Goal: Information Seeking & Learning: Learn about a topic

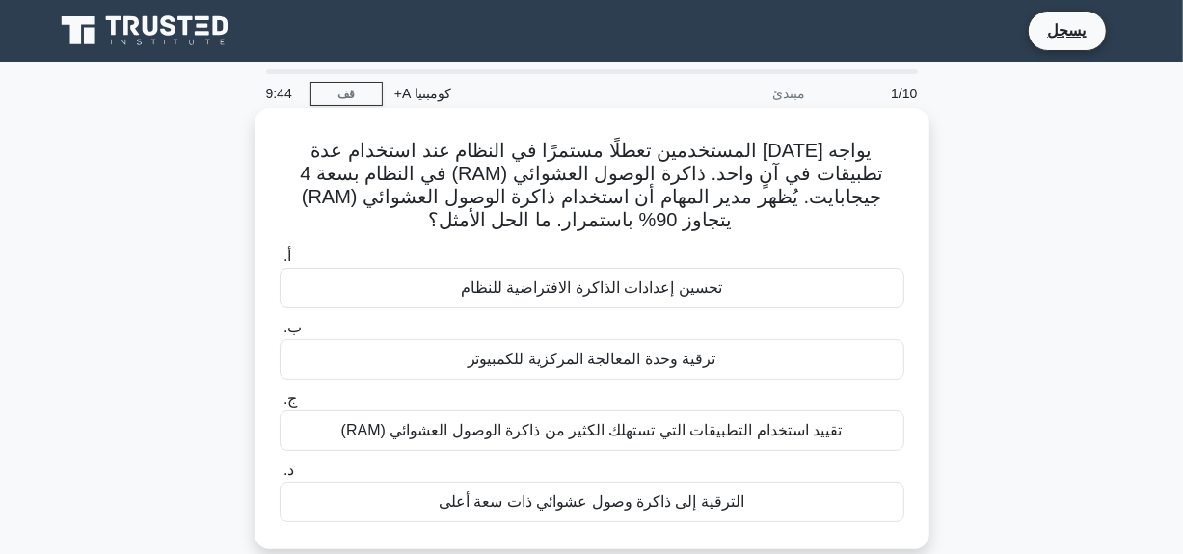
click at [907, 187] on div "يواجه أحد المستخدمين تعطلًا مستمرًا في النظام عند استخدام عدة تطبيقات في آنٍ وا…" at bounding box center [592, 329] width 660 height 426
drag, startPoint x: 416, startPoint y: 176, endPoint x: 323, endPoint y: 171, distance: 92.7
click at [323, 171] on font "يواجه [DATE] المستخدمين تعطلًا مستمرًا في النظام عند استخدام عدة تطبيقات في آنٍ…" at bounding box center [591, 185] width 583 height 91
click at [643, 236] on div "يواجه أحد المستخدمين تعطلًا مستمرًا في النظام عند استخدام عدة تطبيقات في آنٍ وا…" at bounding box center [592, 329] width 660 height 426
click at [657, 367] on font "ترقية وحدة المعالجة المركزية للكمبيوتر" at bounding box center [592, 359] width 249 height 16
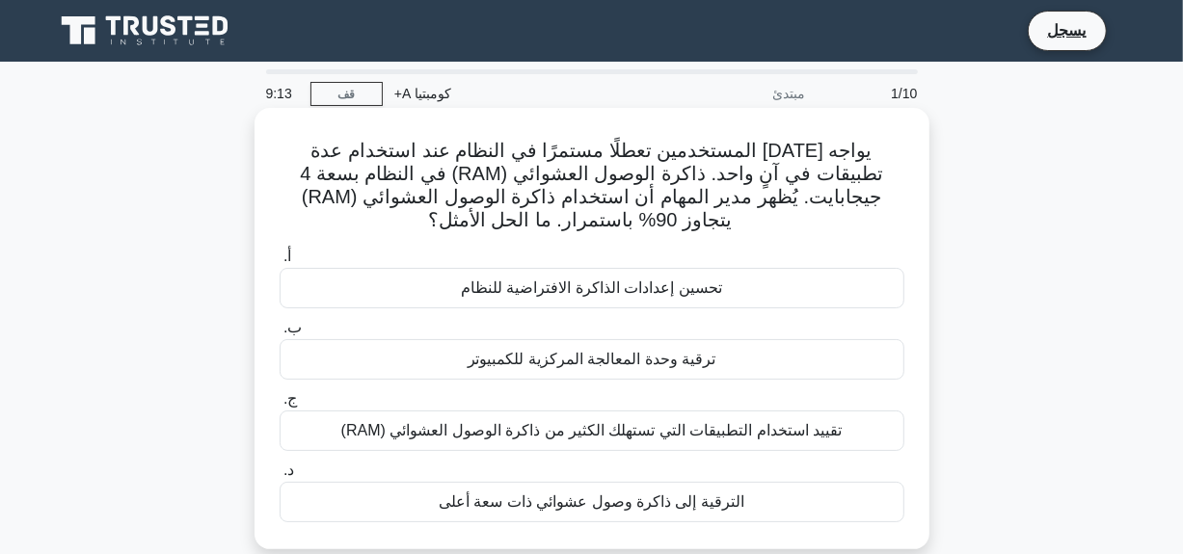
click at [280, 335] on input "ب. ترقية وحدة المعالجة المركزية للكمبيوتر" at bounding box center [280, 328] width 0 height 13
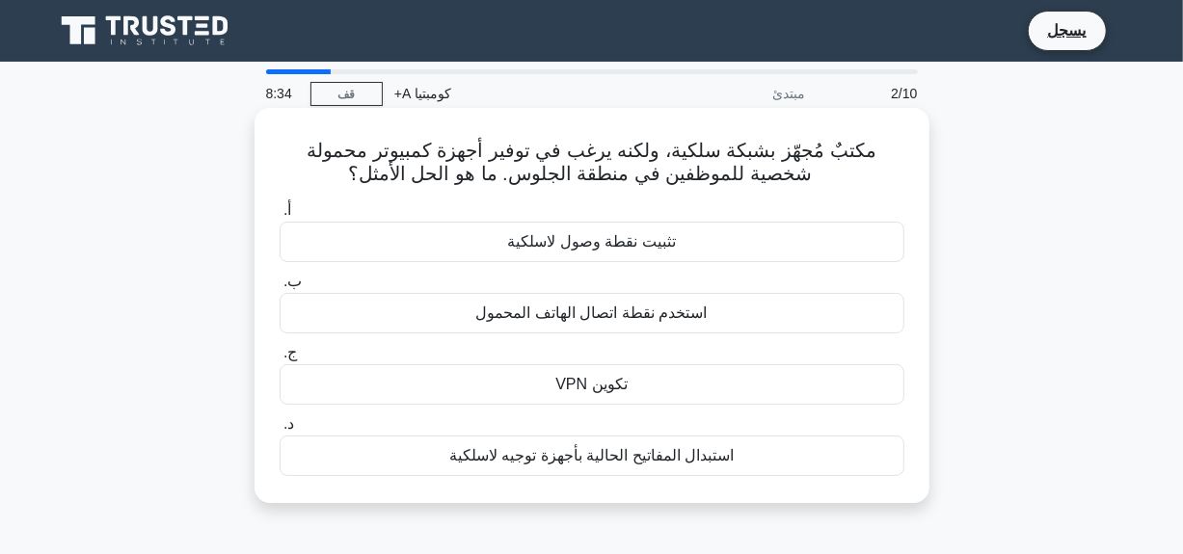
click at [660, 394] on div "تكوين VPN" at bounding box center [592, 384] width 625 height 40
click at [280, 360] on input "ج. تكوين VPN" at bounding box center [280, 353] width 0 height 13
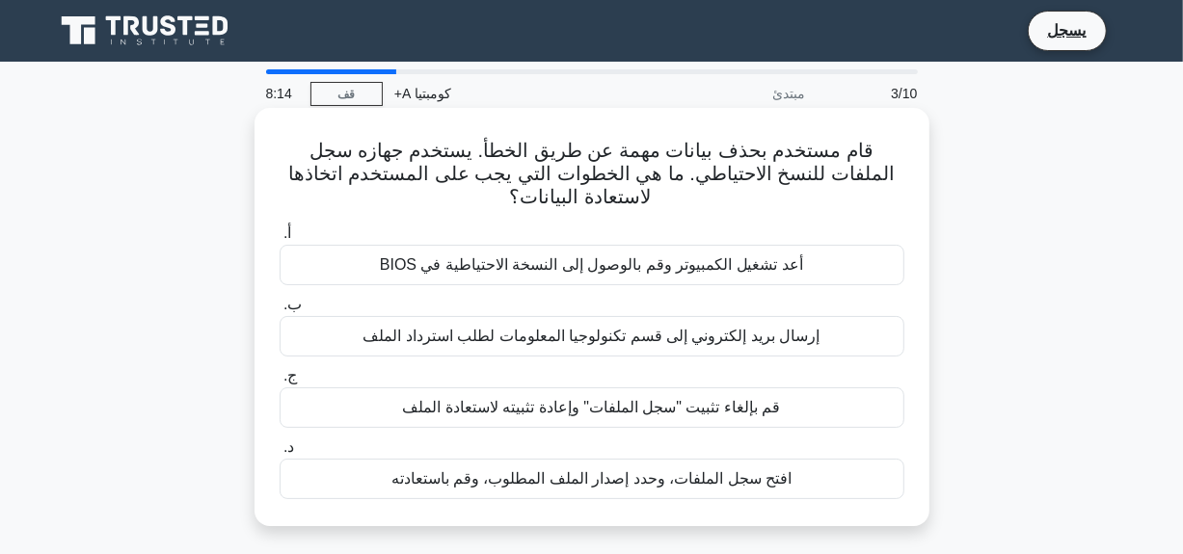
click at [708, 479] on font "افتح سجل الملفات، وحدد إصدار الملف المطلوب، وقم باستعادته" at bounding box center [591, 479] width 401 height 16
click at [280, 454] on input "د. افتح سجل الملفات، وحدد إصدار الملف المطلوب، وقم باستعادته" at bounding box center [280, 448] width 0 height 13
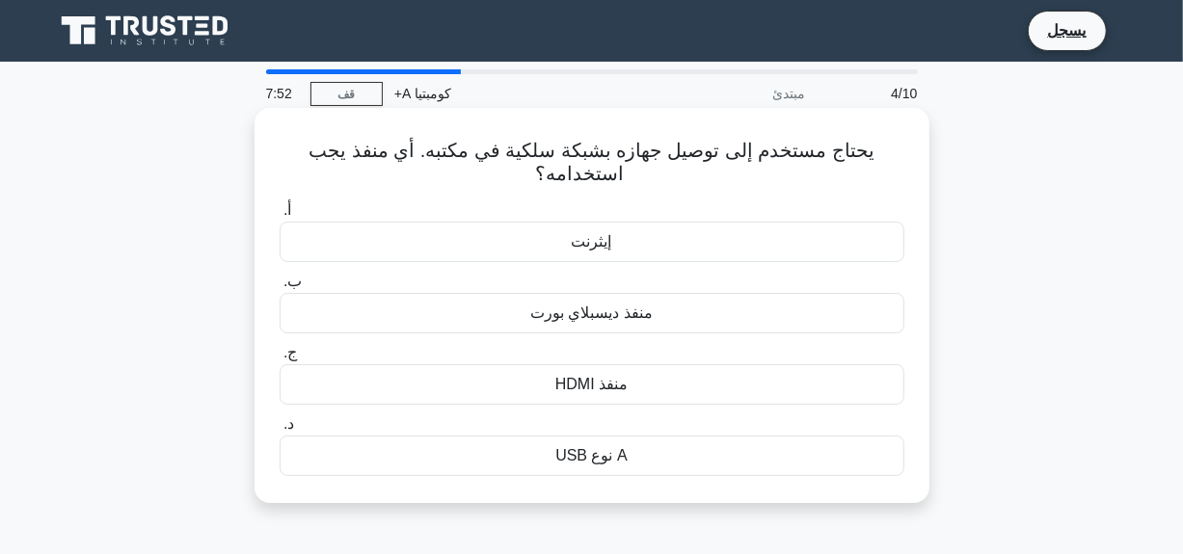
click at [608, 244] on div "إيثرنت" at bounding box center [592, 242] width 625 height 40
click at [280, 217] on input "أ. إيثرنت" at bounding box center [280, 210] width 0 height 13
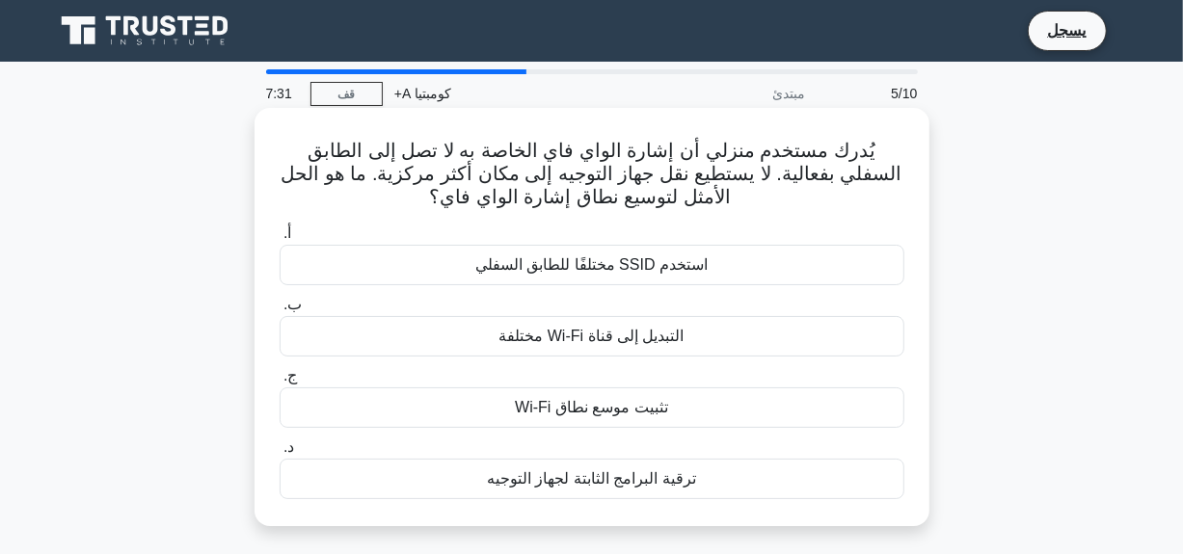
click at [648, 334] on font "التبديل إلى قناة Wi-Fi مختلفة" at bounding box center [590, 336] width 185 height 16
click at [280, 311] on input "ب. التبديل إلى قناة Wi-Fi مختلفة" at bounding box center [280, 305] width 0 height 13
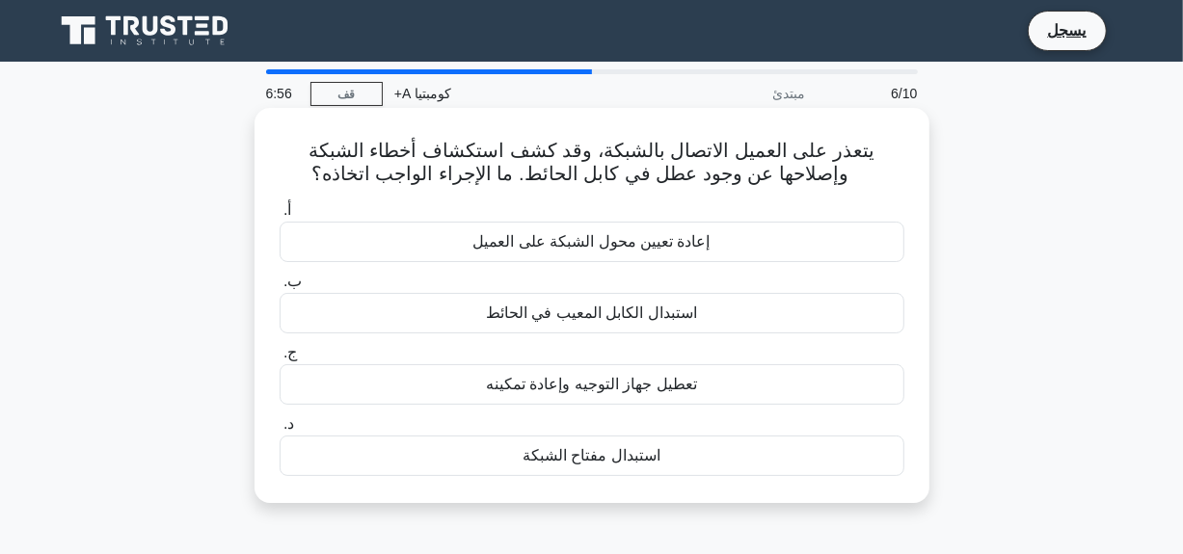
click at [598, 325] on font "استبدال الكابل المعيب في الحائط" at bounding box center [591, 313] width 211 height 23
click at [280, 288] on input "ب. استبدال الكابل المعيب في الحائط" at bounding box center [280, 282] width 0 height 13
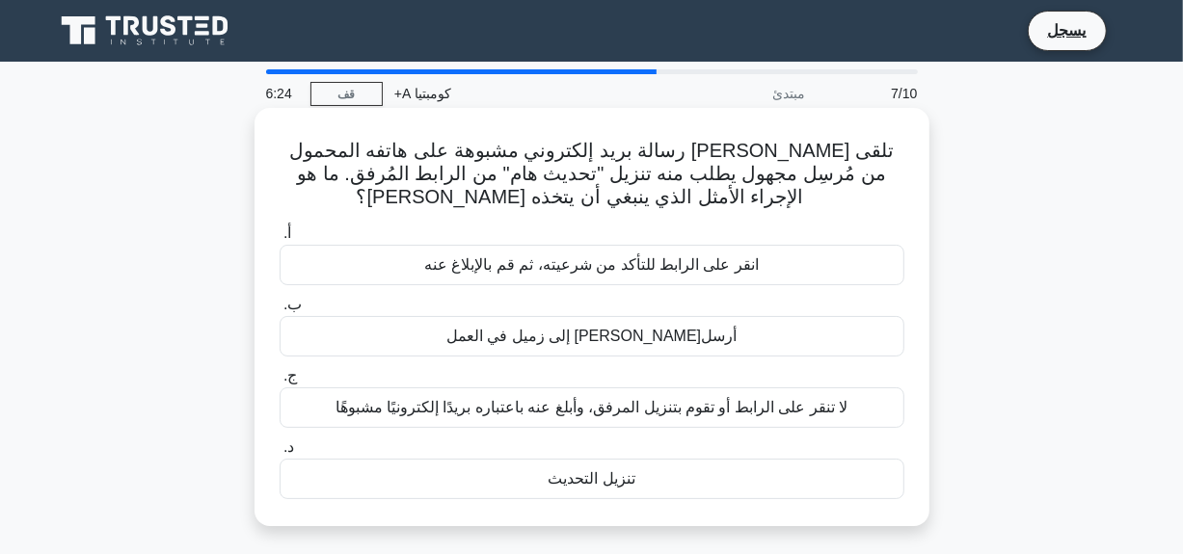
click at [758, 403] on font "لا تنقر على الرابط أو تقوم بتنزيل المرفق، وأبلغ عنه باعتباره بريدًا إلكترونيًا …" at bounding box center [592, 407] width 513 height 16
click at [280, 383] on input "ج. لا تنقر على الرابط أو تقوم بتنزيل المرفق، وأبلغ عنه باعتباره بريدًا إلكتروني…" at bounding box center [280, 376] width 0 height 13
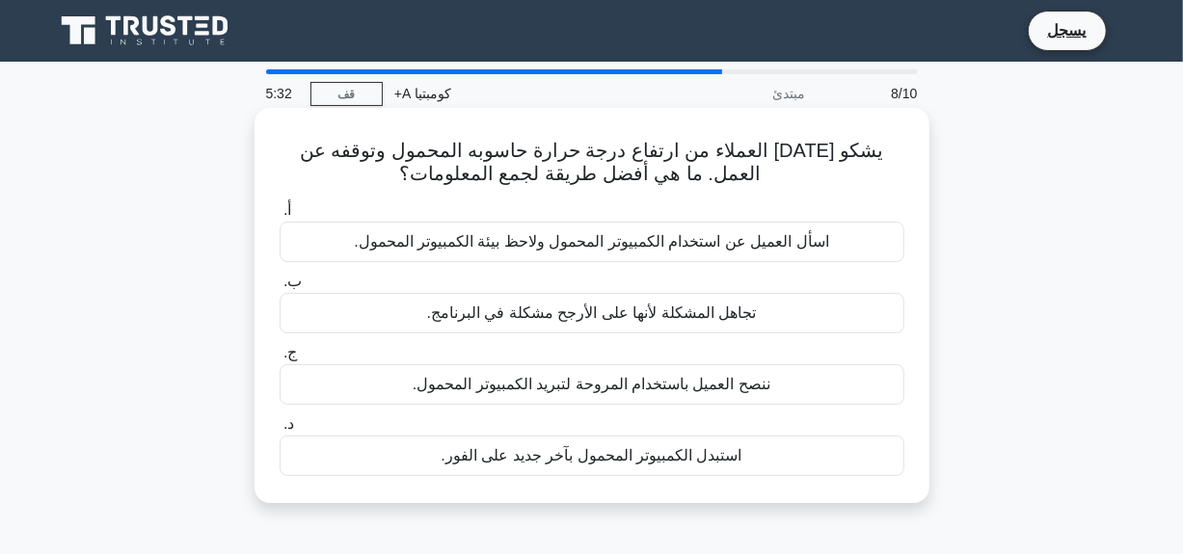
click at [640, 249] on font "اسأل العميل عن استخدام الكمبيوتر المحمول ولاحظ بيئة الكمبيوتر المحمول." at bounding box center [591, 241] width 474 height 16
click at [280, 217] on input "أ. اسأل العميل عن استخدام الكمبيوتر المحمول ولاحظ بيئة الكمبيوتر المحمول." at bounding box center [280, 210] width 0 height 13
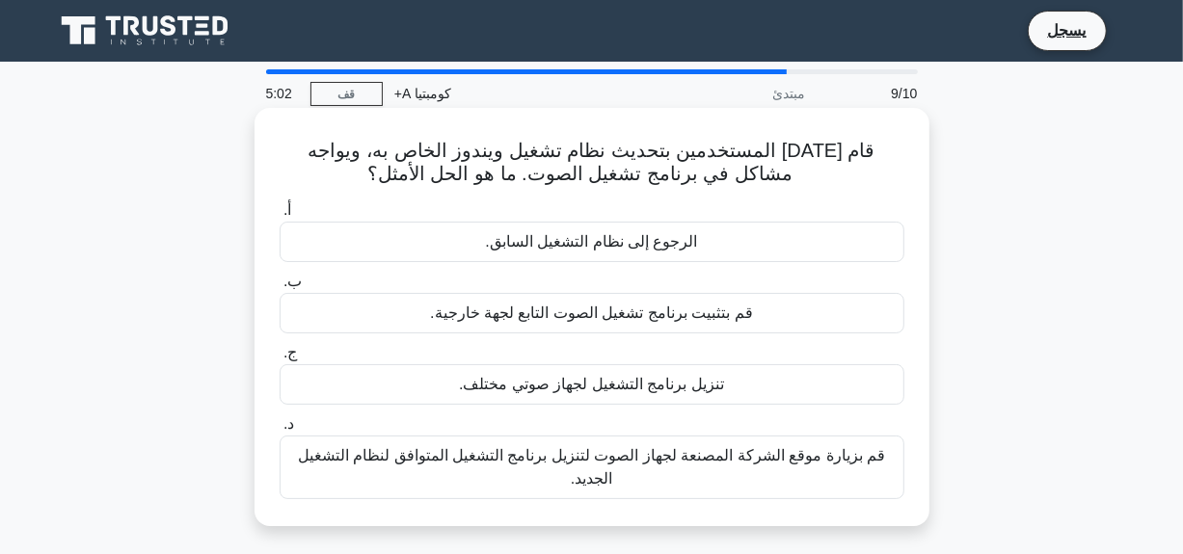
click at [714, 468] on font "قم بزيارة موقع الشركة المصنعة لجهاز الصوت لتنزيل برنامج التشغيل المتوافق لنظام …" at bounding box center [591, 468] width 607 height 46
click at [280, 431] on input "د. قم بزيارة موقع الشركة المصنعة لجهاز الصوت لتنزيل برنامج التشغيل المتوافق لنظ…" at bounding box center [280, 424] width 0 height 13
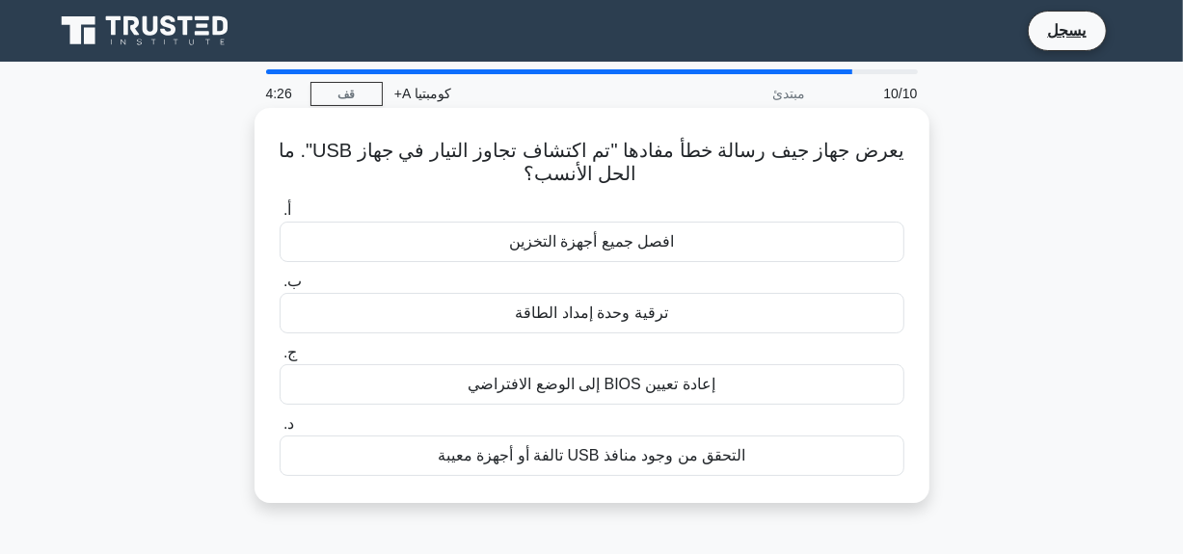
click at [622, 467] on font "التحقق من وجود منافذ USB تالفة أو أجهزة معيبة" at bounding box center [592, 456] width 308 height 23
click at [280, 431] on input "د. التحقق من وجود منافذ USB تالفة أو أجهزة معيبة" at bounding box center [280, 424] width 0 height 13
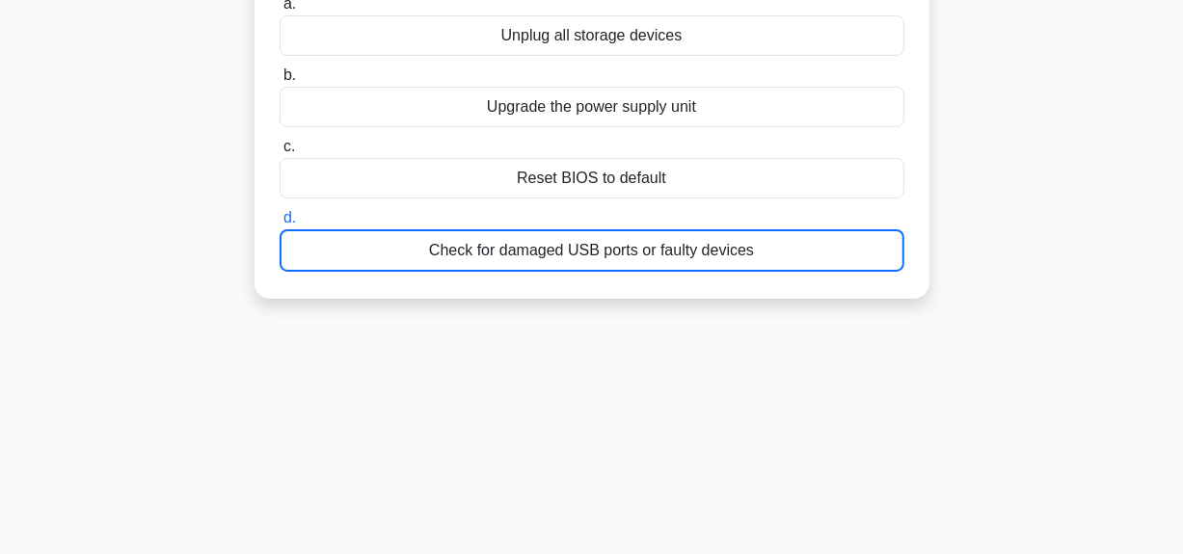
scroll to position [231, 0]
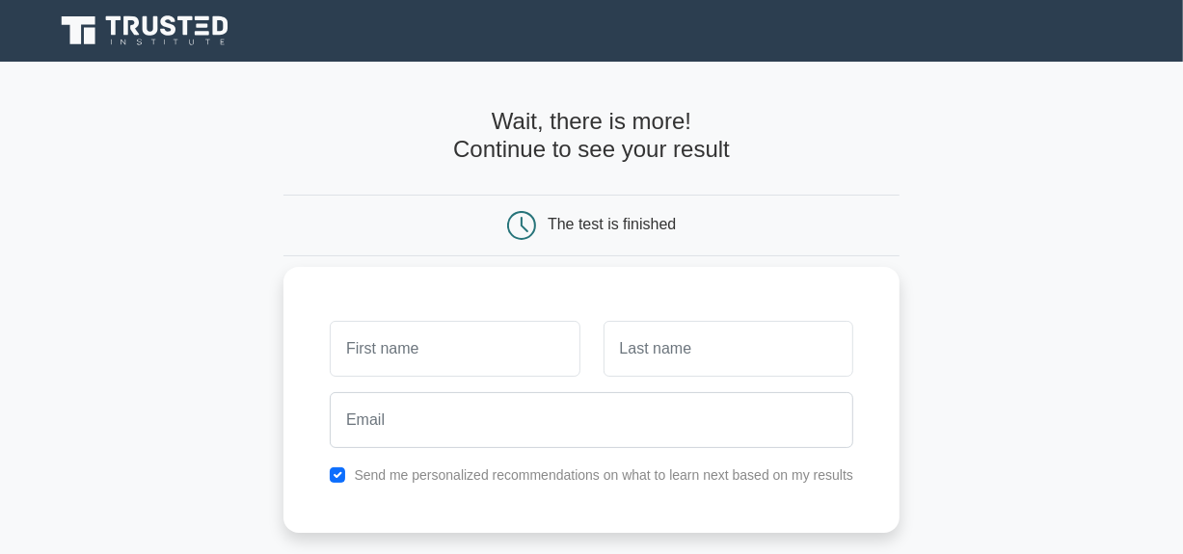
click at [490, 338] on input "text" at bounding box center [455, 349] width 250 height 56
type input "ة"
type input "MOSTAFA"
click at [634, 355] on input "text" at bounding box center [729, 349] width 250 height 56
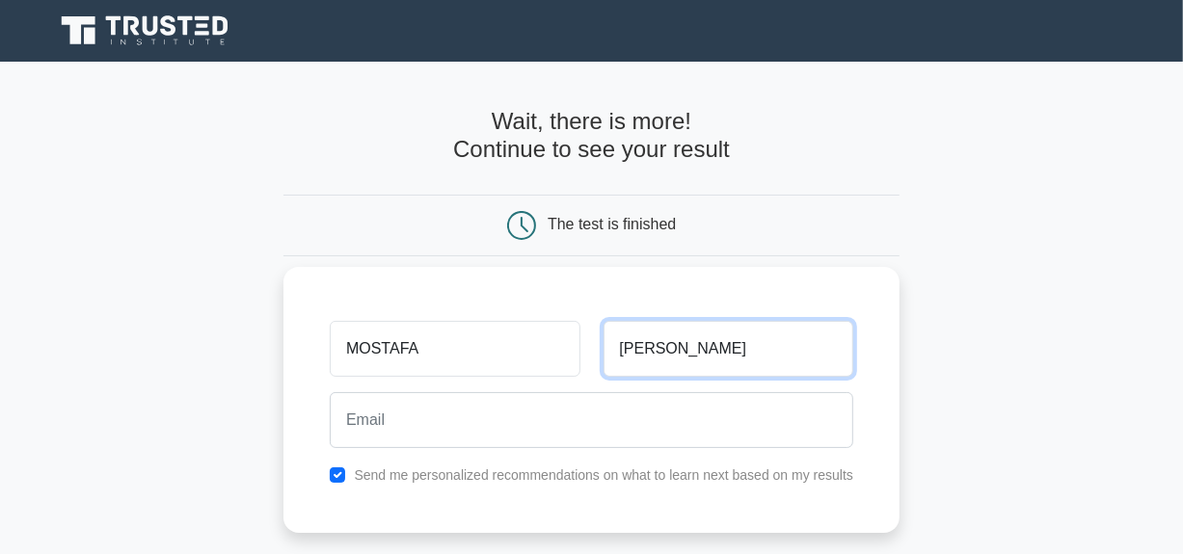
type input "ELSAWY"
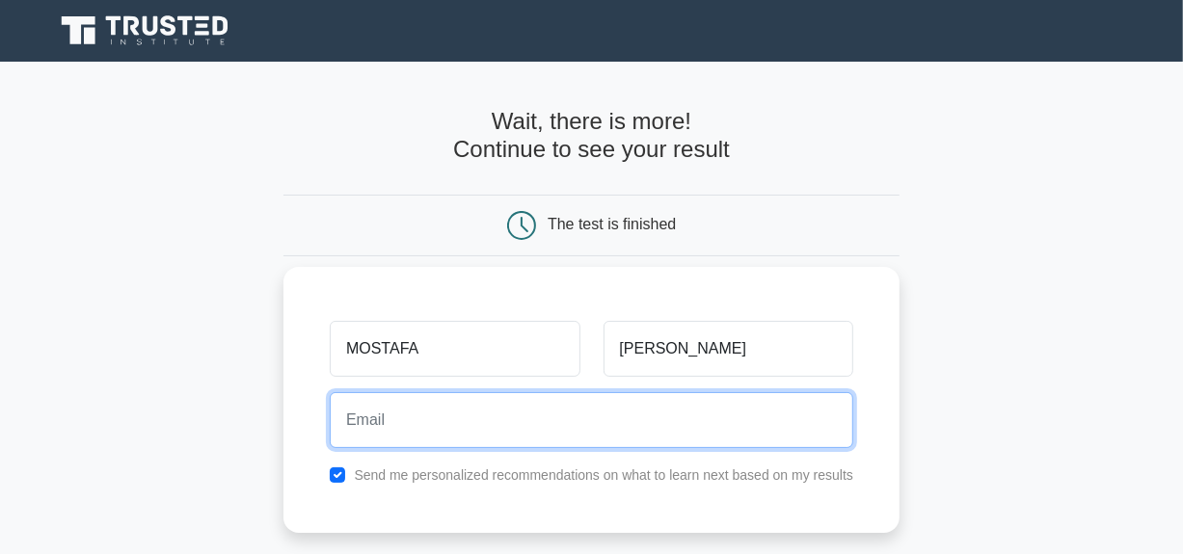
click at [559, 445] on input "email" at bounding box center [592, 420] width 524 height 56
type input "elsawymm345@gmail.com"
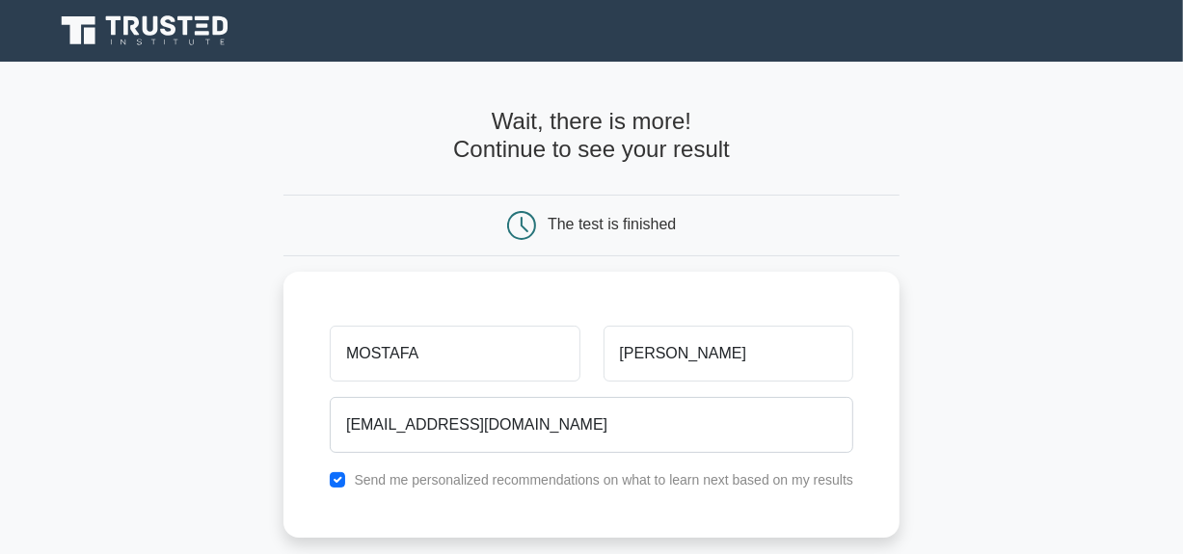
click at [1126, 292] on main "Wait, there is more! Continue to see your result The test is finished MOSTAFA" at bounding box center [591, 409] width 1183 height 694
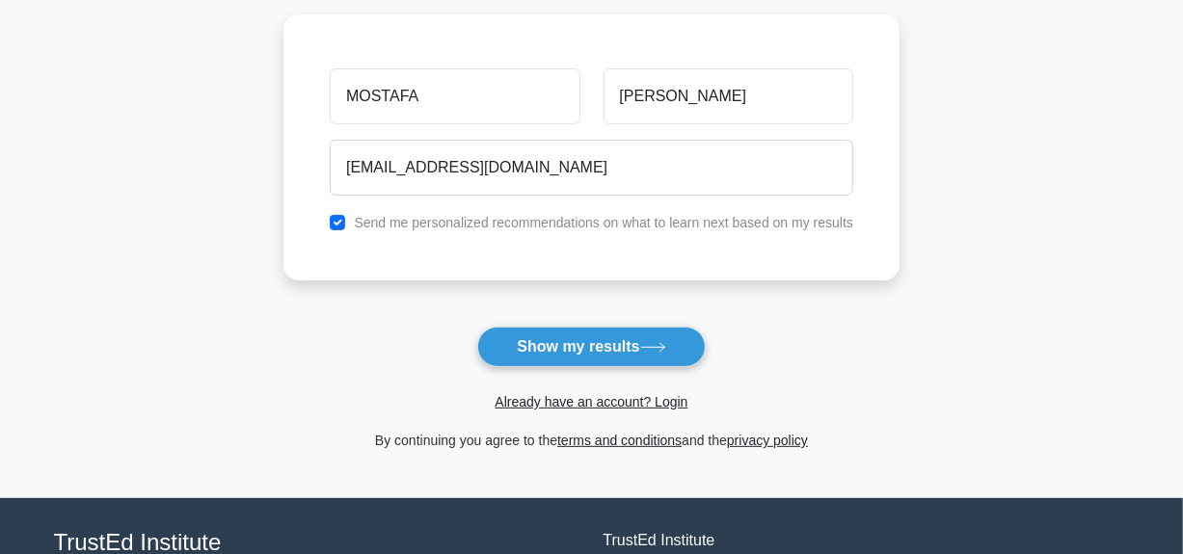
scroll to position [259, 0]
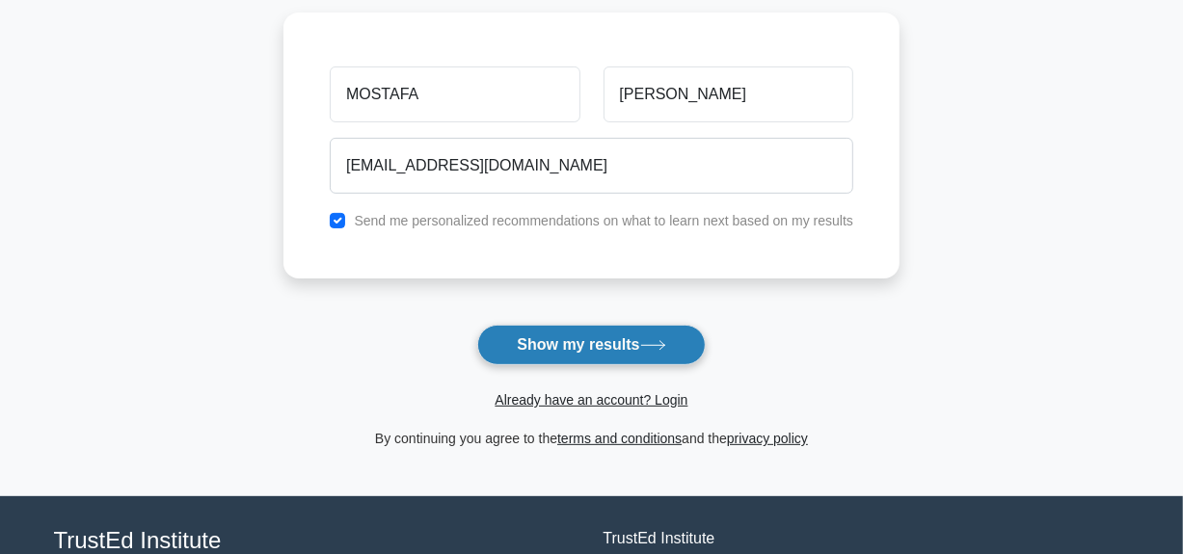
click at [569, 339] on button "Show my results" at bounding box center [591, 345] width 228 height 40
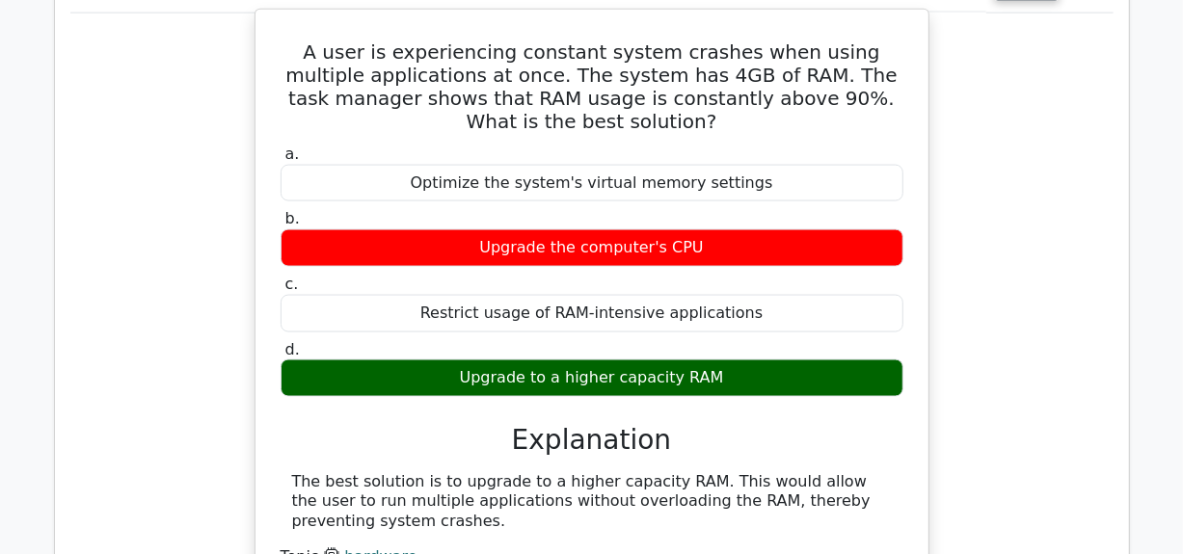
scroll to position [1581, 0]
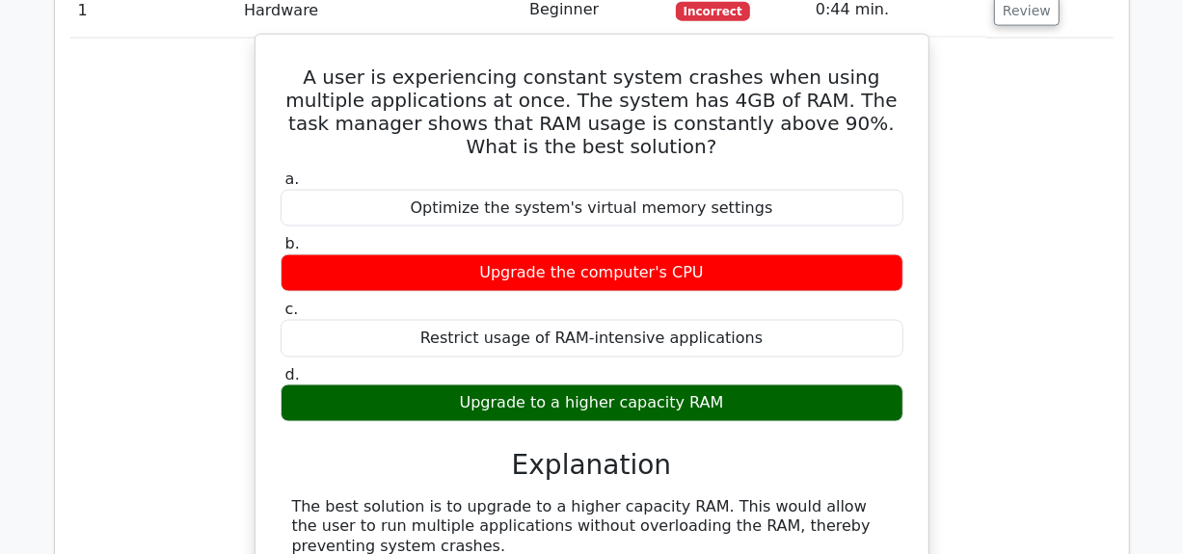
click at [641, 375] on div "a. Optimize the system's virtual memory settings b. Upgrade the computer's CPU …" at bounding box center [592, 296] width 646 height 260
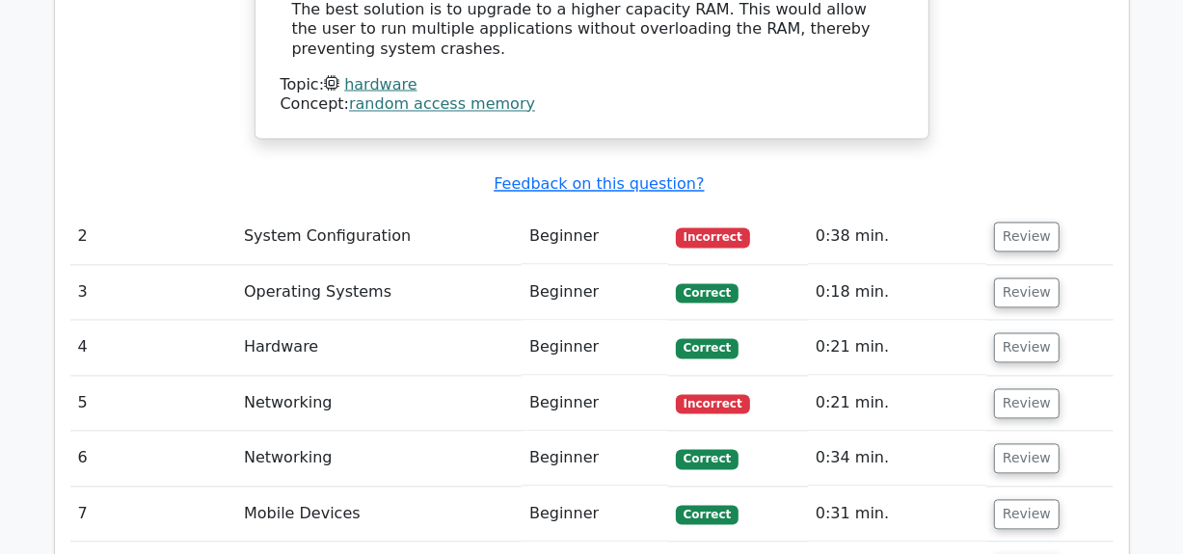
scroll to position [2083, 0]
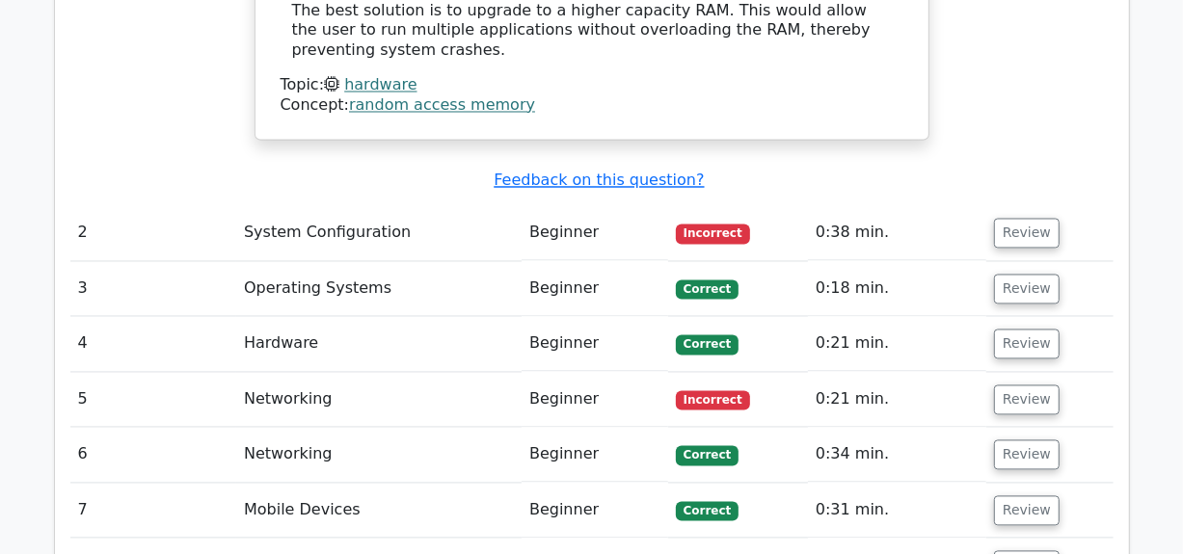
click at [868, 373] on td "0:21 min." at bounding box center [897, 400] width 178 height 55
click at [1010, 386] on button "Review" at bounding box center [1027, 401] width 66 height 30
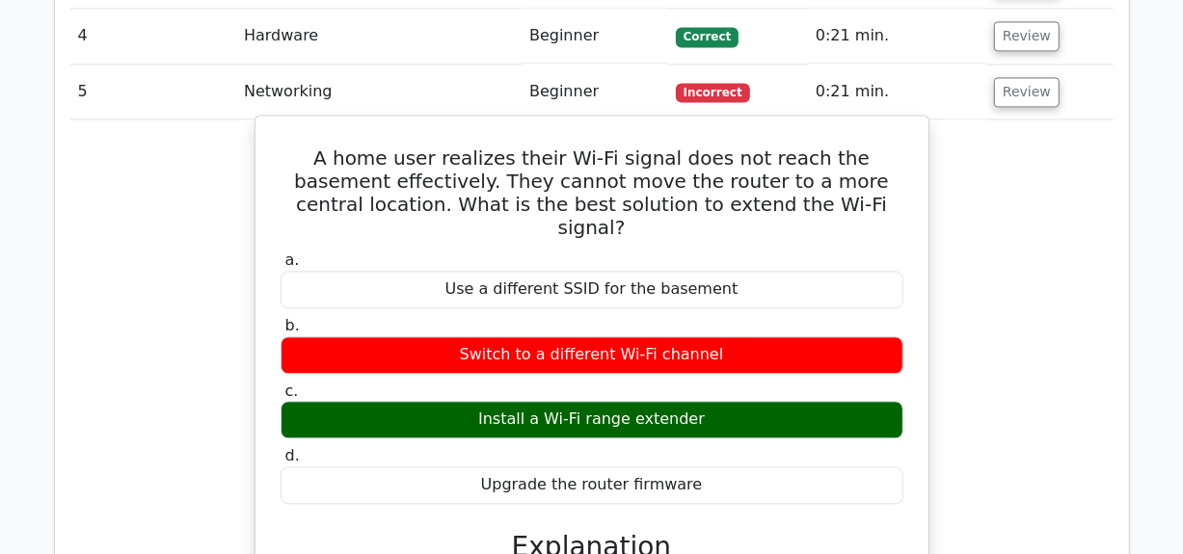
scroll to position [2351, 0]
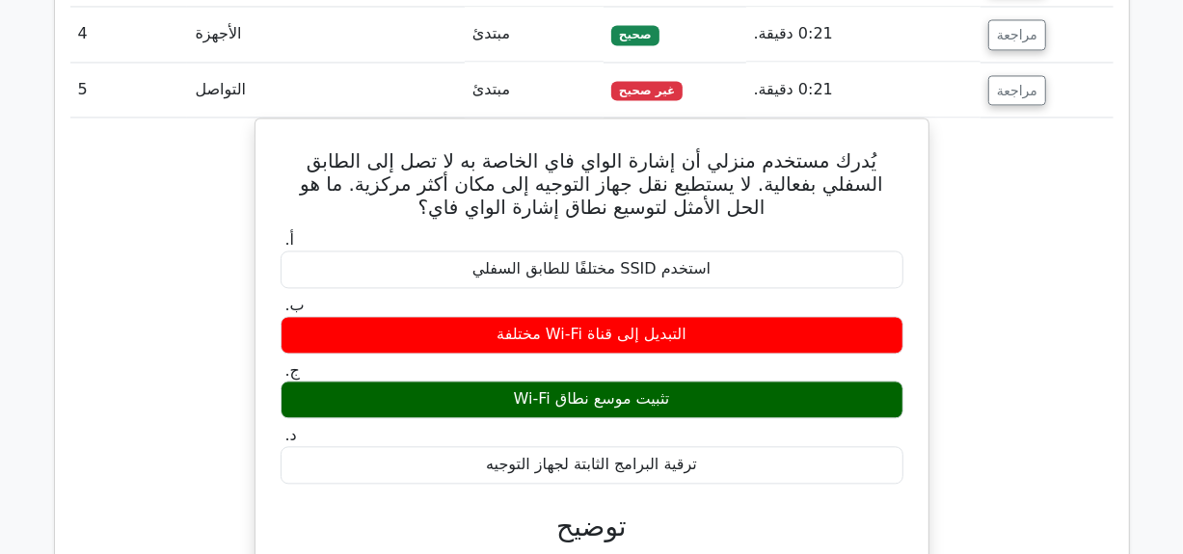
click at [977, 266] on div "يُدرك مستخدم منزلي أن إشارة الواي فاي الخاصة به لا تصل إلى الطابق السفلي بفعالي…" at bounding box center [591, 470] width 1043 height 704
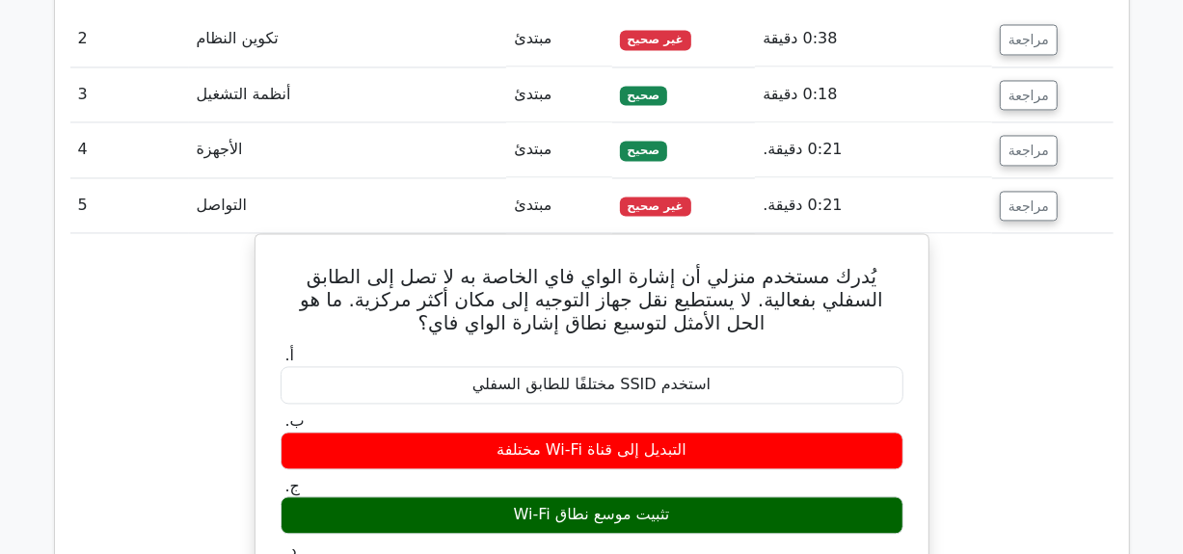
scroll to position [2196, 0]
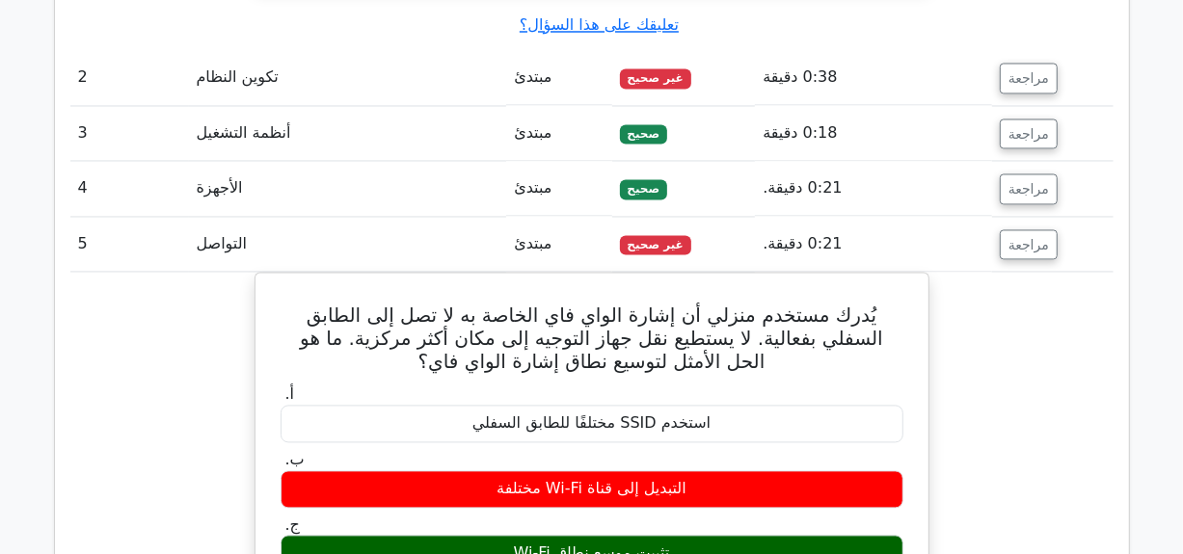
click at [667, 217] on td "غير صحيح" at bounding box center [684, 244] width 144 height 55
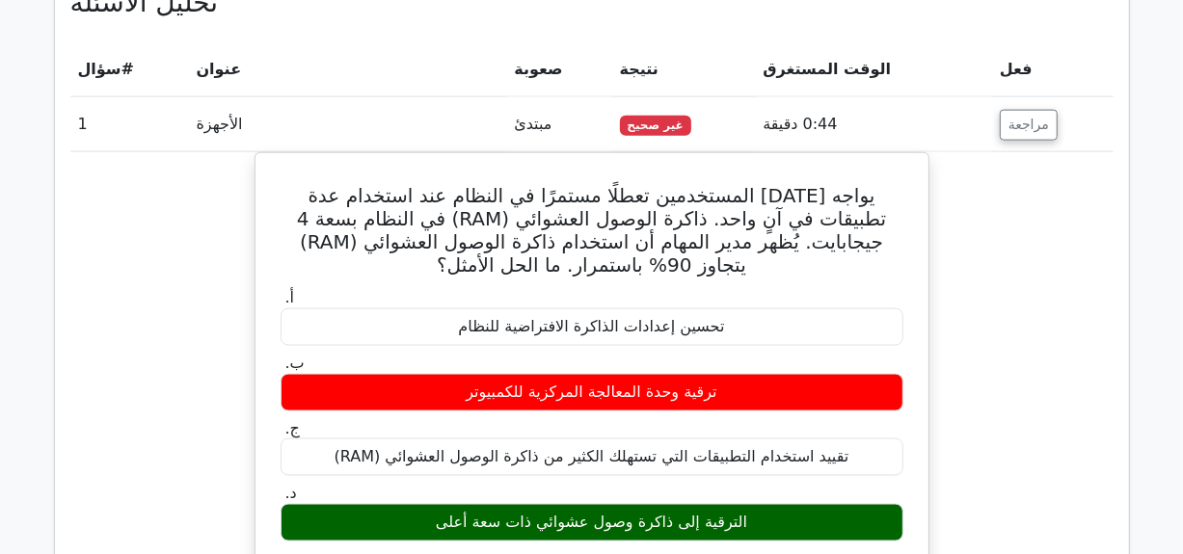
scroll to position [1485, 0]
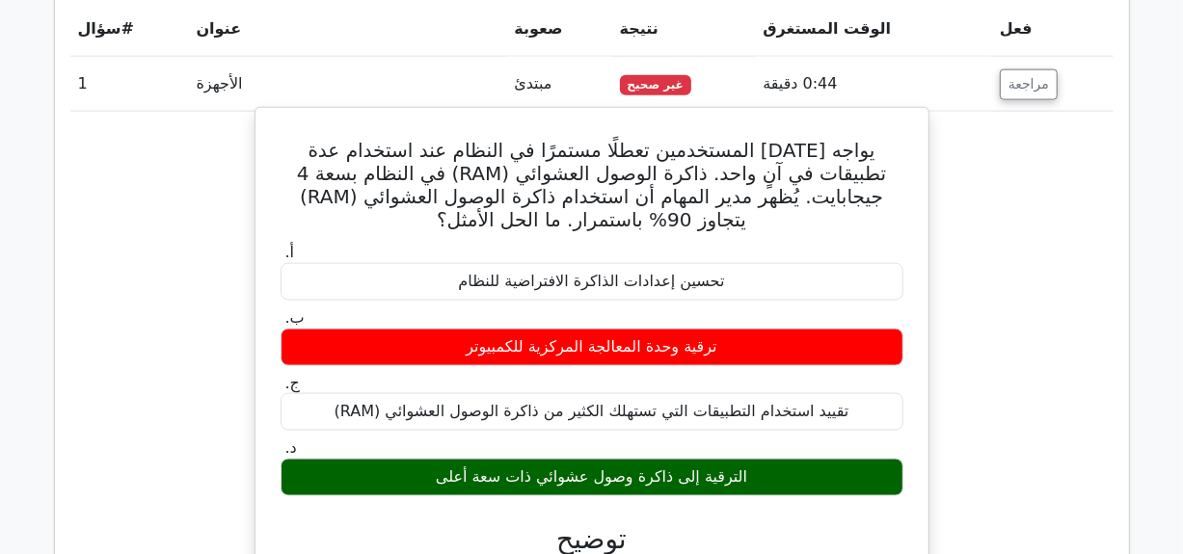
click at [638, 468] on font "الترقية إلى ذاكرة وصول عشوائي ذات سعة أعلى" at bounding box center [591, 477] width 311 height 18
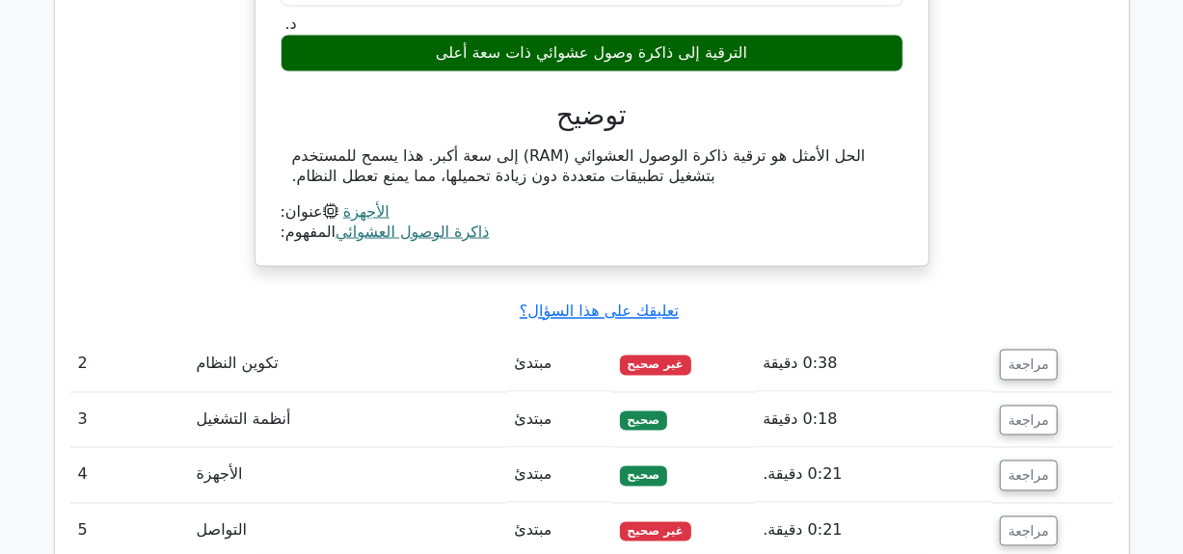
scroll to position [2063, 0]
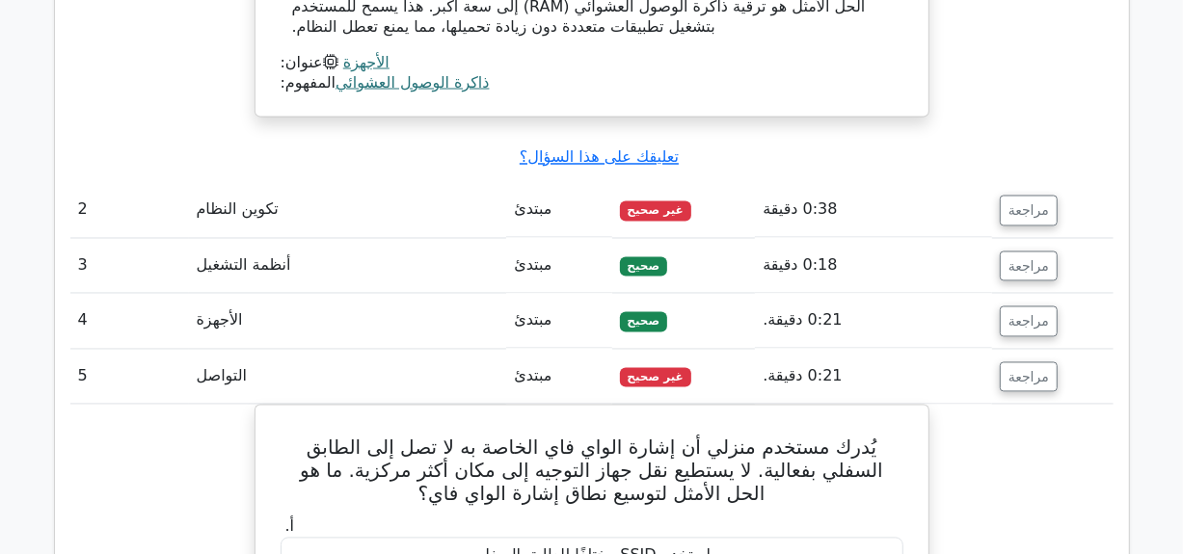
click at [626, 202] on span "غير صحيح" at bounding box center [655, 211] width 71 height 19
click at [1009, 203] on font "مراجعة" at bounding box center [1029, 210] width 40 height 15
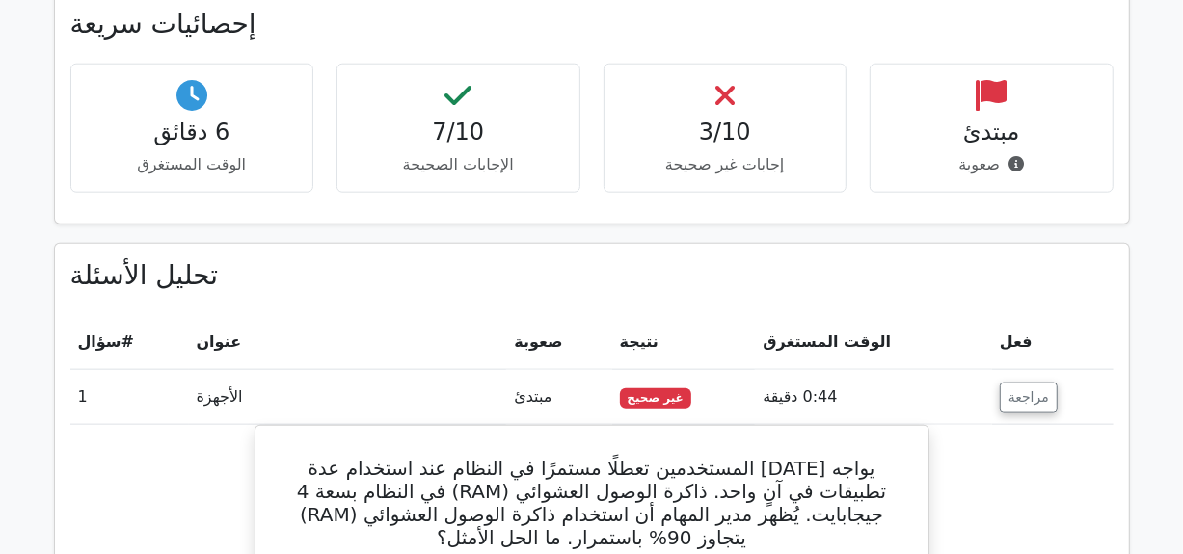
scroll to position [1022, 0]
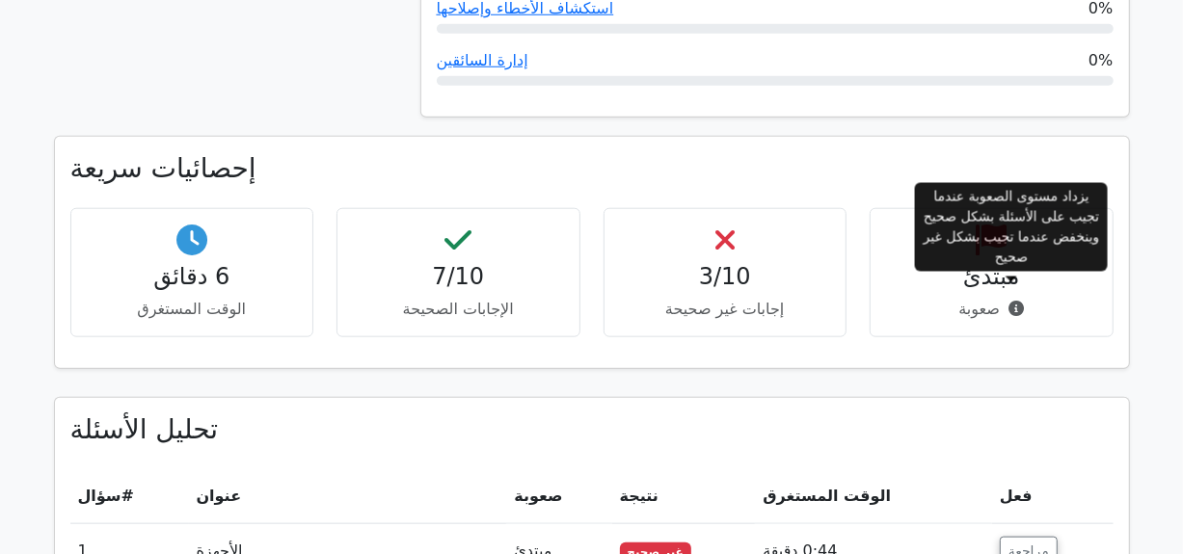
click at [1012, 301] on icon at bounding box center [1016, 308] width 15 height 15
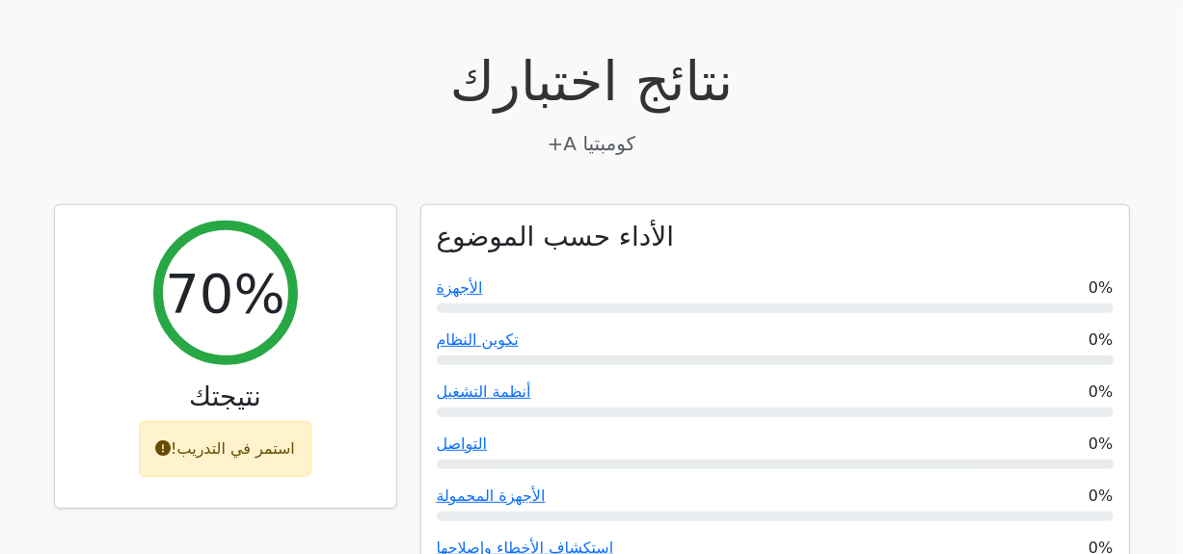
scroll to position [444, 0]
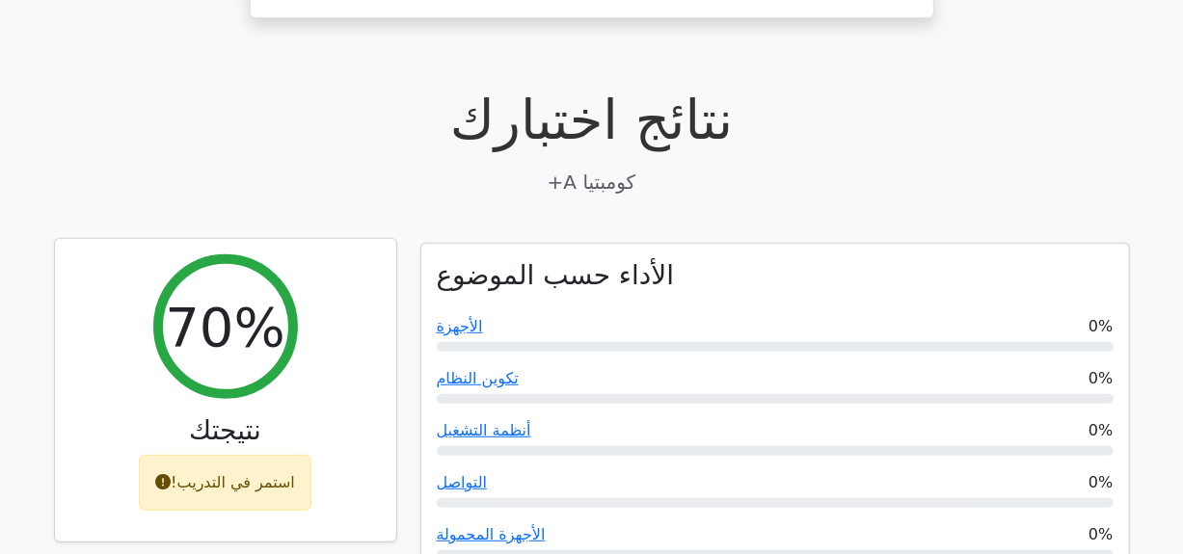
click at [251, 473] on font "استمر في التدريب!" at bounding box center [233, 482] width 124 height 18
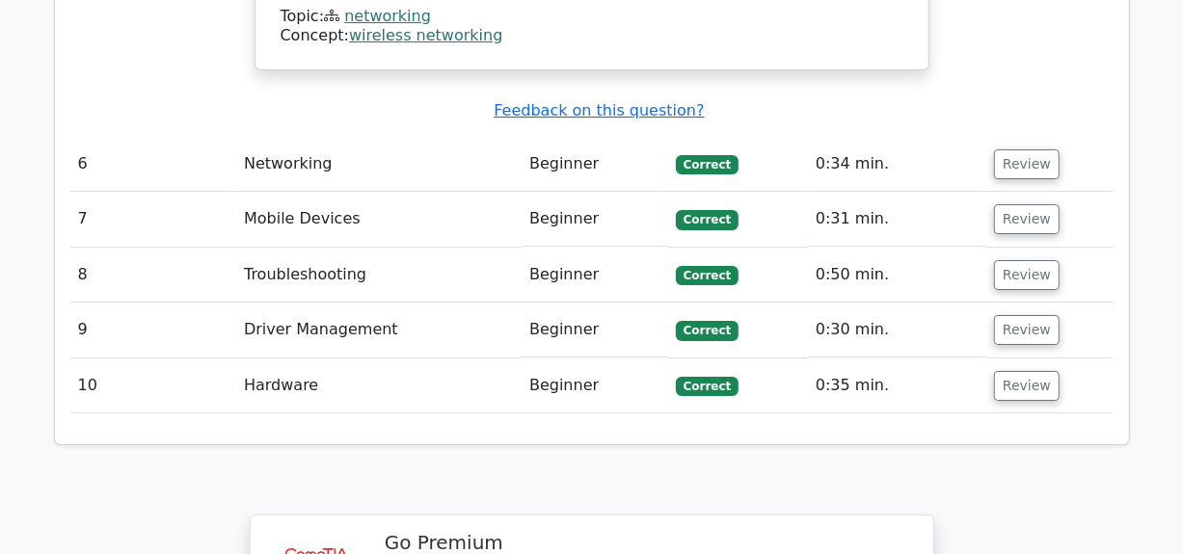
scroll to position [3972, 0]
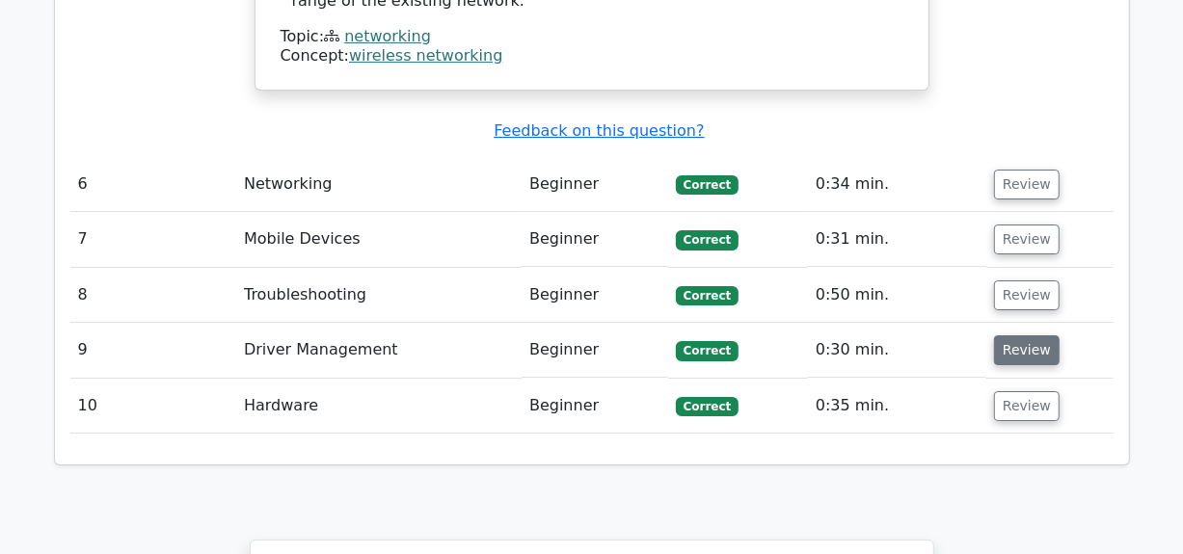
click at [1024, 336] on button "Review" at bounding box center [1027, 351] width 66 height 30
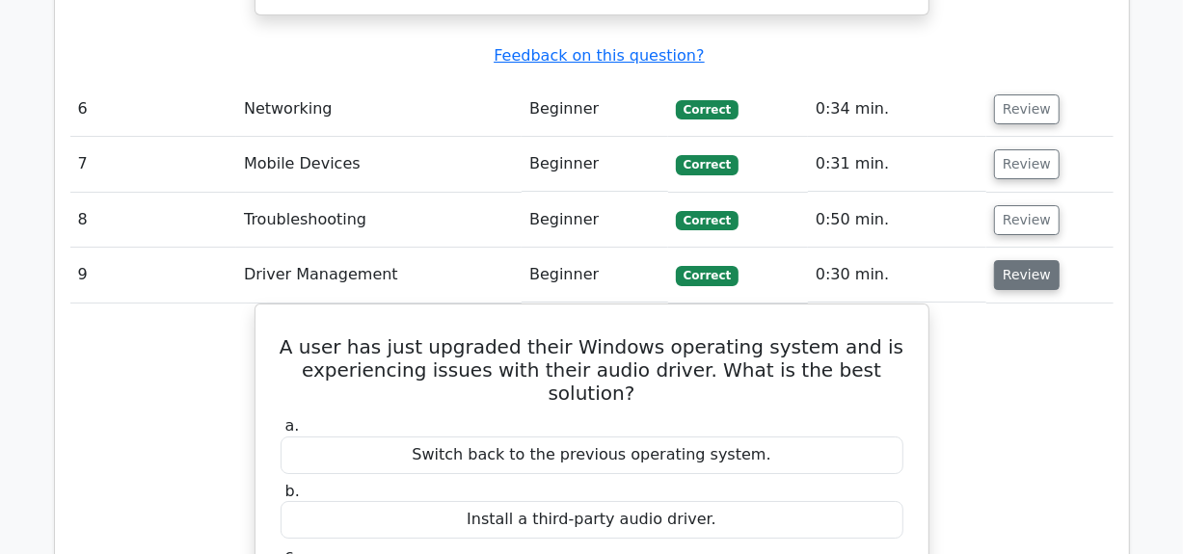
scroll to position [4049, 0]
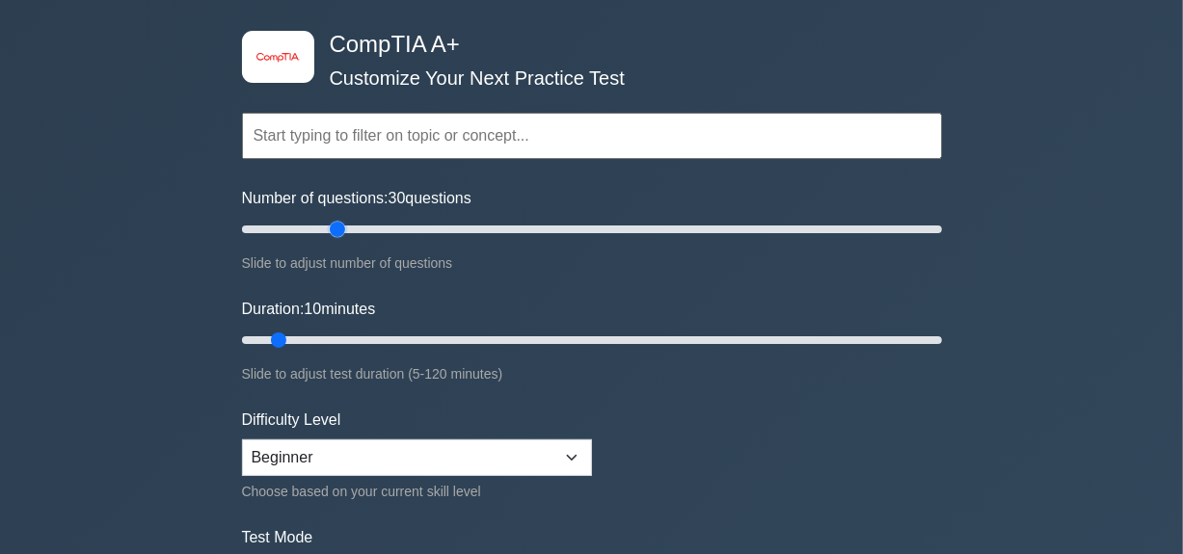
drag, startPoint x: 271, startPoint y: 239, endPoint x: 337, endPoint y: 238, distance: 66.5
click at [337, 238] on input "Number of questions: 30 questions" at bounding box center [592, 229] width 700 height 23
type input "25"
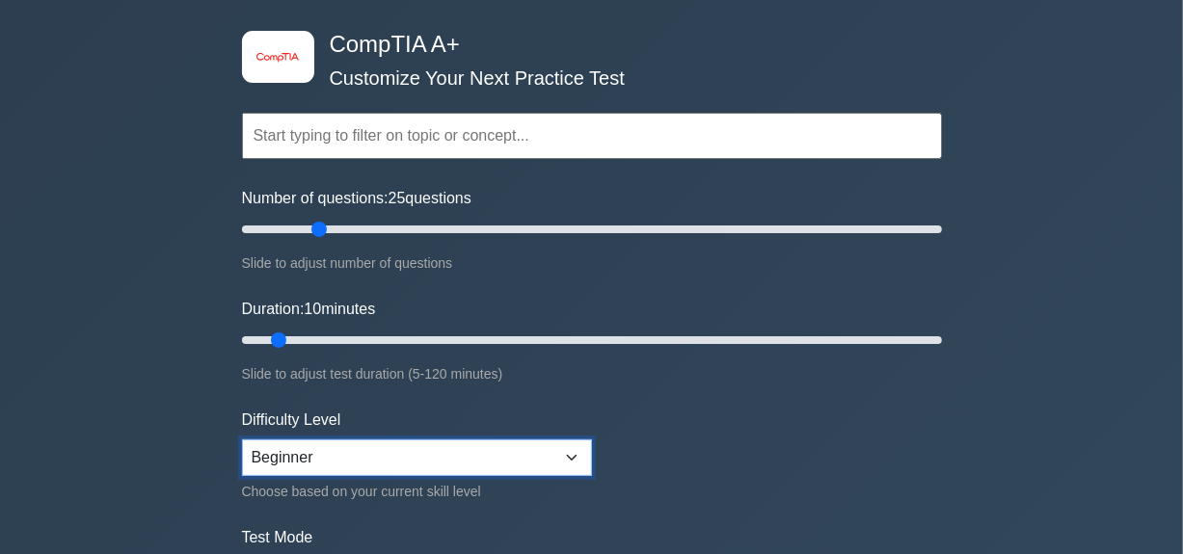
click at [467, 467] on select "Beginner Intermediate Expert" at bounding box center [417, 458] width 350 height 37
select select "intermediate"
click at [242, 440] on select "Beginner Intermediate Expert" at bounding box center [417, 458] width 350 height 37
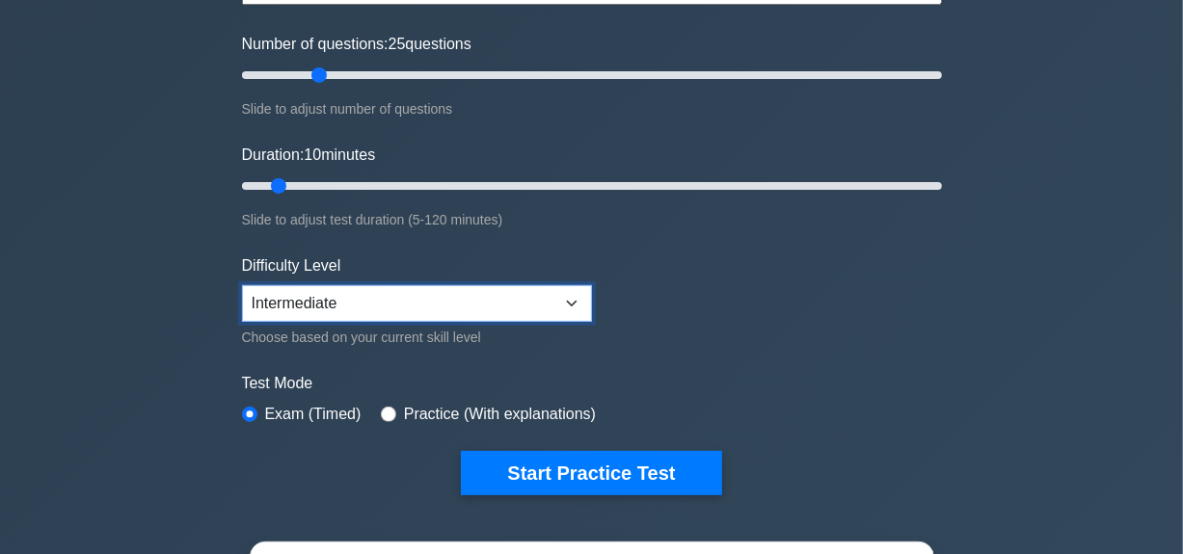
scroll to position [220, 0]
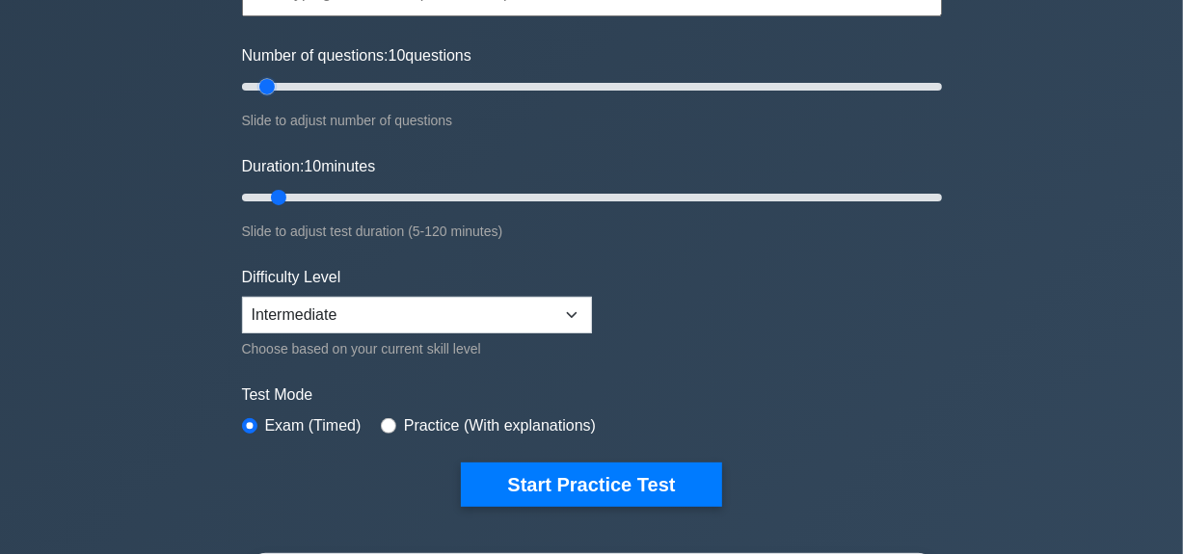
drag, startPoint x: 314, startPoint y: 86, endPoint x: 273, endPoint y: 82, distance: 41.6
type input "10"
click at [273, 82] on input "Number of questions: 10 questions" at bounding box center [592, 86] width 700 height 23
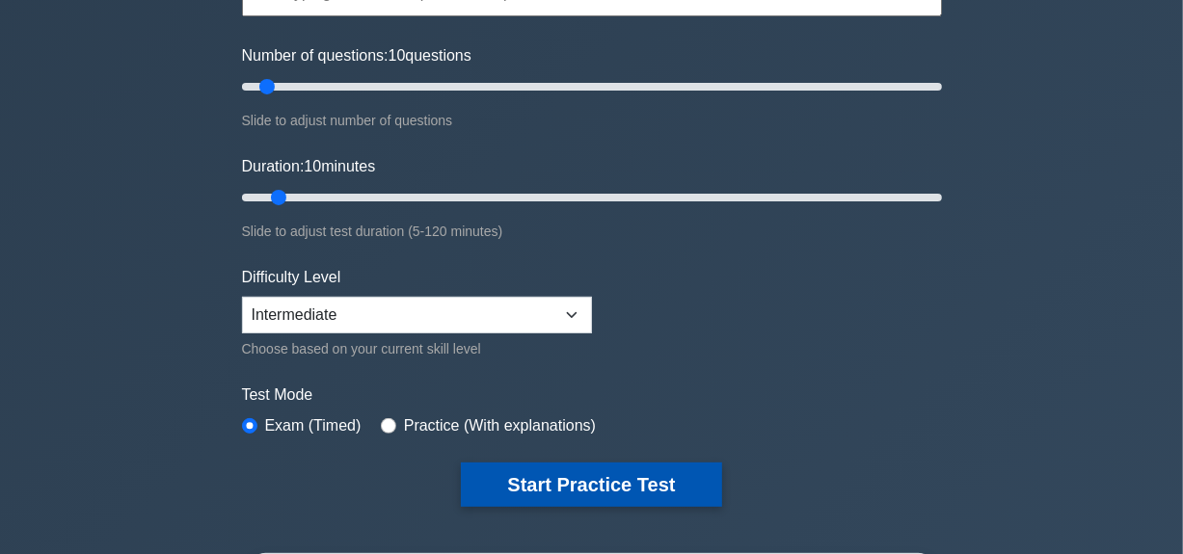
click at [665, 476] on button "Start Practice Test" at bounding box center [591, 485] width 260 height 44
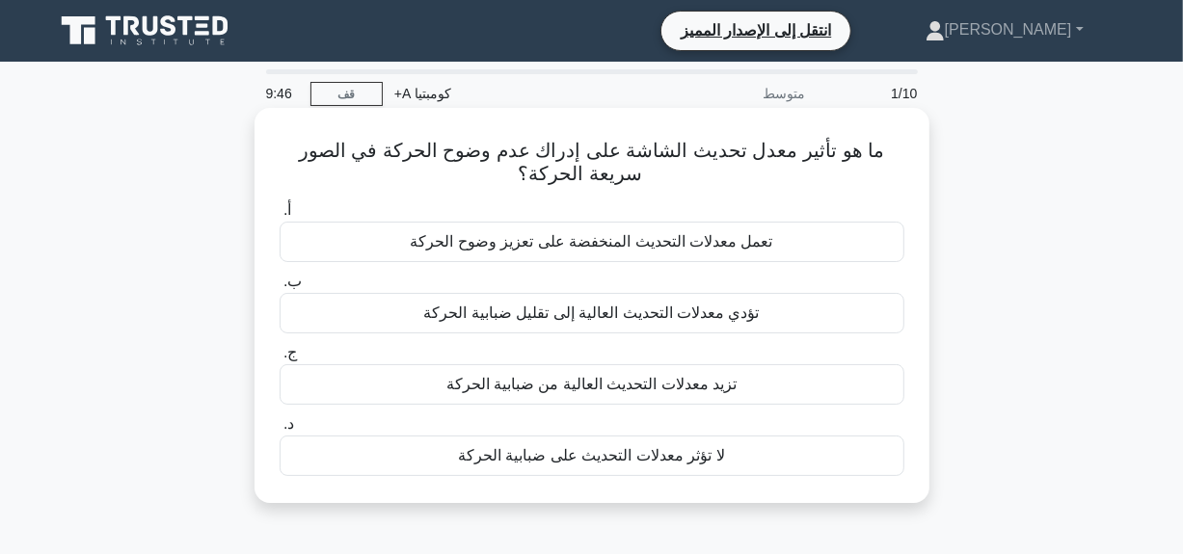
click at [927, 252] on div "ما هو تأثير معدل تحديث الشاشة على إدراك عدم وضوح الحركة في الصور سريعة الحركة؟ …" at bounding box center [592, 305] width 675 height 395
click at [581, 464] on font "لا تؤثر معدلات التحديث على ضبابية الحركة" at bounding box center [591, 455] width 267 height 16
click at [280, 431] on input "د. لا تؤثر معدلات التحديث على ضبابية الحركة" at bounding box center [280, 424] width 0 height 13
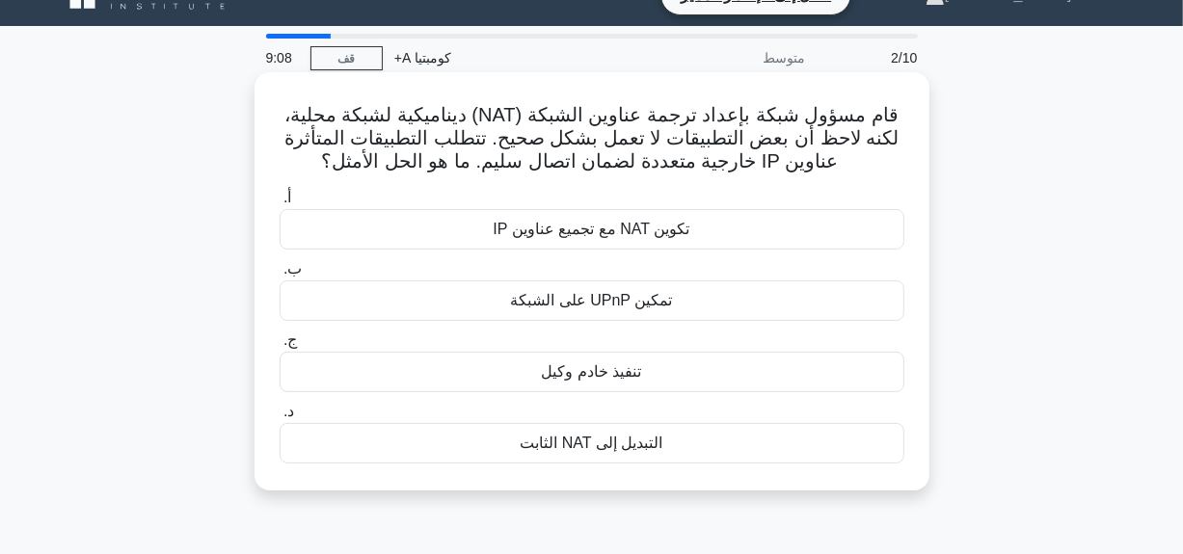
scroll to position [39, 0]
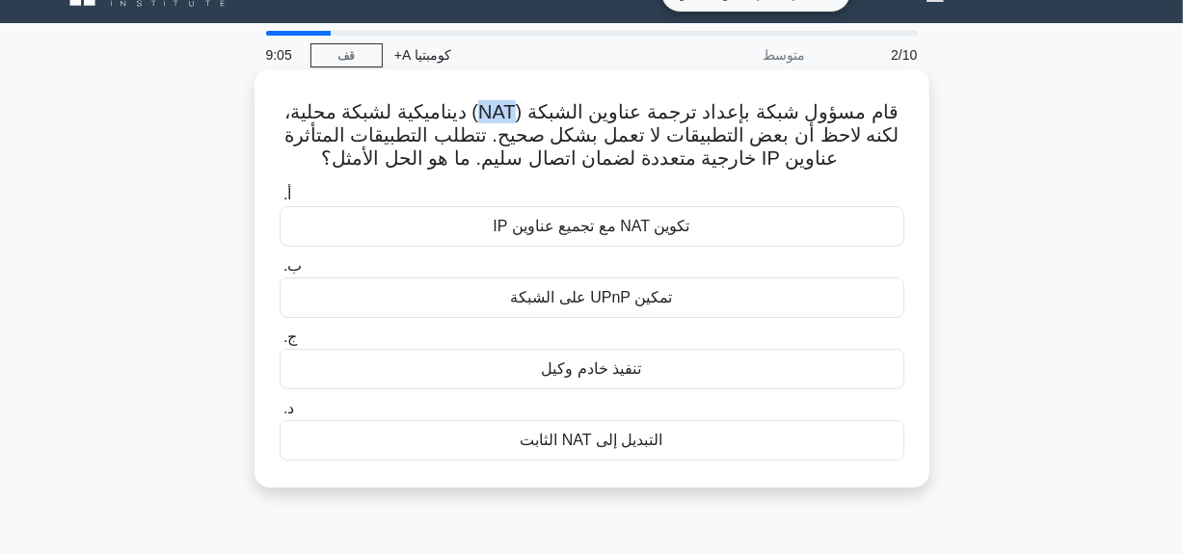
drag, startPoint x: 489, startPoint y: 112, endPoint x: 522, endPoint y: 112, distance: 32.8
click at [522, 112] on font "قام مسؤول شبكة بإعداد ترجمة عناوين الشبكة (NAT) ديناميكية لشبكة محلية، لكنه لاح…" at bounding box center [591, 134] width 615 height 67
click at [587, 238] on font "تكوين NAT مع تجميع عناوين IP" at bounding box center [591, 226] width 197 height 23
click at [280, 202] on input "أ. تكوين NAT مع تجميع عناوين IP" at bounding box center [280, 195] width 0 height 13
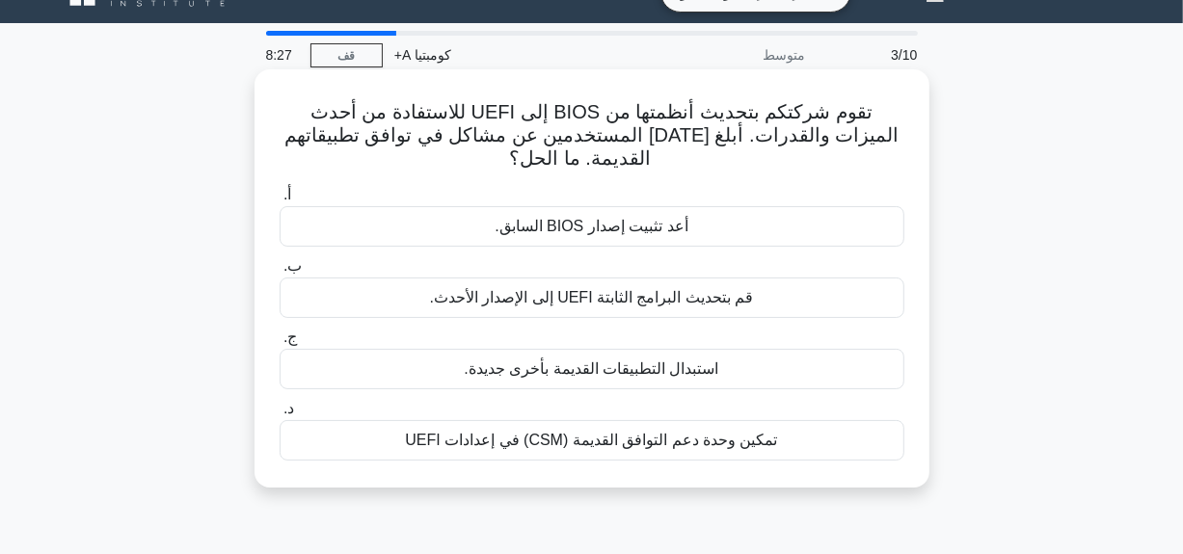
click at [593, 304] on font "قم بتحديث البرامج الثابتة UEFI إلى الإصدار الأحدث." at bounding box center [591, 297] width 324 height 16
click at [280, 273] on input "ب. قم بتحديث البرامج الثابتة UEFI إلى الإصدار الأحدث." at bounding box center [280, 266] width 0 height 13
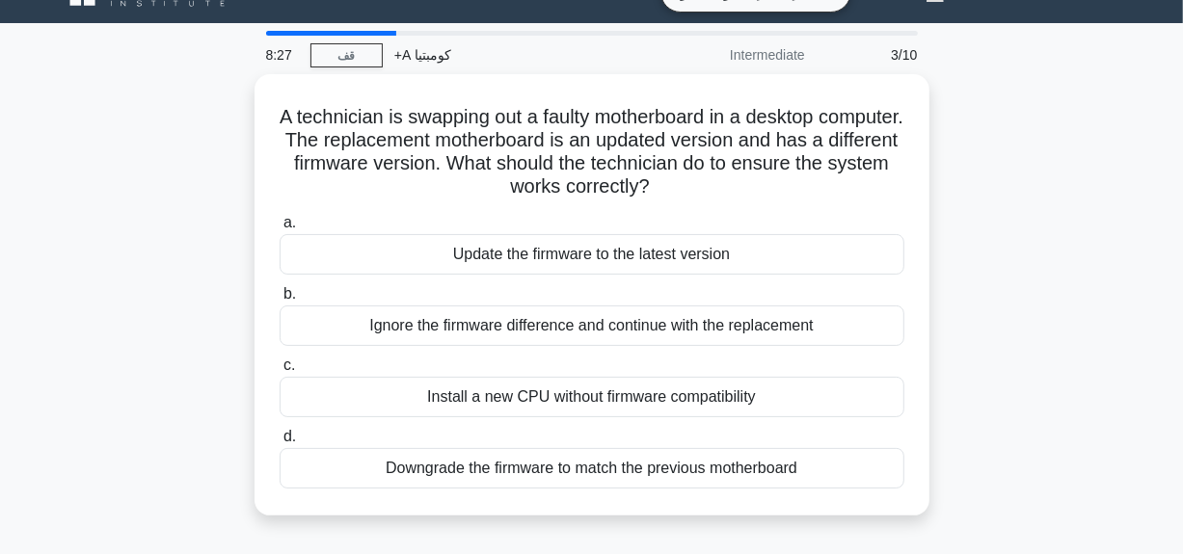
scroll to position [0, 0]
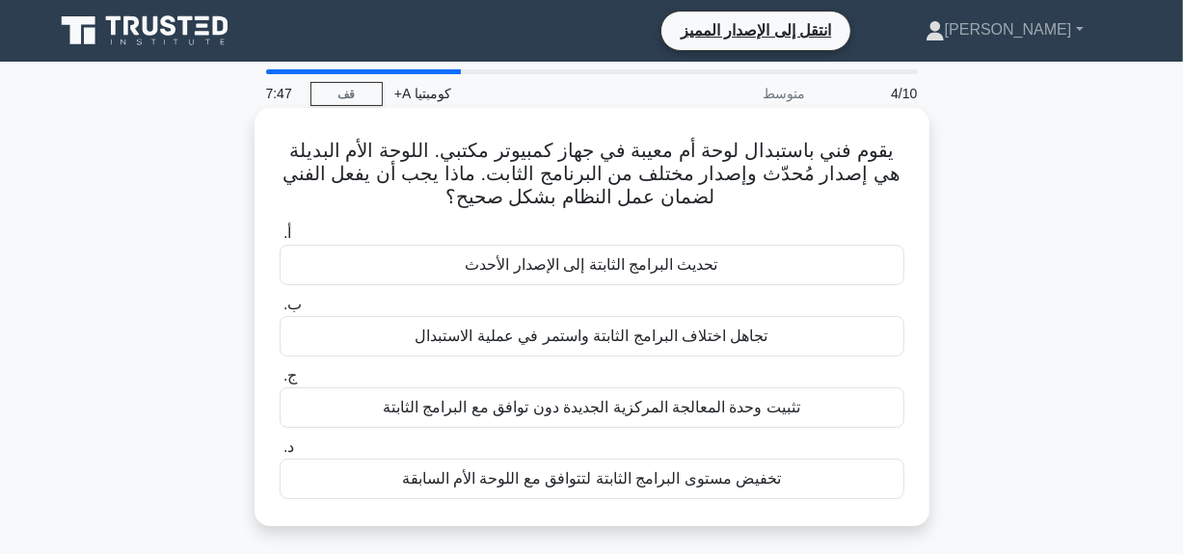
click at [529, 273] on font "تحديث البرامج الثابتة إلى الإصدار الأحدث" at bounding box center [591, 264] width 253 height 16
click at [280, 240] on input "أ. تحديث البرامج الثابتة إلى الإصدار الأحدث" at bounding box center [280, 234] width 0 height 13
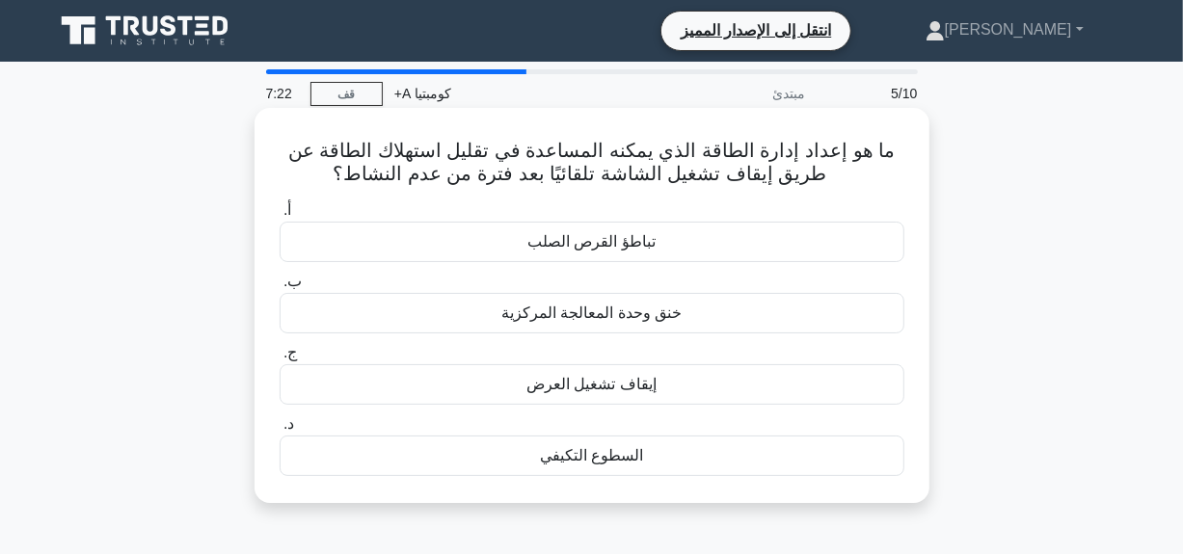
click at [630, 391] on font "إيقاف تشغيل العرض" at bounding box center [591, 384] width 130 height 16
click at [280, 360] on input "ج. إيقاف تشغيل العرض" at bounding box center [280, 353] width 0 height 13
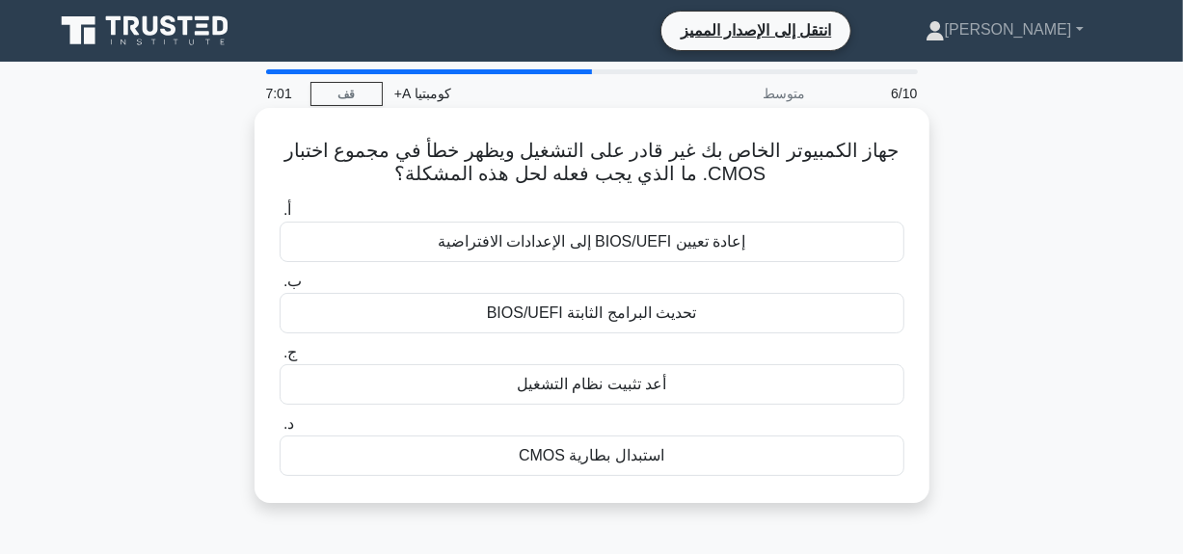
click at [638, 464] on font "استبدال بطارية CMOS" at bounding box center [592, 455] width 146 height 16
click at [280, 431] on input "د. استبدال بطارية CMOS" at bounding box center [280, 424] width 0 height 13
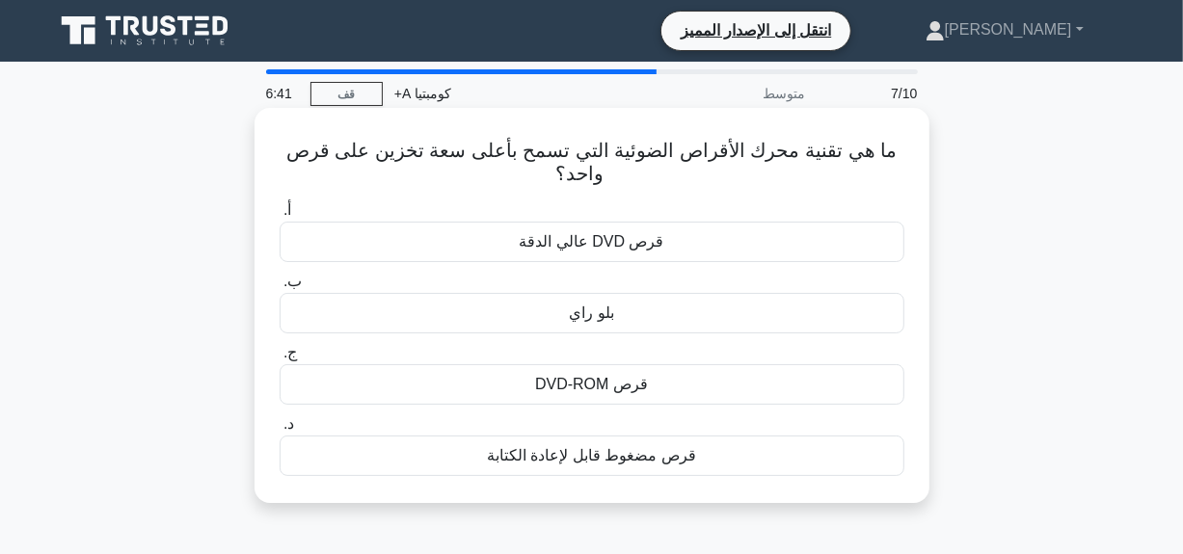
click at [483, 385] on div "قرص DVD-ROM" at bounding box center [592, 384] width 625 height 40
click at [280, 360] on input "ج. قرص DVD-ROM" at bounding box center [280, 353] width 0 height 13
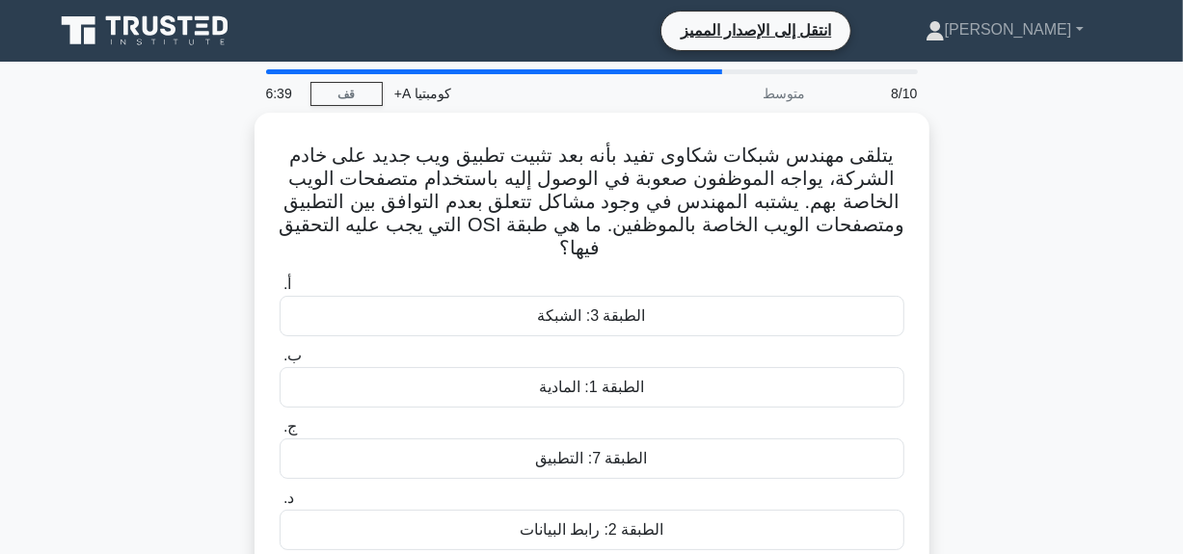
click at [1019, 294] on div "يتلقى مهندس شبكات شكاوى تفيد بأنه بعد تثبيت تطبيق ويب جديد على خادم الشركة، يوا…" at bounding box center [591, 357] width 1099 height 488
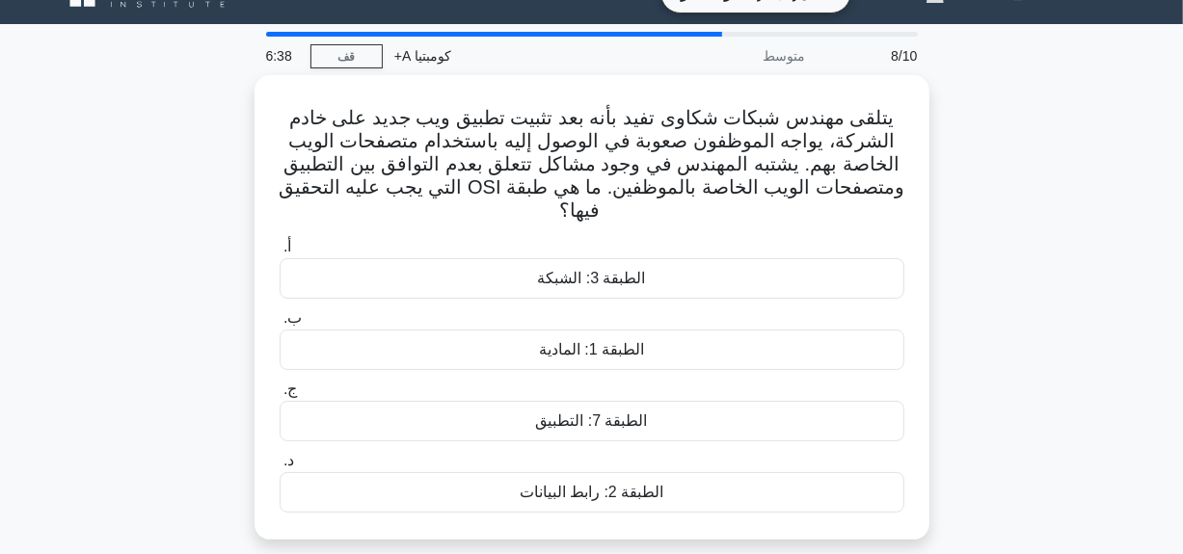
scroll to position [39, 0]
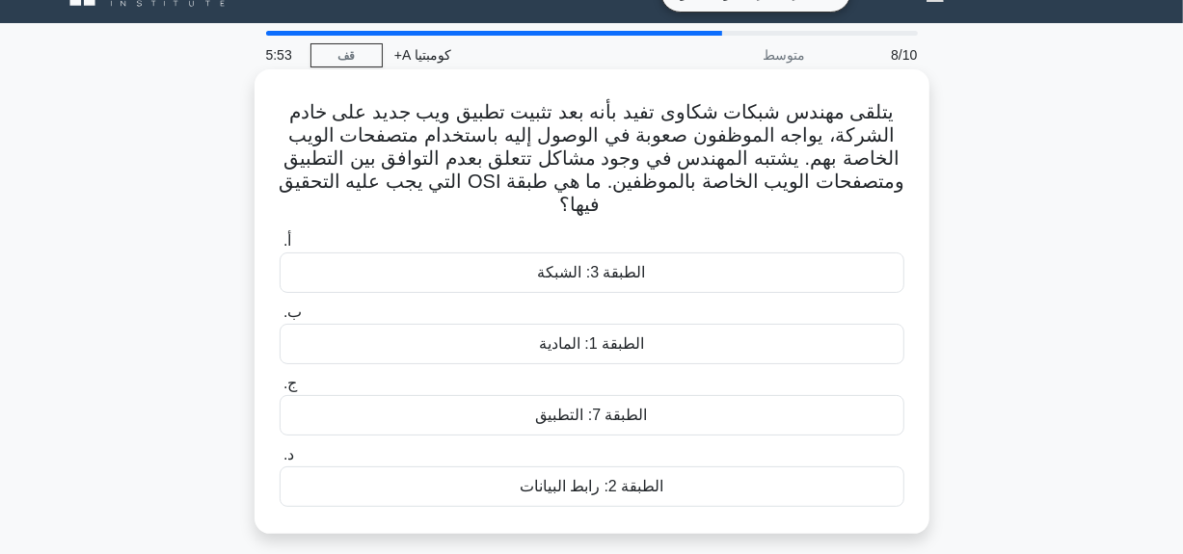
click at [582, 283] on font "الطبقة 3: الشبكة" at bounding box center [591, 272] width 108 height 23
click at [280, 248] on input "أ. الطبقة 3: الشبكة" at bounding box center [280, 241] width 0 height 13
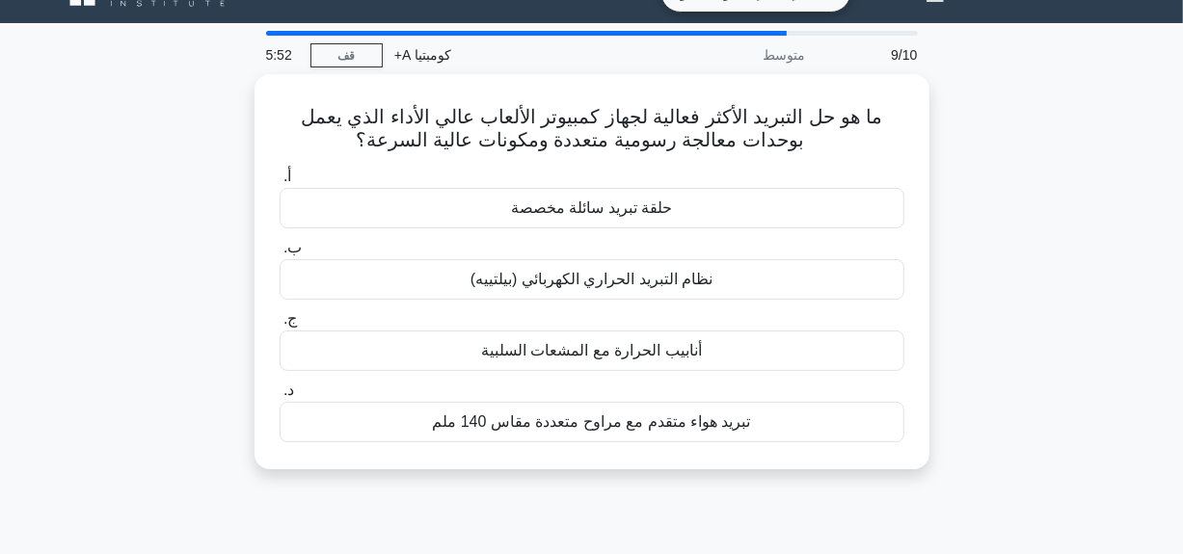
scroll to position [0, 0]
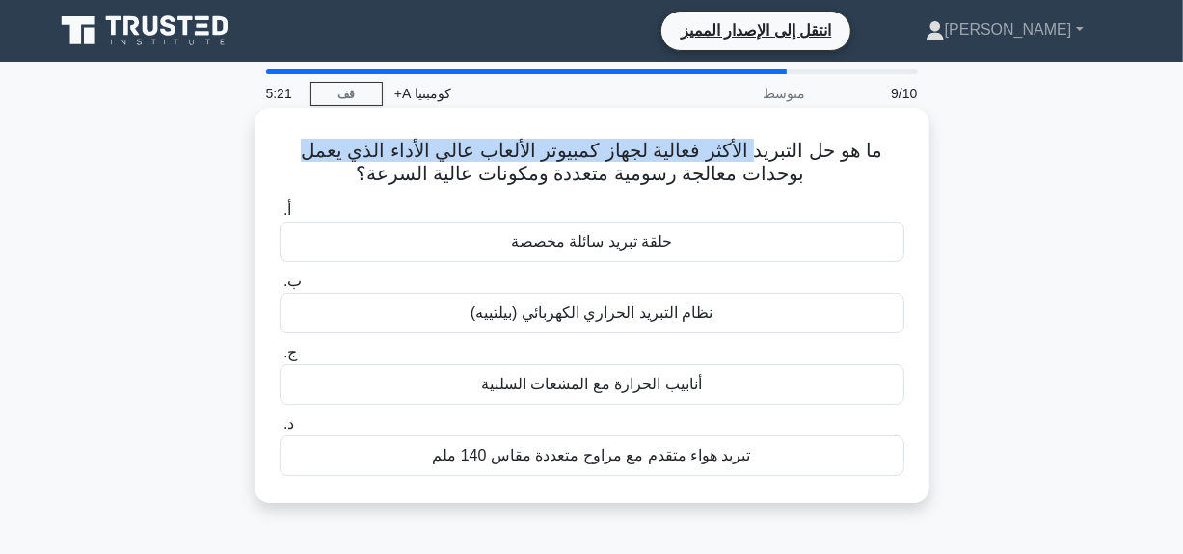
drag, startPoint x: 748, startPoint y: 155, endPoint x: 304, endPoint y: 137, distance: 444.9
click at [304, 137] on div "ما هو حل التبريد الأكثر فعالية لجهاز كمبيوتر الألعاب عالي الأداء الذي يعمل بوحد…" at bounding box center [592, 306] width 660 height 380
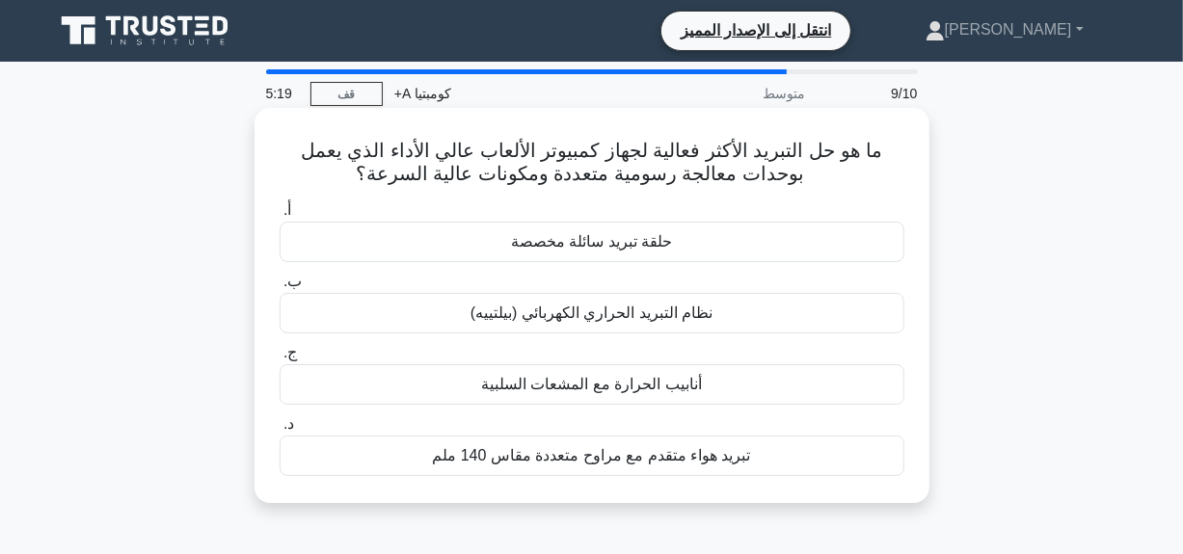
click at [610, 202] on label "أ. حلقة تبريد سائلة مخصصة" at bounding box center [592, 231] width 625 height 64
click at [280, 204] on input "أ. حلقة تبريد سائلة مخصصة" at bounding box center [280, 210] width 0 height 13
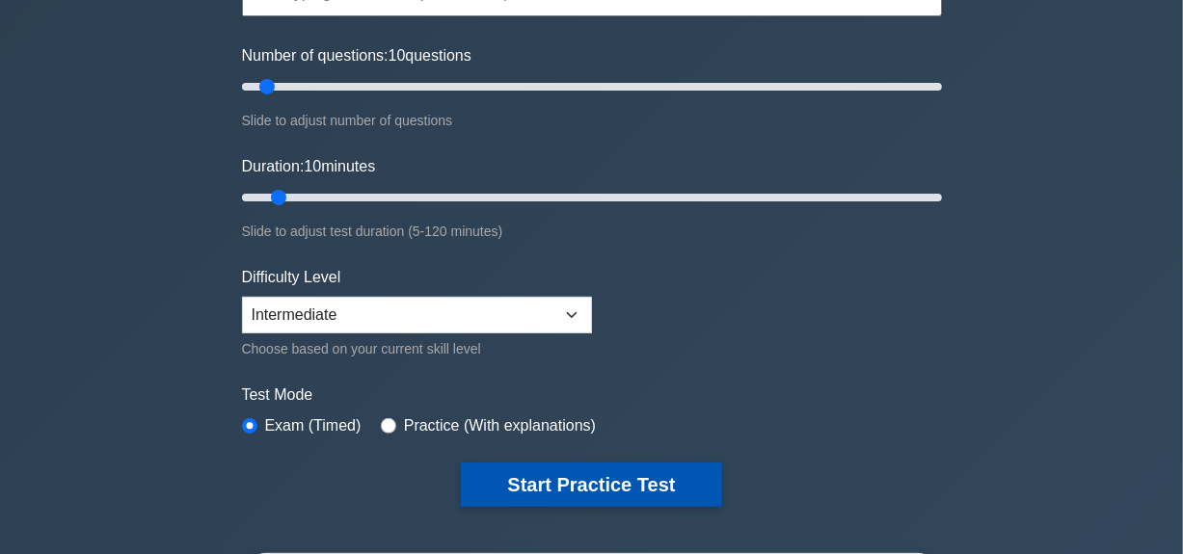
click at [686, 474] on button "Start Practice Test" at bounding box center [591, 485] width 260 height 44
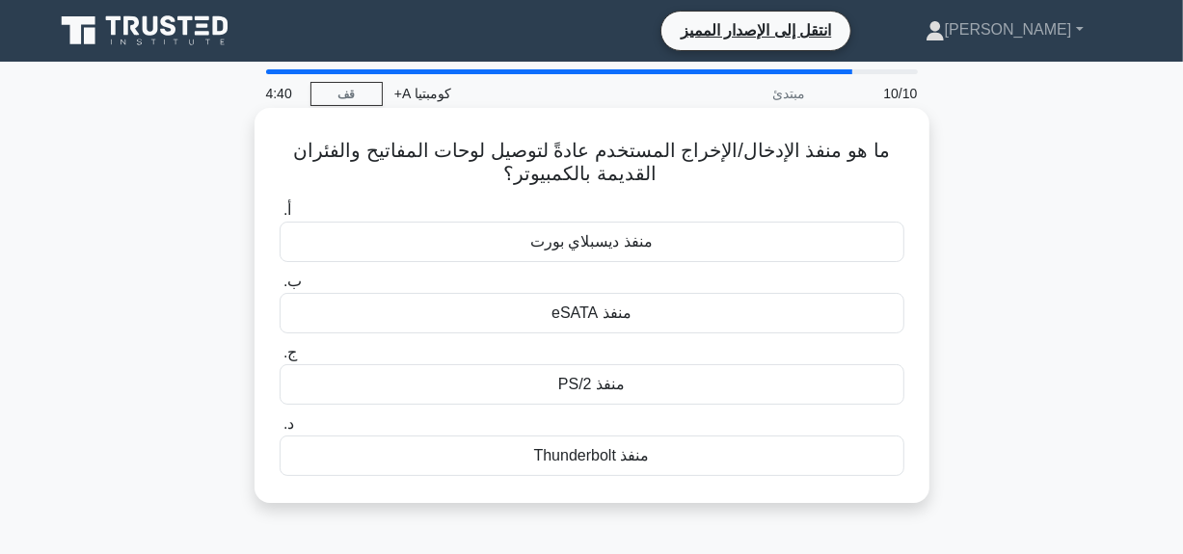
click at [569, 390] on font "منفذ PS/2" at bounding box center [591, 384] width 67 height 16
click at [280, 360] on input "ج. منفذ PS/2" at bounding box center [280, 353] width 0 height 13
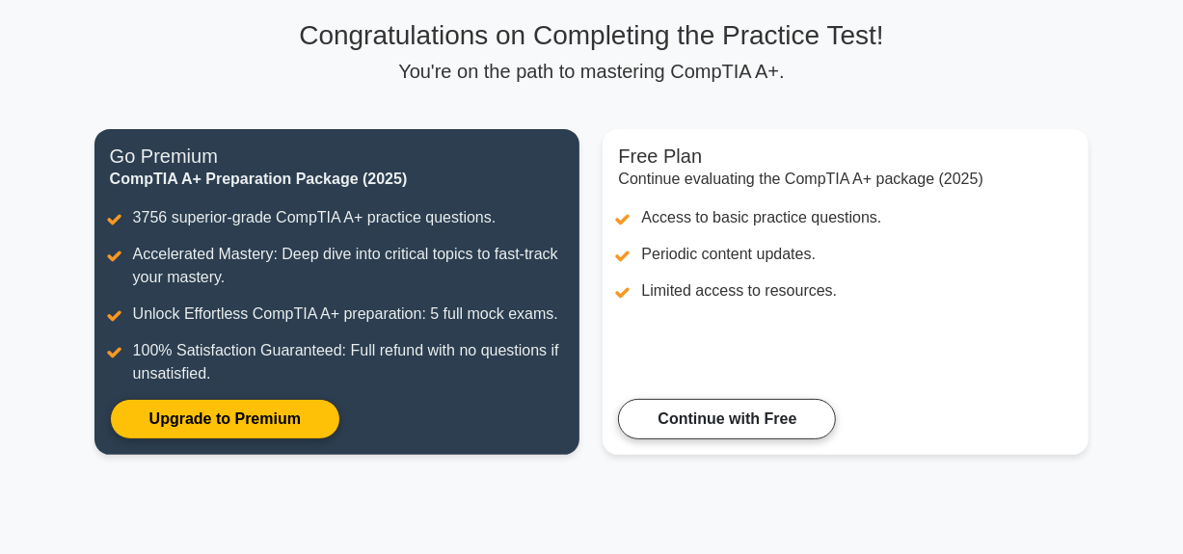
scroll to position [55, 0]
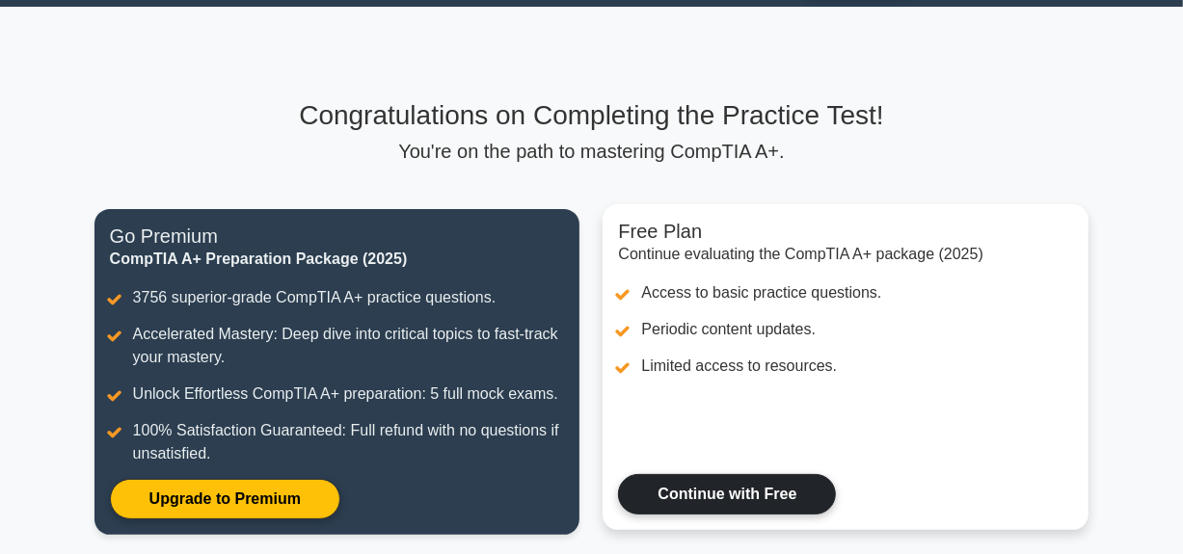
click at [704, 515] on link "Continue with Free" at bounding box center [727, 494] width 218 height 40
click at [740, 489] on link "Continue with Free" at bounding box center [727, 494] width 218 height 40
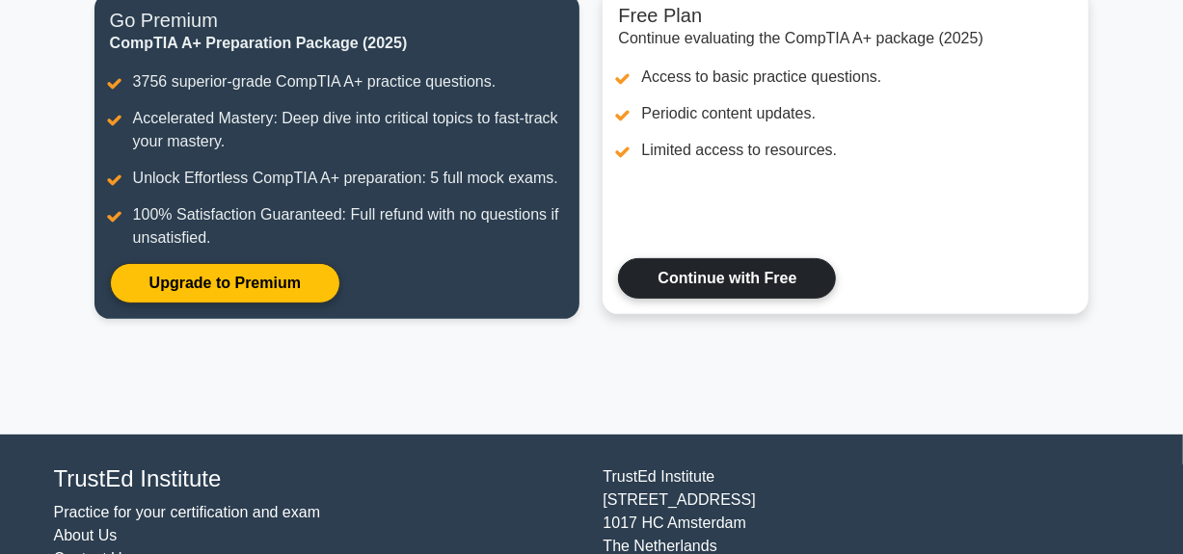
scroll to position [286, 0]
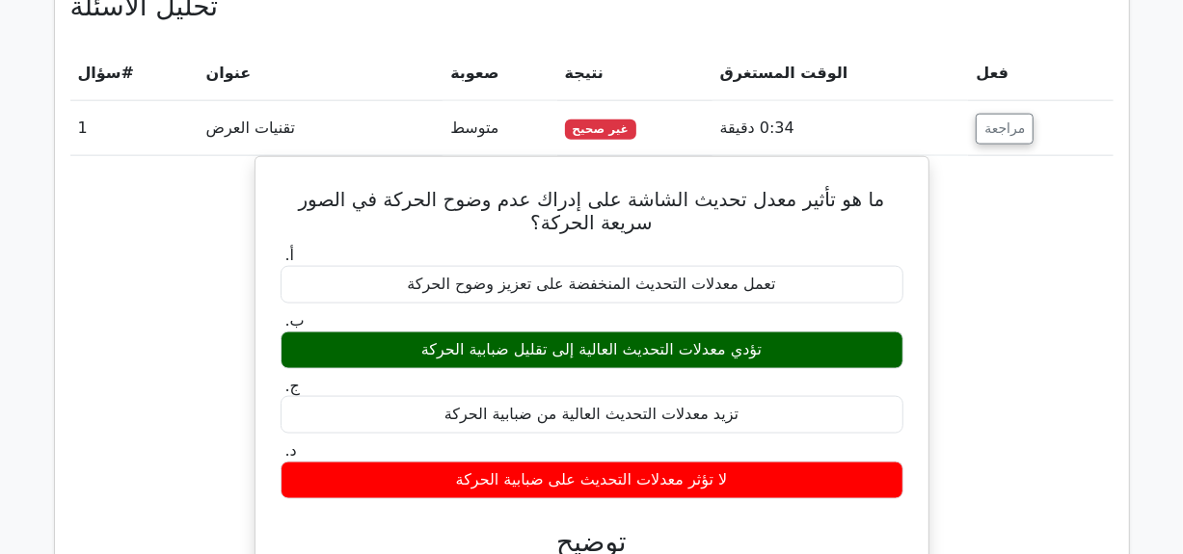
scroll to position [1391, 0]
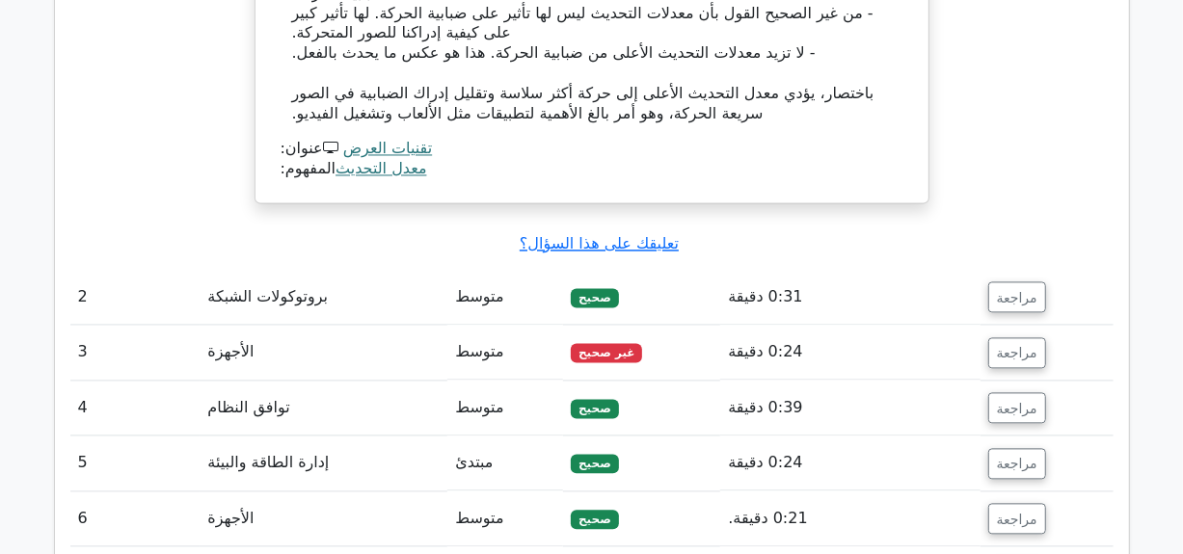
scroll to position [2278, 0]
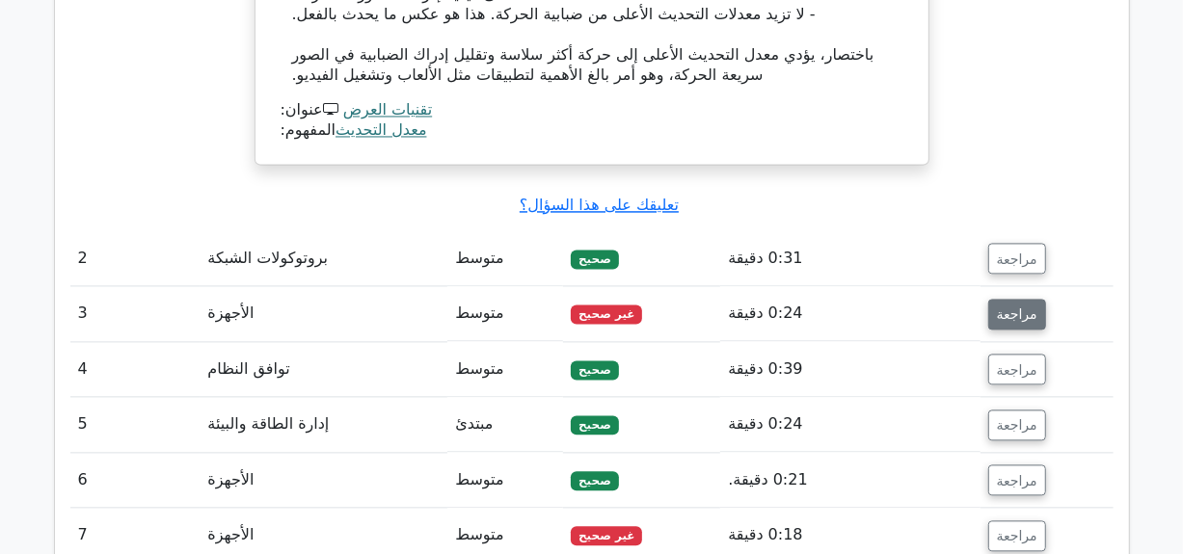
click at [1014, 307] on font "مراجعة" at bounding box center [1017, 314] width 40 height 15
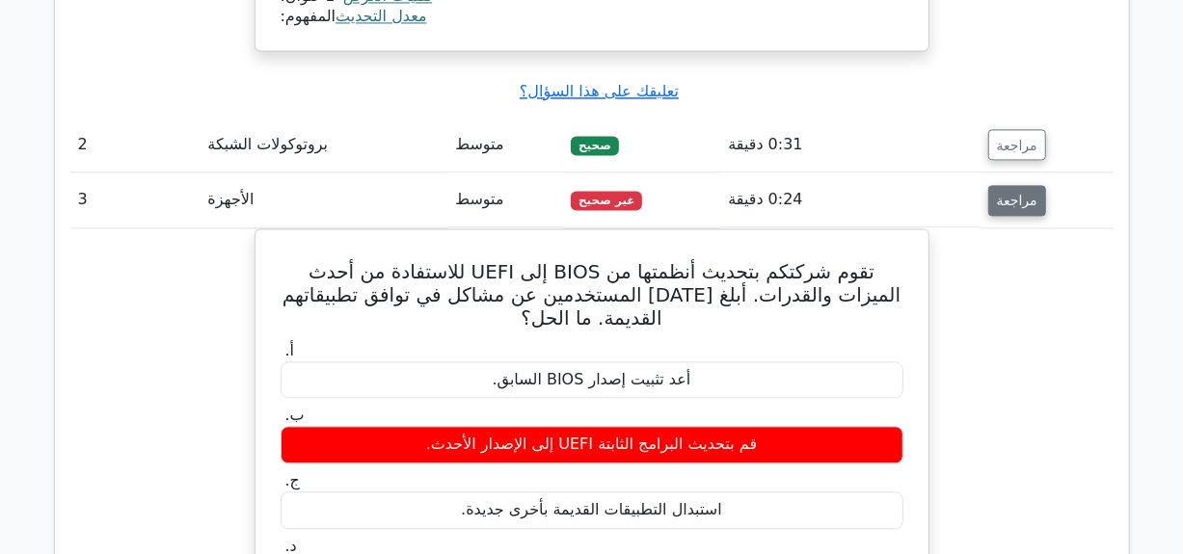
scroll to position [2394, 0]
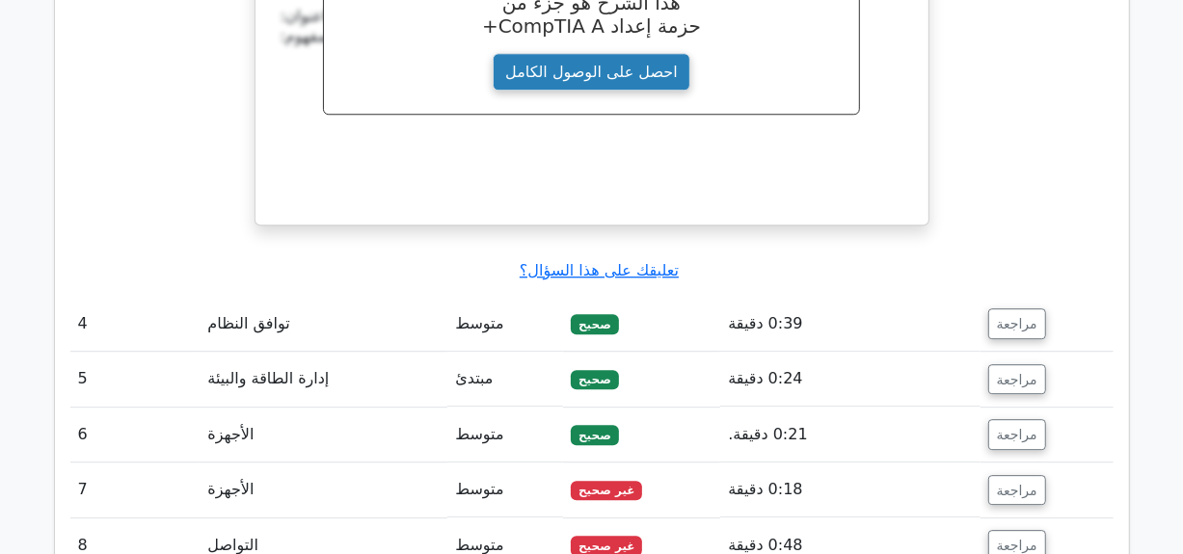
scroll to position [3127, 0]
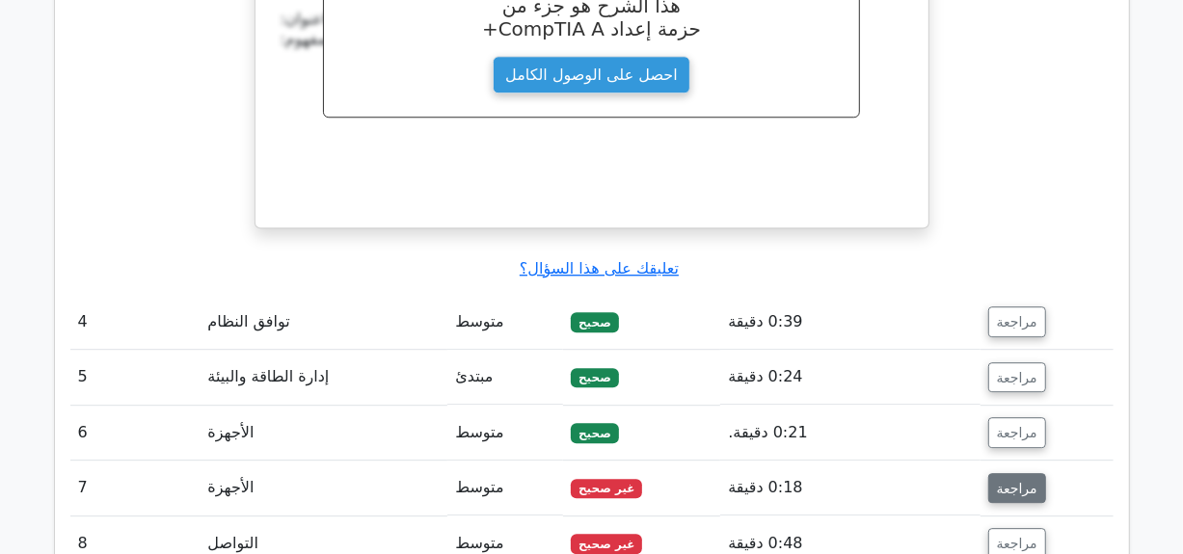
click at [1012, 480] on font "مراجعة" at bounding box center [1017, 487] width 40 height 15
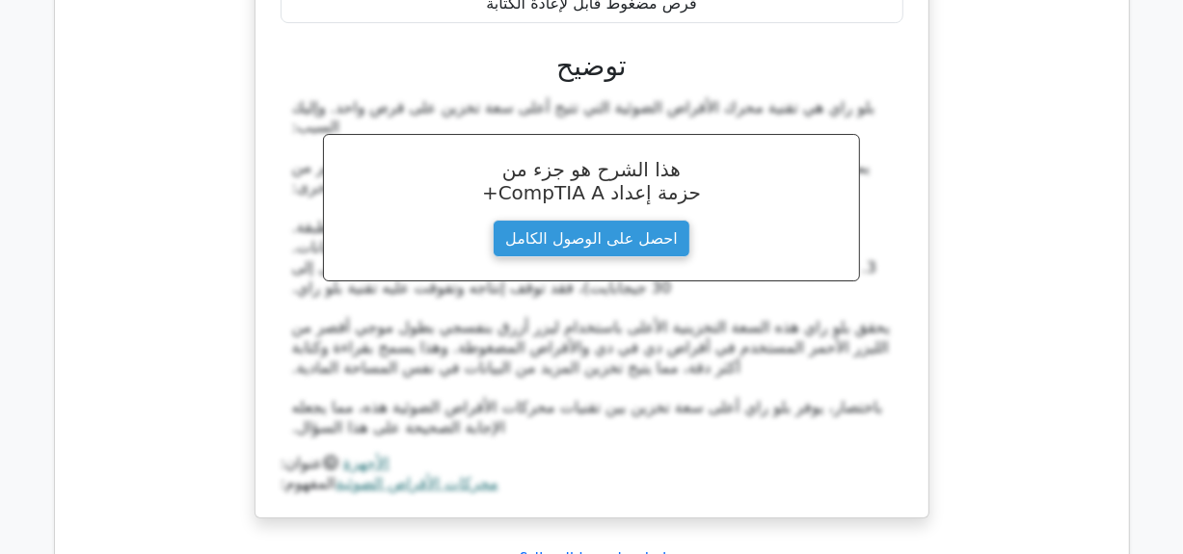
scroll to position [4053, 0]
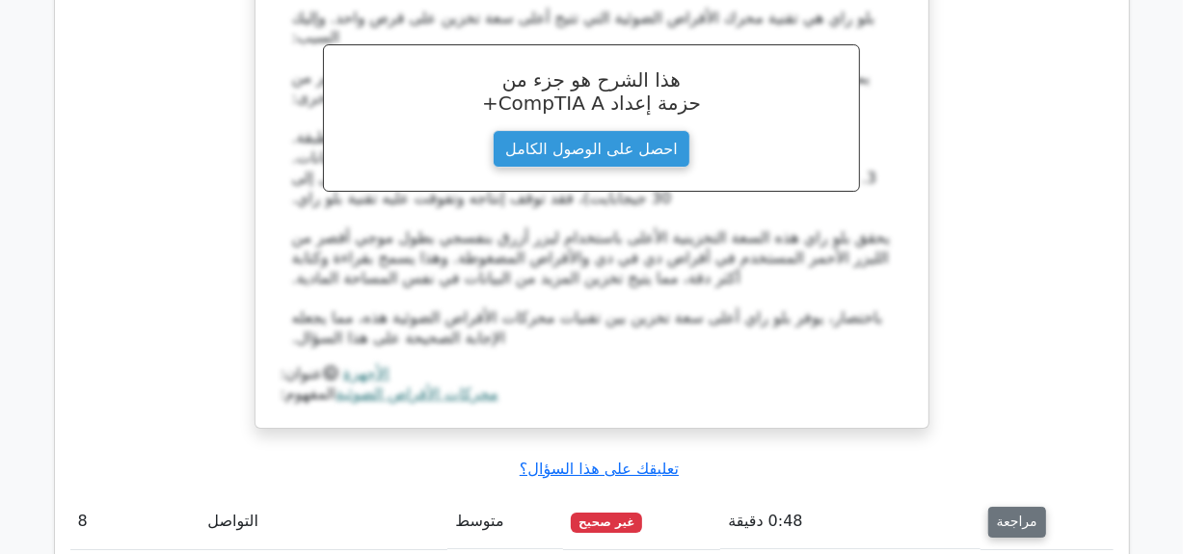
click at [997, 515] on font "مراجعة" at bounding box center [1017, 522] width 40 height 15
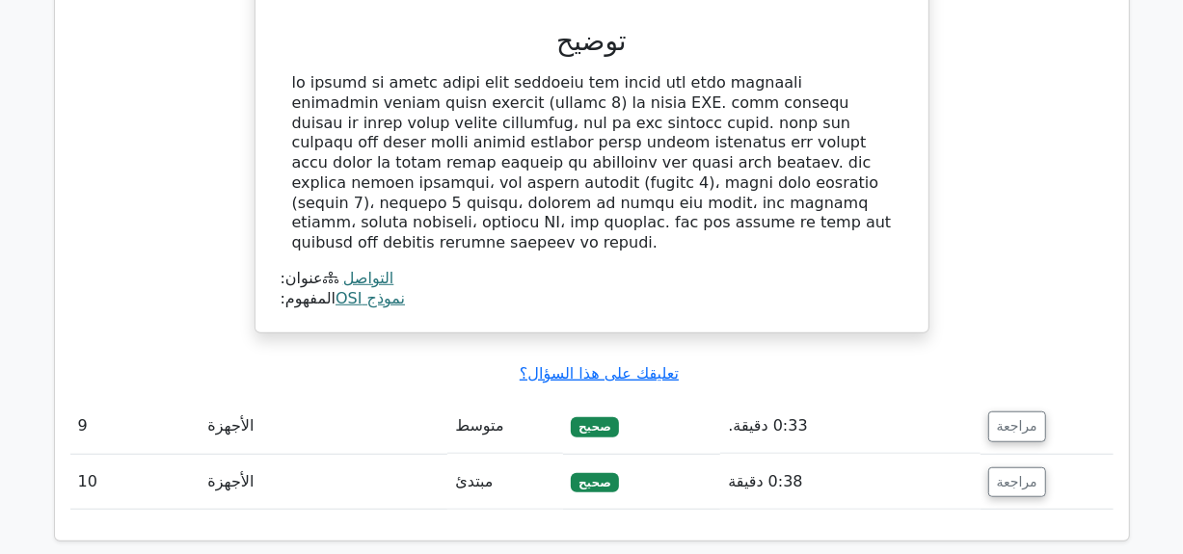
scroll to position [5055, 0]
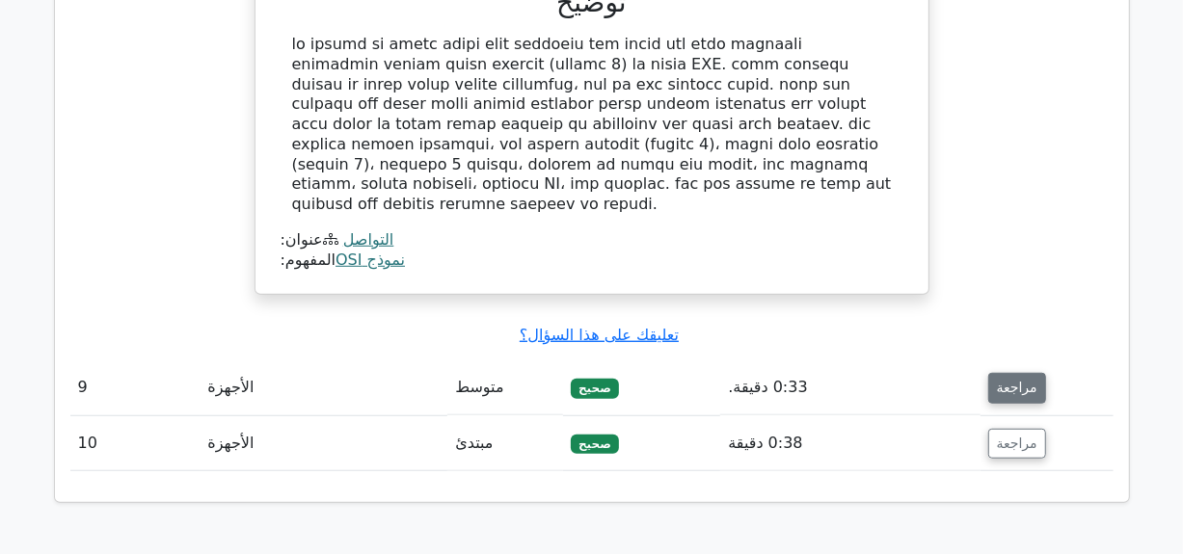
click at [997, 373] on button "مراجعة" at bounding box center [1017, 388] width 58 height 31
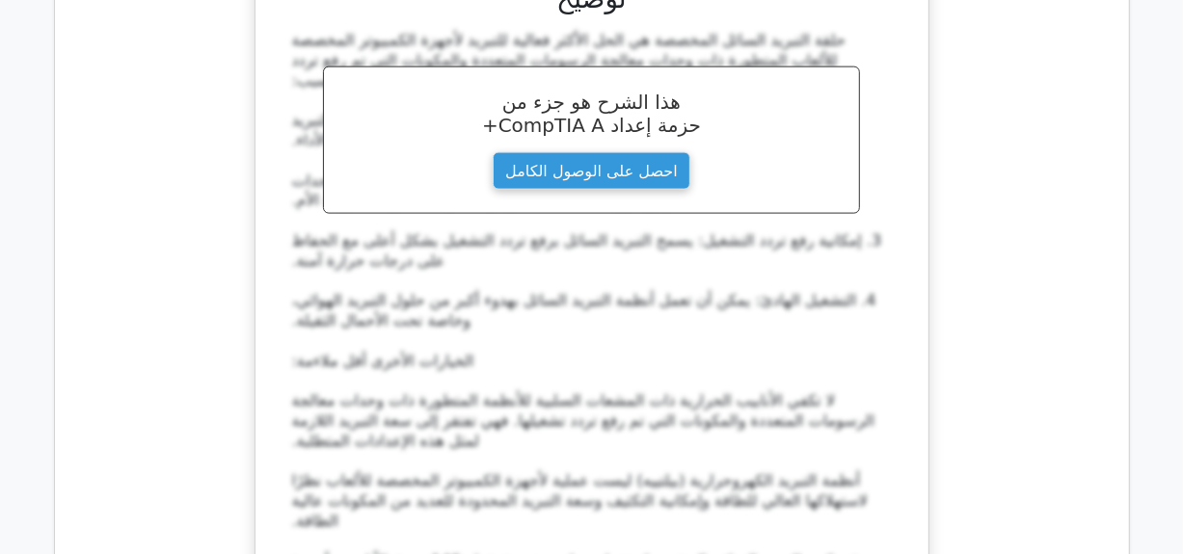
scroll to position [5904, 0]
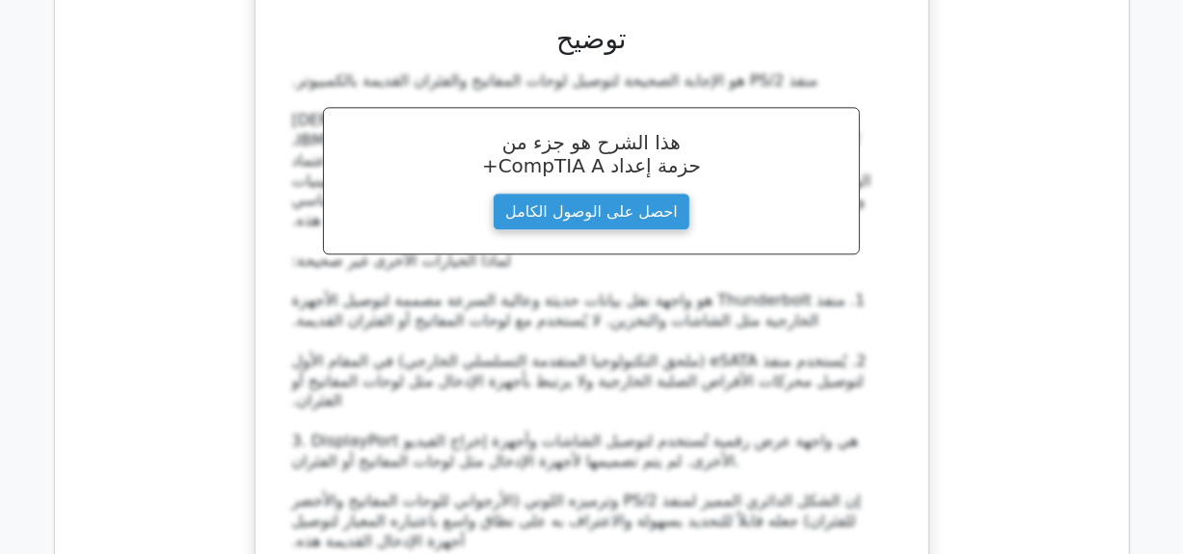
scroll to position [7292, 0]
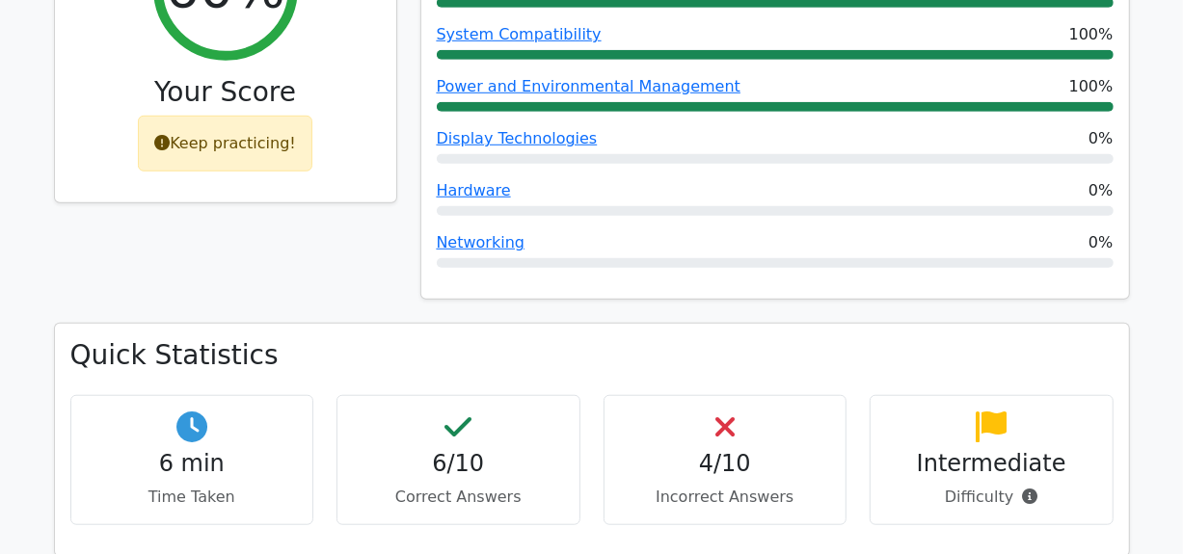
scroll to position [849, 0]
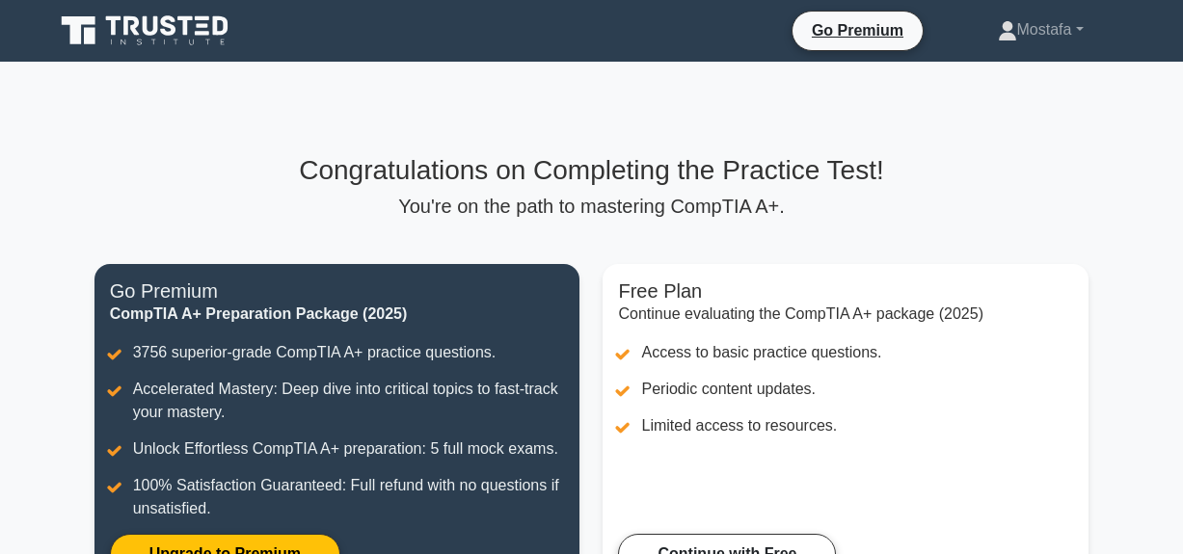
scroll to position [288, 0]
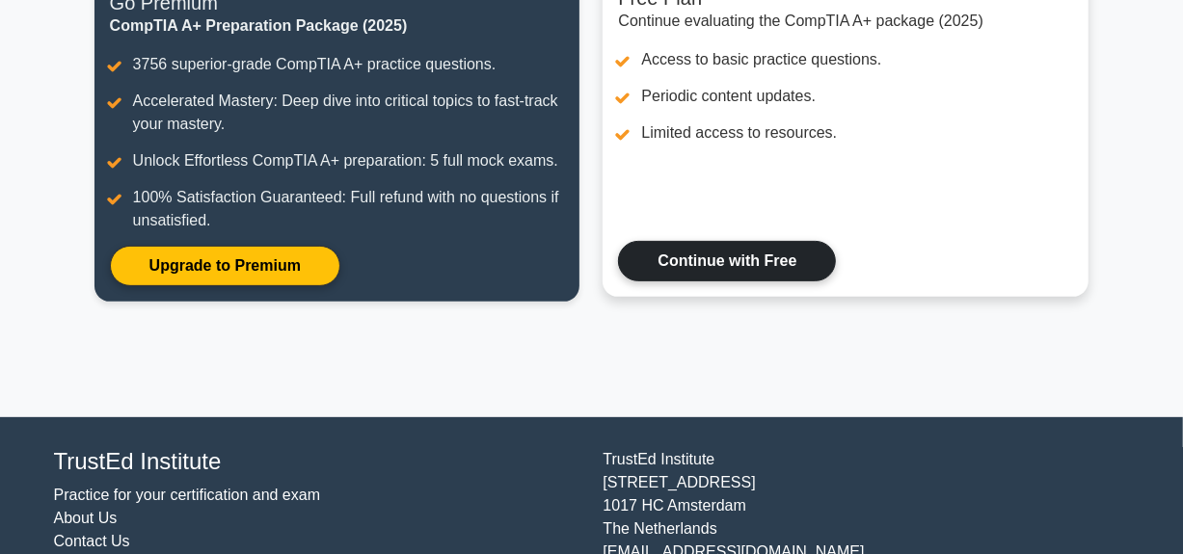
click at [769, 279] on link "Continue with Free" at bounding box center [727, 261] width 218 height 40
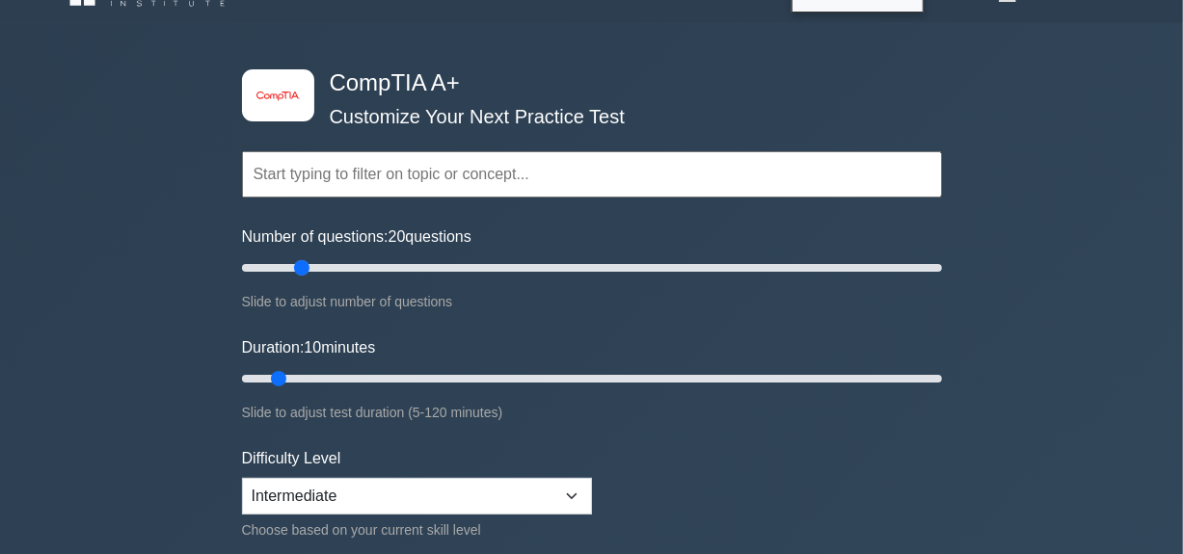
drag, startPoint x: 265, startPoint y: 273, endPoint x: 302, endPoint y: 277, distance: 36.8
click at [302, 277] on input "Number of questions: 20 questions" at bounding box center [592, 267] width 700 height 23
type input "20"
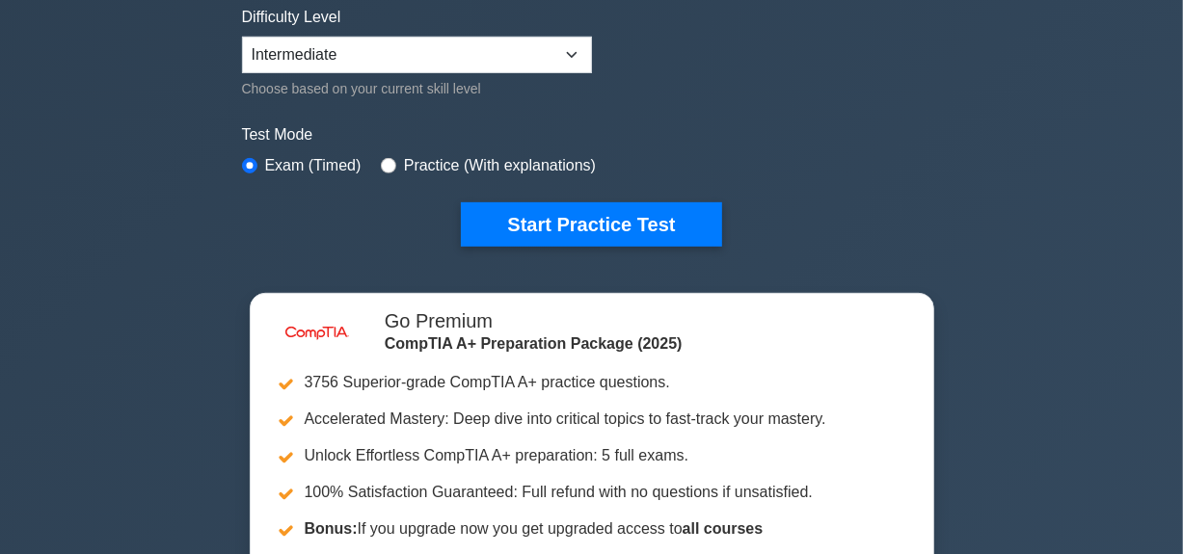
scroll to position [456, 0]
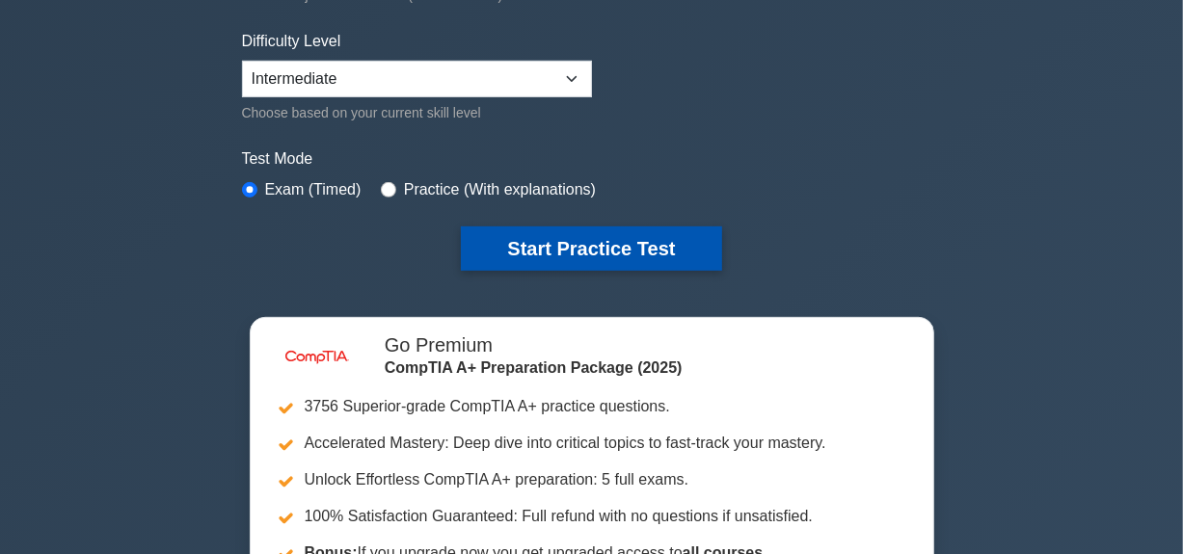
click at [618, 255] on button "Start Practice Test" at bounding box center [591, 249] width 260 height 44
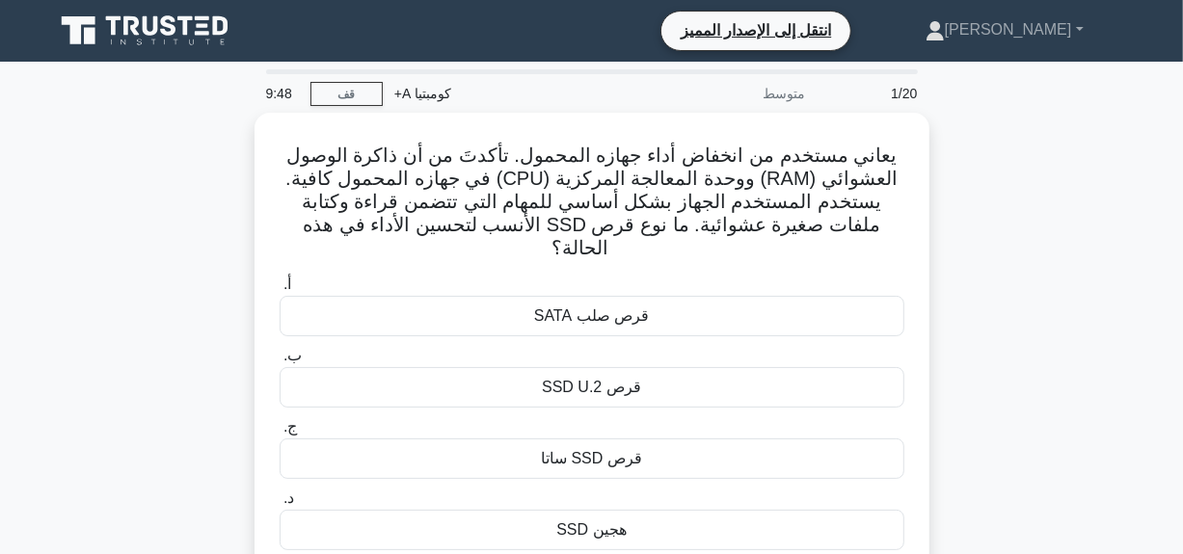
click at [945, 262] on div "يعاني مستخدم من انخفاض أداء جهازه المحمول. تأكدتَ من أن ذاكرة الوصول العشوائي (…" at bounding box center [591, 357] width 1099 height 488
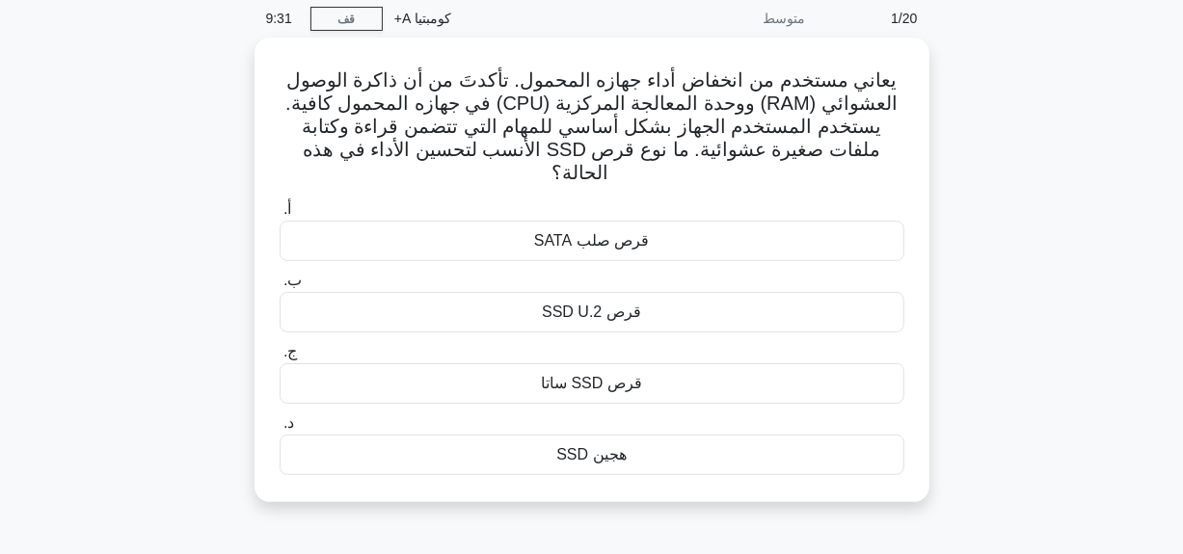
scroll to position [77, 0]
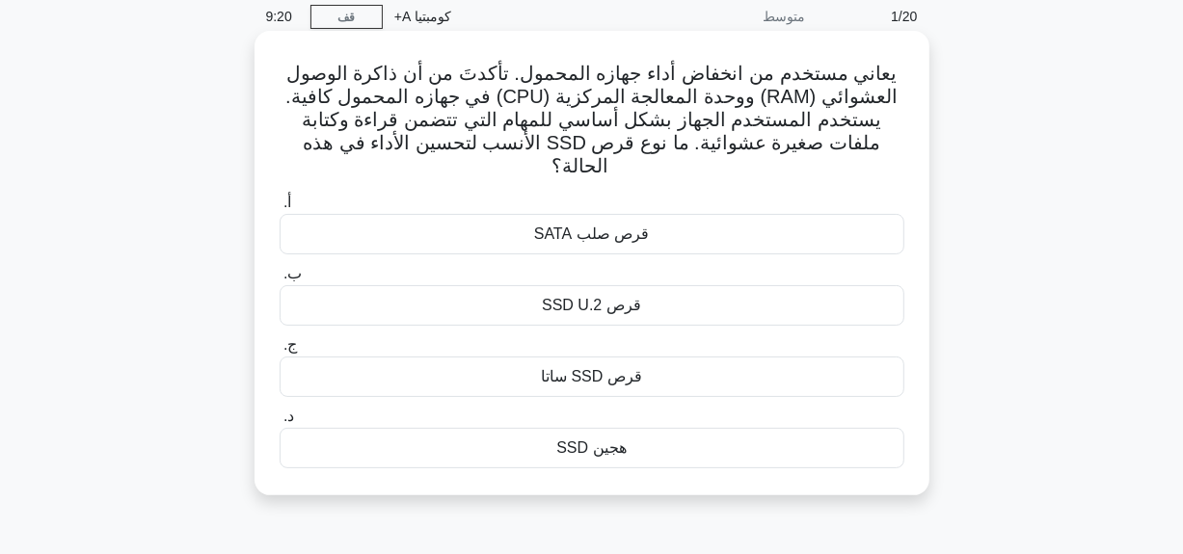
click at [772, 235] on div "قرص صلب SATA" at bounding box center [592, 234] width 625 height 40
click at [280, 209] on input "أ. قرص صلب SATA" at bounding box center [280, 203] width 0 height 13
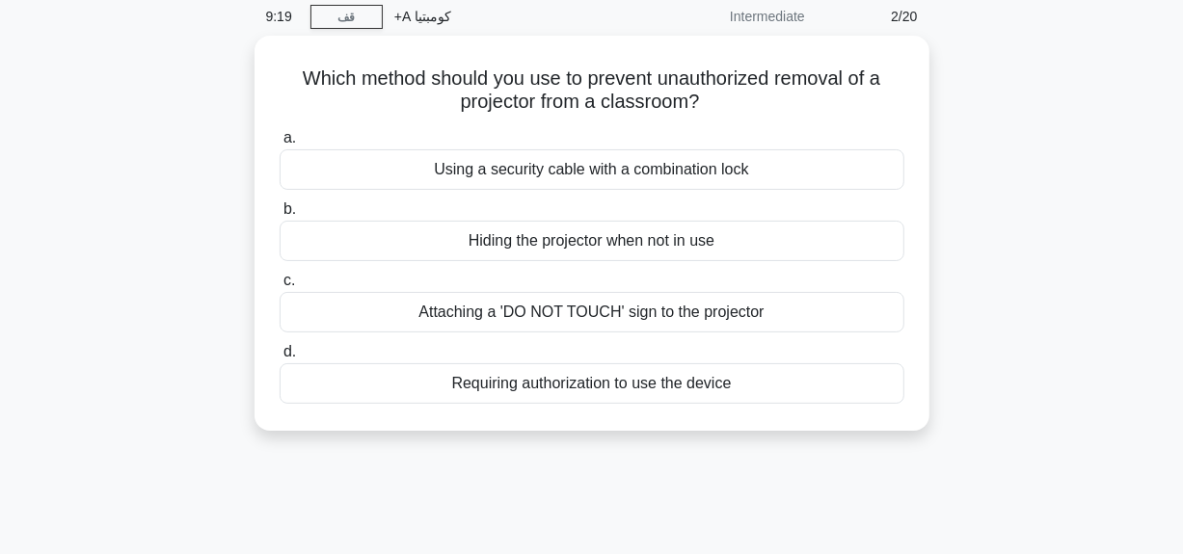
scroll to position [0, 0]
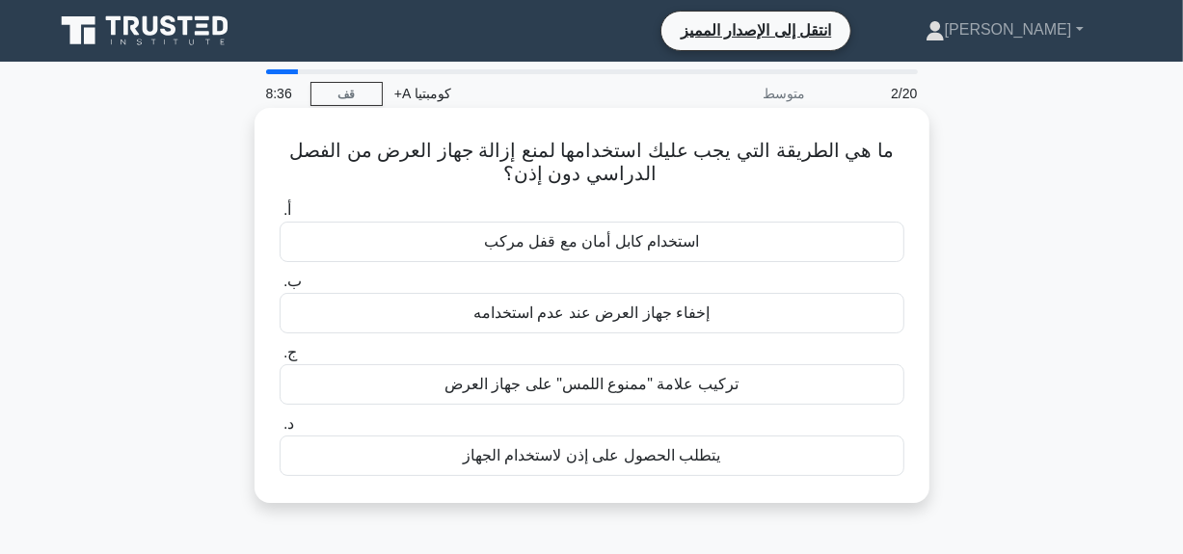
click at [627, 464] on font "يتطلب الحصول على إذن لاستخدام الجهاز" at bounding box center [591, 455] width 257 height 16
click at [280, 431] on input "د. يتطلب الحصول على إذن لاستخدام الجهاز" at bounding box center [280, 424] width 0 height 13
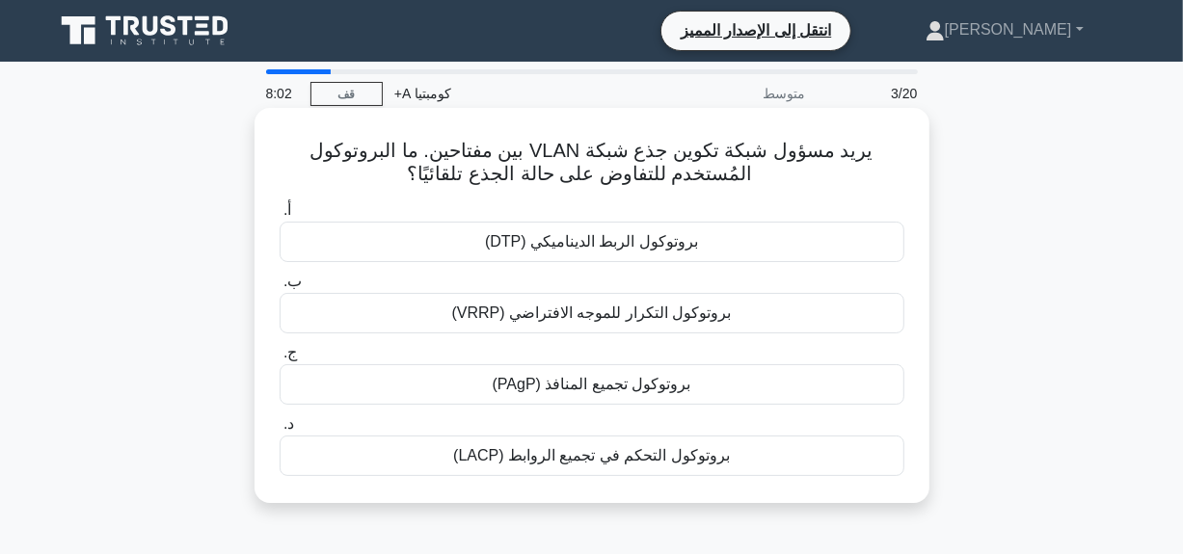
click at [654, 392] on font "بروتوكول تجميع المنافذ (PAgP)" at bounding box center [592, 384] width 199 height 16
click at [280, 360] on input "ج. بروتوكول تجميع المنافذ (PAgP)" at bounding box center [280, 353] width 0 height 13
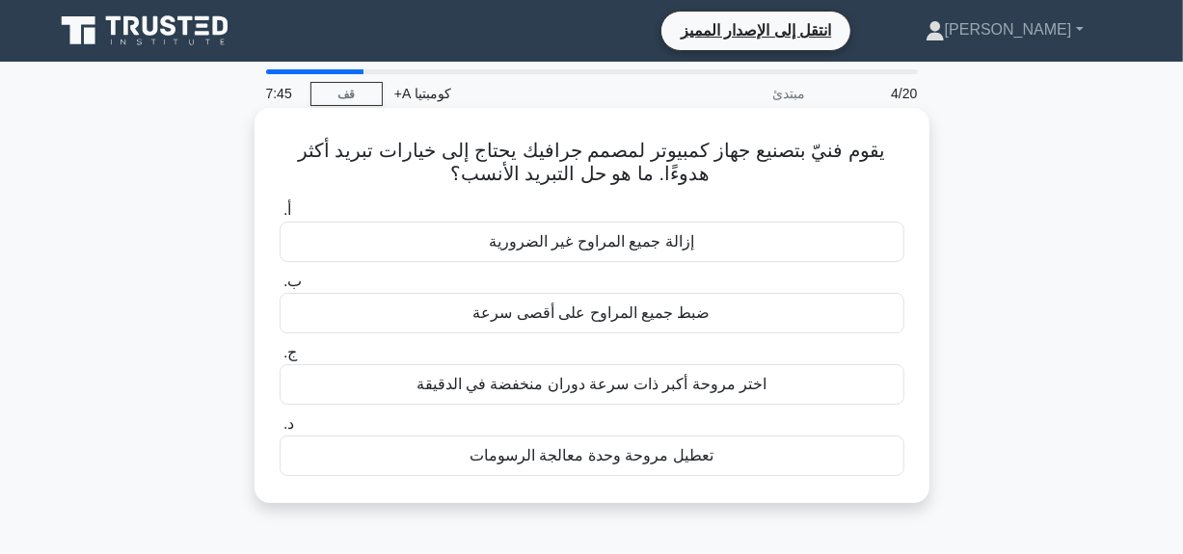
click at [636, 397] on div "اختر مروحة أكبر ذات سرعة دوران منخفضة في الدقيقة" at bounding box center [592, 384] width 625 height 40
click at [280, 360] on input "ج. اختر مروحة أكبر ذات سرعة دوران منخفضة في الدقيقة" at bounding box center [280, 353] width 0 height 13
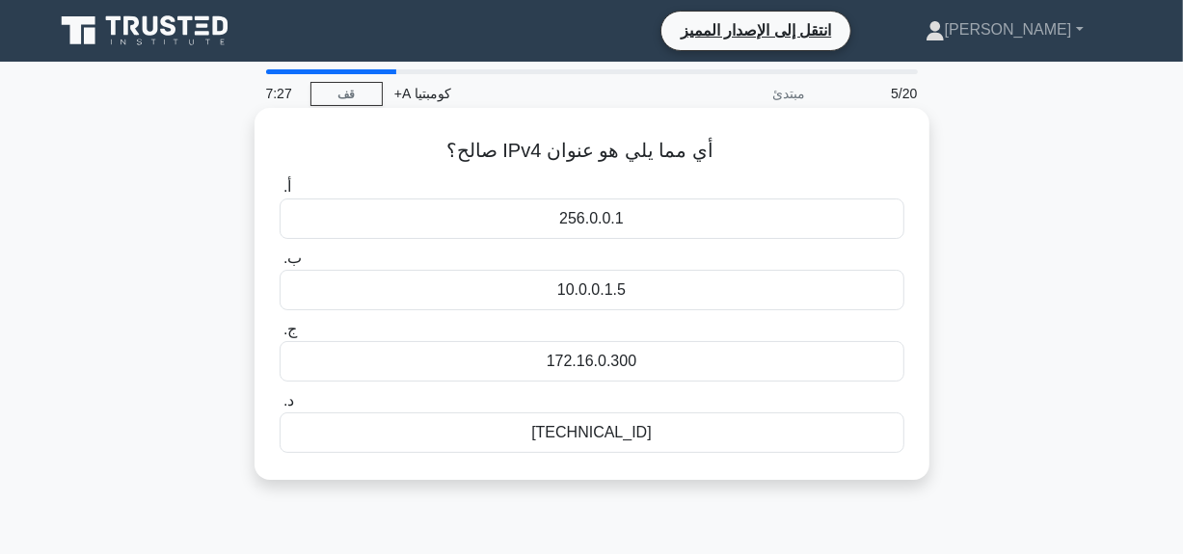
click at [627, 445] on font "192.168.0.1" at bounding box center [591, 432] width 120 height 23
click at [280, 408] on input "د. 192.168.0.1" at bounding box center [280, 401] width 0 height 13
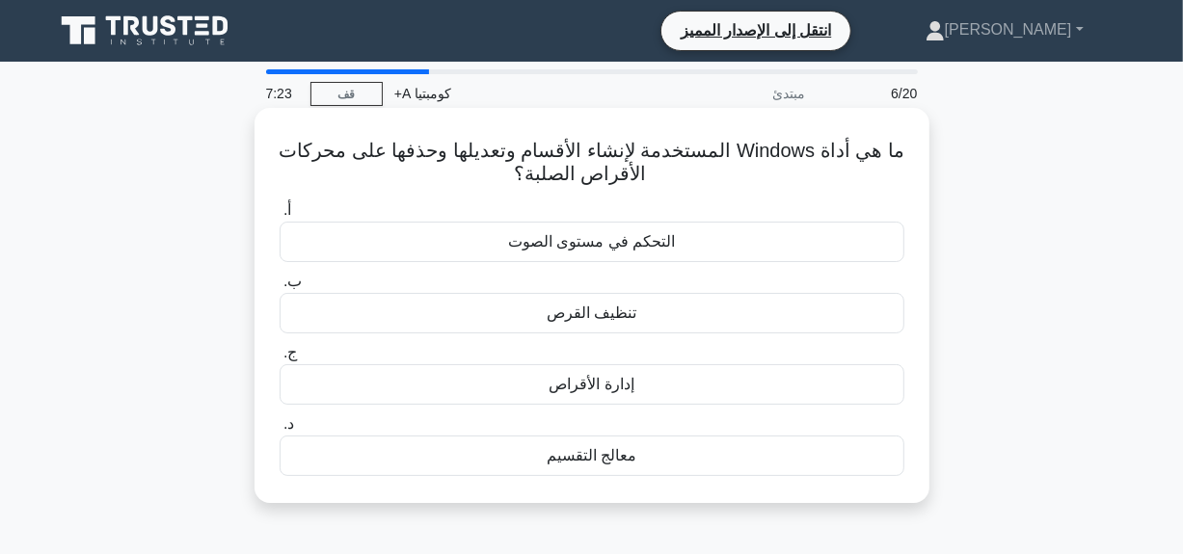
click at [627, 445] on div "معالج التقسيم" at bounding box center [592, 456] width 625 height 40
click at [280, 431] on input "د. معالج التقسيم" at bounding box center [280, 424] width 0 height 13
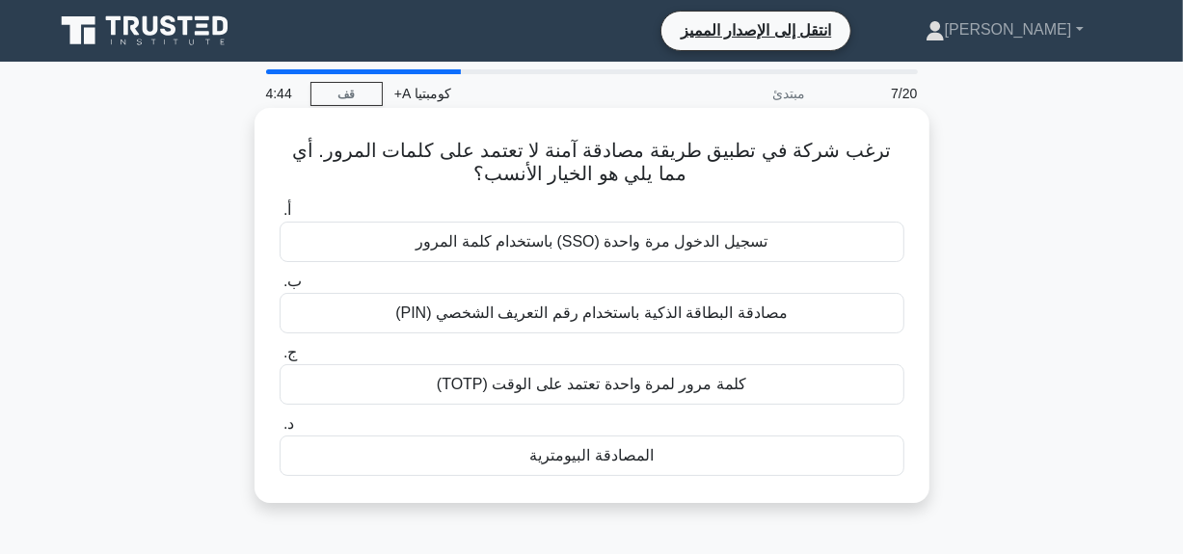
click at [650, 256] on div "تسجيل الدخول مرة واحدة (SSO) باستخدام كلمة المرور" at bounding box center [592, 242] width 625 height 40
click at [280, 217] on input "أ. تسجيل الدخول مرة واحدة (SSO) باستخدام كلمة المرور" at bounding box center [280, 210] width 0 height 13
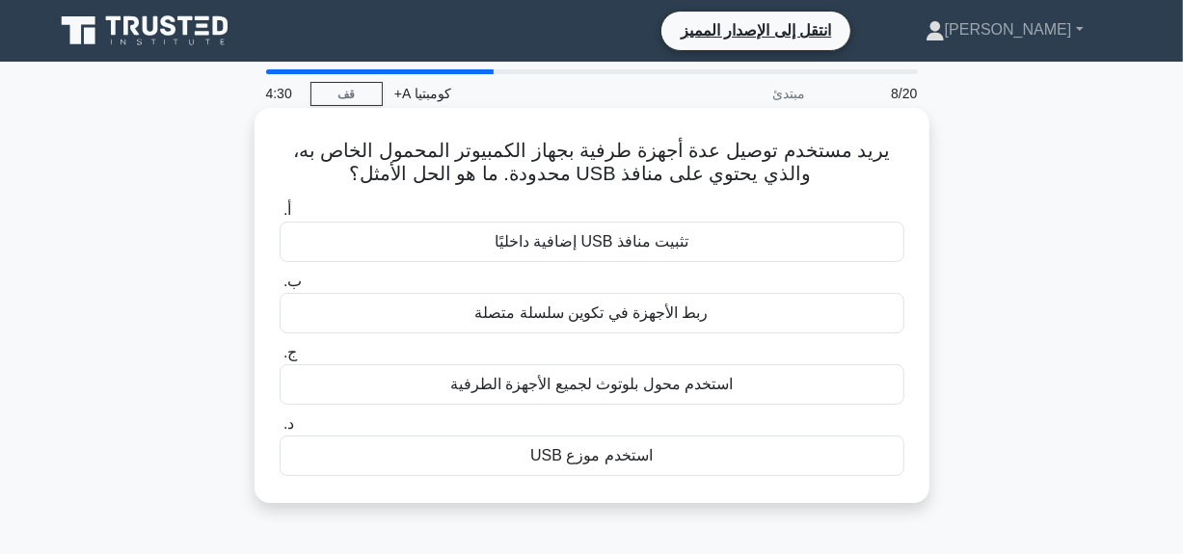
click at [675, 465] on div "استخدم موزع USB" at bounding box center [592, 456] width 625 height 40
click at [280, 431] on input "د. استخدم موزع USB" at bounding box center [280, 424] width 0 height 13
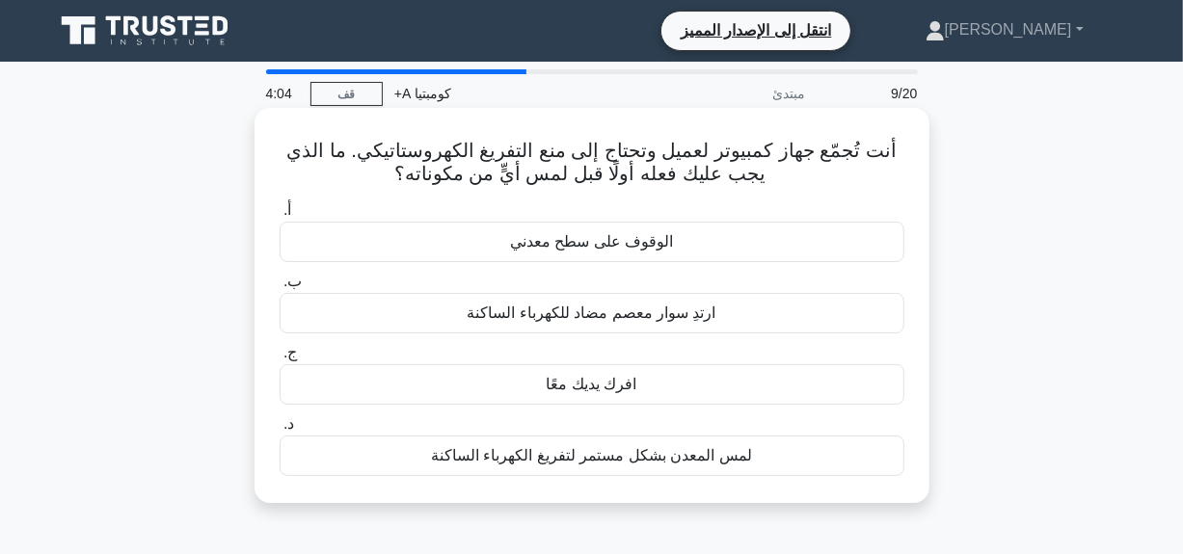
click at [712, 459] on font "لمس المعدن بشكل مستمر لتفريغ الكهرباء الساكنة" at bounding box center [591, 455] width 321 height 16
click at [280, 431] on input "د. لمس المعدن بشكل مستمر لتفريغ الكهرباء الساكنة" at bounding box center [280, 424] width 0 height 13
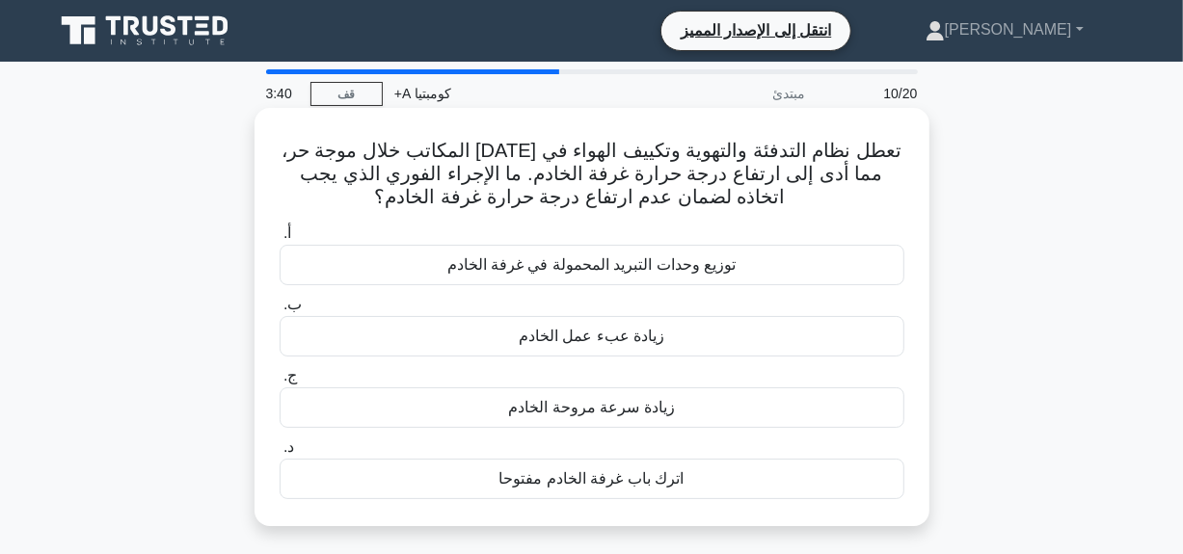
click at [579, 287] on div "أ. توزيع وحدات التبريد المحمولة في غرفة الخادم ب. زيادة عبء عمل الخادم ج." at bounding box center [592, 360] width 648 height 285
click at [579, 282] on div "توزيع وحدات التبريد المحمولة في غرفة الخادم" at bounding box center [592, 265] width 625 height 40
click at [280, 240] on input "أ. توزيع وحدات التبريد المحمولة في غرفة الخادم" at bounding box center [280, 234] width 0 height 13
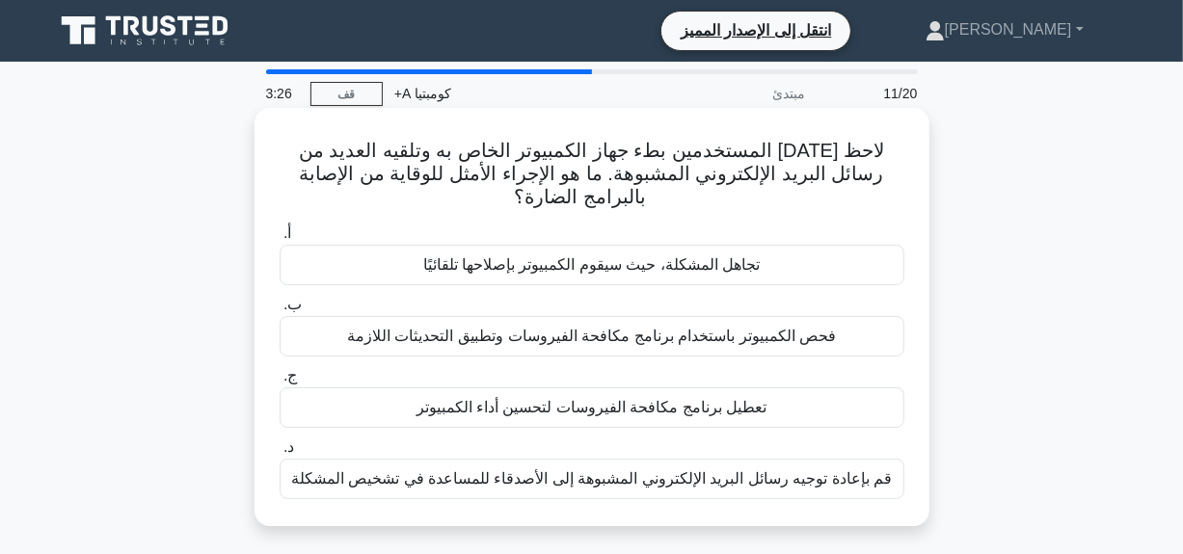
click at [663, 336] on font "فحص الكمبيوتر باستخدام برنامج مكافحة الفيروسات وتطبيق التحديثات اللازمة" at bounding box center [592, 336] width 490 height 16
click at [280, 311] on input "ب. فحص الكمبيوتر باستخدام برنامج مكافحة الفيروسات وتطبيق التحديثات اللازمة" at bounding box center [280, 305] width 0 height 13
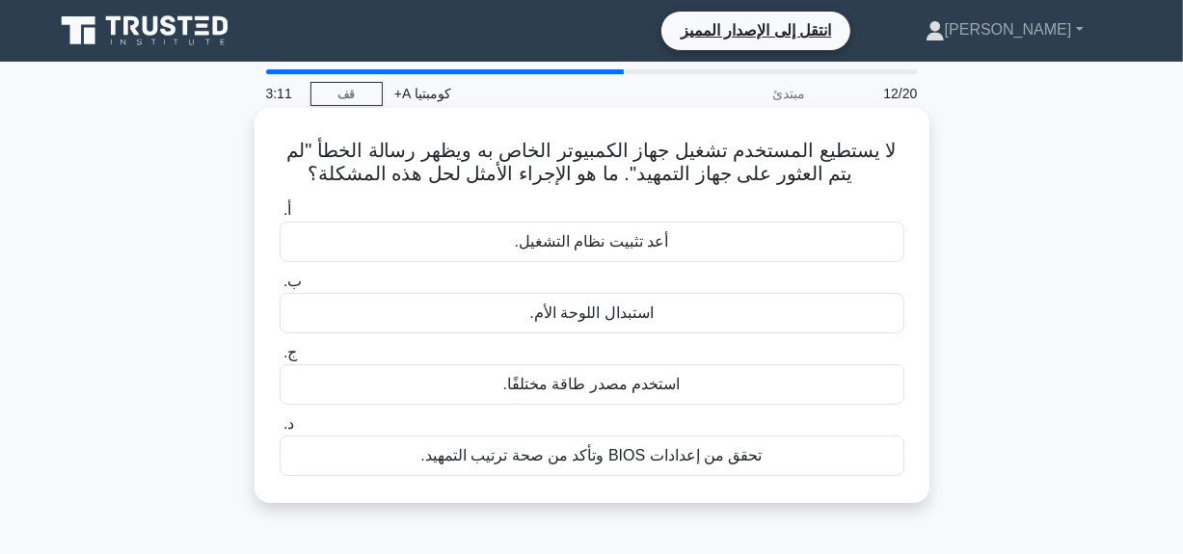
click at [682, 448] on font "تحقق من إعدادات BIOS وتأكد من صحة ترتيب التمهيد." at bounding box center [590, 455] width 341 height 16
click at [280, 431] on input "د. تحقق من إعدادات BIOS وتأكد من صحة ترتيب التمهيد." at bounding box center [280, 424] width 0 height 13
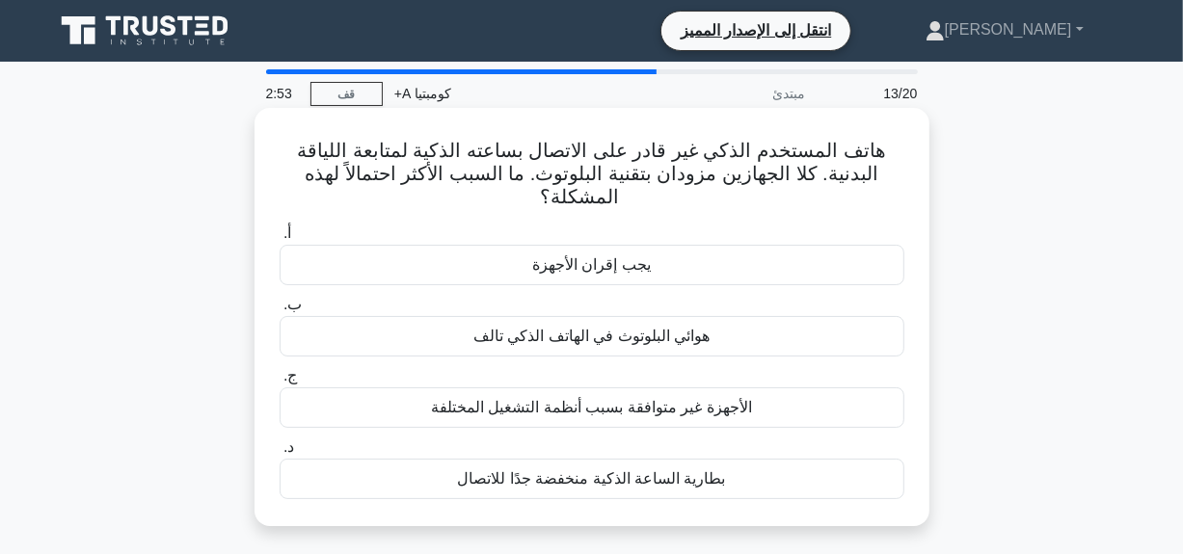
click at [774, 279] on div "يجب إقران الأجهزة" at bounding box center [592, 265] width 625 height 40
click at [280, 240] on input "أ. يجب إقران الأجهزة" at bounding box center [280, 234] width 0 height 13
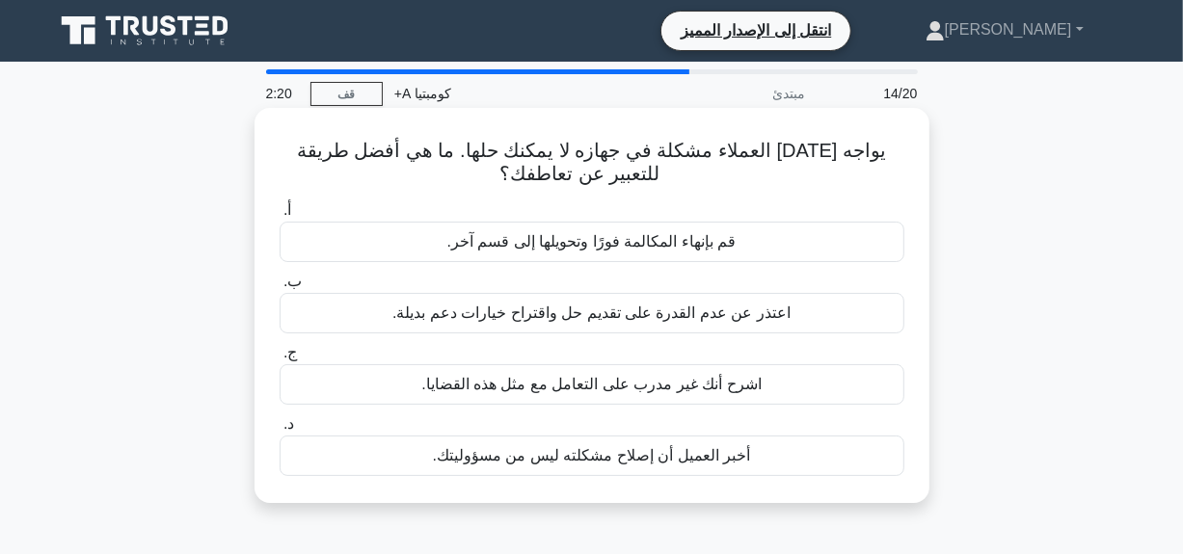
click at [661, 319] on font "اعتذر عن عدم القدرة على تقديم حل واقتراح خيارات دعم بديلة." at bounding box center [591, 313] width 398 height 16
click at [280, 288] on input "ب. اعتذر عن عدم القدرة على تقديم حل واقتراح خيارات دعم بديلة." at bounding box center [280, 282] width 0 height 13
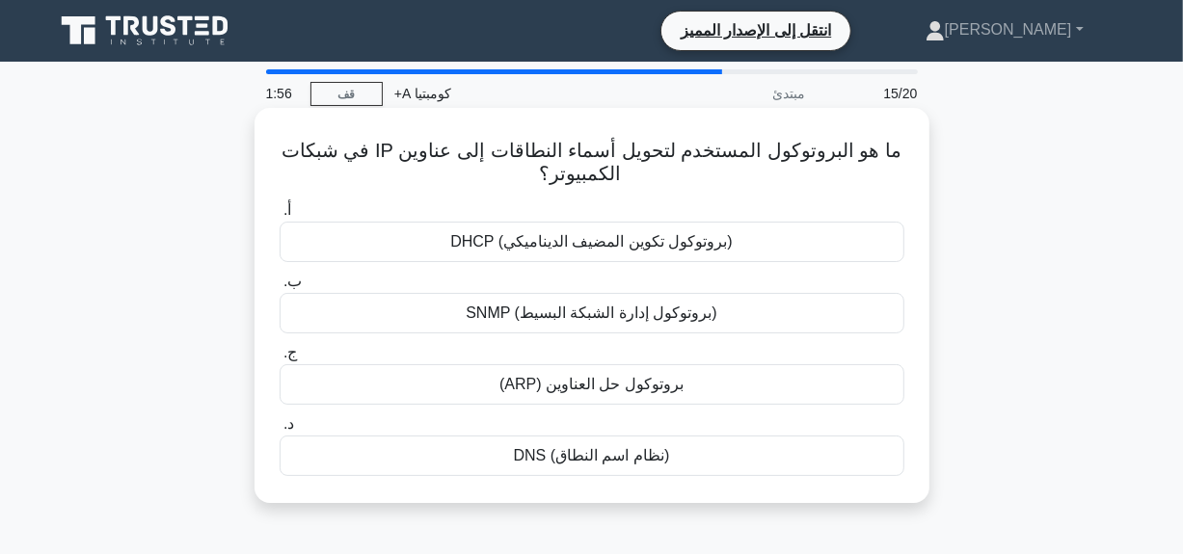
click at [693, 461] on div "DNS (نظام اسم النطاق)" at bounding box center [592, 456] width 625 height 40
click at [280, 431] on input "د. DNS (نظام اسم النطاق)" at bounding box center [280, 424] width 0 height 13
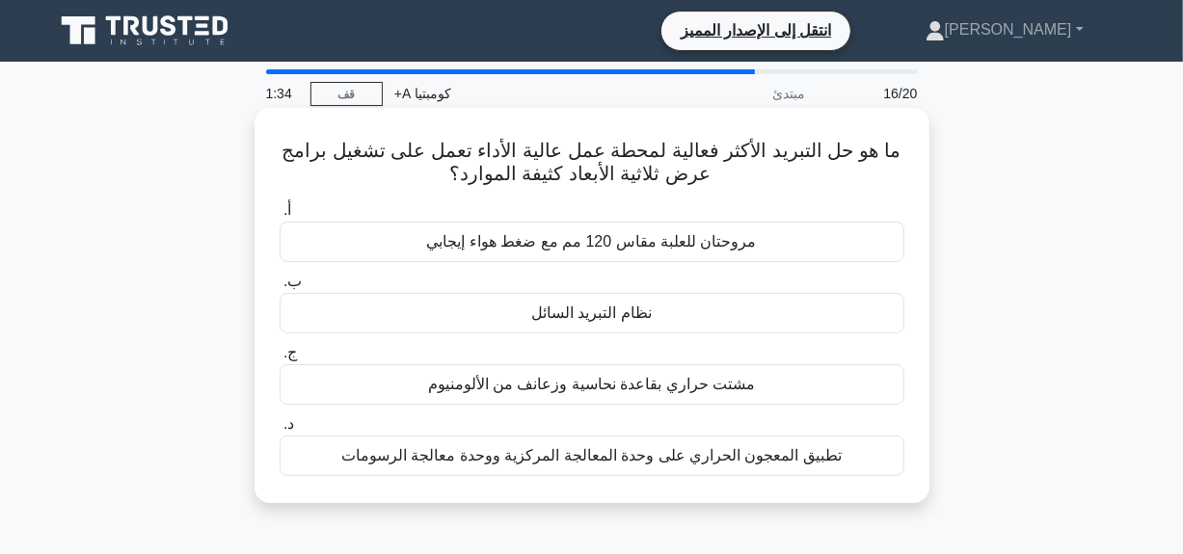
click at [606, 318] on font "نظام التبريد السائل" at bounding box center [591, 313] width 121 height 16
click at [280, 288] on input "ب. نظام التبريد السائل" at bounding box center [280, 282] width 0 height 13
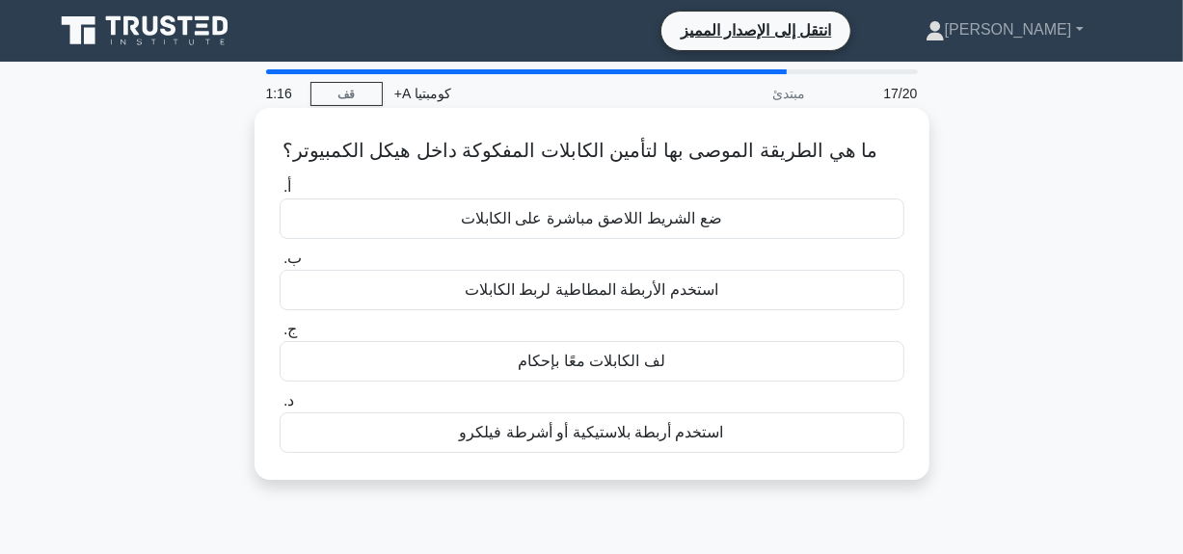
click at [563, 219] on font "ضع الشريط اللاصق مباشرة على الكابلات" at bounding box center [591, 218] width 261 height 16
click at [280, 194] on input "أ. ضع الشريط اللاصق مباشرة على الكابلات" at bounding box center [280, 187] width 0 height 13
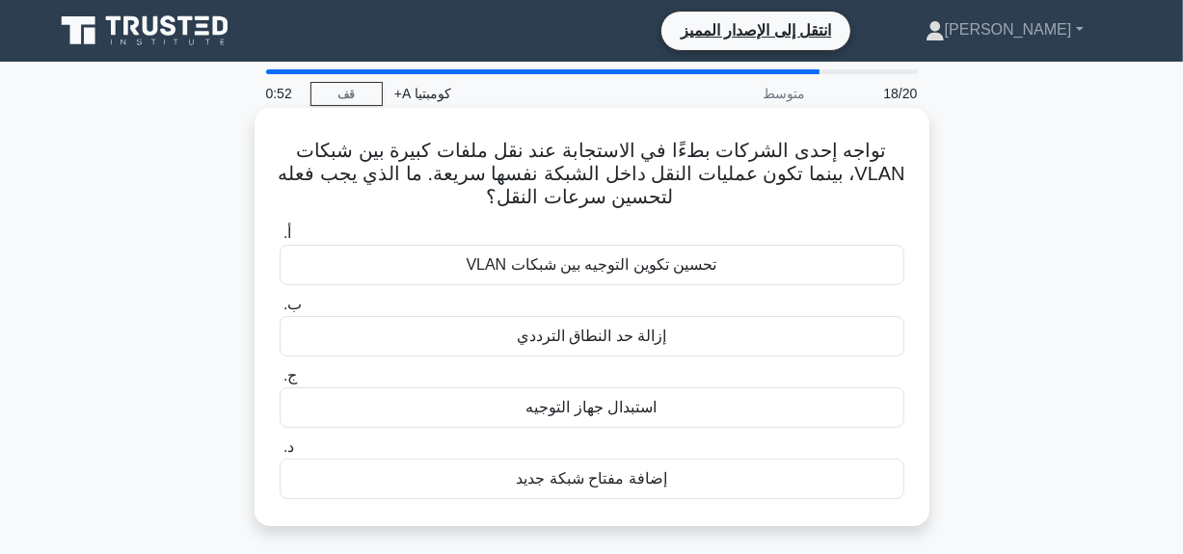
click at [569, 279] on div "تحسين تكوين التوجيه بين شبكات VLAN" at bounding box center [592, 265] width 625 height 40
click at [280, 240] on input "أ. تحسين تكوين التوجيه بين شبكات VLAN" at bounding box center [280, 234] width 0 height 13
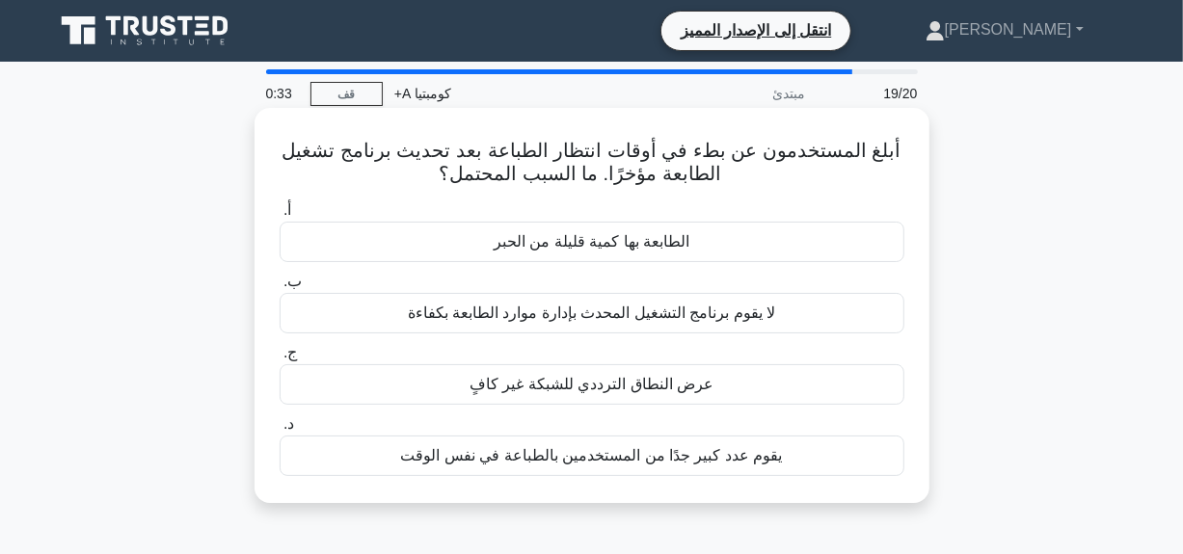
click at [633, 460] on font "يقوم عدد كبير جدًا من المستخدمين بالطباعة في نفس الوقت" at bounding box center [591, 455] width 382 height 16
click at [280, 431] on input "د. يقوم عدد كبير جدًا من المستخدمين بالطباعة في نفس الوقت" at bounding box center [280, 424] width 0 height 13
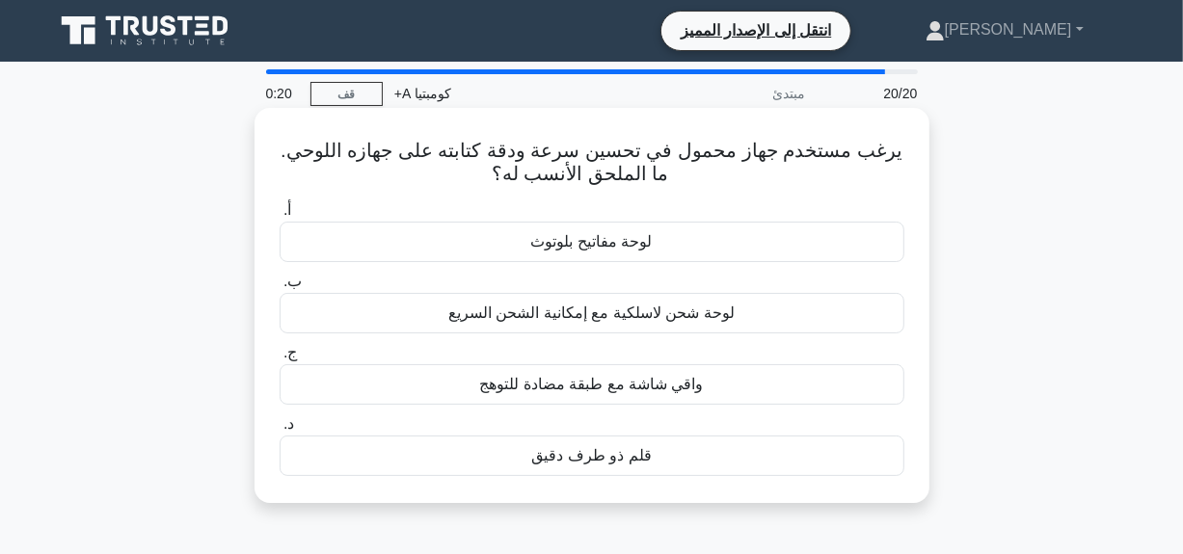
click at [625, 462] on font "قلم ذو طرف دقيق" at bounding box center [591, 455] width 120 height 16
click at [280, 431] on input "د. قلم ذو طرف دقيق" at bounding box center [280, 424] width 0 height 13
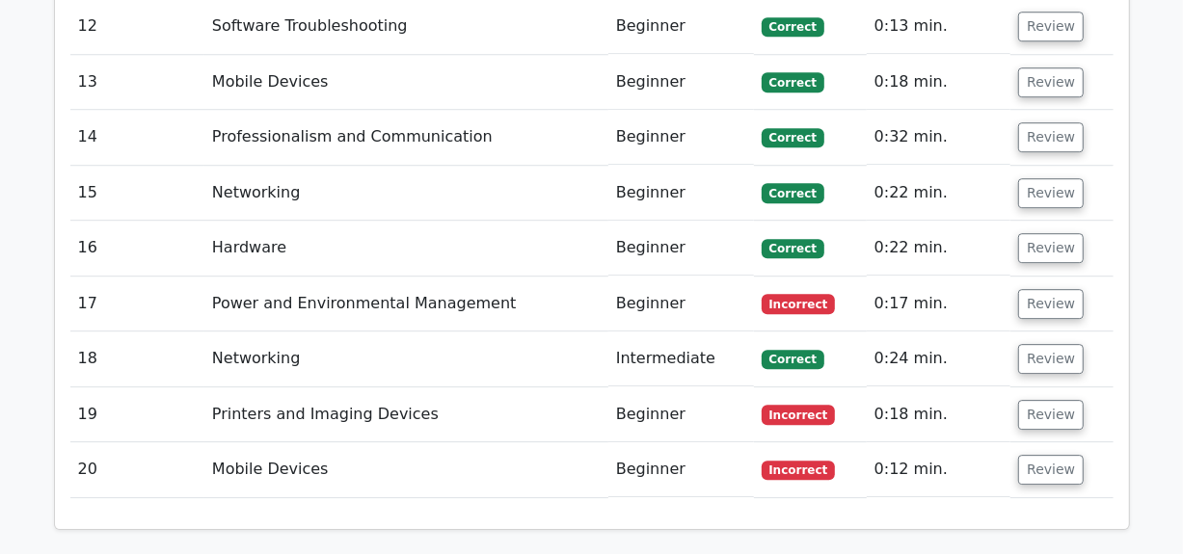
scroll to position [3278, 0]
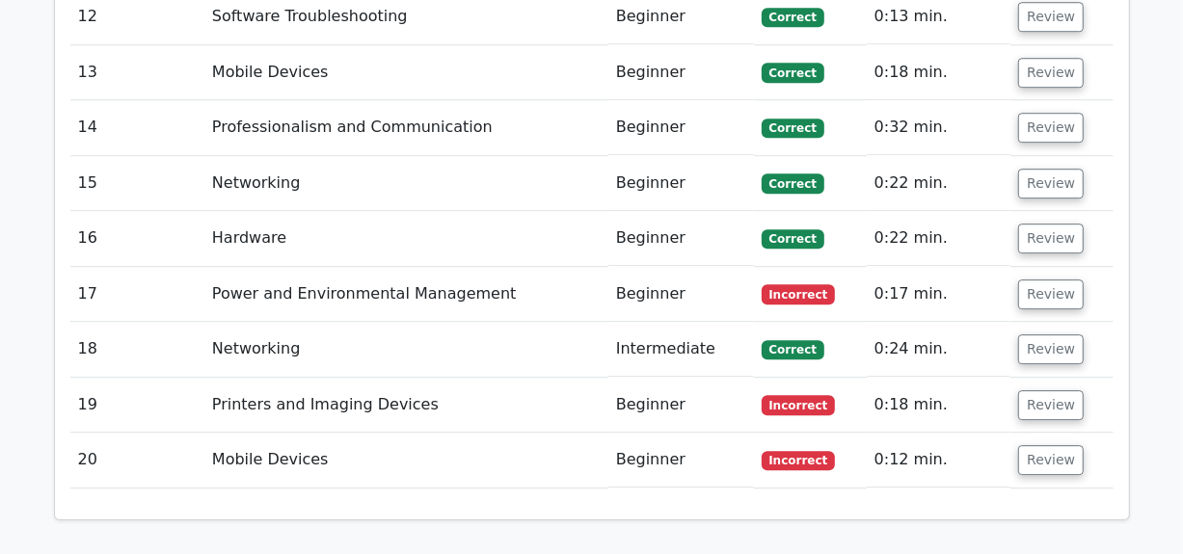
click at [586, 322] on td "Networking" at bounding box center [406, 349] width 404 height 55
click at [1044, 335] on button "Review" at bounding box center [1051, 350] width 66 height 30
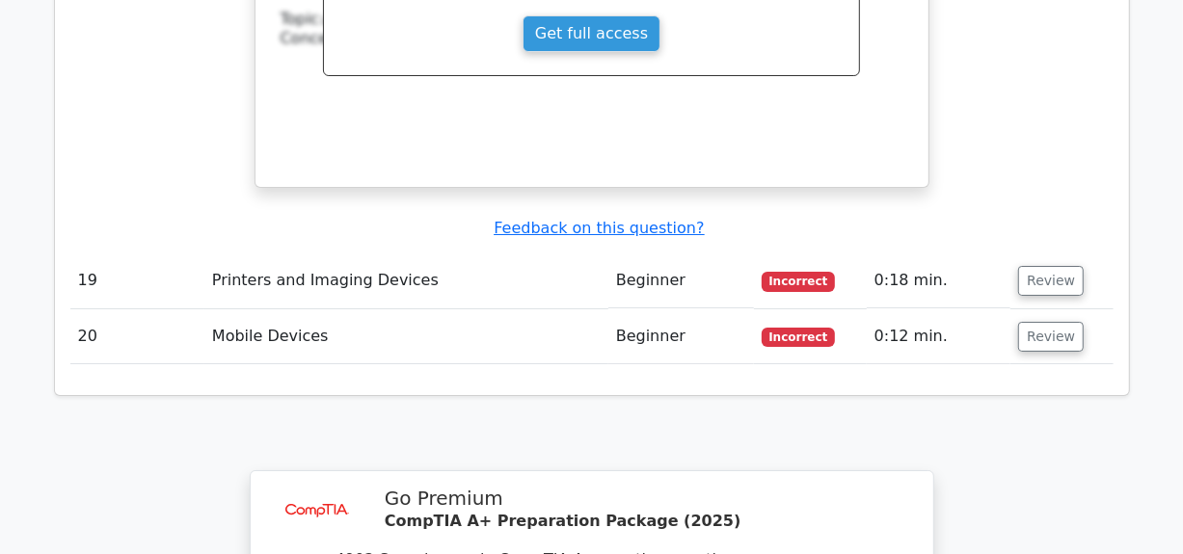
scroll to position [4204, 0]
click at [1044, 265] on button "Review" at bounding box center [1051, 280] width 66 height 30
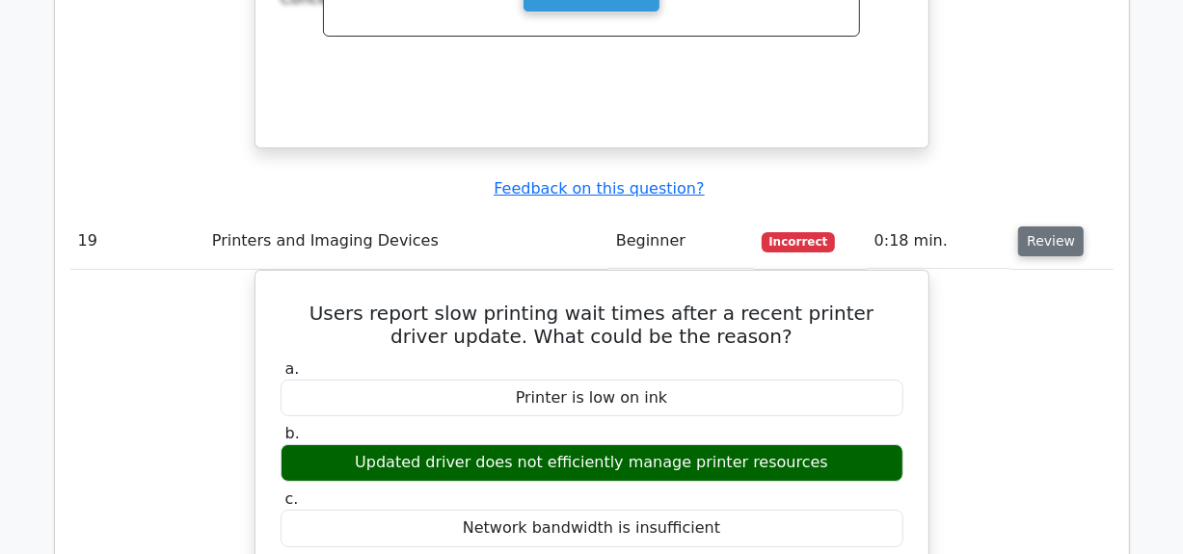
scroll to position [4358, 0]
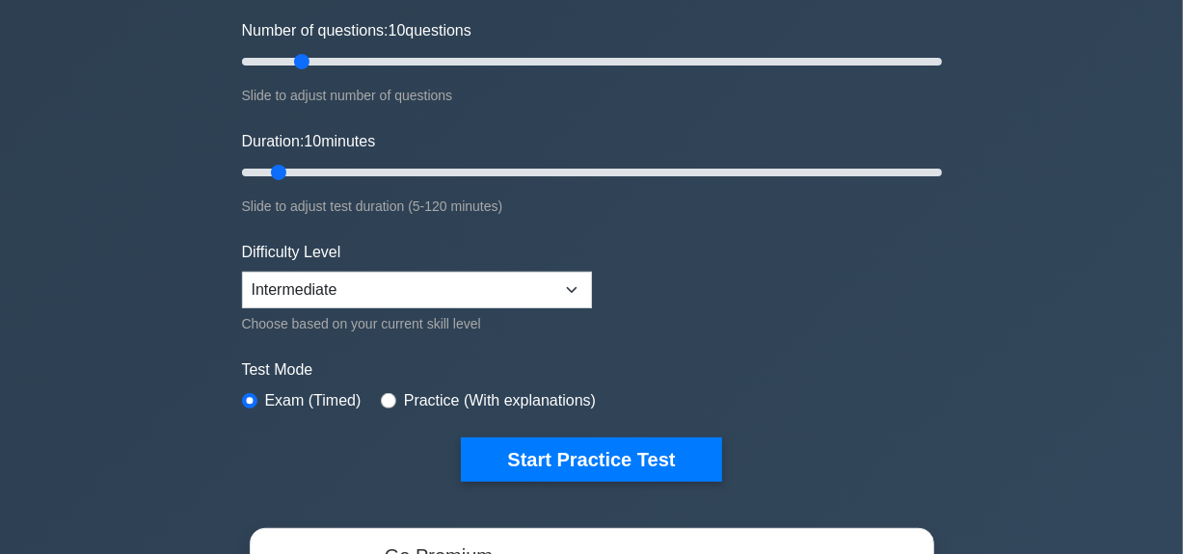
scroll to position [379, 0]
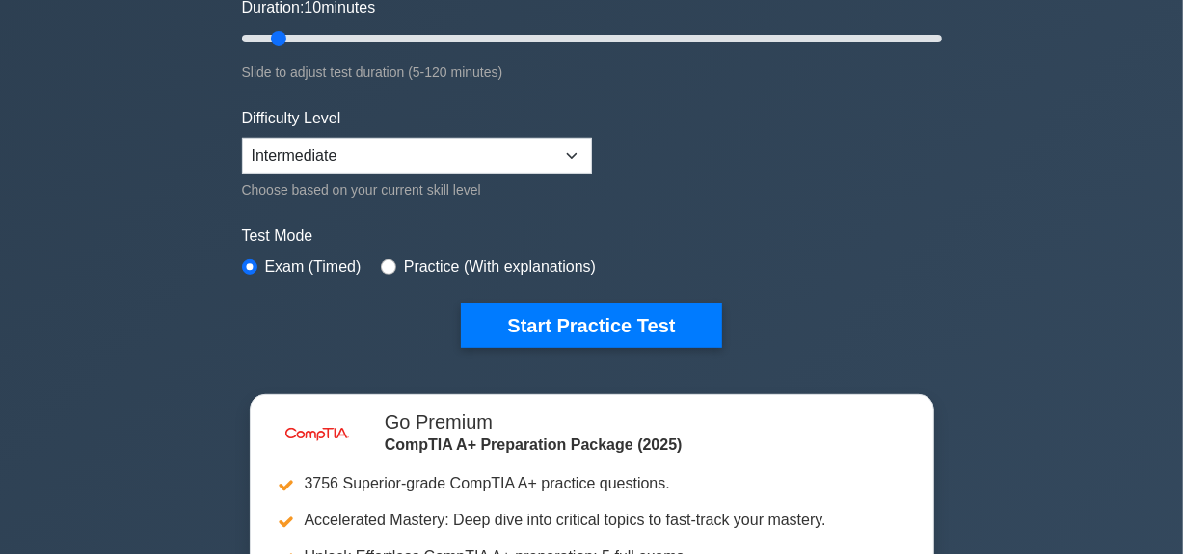
click at [560, 256] on label "Practice (With explanations)" at bounding box center [500, 267] width 192 height 23
click at [391, 263] on input "radio" at bounding box center [388, 266] width 15 height 15
radio input "true"
click at [663, 277] on div "Test Mode Exam (Timed) Practice (With explanations)" at bounding box center [592, 253] width 700 height 56
click at [284, 265] on label "Exam (Timed)" at bounding box center [313, 267] width 96 height 23
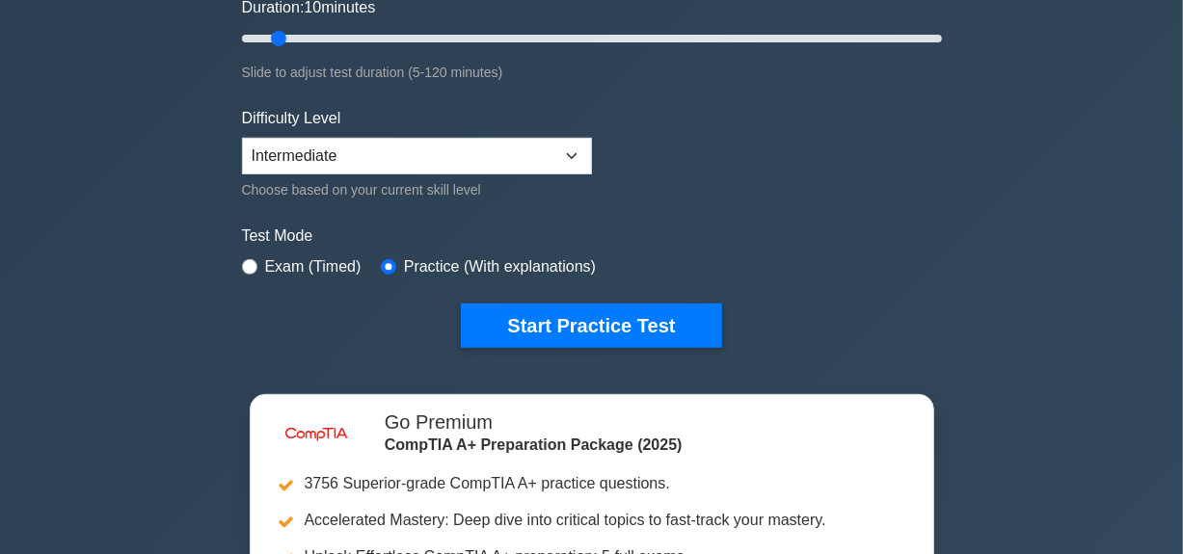
click at [257, 269] on div "Exam (Timed)" at bounding box center [302, 267] width 120 height 23
click at [256, 263] on input "radio" at bounding box center [249, 266] width 15 height 15
radio input "true"
click at [806, 239] on label "Test Mode" at bounding box center [592, 236] width 700 height 23
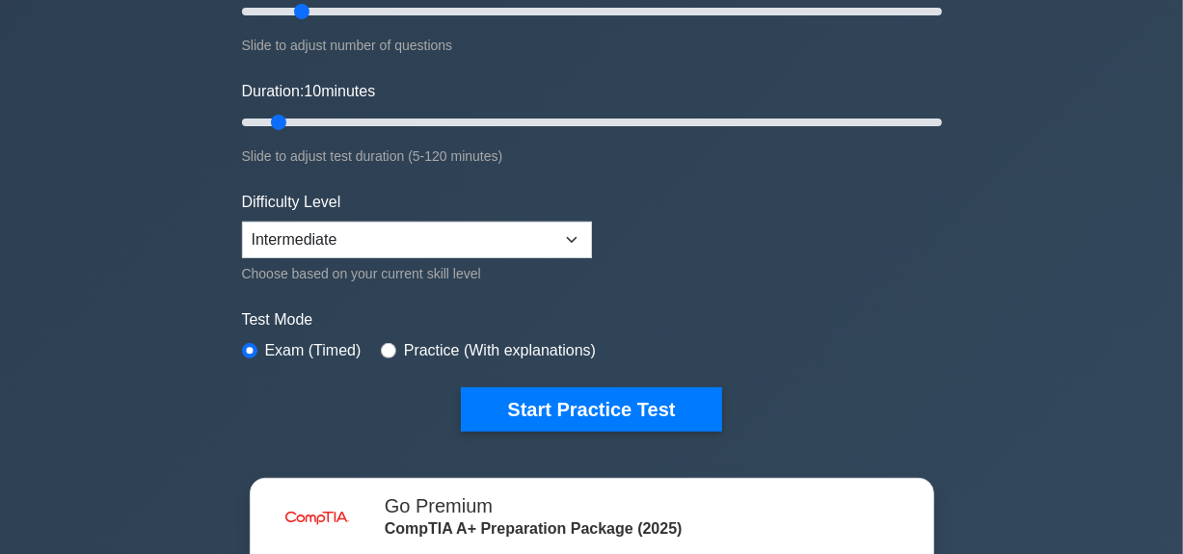
scroll to position [263, 0]
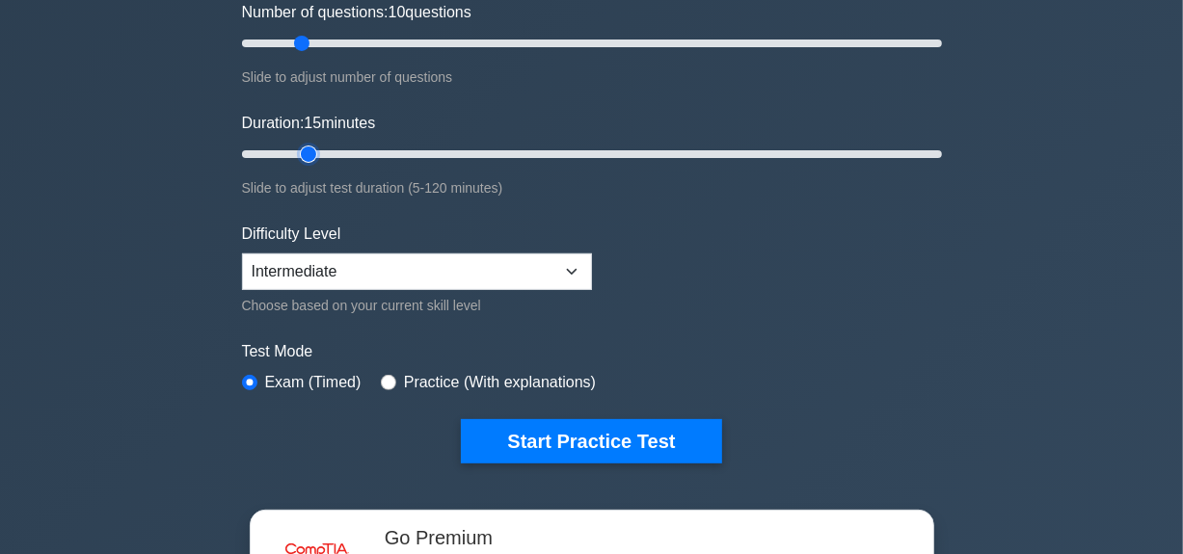
type input "15"
click at [311, 151] on input "Duration: 15 minutes" at bounding box center [592, 154] width 700 height 23
click at [325, 40] on input "Number of questions: 10 questions" at bounding box center [592, 43] width 700 height 23
click at [310, 40] on input "Number of questions: 25 questions" at bounding box center [592, 43] width 700 height 23
type input "20"
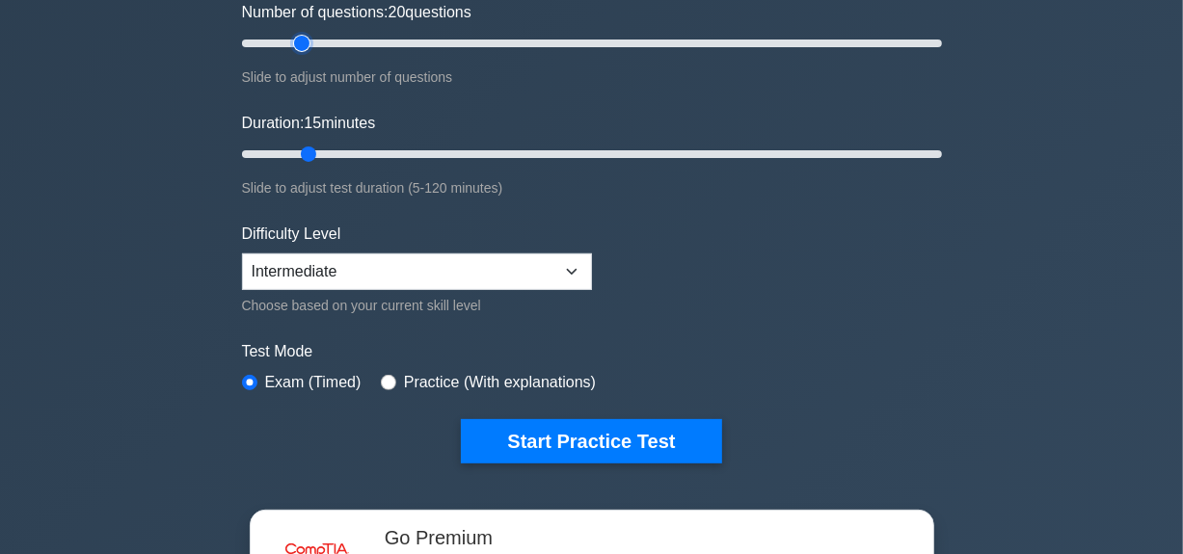
click at [305, 40] on input "Number of questions: 20 questions" at bounding box center [592, 43] width 700 height 23
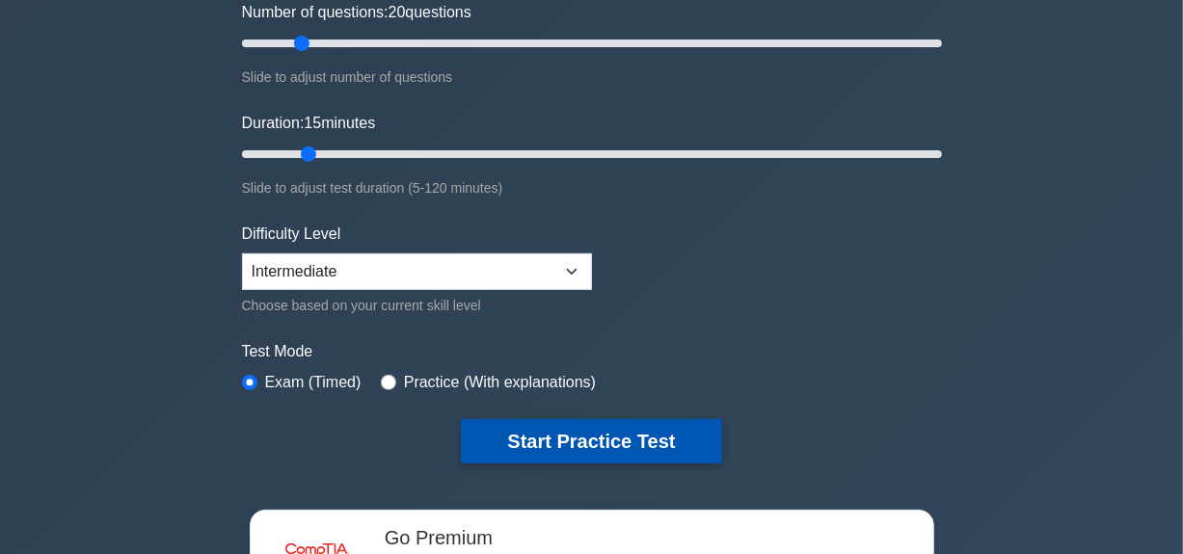
click at [622, 441] on button "Start Practice Test" at bounding box center [591, 441] width 260 height 44
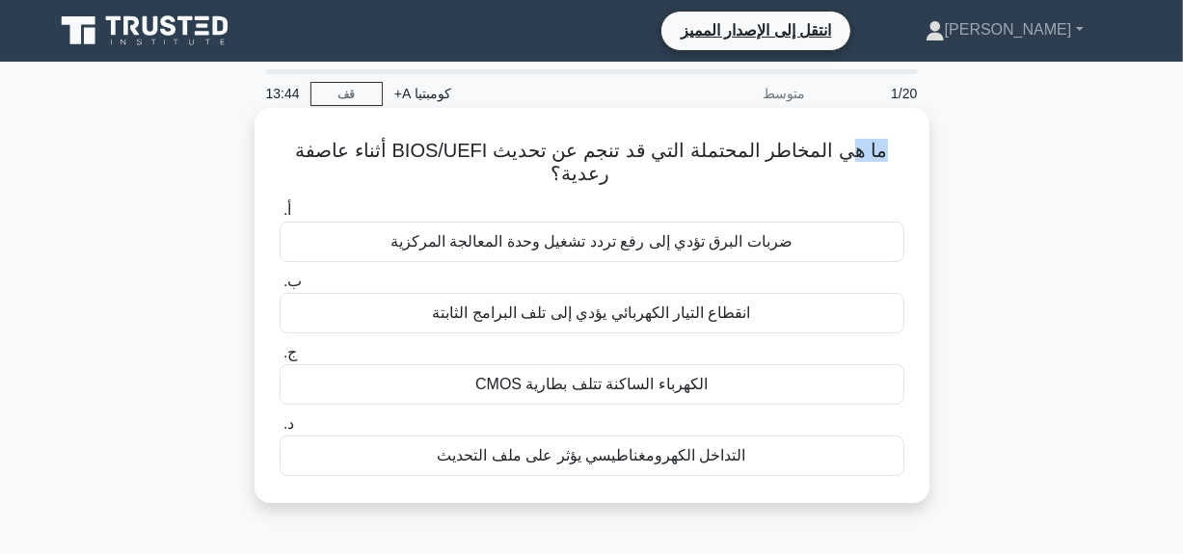
drag, startPoint x: 1002, startPoint y: 137, endPoint x: 842, endPoint y: 142, distance: 160.1
click at [842, 142] on div "ما هي المخاطر المحتملة التي قد تنجم عن تحديث BIOS/UEFI أثناء عاصفة رعدية؟ .spin…" at bounding box center [591, 322] width 1099 height 418
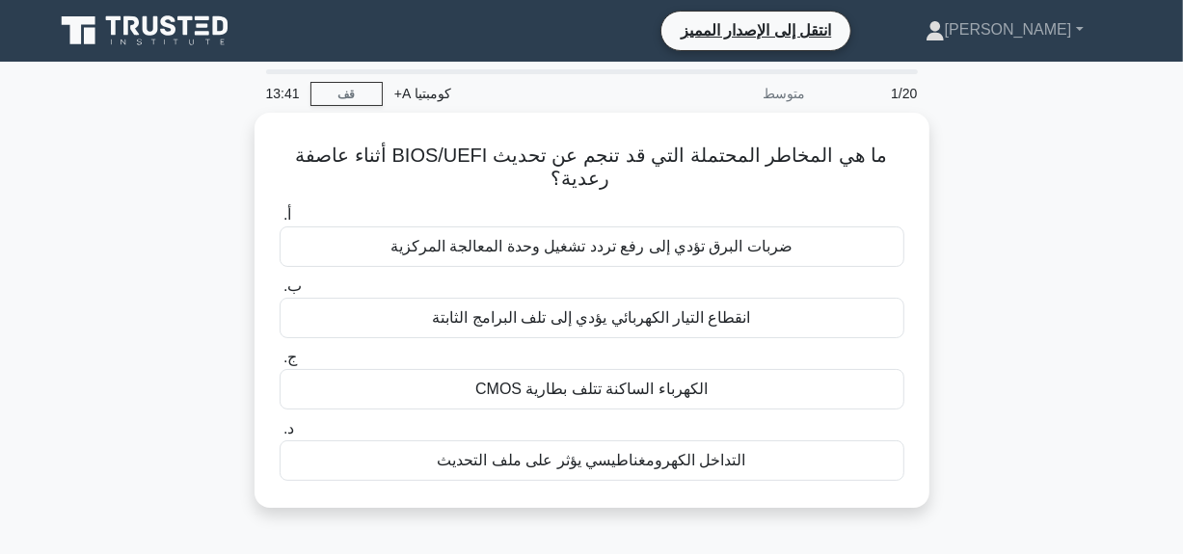
click at [1000, 292] on div "ما هي المخاطر المحتملة التي قد تنجم عن تحديث BIOS/UEFI أثناء عاصفة رعدية؟ .spin…" at bounding box center [591, 322] width 1099 height 418
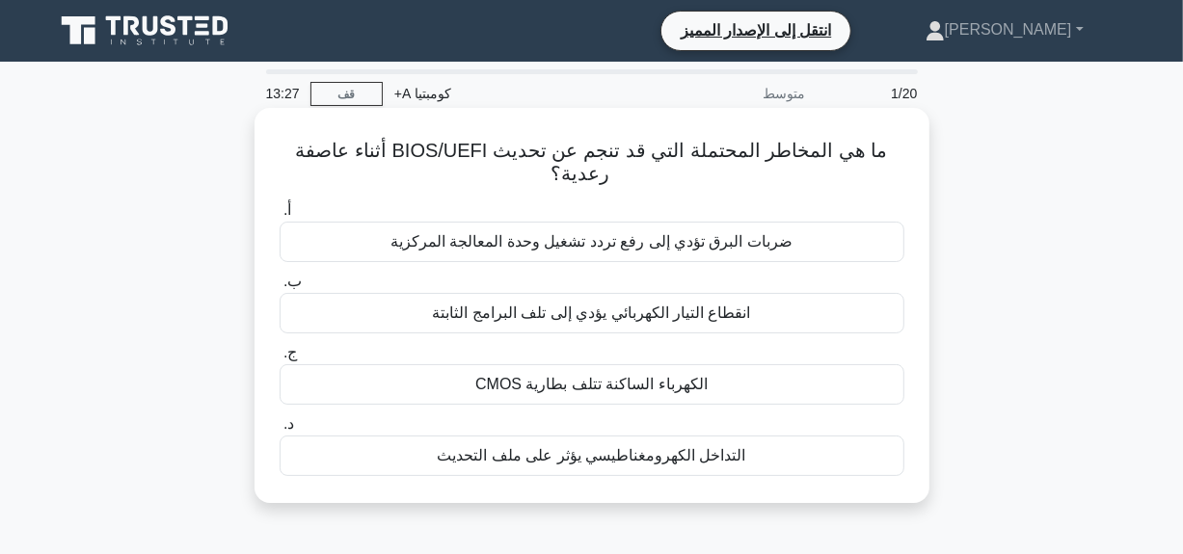
click at [641, 330] on div "انقطاع التيار الكهربائي يؤدي إلى تلف البرامج الثابتة" at bounding box center [592, 313] width 625 height 40
click at [280, 288] on input "ب. انقطاع التيار الكهربائي يؤدي إلى تلف البرامج الثابتة" at bounding box center [280, 282] width 0 height 13
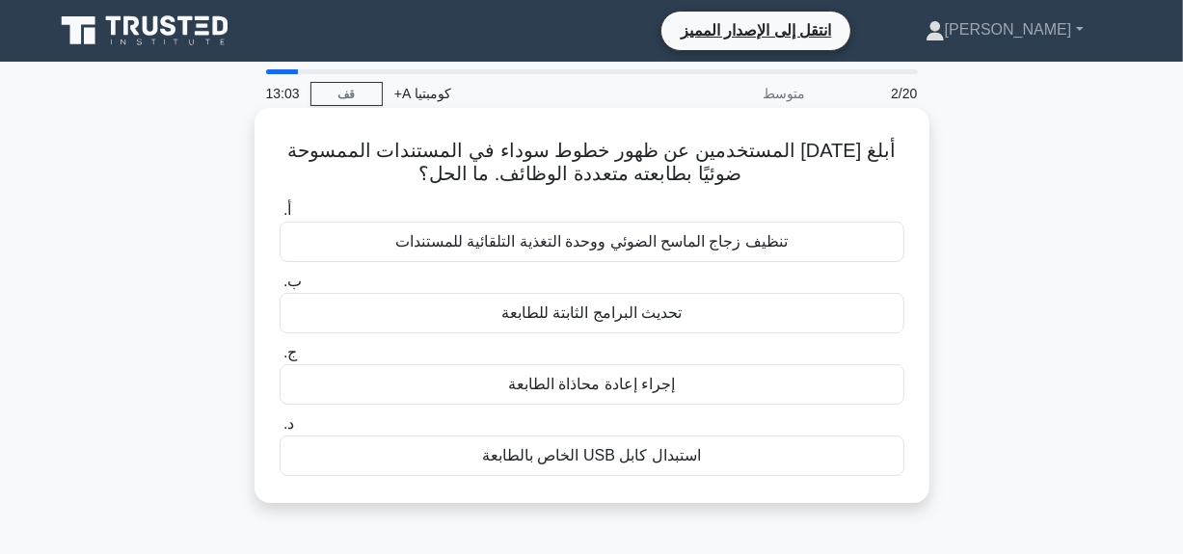
click at [603, 250] on font "تنظيف زجاج الماسح الضوئي ووحدة التغذية التلقائية للمستندات" at bounding box center [591, 241] width 392 height 16
click at [280, 217] on input "أ. تنظيف زجاج الماسح الضوئي ووحدة التغذية التلقائية للمستندات" at bounding box center [280, 210] width 0 height 13
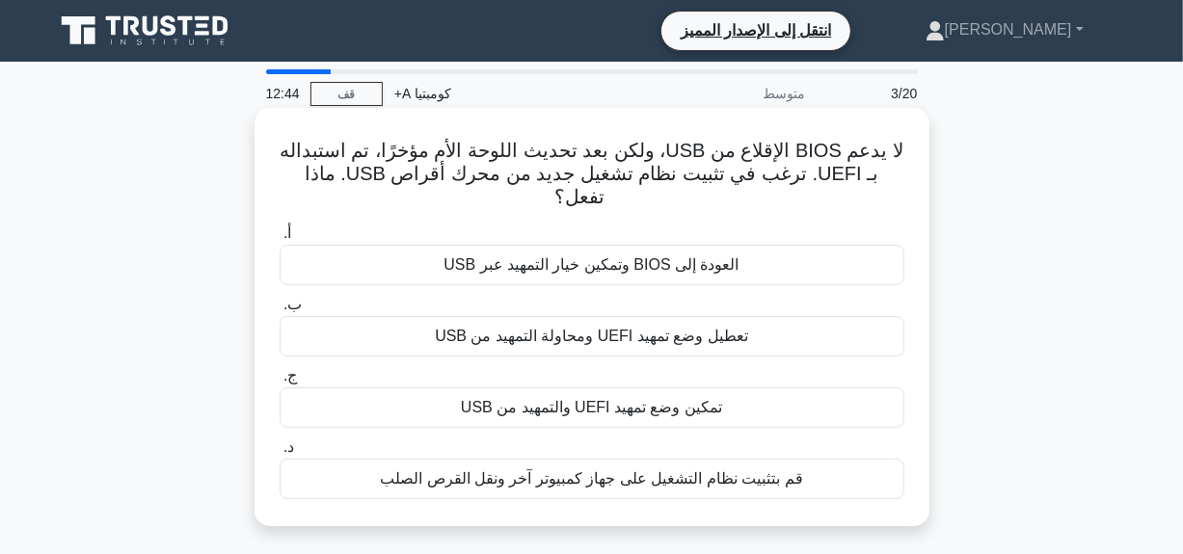
click at [624, 399] on font "تمكين وضع تمهيد UEFI والتمهيد من USB" at bounding box center [591, 407] width 261 height 16
click at [280, 383] on input "ج. تمكين وضع تمهيد UEFI والتمهيد من USB" at bounding box center [280, 376] width 0 height 13
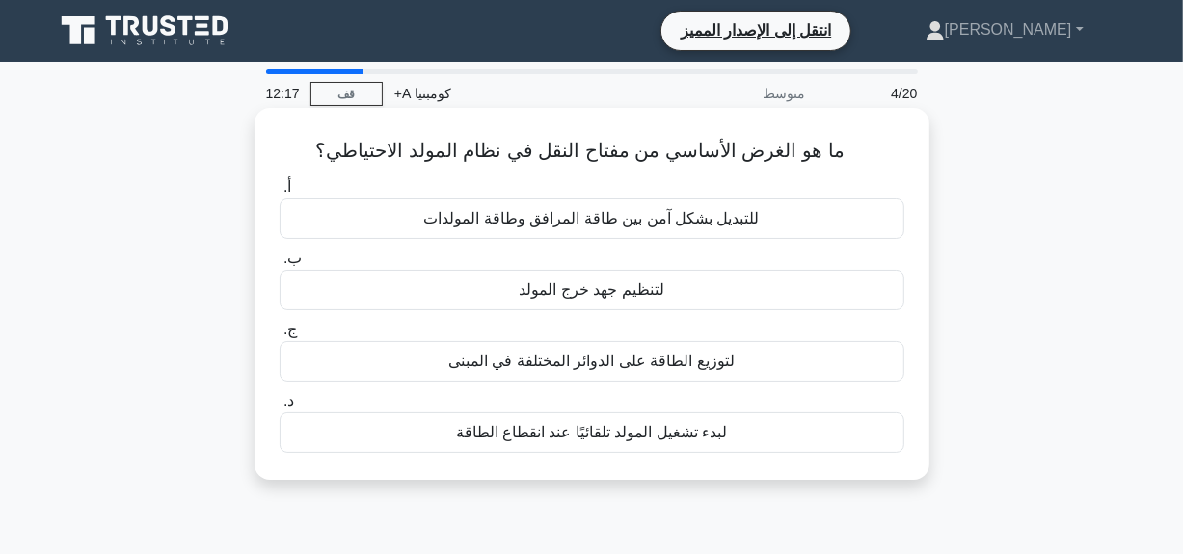
click at [564, 212] on font "للتبديل بشكل آمن بين طاقة المرافق وطاقة المولدات" at bounding box center [591, 218] width 336 height 16
click at [280, 194] on input "أ. للتبديل بشكل آمن بين طاقة المرافق وطاقة المولدات" at bounding box center [280, 187] width 0 height 13
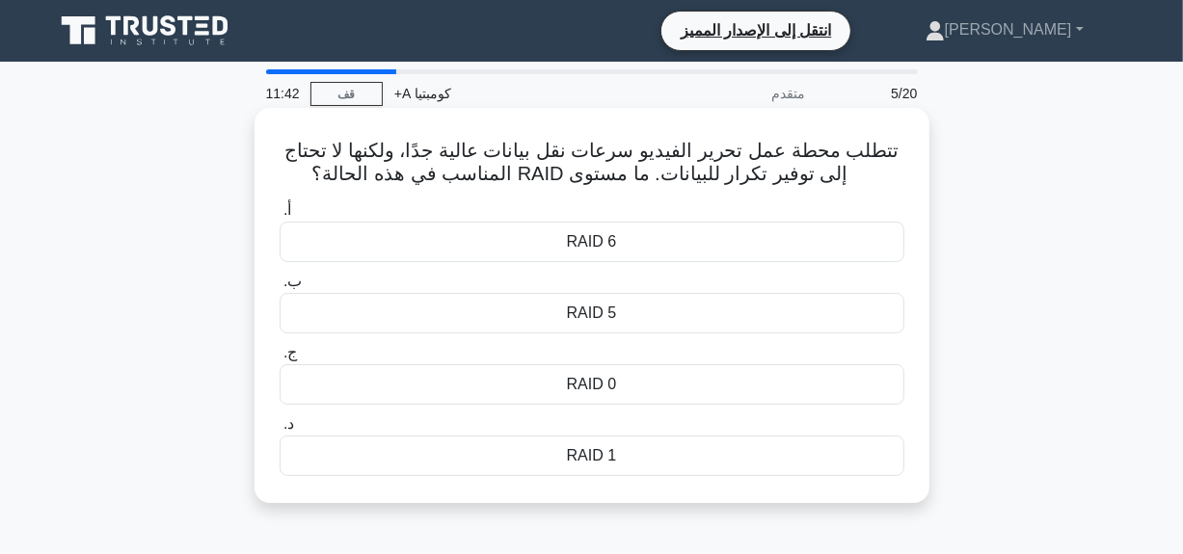
click at [892, 148] on h5 "تتطلب محطة عمل تحرير الفيديو سرعات نقل بيانات عالية جدًا، ولكنها لا تحتاج إلى ت…" at bounding box center [592, 163] width 629 height 48
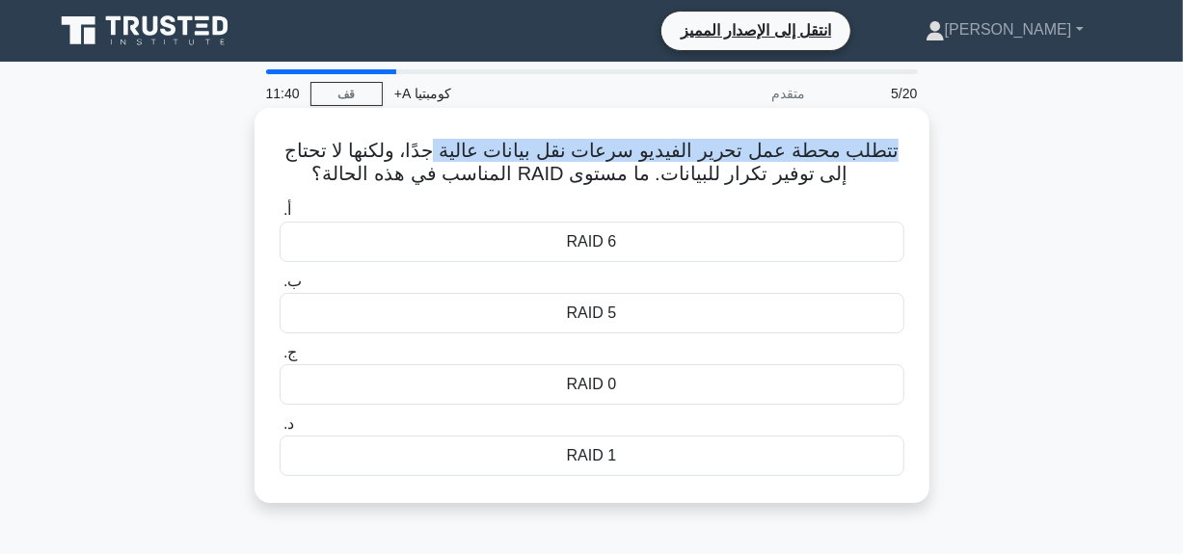
drag, startPoint x: 888, startPoint y: 148, endPoint x: 437, endPoint y: 145, distance: 451.3
click at [437, 145] on font "تتطلب محطة عمل تحرير الفيديو سرعات نقل بيانات عالية جدًا، ولكنها لا تحتاج إلى ت…" at bounding box center [591, 162] width 615 height 44
click at [285, 147] on h5 "تتطلب محطة عمل تحرير الفيديو سرعات نقل بيانات عالية جدًا، ولكنها لا تحتاج إلى ت…" at bounding box center [592, 163] width 629 height 48
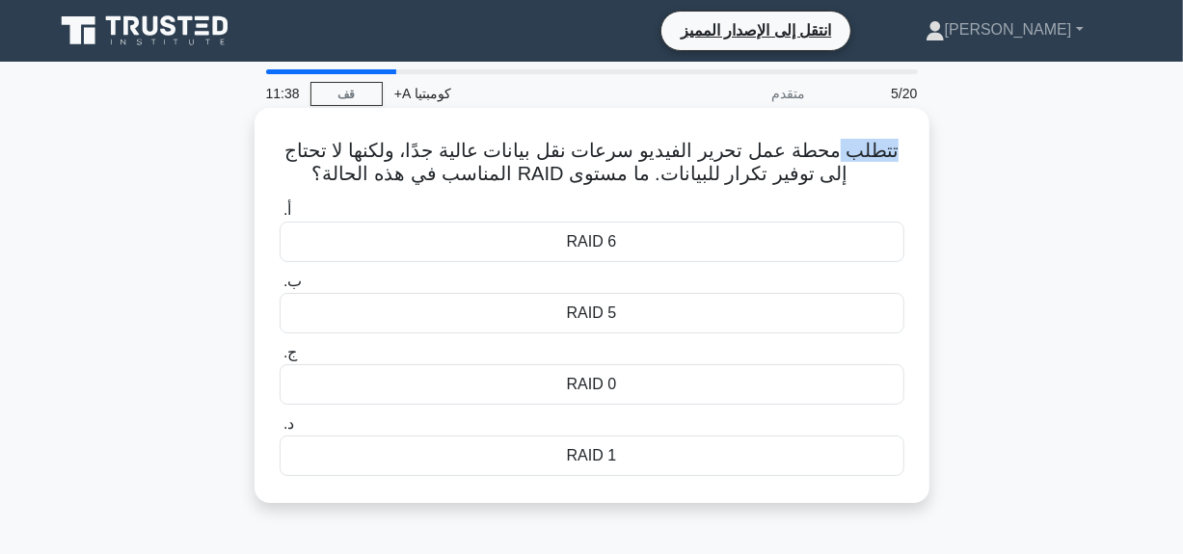
click at [285, 147] on h5 "تتطلب محطة عمل تحرير الفيديو سرعات نقل بيانات عالية جدًا، ولكنها لا تحتاج إلى ت…" at bounding box center [592, 163] width 629 height 48
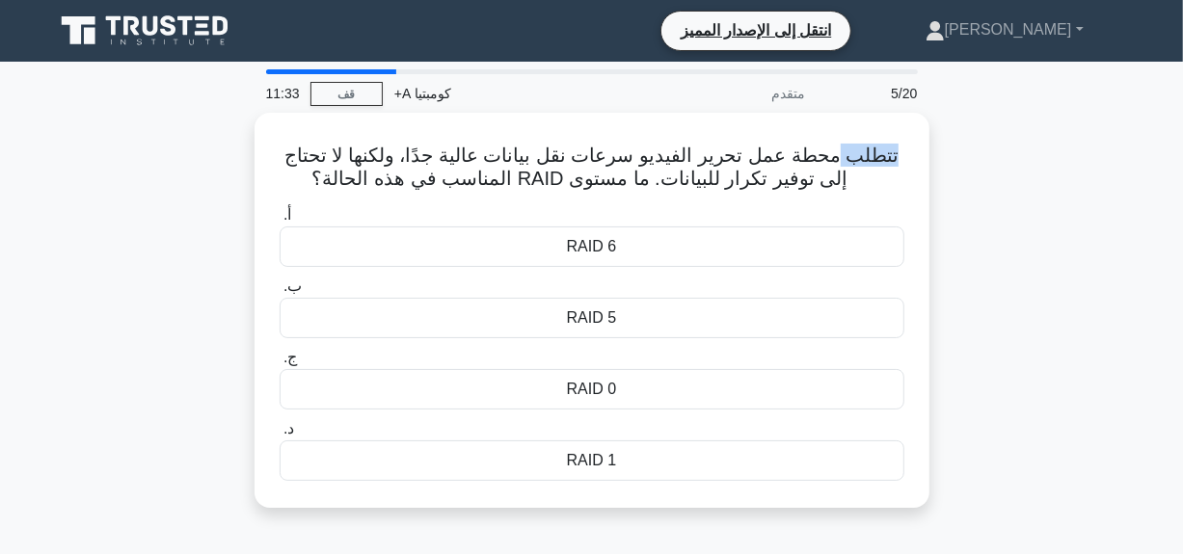
drag, startPoint x: 518, startPoint y: 176, endPoint x: 509, endPoint y: 102, distance: 74.7
click at [509, 102] on div "11:33 قف كومبتيا A+ متقدم 5/20 تتطلب محطة عمل تحرير الفيديو سرعات نقل بيانات عا…" at bounding box center [591, 551] width 1099 height 964
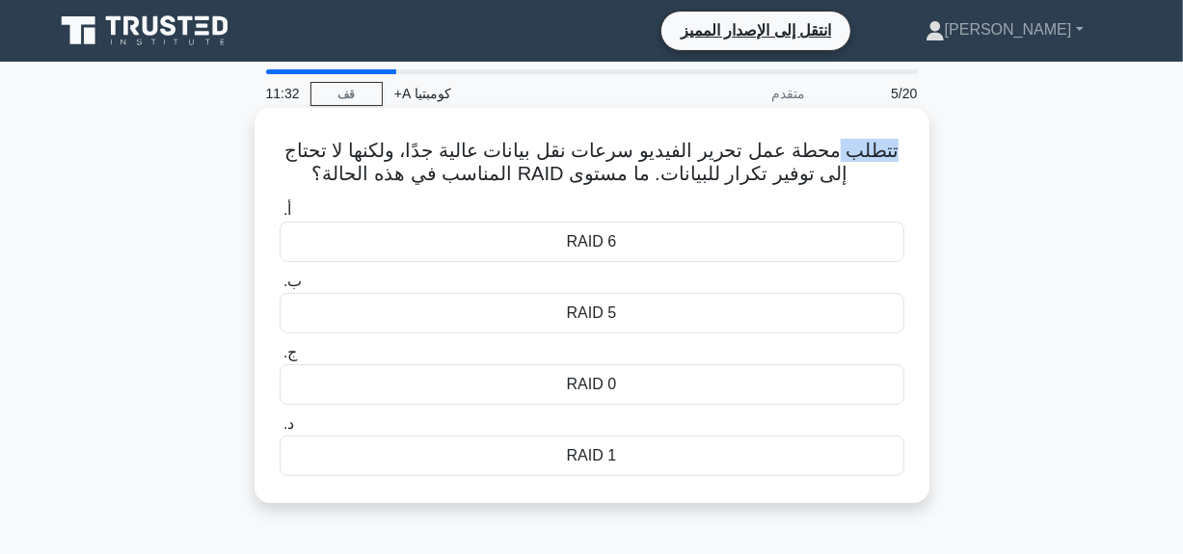
click at [287, 156] on h5 "تتطلب محطة عمل تحرير الفيديو سرعات نقل بيانات عالية جدًا، ولكنها لا تحتاج إلى ت…" at bounding box center [592, 163] width 629 height 48
drag, startPoint x: 287, startPoint y: 153, endPoint x: 325, endPoint y: 121, distance: 49.3
click at [325, 121] on div "تتطلب محطة عمل تحرير الفيديو سرعات نقل بيانات عالية جدًا، ولكنها لا تحتاج إلى ت…" at bounding box center [592, 306] width 660 height 380
click at [319, 150] on font "تتطلب محطة عمل تحرير الفيديو سرعات نقل بيانات عالية جدًا، ولكنها لا تحتاج إلى ت…" at bounding box center [591, 162] width 615 height 44
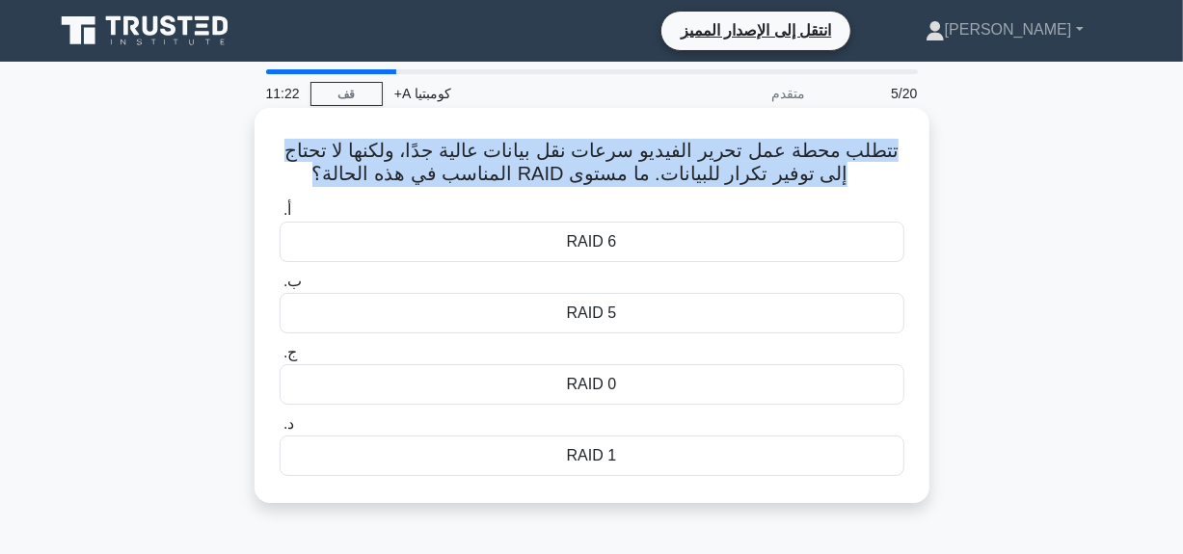
drag, startPoint x: 290, startPoint y: 151, endPoint x: 322, endPoint y: 178, distance: 41.7
click at [322, 178] on h5 "تتطلب محطة عمل تحرير الفيديو سرعات نقل بيانات عالية جدًا، ولكنها لا تحتاج إلى ت…" at bounding box center [592, 163] width 629 height 48
copy font "تتطلب محطة عمل تحرير الفيديو سرعات نقل بيانات عالية جدًا، ولكنها لا تحتاج إلى ت…"
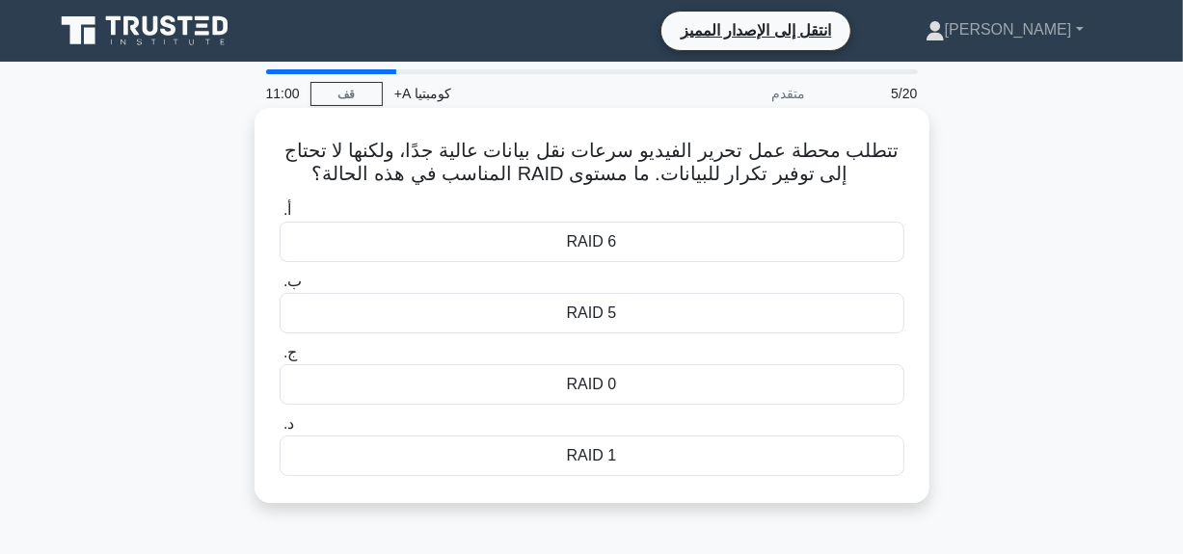
click at [625, 388] on div "RAID 0" at bounding box center [592, 384] width 625 height 40
click at [280, 360] on input "ج. RAID 0" at bounding box center [280, 353] width 0 height 13
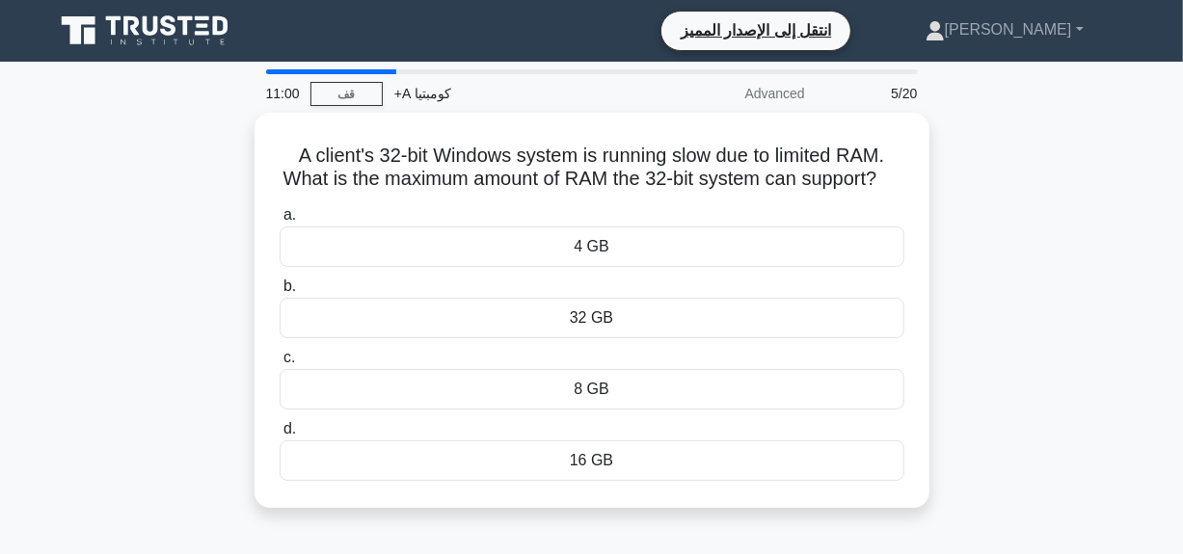
click at [625, 388] on label "c. 8 GB" at bounding box center [592, 378] width 625 height 64
click at [280, 364] on input "c. 8 GB" at bounding box center [280, 358] width 0 height 13
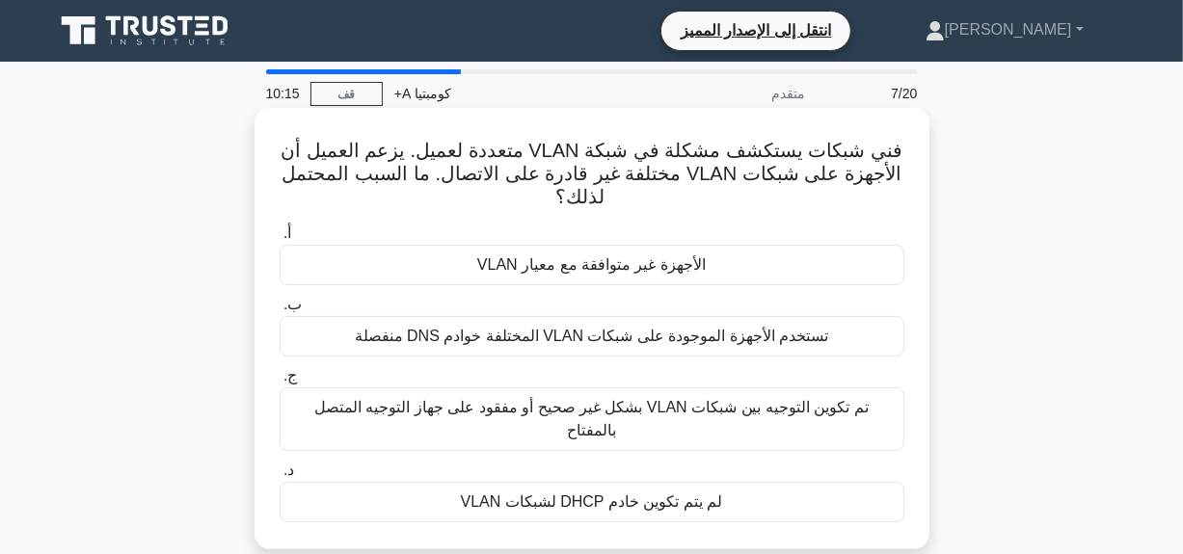
click at [650, 336] on font "تستخدم الأجهزة الموجودة على شبكات VLAN المختلفة خوادم DNS منفصلة" at bounding box center [592, 336] width 474 height 16
click at [280, 311] on input "ب. تستخدم الأجهزة الموجودة على شبكات VLAN المختلفة خوادم DNS منفصلة" at bounding box center [280, 305] width 0 height 13
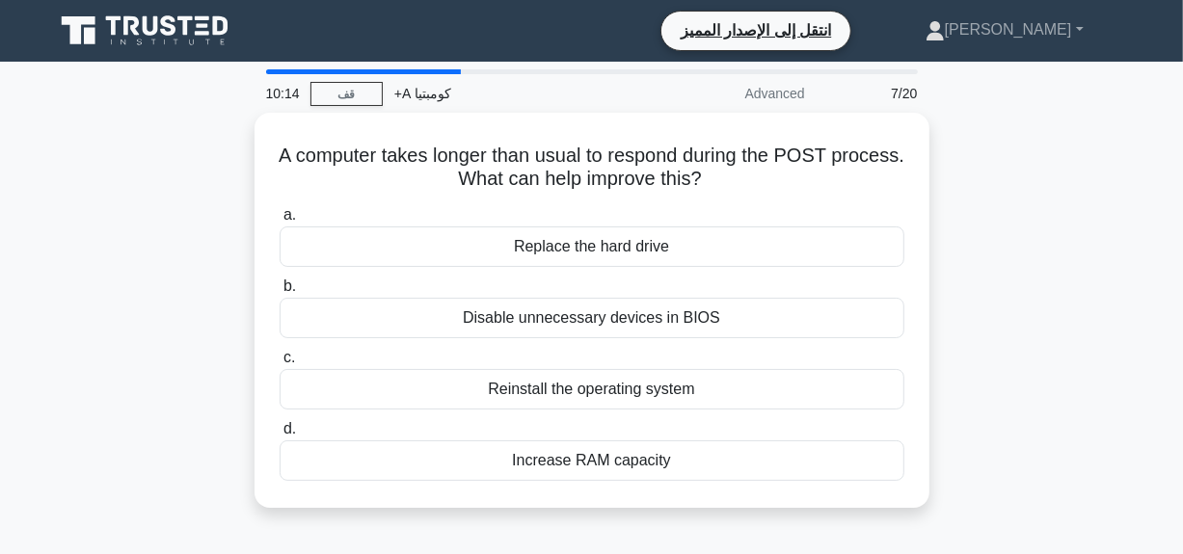
click at [650, 336] on div "a. Replace the hard drive b. Disable unnecessary devices in BIOS c. d." at bounding box center [592, 342] width 648 height 285
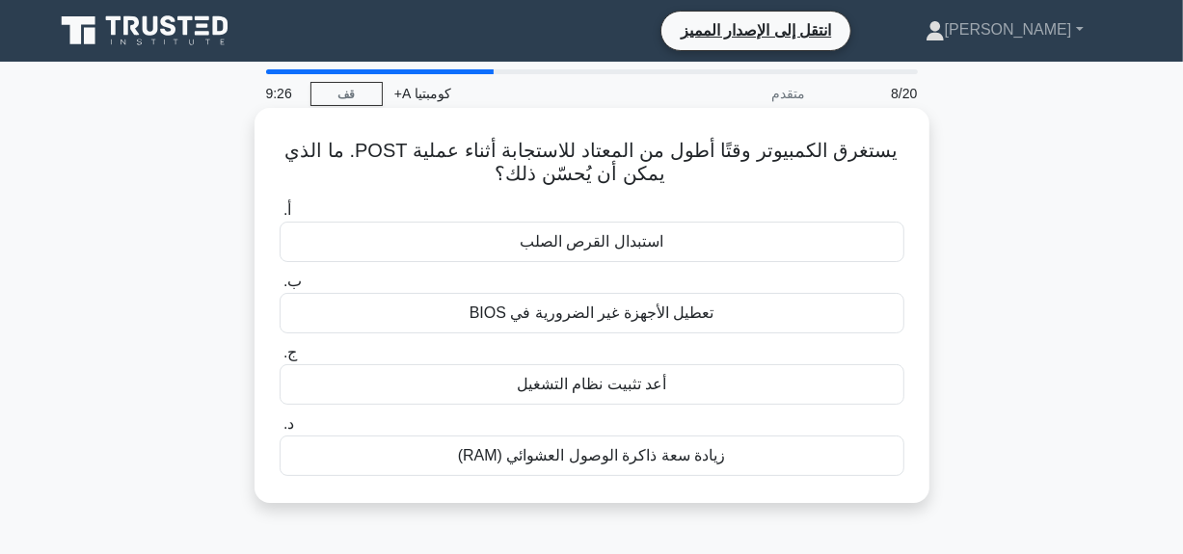
click at [598, 328] on div "تعطيل الأجهزة غير الضرورية في BIOS" at bounding box center [592, 313] width 625 height 40
click at [280, 288] on input "ب. تعطيل الأجهزة غير الضرورية في BIOS" at bounding box center [280, 282] width 0 height 13
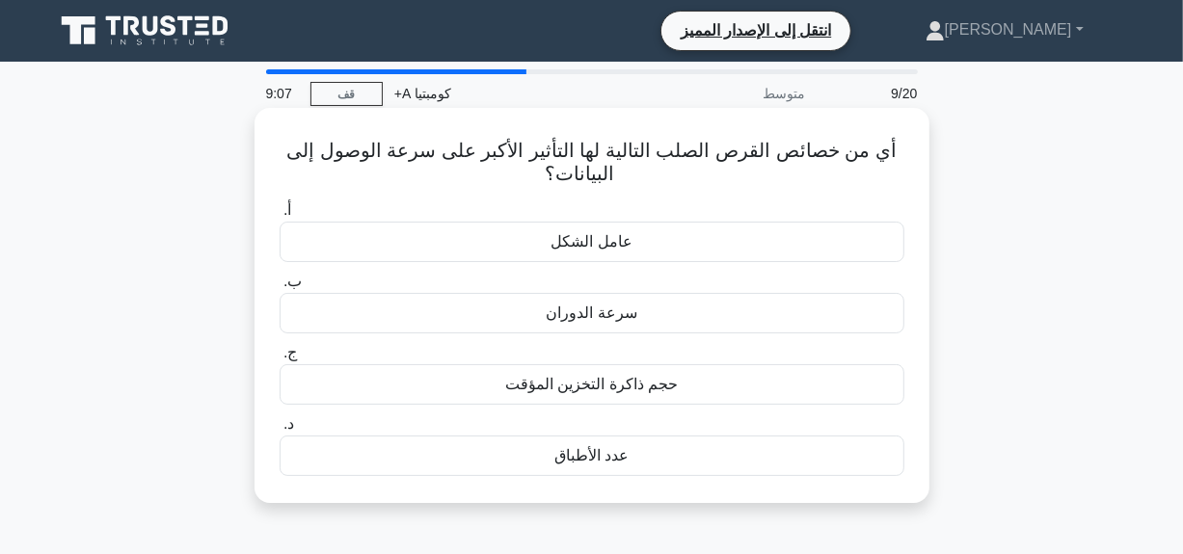
click at [598, 311] on font "سرعة الدوران" at bounding box center [591, 313] width 91 height 16
click at [280, 288] on input "ب. سرعة الدوران" at bounding box center [280, 282] width 0 height 13
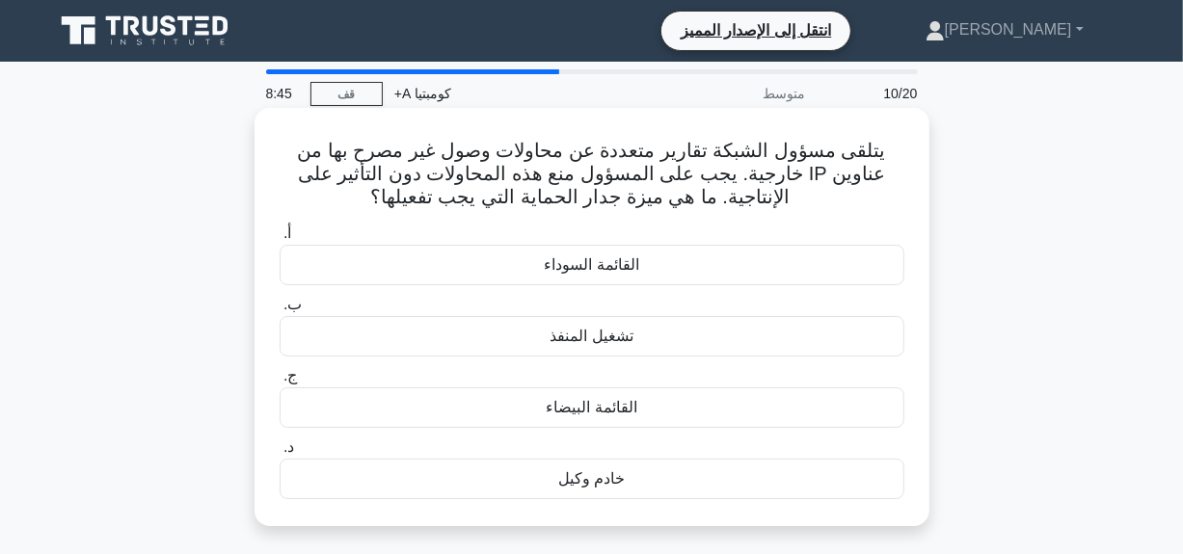
click at [609, 337] on font "تشغيل المنفذ" at bounding box center [591, 336] width 83 height 16
click at [280, 311] on input "ب. تشغيل المنفذ" at bounding box center [280, 305] width 0 height 13
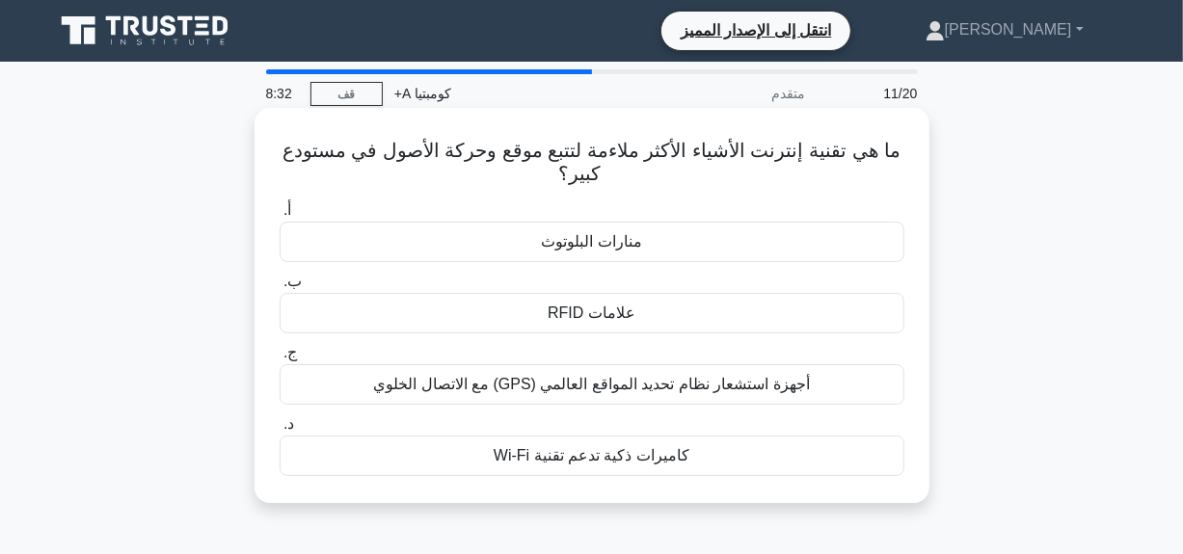
click at [591, 218] on label "أ. منارات البلوتوث" at bounding box center [592, 231] width 625 height 64
click at [280, 217] on input "أ. منارات البلوتوث" at bounding box center [280, 210] width 0 height 13
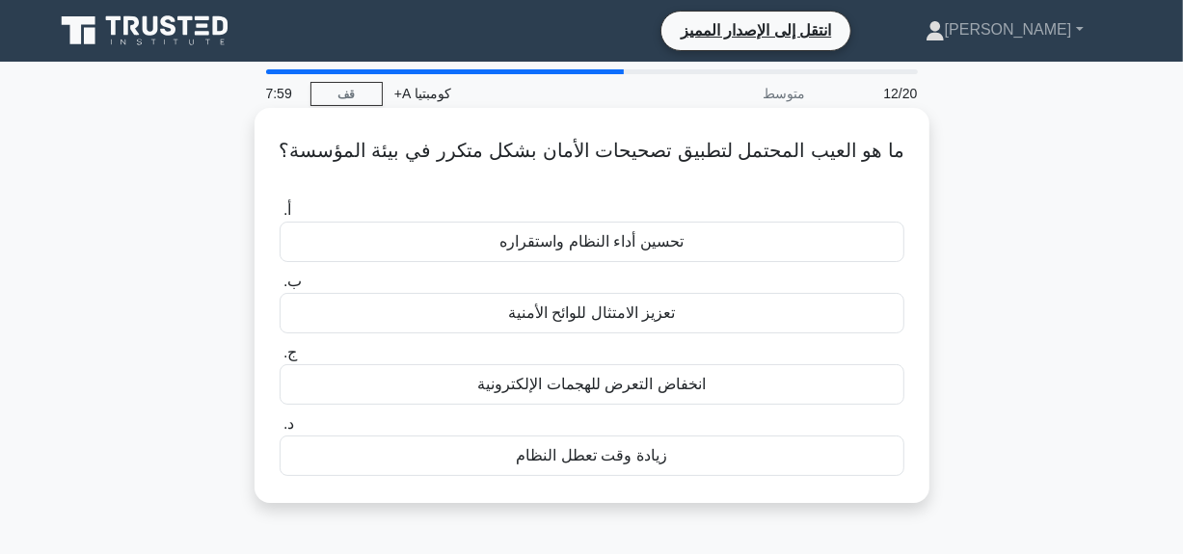
click at [632, 460] on font "زيادة وقت تعطل النظام" at bounding box center [591, 455] width 150 height 16
click at [280, 431] on input "د. زيادة وقت تعطل النظام" at bounding box center [280, 424] width 0 height 13
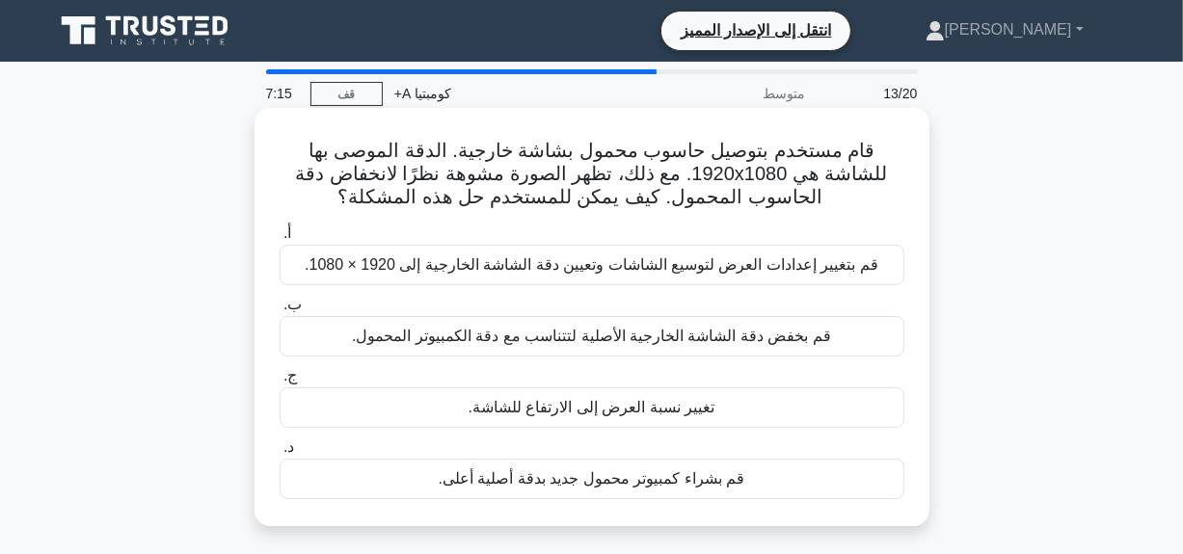
click at [493, 273] on font "قم بتغيير إعدادات العرض لتوسيع الشاشات وتعيين دقة الشاشة الخارجية إلى 1920 × 10…" at bounding box center [592, 264] width 574 height 16
click at [280, 240] on input "أ. قم بتغيير إعدادات العرض لتوسيع الشاشات وتعيين دقة الشاشة الخارجية إلى 1920 ×…" at bounding box center [280, 234] width 0 height 13
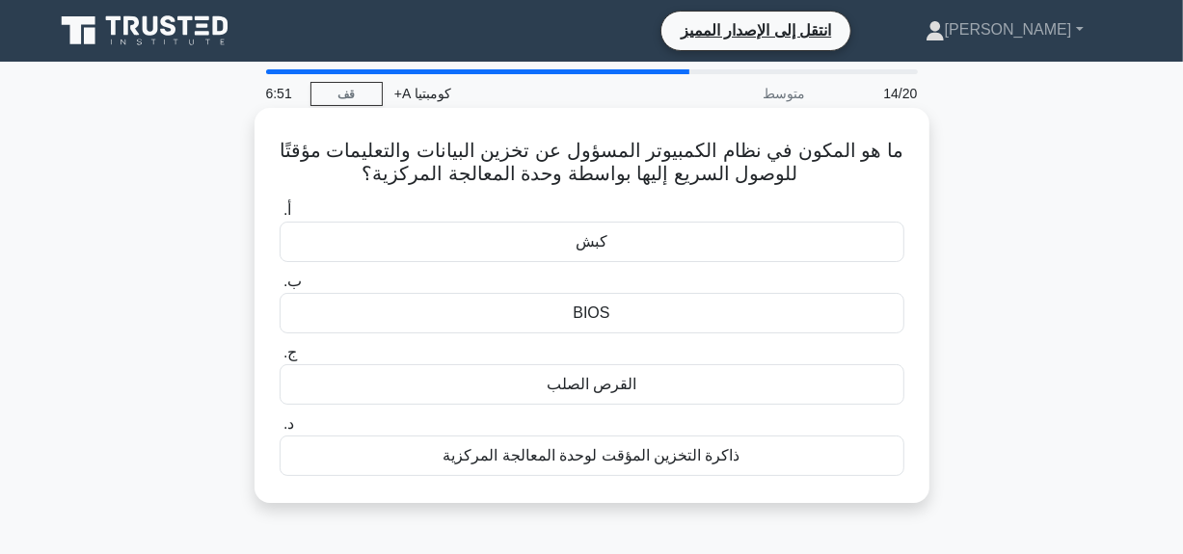
click at [531, 234] on div "كبش" at bounding box center [592, 242] width 625 height 40
click at [280, 217] on input "أ. كبش" at bounding box center [280, 210] width 0 height 13
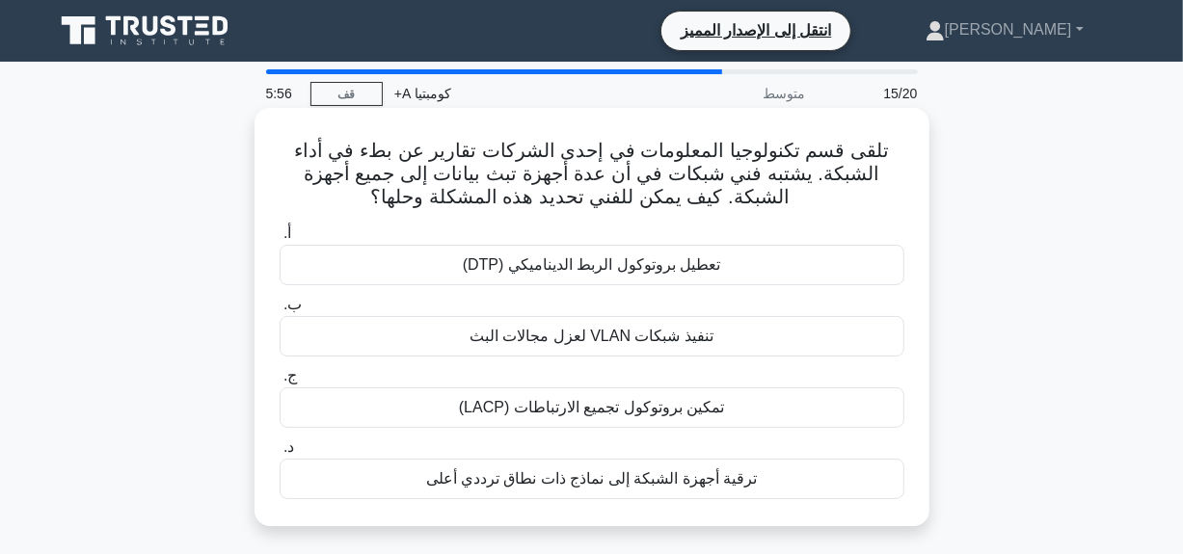
click at [606, 347] on font "تنفيذ شبكات VLAN لعزل مجالات البث" at bounding box center [592, 336] width 244 height 23
click at [280, 311] on input "ب. تنفيذ شبكات VLAN لعزل مجالات البث" at bounding box center [280, 305] width 0 height 13
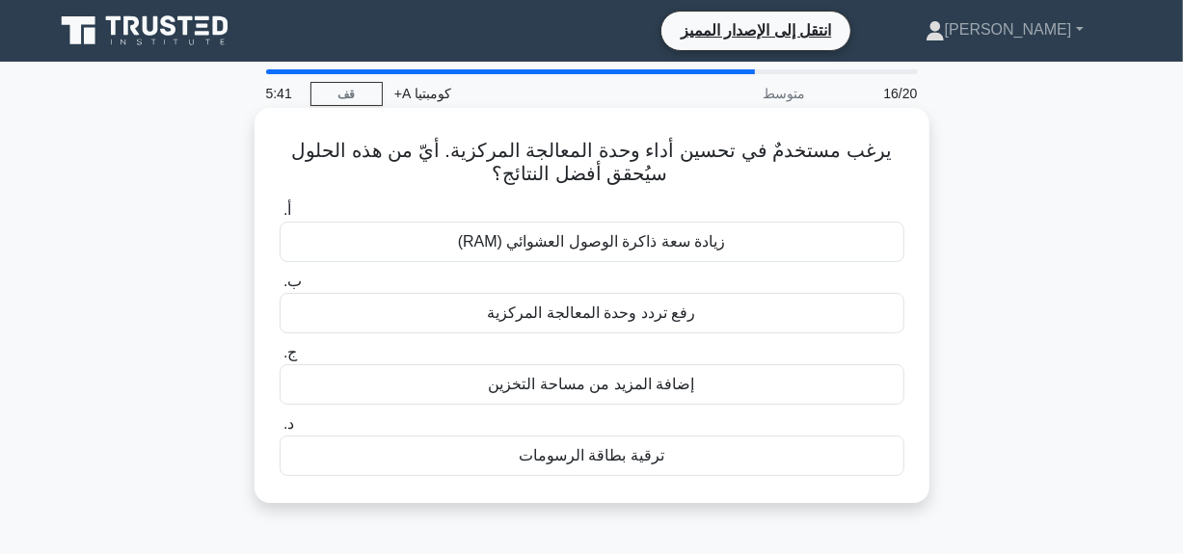
click at [549, 314] on font "رفع تردد وحدة المعالجة المركزية" at bounding box center [592, 313] width 208 height 16
click at [280, 288] on input "ب. رفع تردد وحدة المعالجة المركزية" at bounding box center [280, 282] width 0 height 13
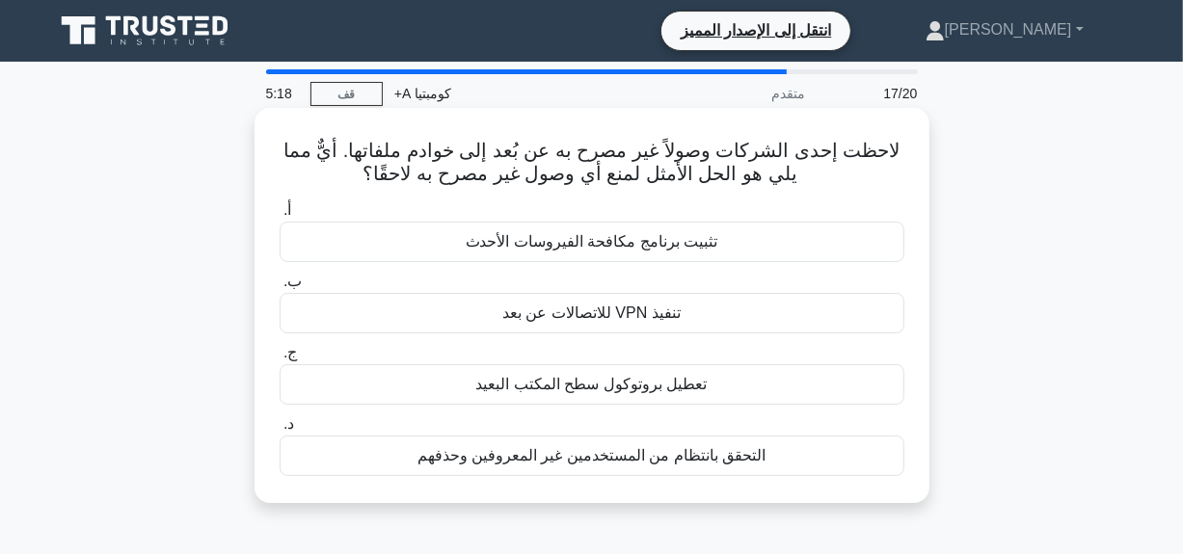
click at [589, 398] on div "تعطيل بروتوكول سطح المكتب البعيد" at bounding box center [592, 384] width 625 height 40
click at [280, 360] on input "ج. تعطيل بروتوكول سطح المكتب البعيد" at bounding box center [280, 353] width 0 height 13
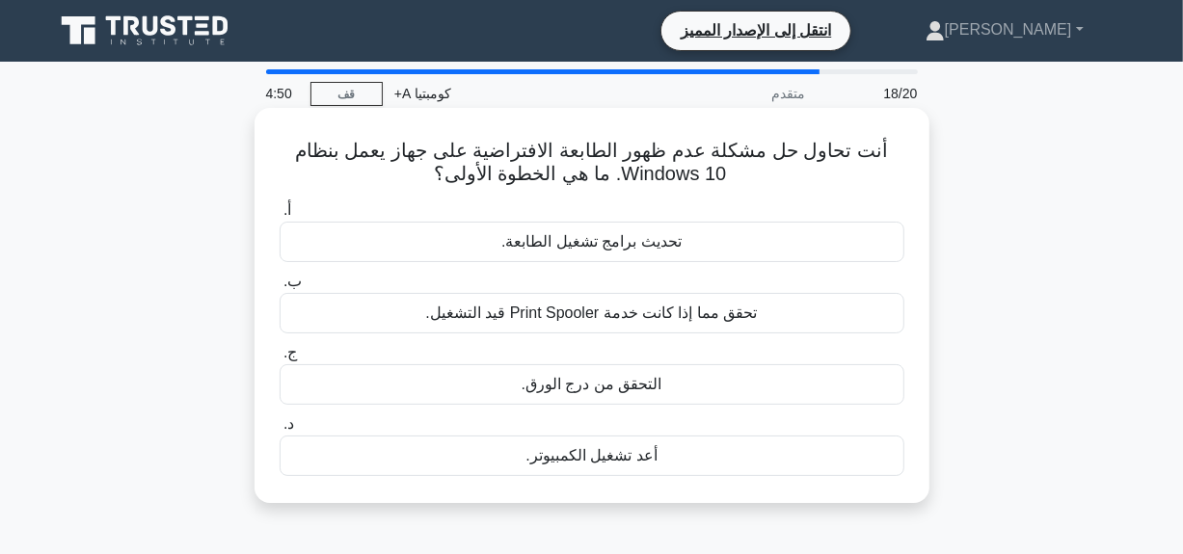
click at [607, 459] on font "أعد تشغيل الكمبيوتر." at bounding box center [590, 455] width 131 height 16
click at [280, 431] on input "د. أعد تشغيل الكمبيوتر." at bounding box center [280, 424] width 0 height 13
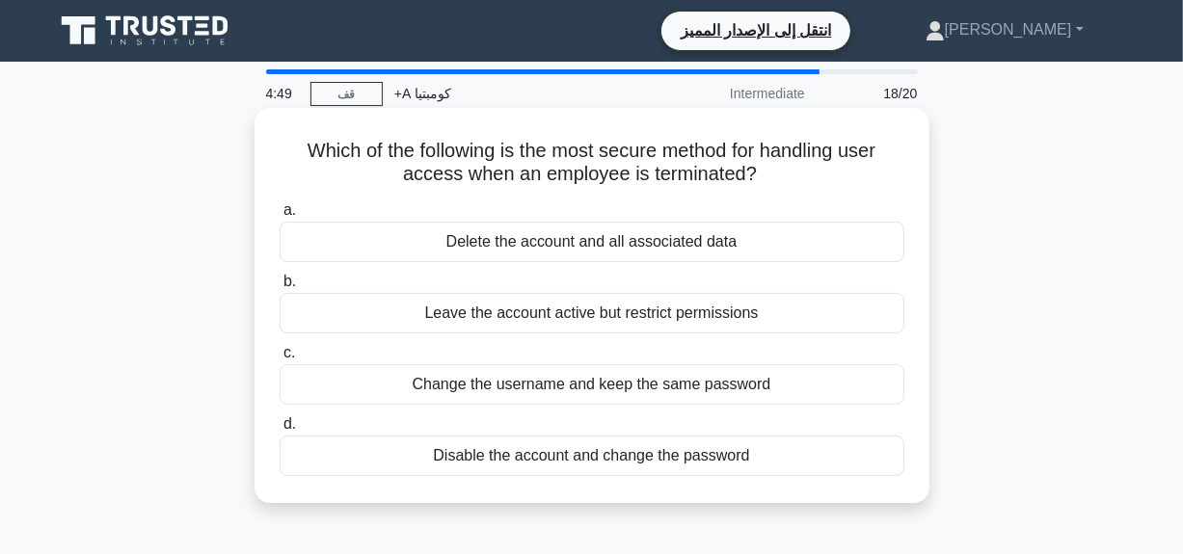
click at [607, 460] on div "Disable the account and change the password" at bounding box center [592, 456] width 625 height 40
click at [280, 431] on input "d. Disable the account and change the password" at bounding box center [280, 424] width 0 height 13
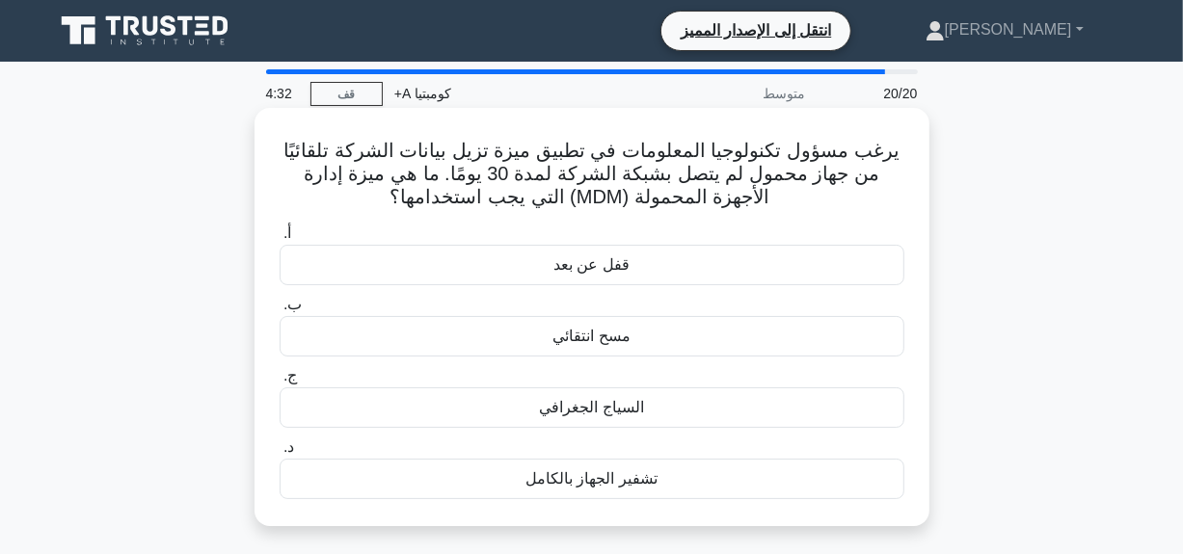
click at [647, 342] on div "مسح انتقائي" at bounding box center [592, 336] width 625 height 40
click at [280, 311] on input "ب. مسح انتقائي" at bounding box center [280, 305] width 0 height 13
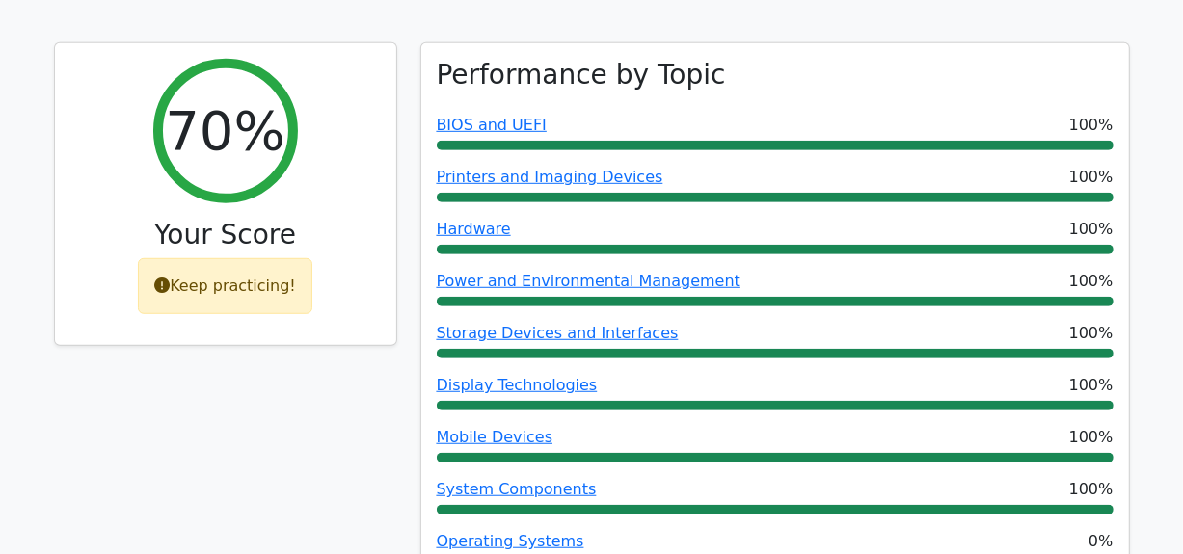
scroll to position [651, 0]
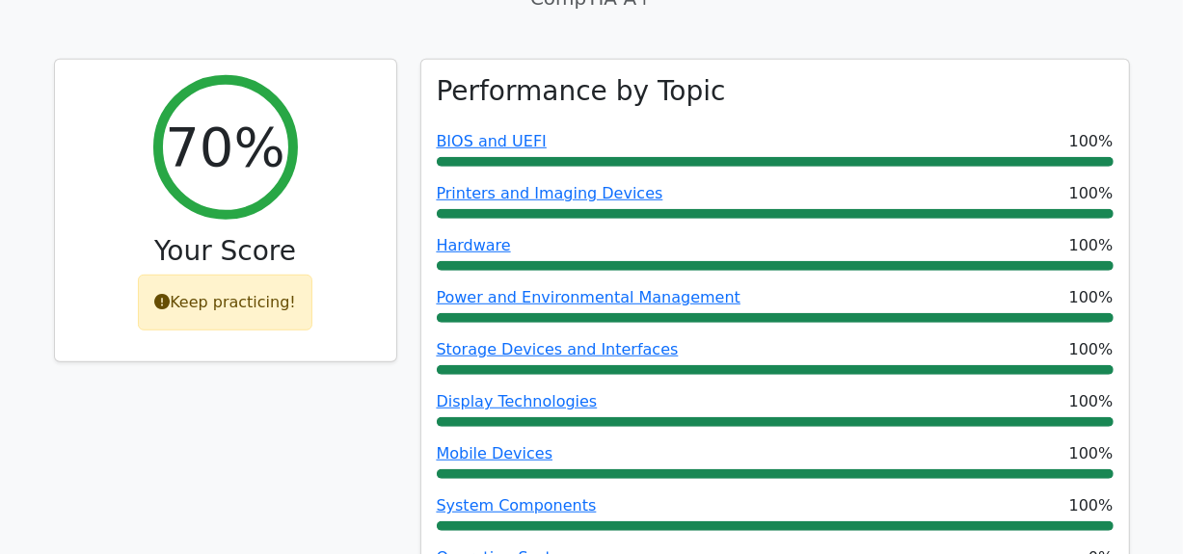
drag, startPoint x: 1190, startPoint y: 177, endPoint x: 1187, endPoint y: 127, distance: 50.2
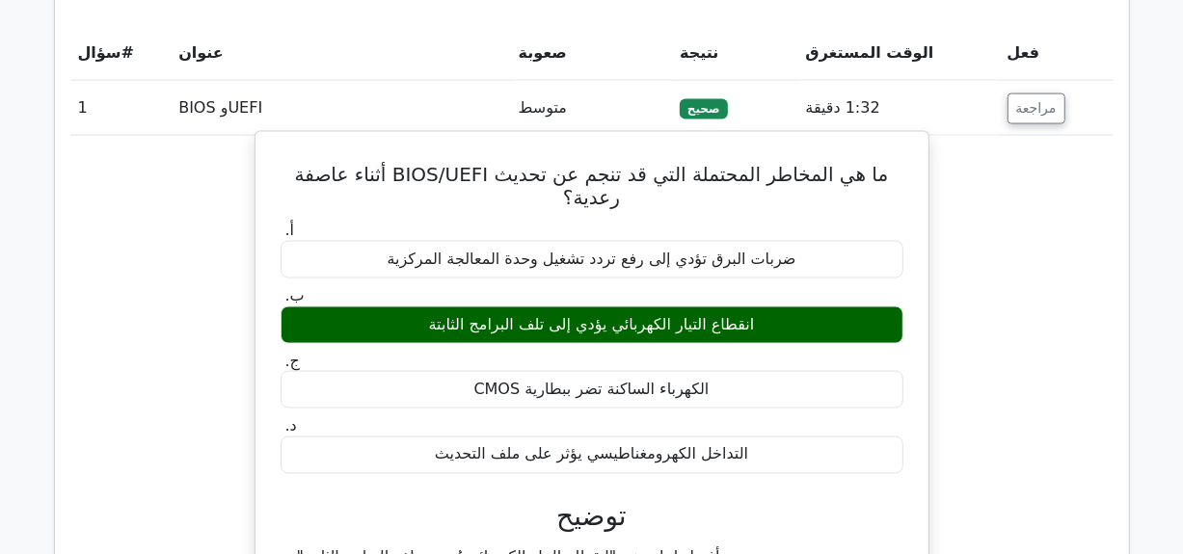
scroll to position [1724, 0]
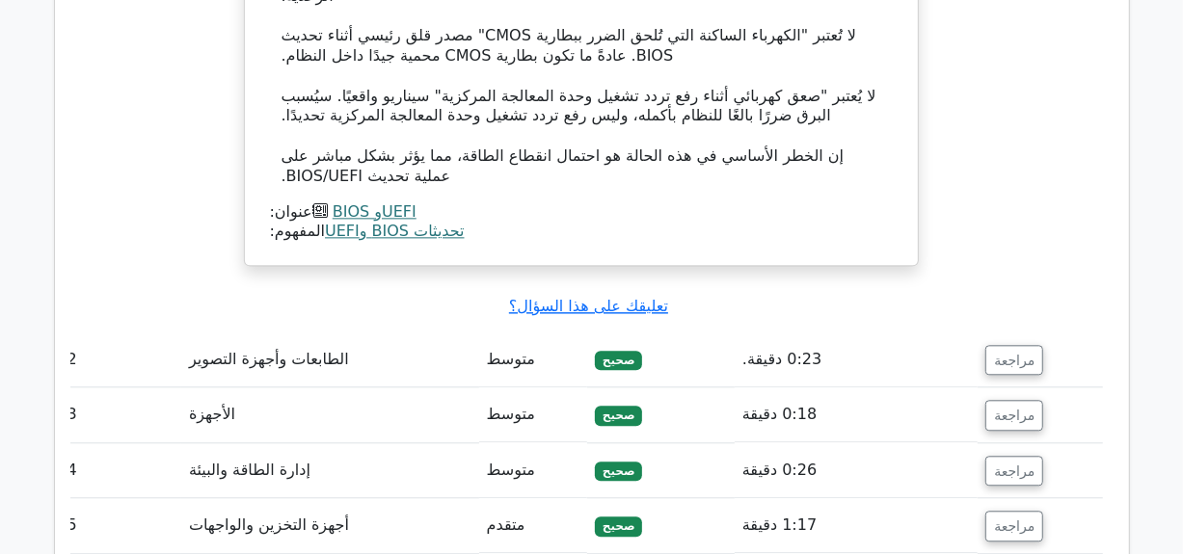
scroll to position [2573, 0]
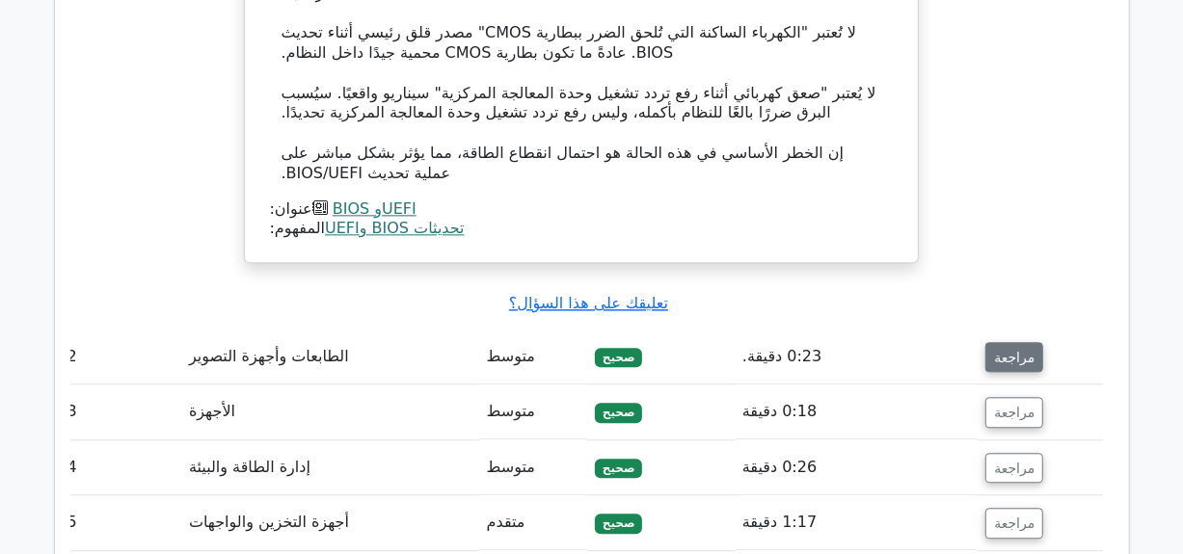
click at [1012, 349] on font "مراجعة" at bounding box center [1014, 356] width 40 height 15
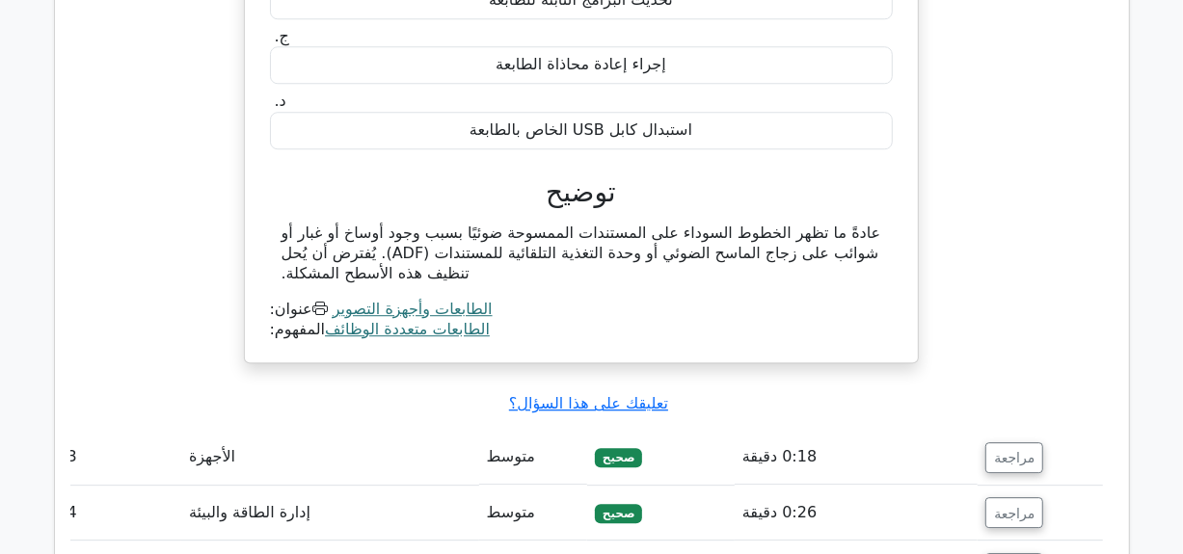
scroll to position [3190, 0]
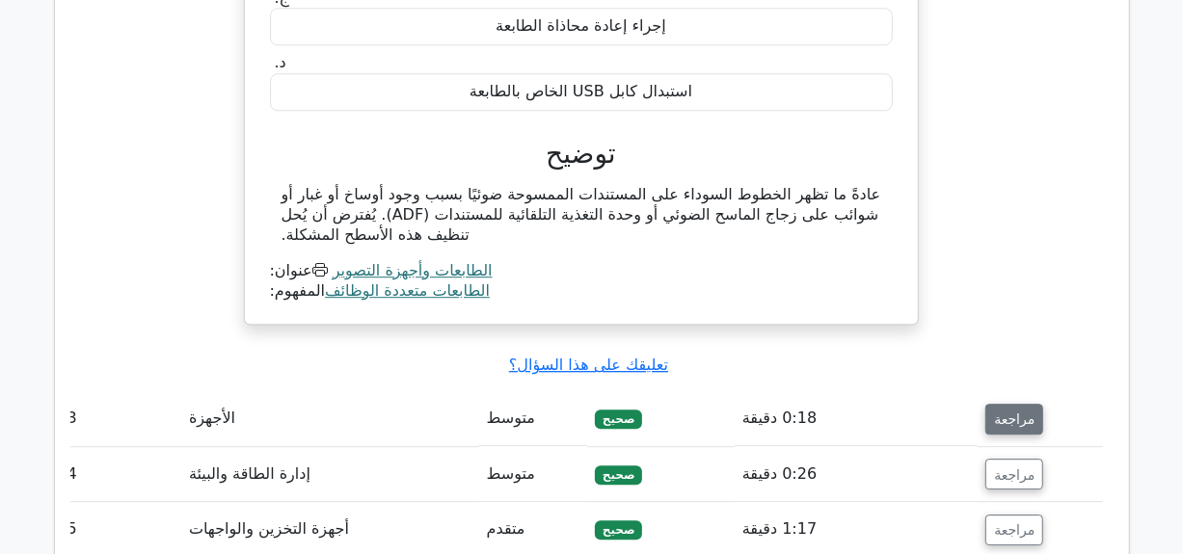
click at [1006, 412] on font "مراجعة" at bounding box center [1014, 419] width 40 height 15
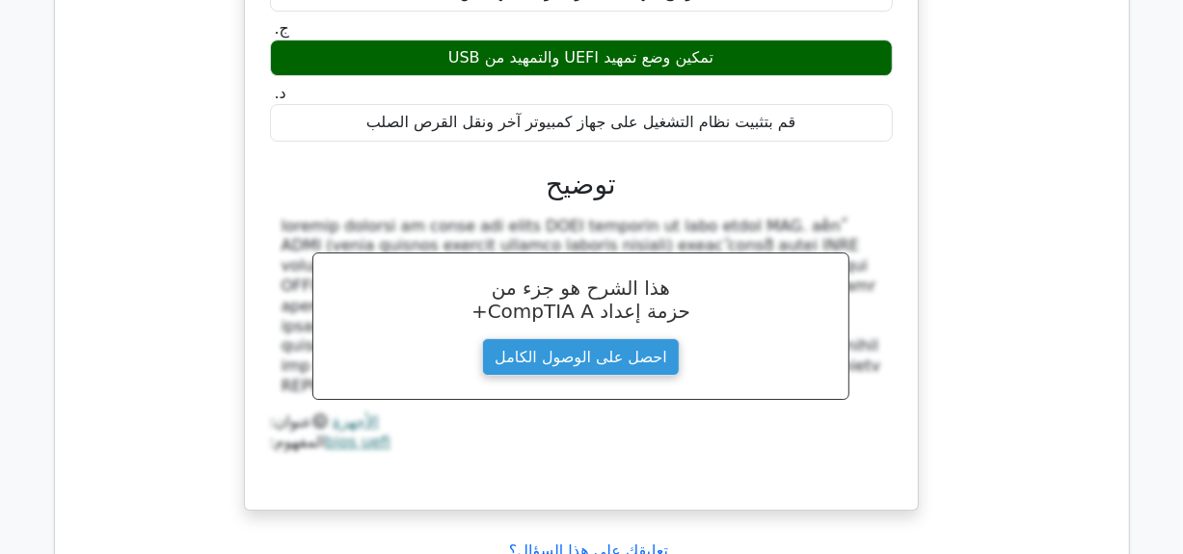
scroll to position [4038, 0]
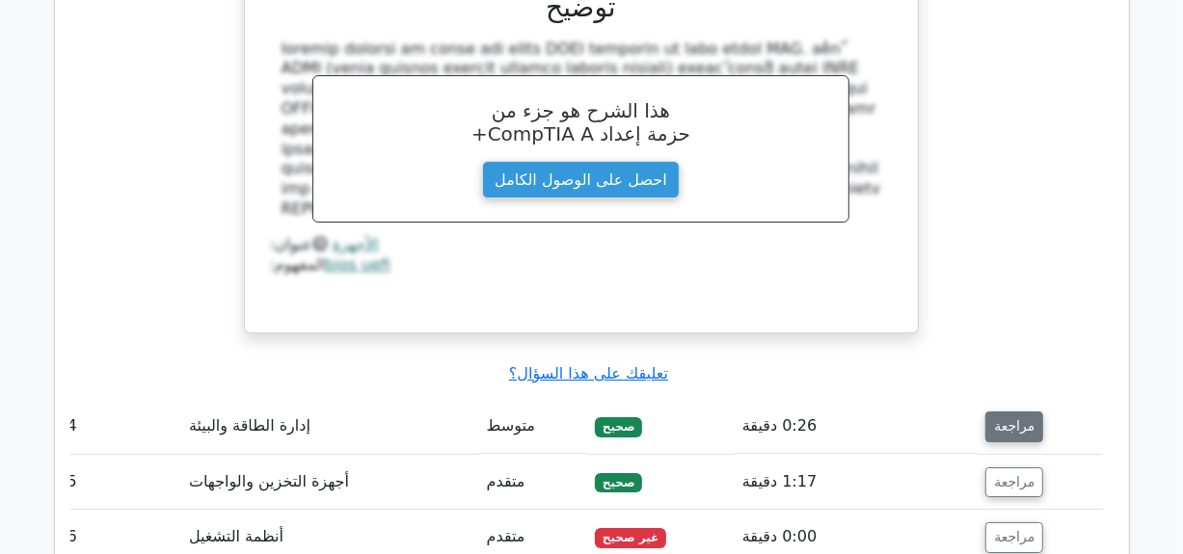
click at [1009, 419] on font "مراجعة" at bounding box center [1014, 426] width 40 height 15
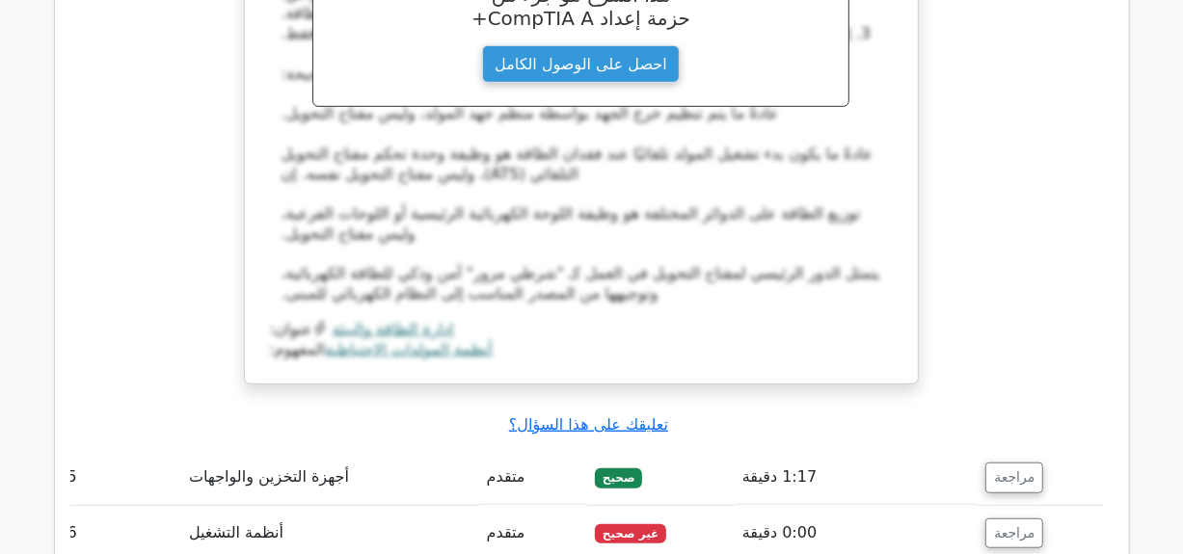
scroll to position [5002, 0]
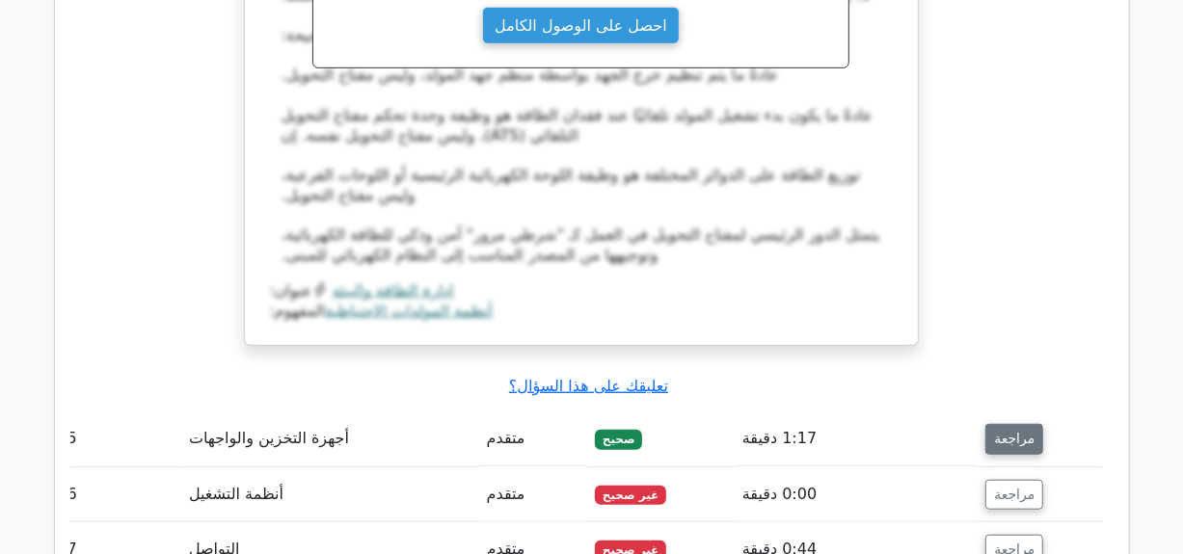
click at [1008, 424] on button "مراجعة" at bounding box center [1014, 439] width 58 height 31
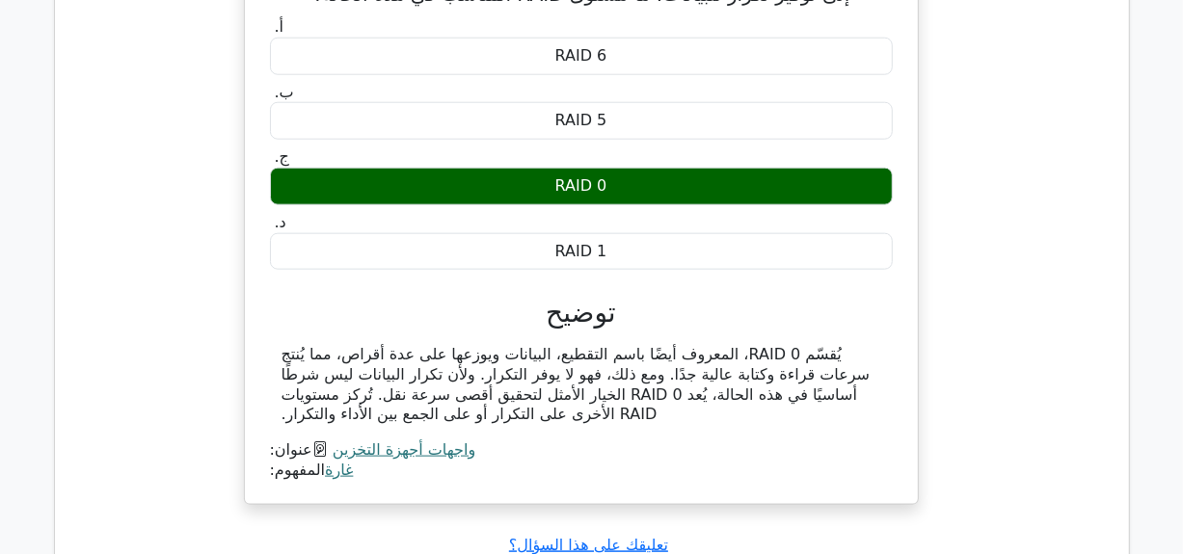
scroll to position [5581, 0]
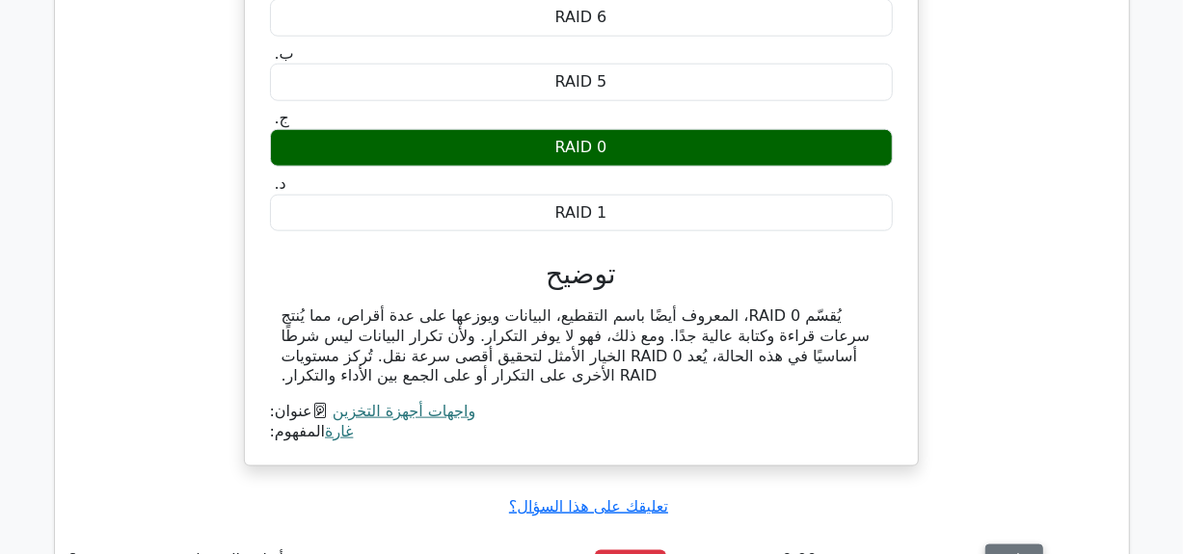
click at [993, 545] on button "مراجعة" at bounding box center [1014, 560] width 58 height 31
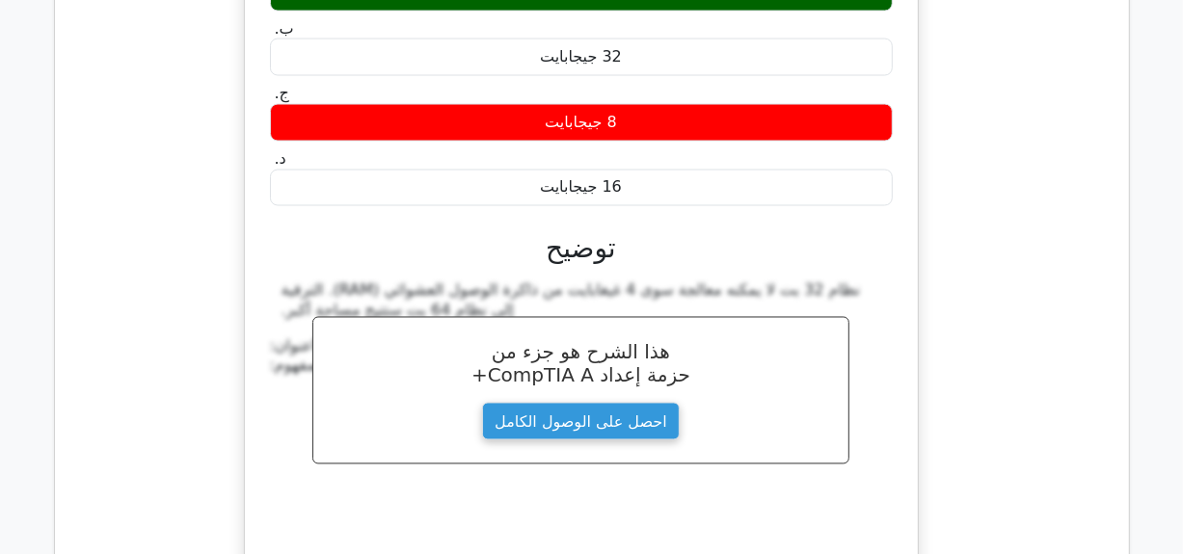
scroll to position [6506, 0]
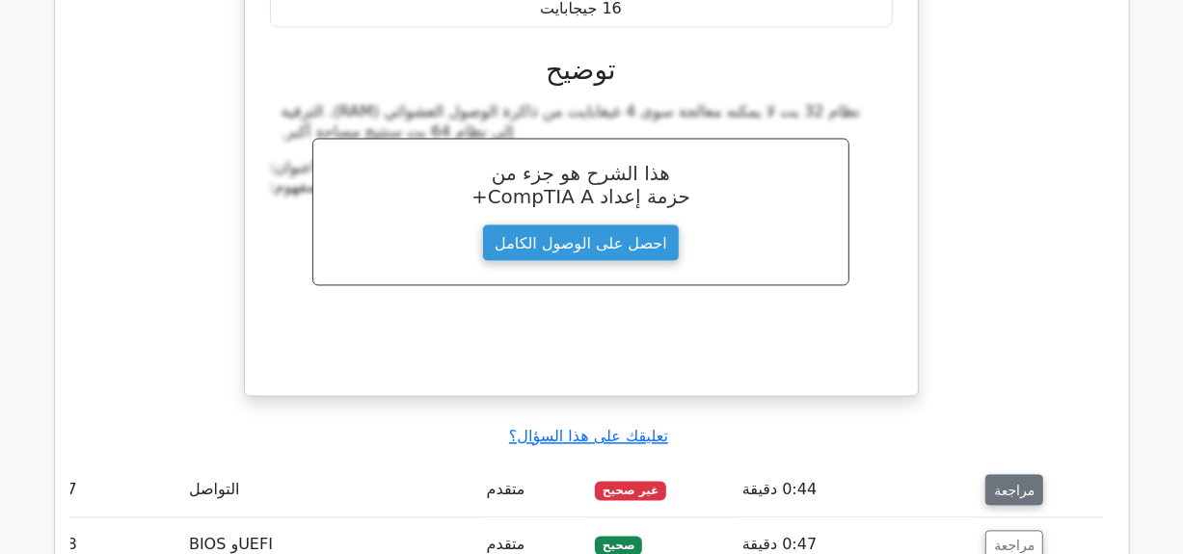
click at [998, 483] on font "مراجعة" at bounding box center [1014, 490] width 40 height 15
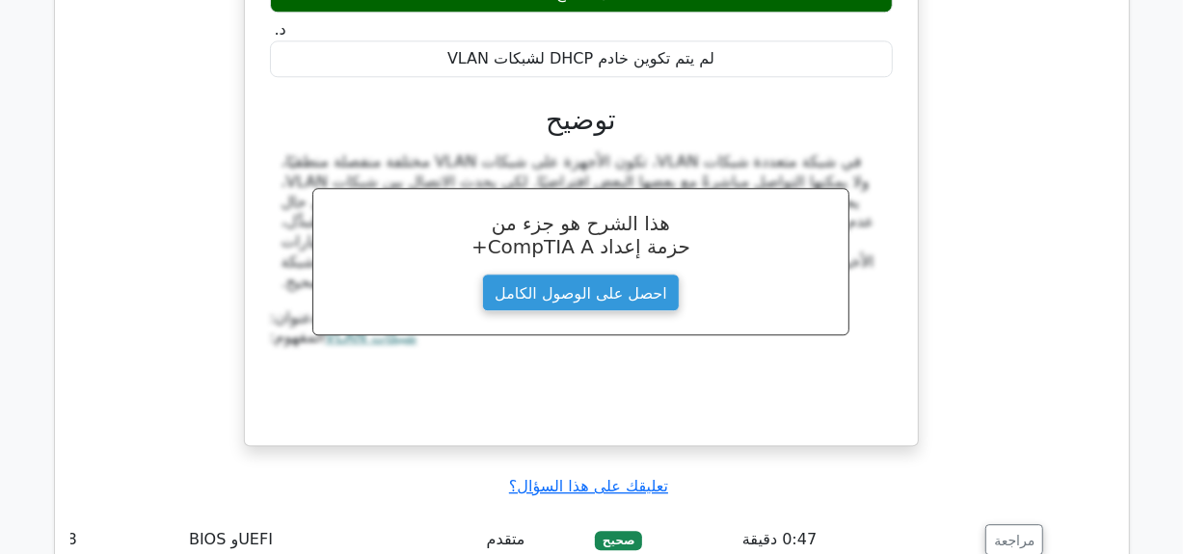
scroll to position [7394, 0]
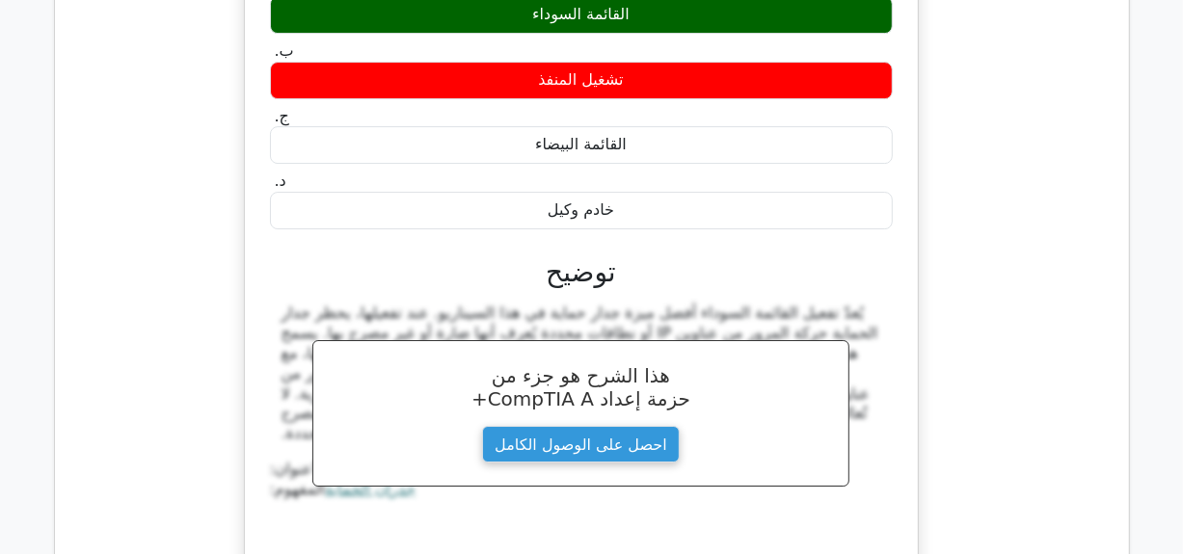
scroll to position [8165, 0]
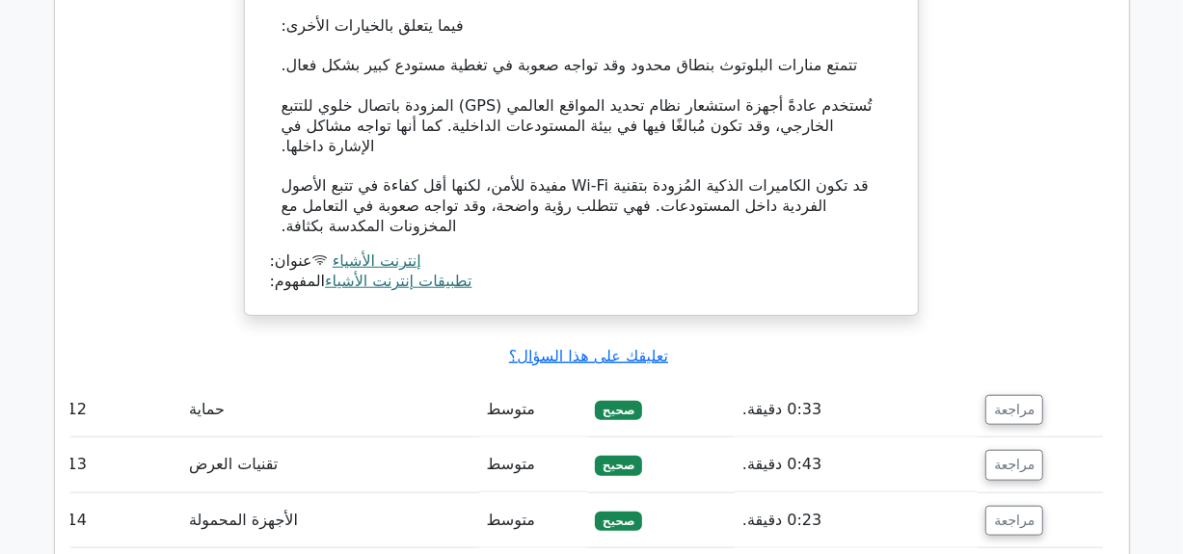
scroll to position [9746, 0]
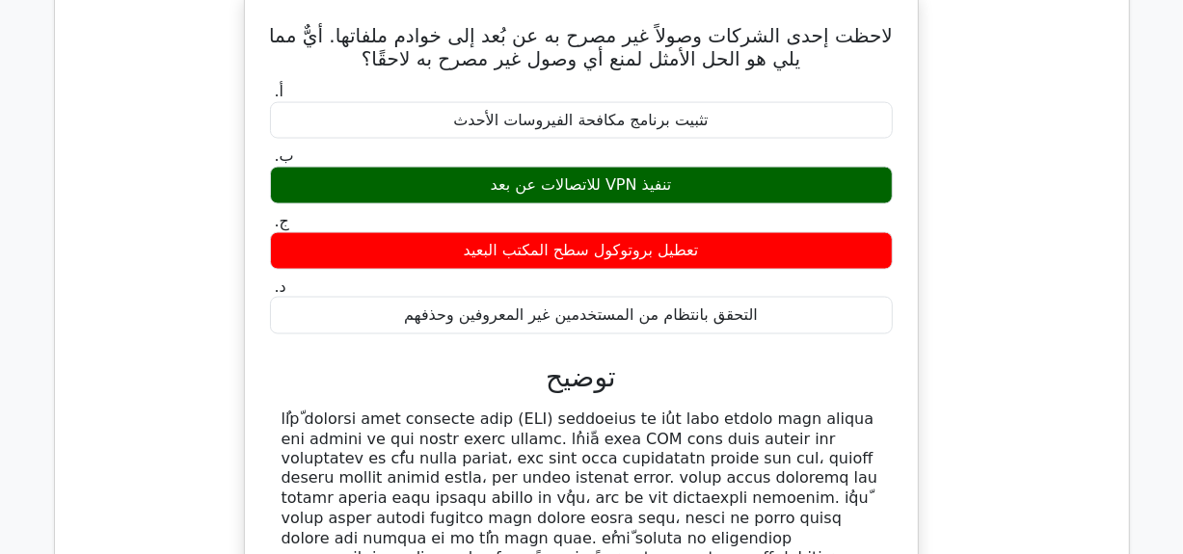
scroll to position [10402, 0]
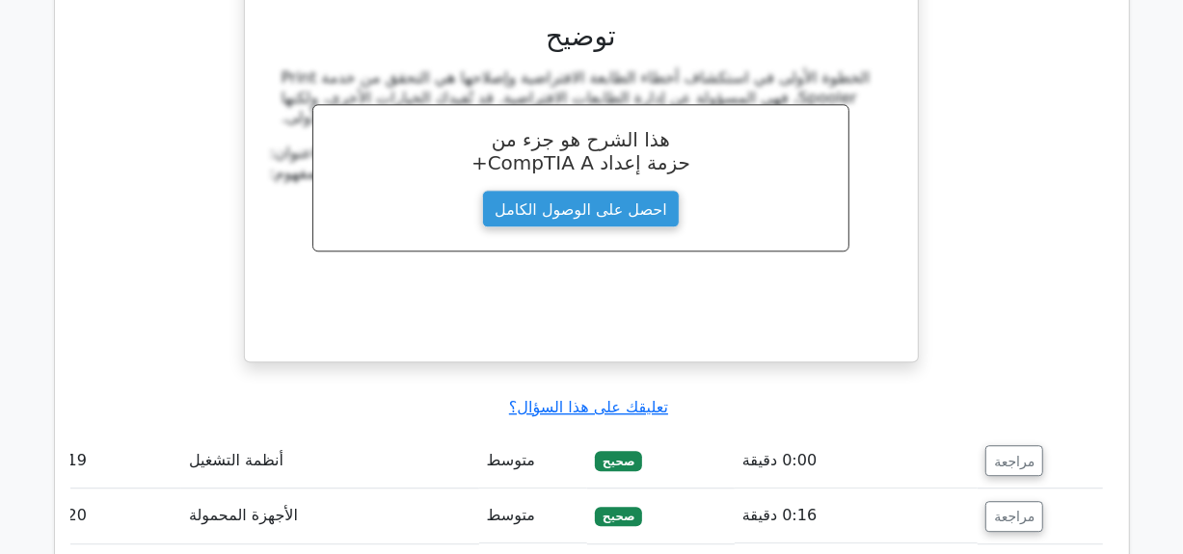
scroll to position [11366, 0]
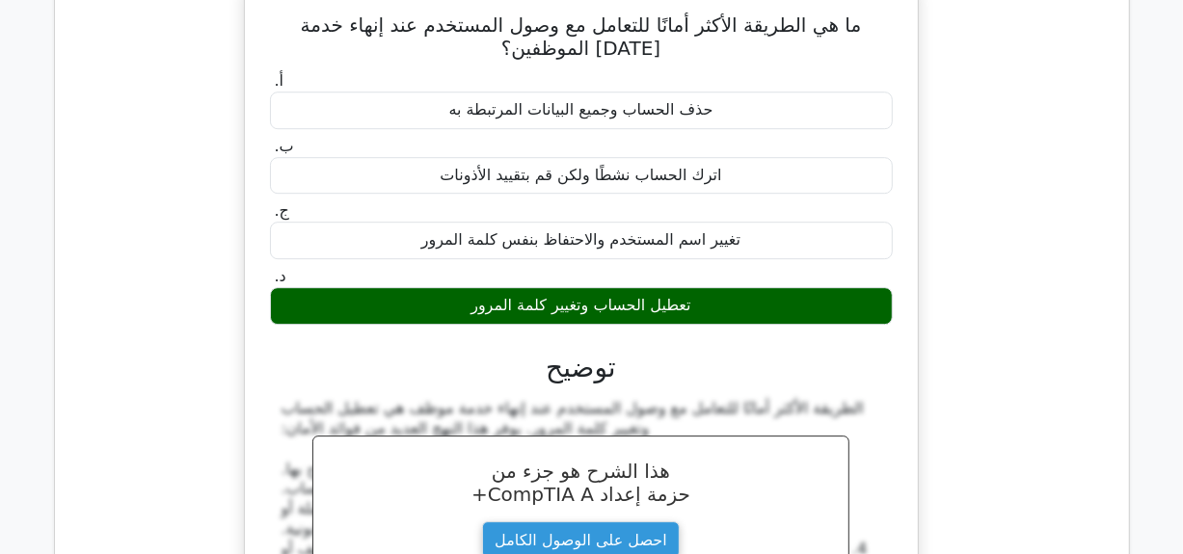
scroll to position [12176, 0]
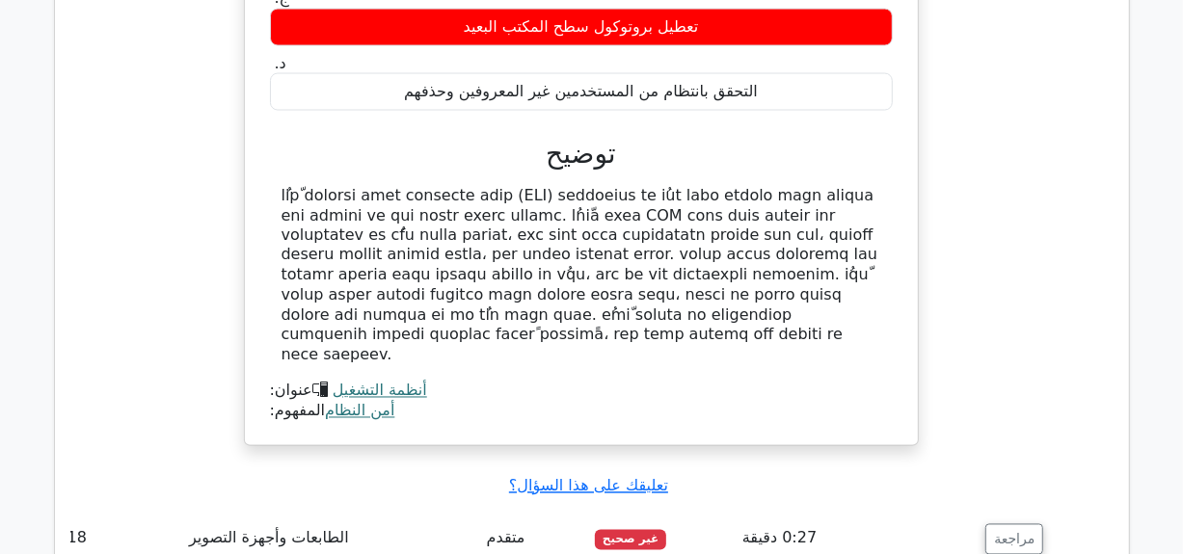
scroll to position [10595, 0]
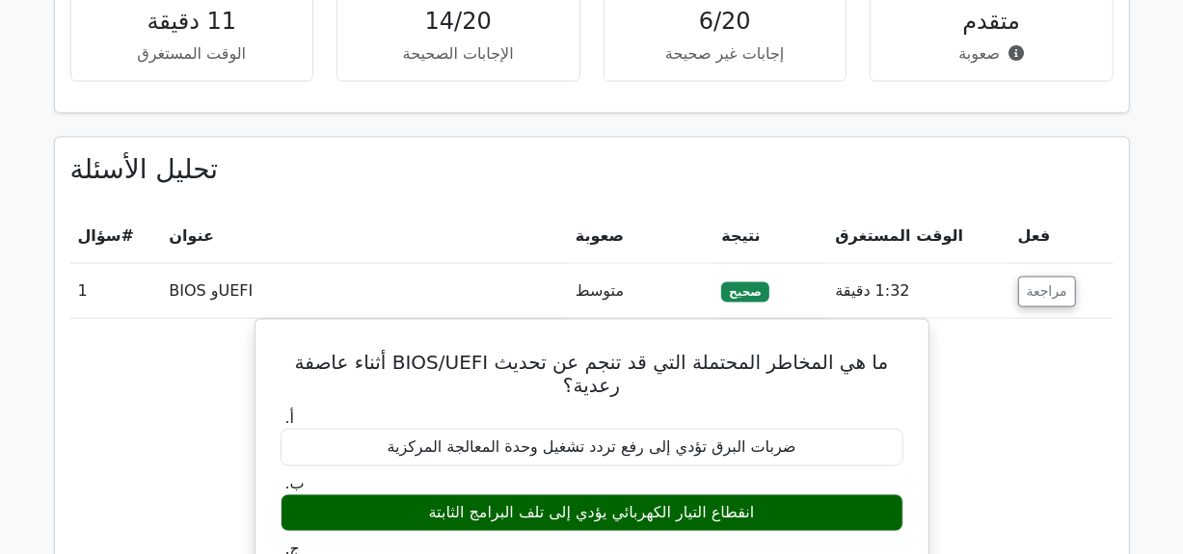
scroll to position [1544, 0]
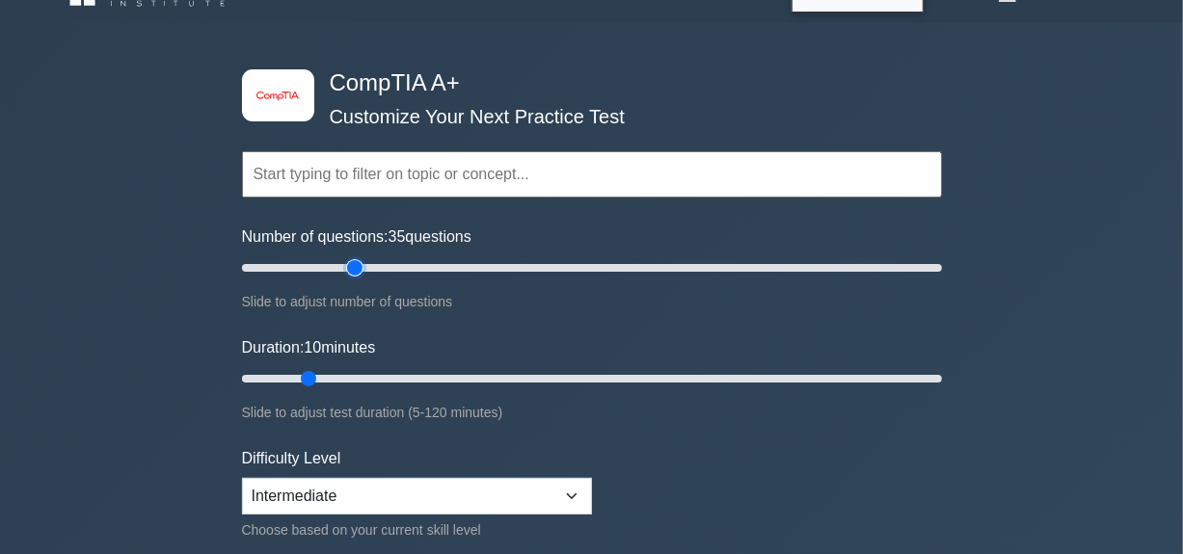
click at [354, 263] on input "Number of questions: 35 questions" at bounding box center [592, 267] width 700 height 23
click at [334, 263] on input "Number of questions: 35 questions" at bounding box center [592, 267] width 700 height 23
type input "20"
click at [308, 264] on input "Number of questions: 20 questions" at bounding box center [592, 267] width 700 height 23
type input "20"
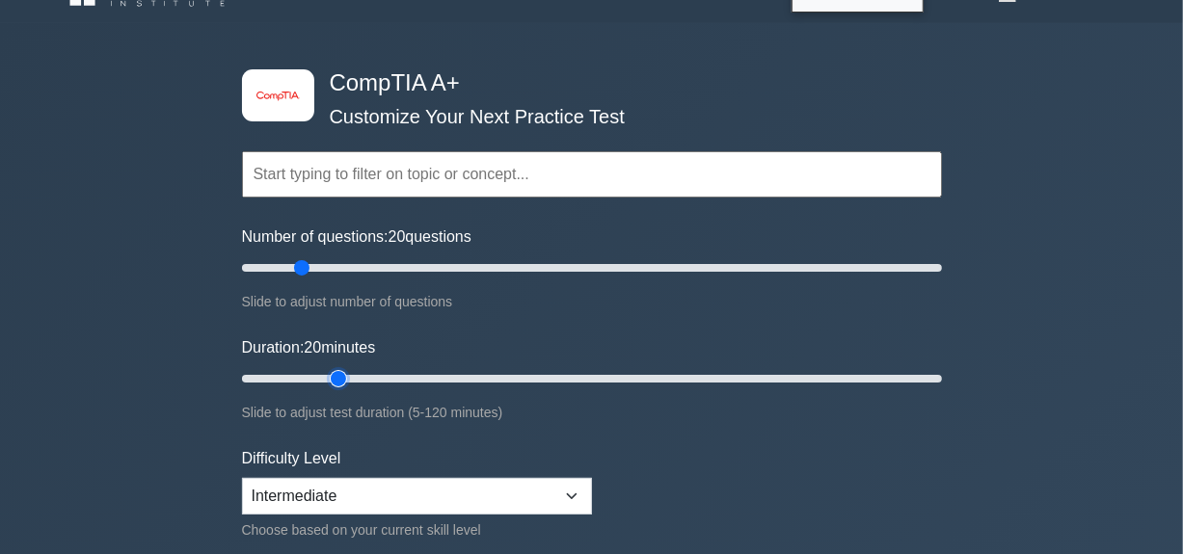
click at [326, 385] on input "Duration: 20 minutes" at bounding box center [592, 378] width 700 height 23
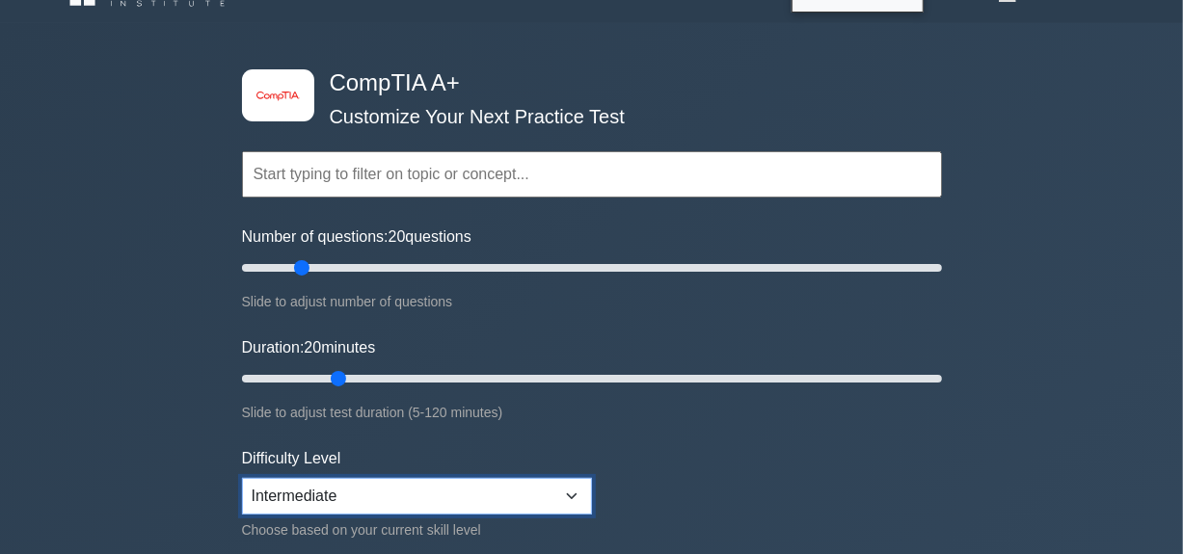
click at [570, 500] on select "Beginner Intermediate Expert" at bounding box center [417, 496] width 350 height 37
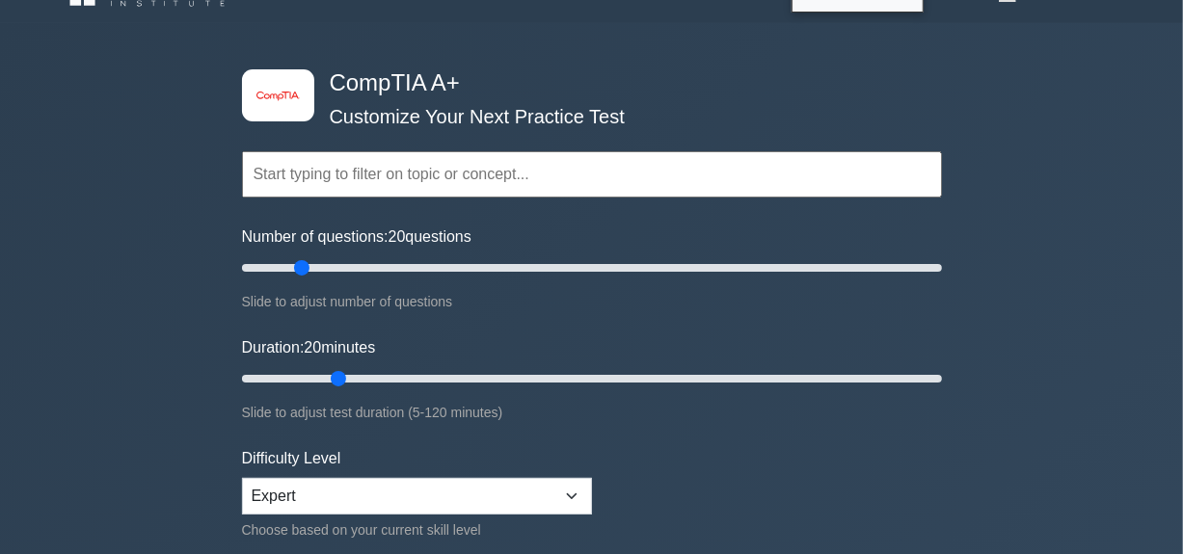
click at [838, 485] on form "Topics Hardware Operating Systems Networking Security Troubleshooting Mobile De…" at bounding box center [592, 391] width 700 height 596
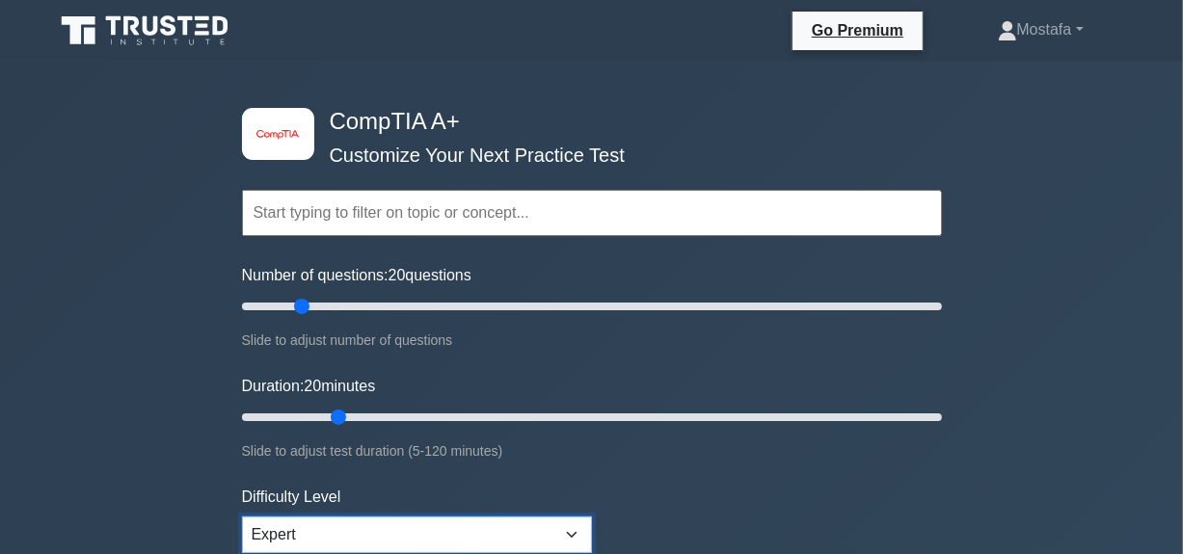
click at [567, 527] on select "Beginner Intermediate Expert" at bounding box center [417, 535] width 350 height 37
select select "intermediate"
click at [242, 517] on select "Beginner Intermediate Expert" at bounding box center [417, 535] width 350 height 37
click at [733, 485] on form "Topics Hardware Operating Systems Networking Security Troubleshooting Mobile De…" at bounding box center [592, 429] width 700 height 596
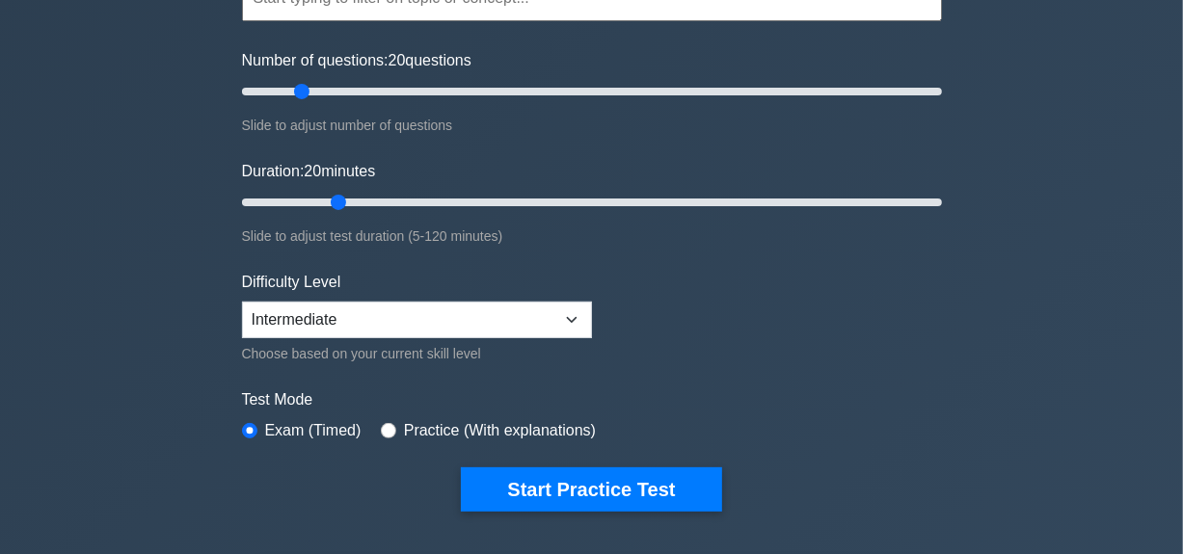
scroll to position [231, 0]
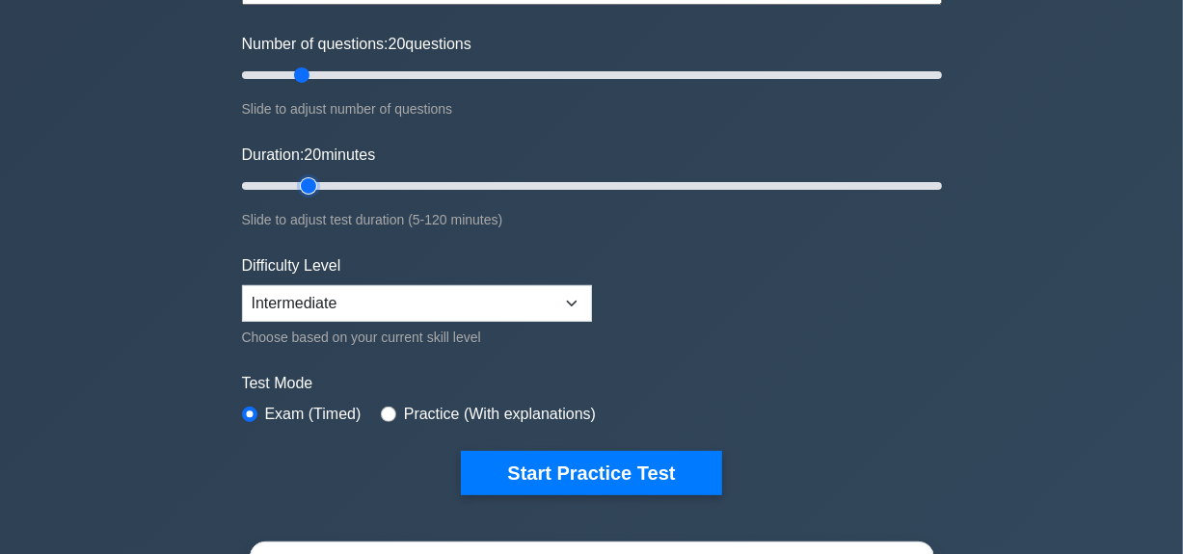
type input "15"
click at [315, 185] on input "Duration: 20 minutes" at bounding box center [592, 186] width 700 height 23
click at [668, 362] on form "Topics Hardware Operating Systems Networking Security Troubleshooting Mobile De…" at bounding box center [592, 198] width 700 height 596
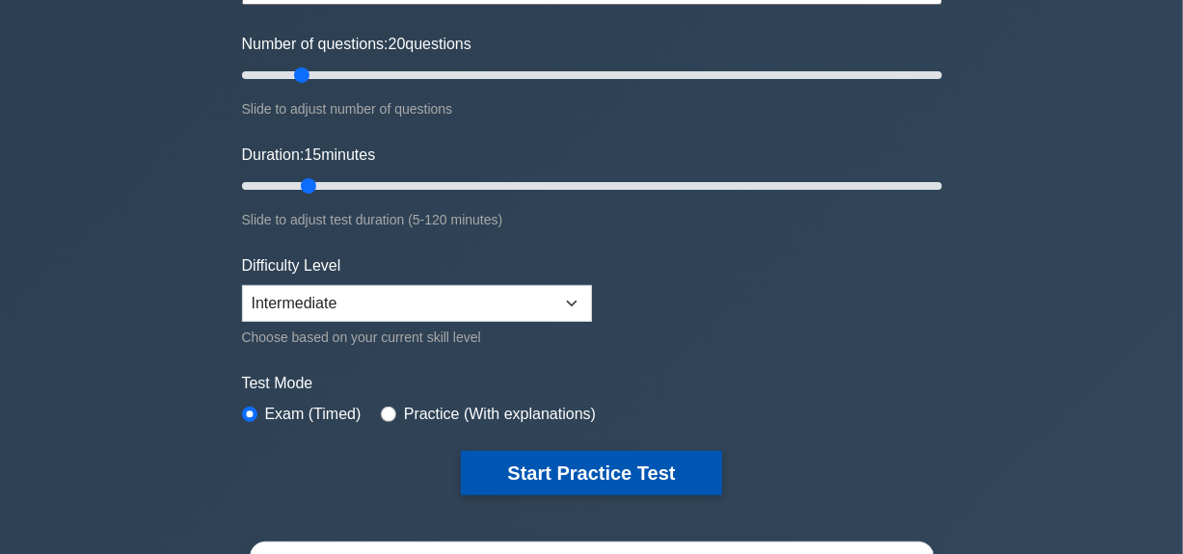
click at [664, 462] on button "Start Practice Test" at bounding box center [591, 473] width 260 height 44
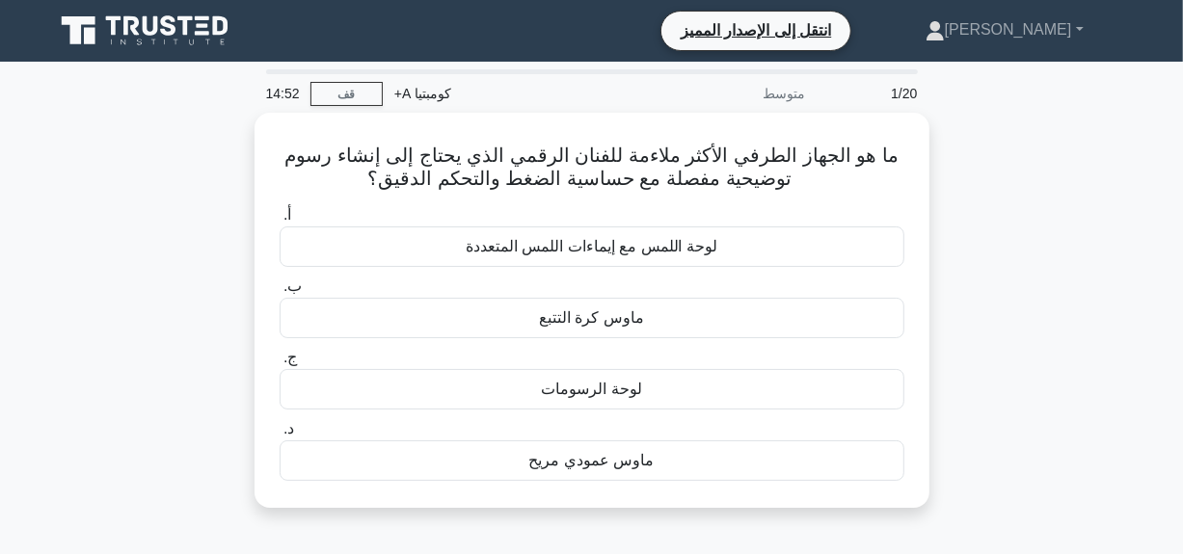
click at [1010, 282] on div "ما هو الجهاز الطرفي الأكثر ملاءمة للفنان الرقمي الذي يحتاج إلى إنشاء رسوم توضيح…" at bounding box center [591, 322] width 1099 height 418
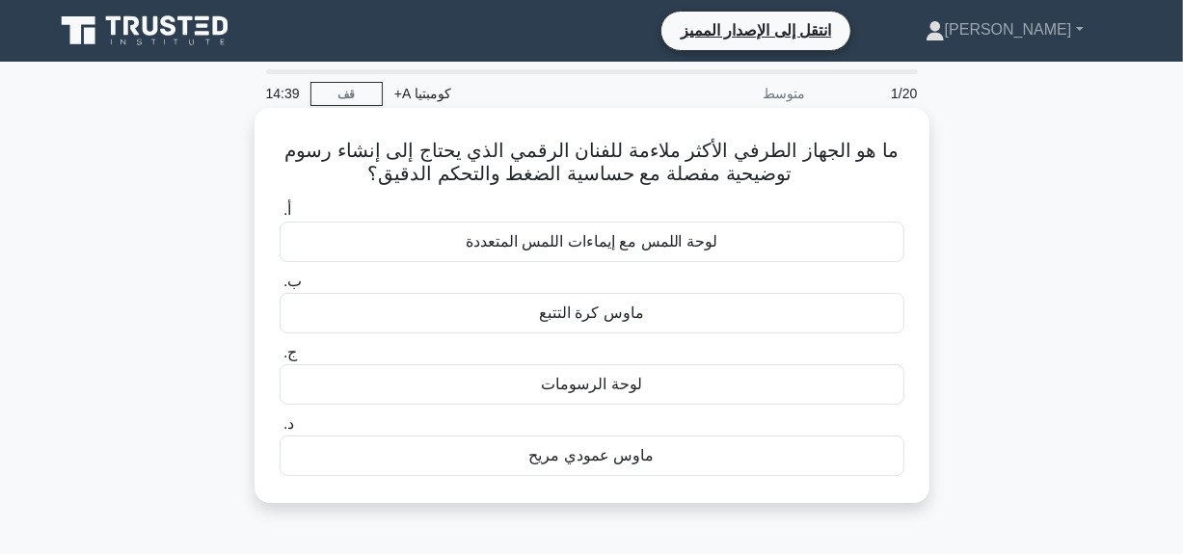
click at [673, 314] on div "ماوس كرة التتبع" at bounding box center [592, 313] width 625 height 40
click at [280, 288] on input "ب. ماوس كرة التتبع" at bounding box center [280, 282] width 0 height 13
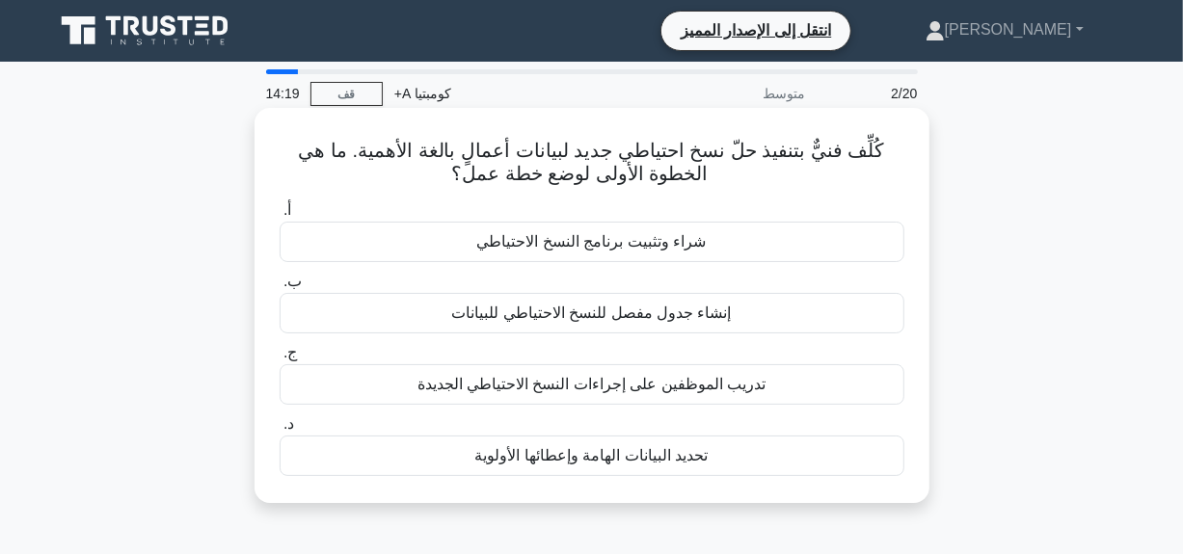
click at [583, 453] on font "تحديد البيانات الهامة وإعطائها الأولوية" at bounding box center [591, 455] width 233 height 16
click at [280, 431] on input "د. تحديد البيانات الهامة وإعطائها الأولوية" at bounding box center [280, 424] width 0 height 13
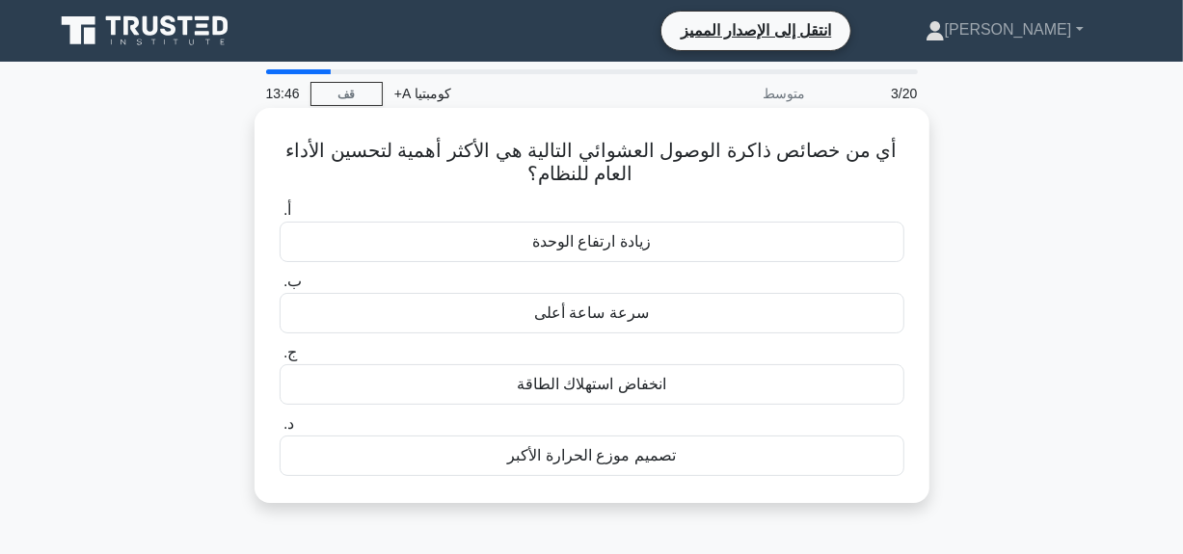
click at [542, 329] on div "سرعة ساعة أعلى" at bounding box center [592, 313] width 625 height 40
click at [280, 288] on input "ب. سرعة ساعة أعلى" at bounding box center [280, 282] width 0 height 13
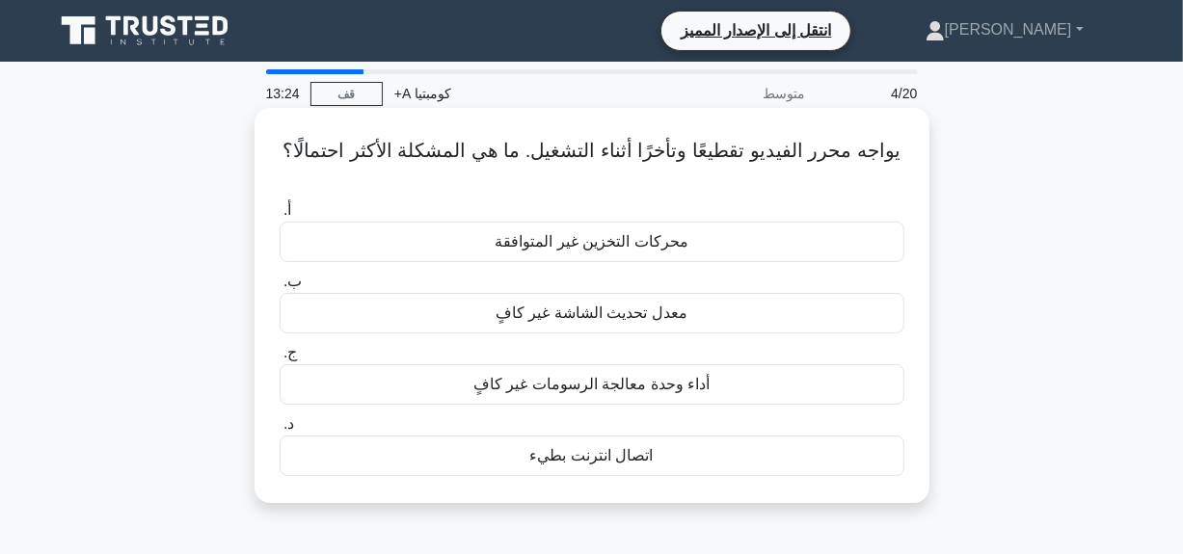
click at [590, 457] on font "اتصال انترنت بطيء" at bounding box center [591, 455] width 123 height 16
click at [280, 431] on input "د. اتصال انترنت بطيء" at bounding box center [280, 424] width 0 height 13
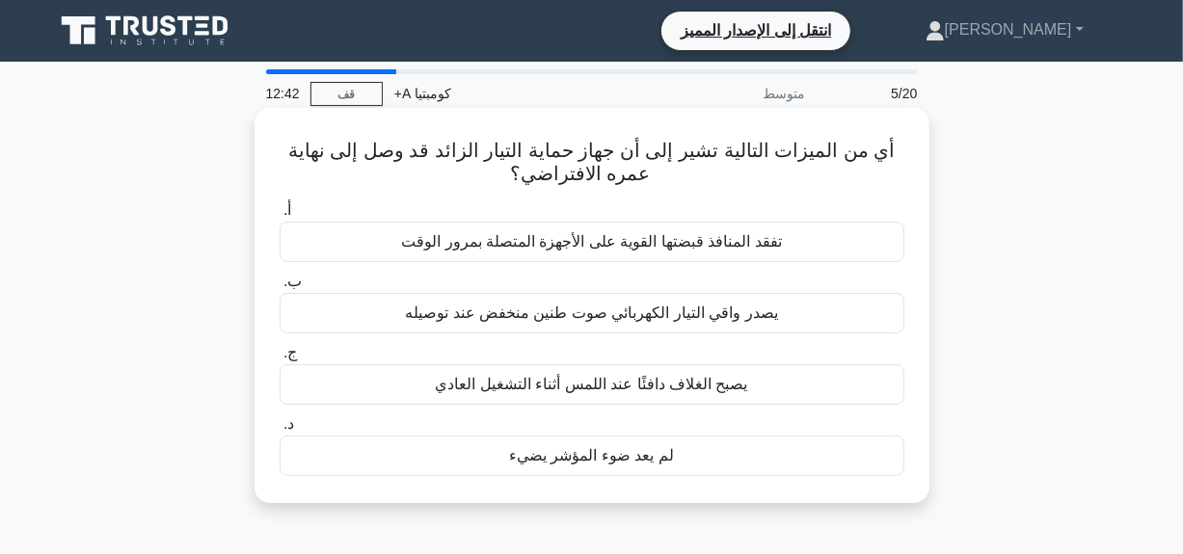
click at [532, 321] on font "يصدر واقي التيار الكهربائي صوت طنين منخفض عند توصيله" at bounding box center [591, 313] width 373 height 16
click at [280, 288] on input "ب. يصدر واقي التيار الكهربائي صوت طنين منخفض عند توصيله" at bounding box center [280, 282] width 0 height 13
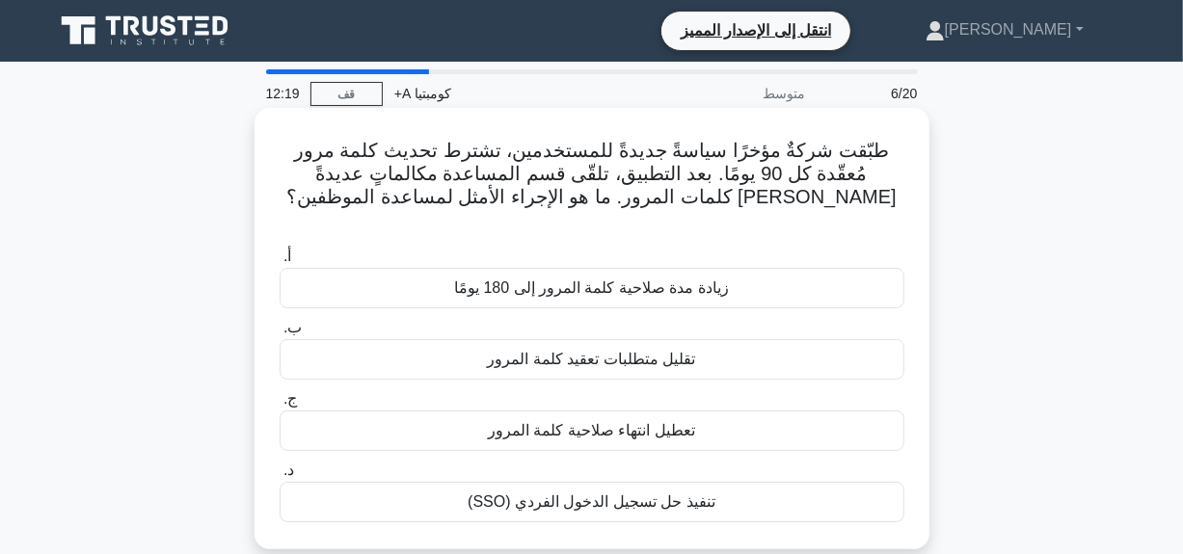
click at [563, 349] on font "تقليل متطلبات تعقيد كلمة المرور" at bounding box center [592, 359] width 208 height 23
click at [280, 335] on input "ب. تقليل متطلبات تعقيد كلمة المرور" at bounding box center [280, 328] width 0 height 13
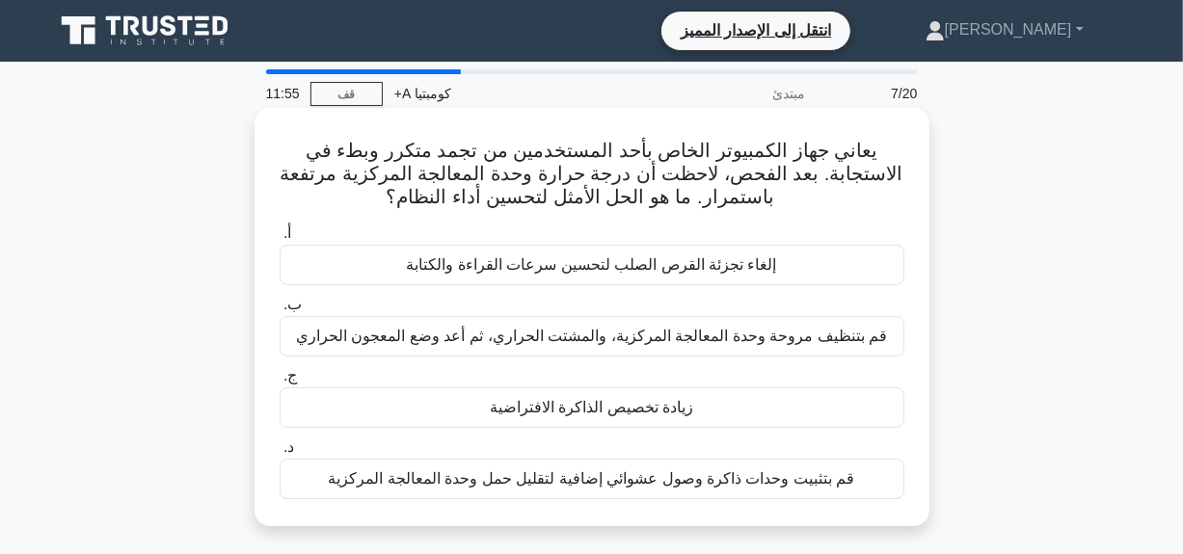
click at [559, 328] on font "قم بتنظيف مروحة وحدة المعالجة المركزية، والمشتت الحراري، ثم أعد وضع المعجون الح…" at bounding box center [591, 336] width 591 height 16
click at [280, 311] on input "ب. قم بتنظيف مروحة وحدة المعالجة المركزية، والمشتت الحراري، ثم أعد وضع المعجون …" at bounding box center [280, 305] width 0 height 13
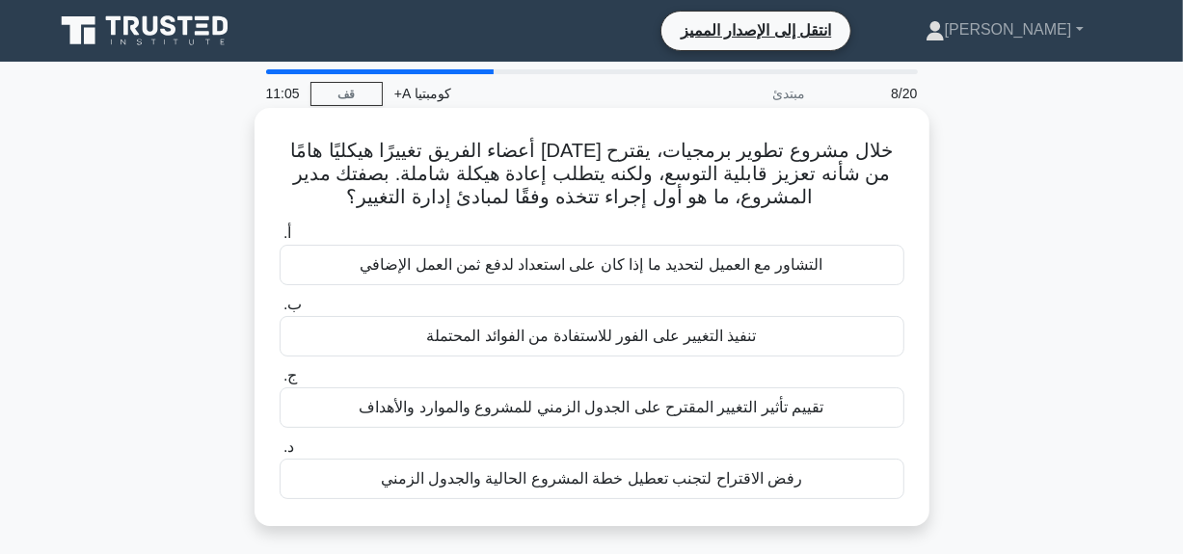
click at [615, 408] on font "تقييم تأثير التغيير المقترح على الجدول الزمني للمشروع والموارد والأهداف" at bounding box center [591, 407] width 465 height 16
click at [280, 383] on input "ج. تقييم تأثير التغيير المقترح على الجدول الزمني للمشروع والموارد والأهداف" at bounding box center [280, 376] width 0 height 13
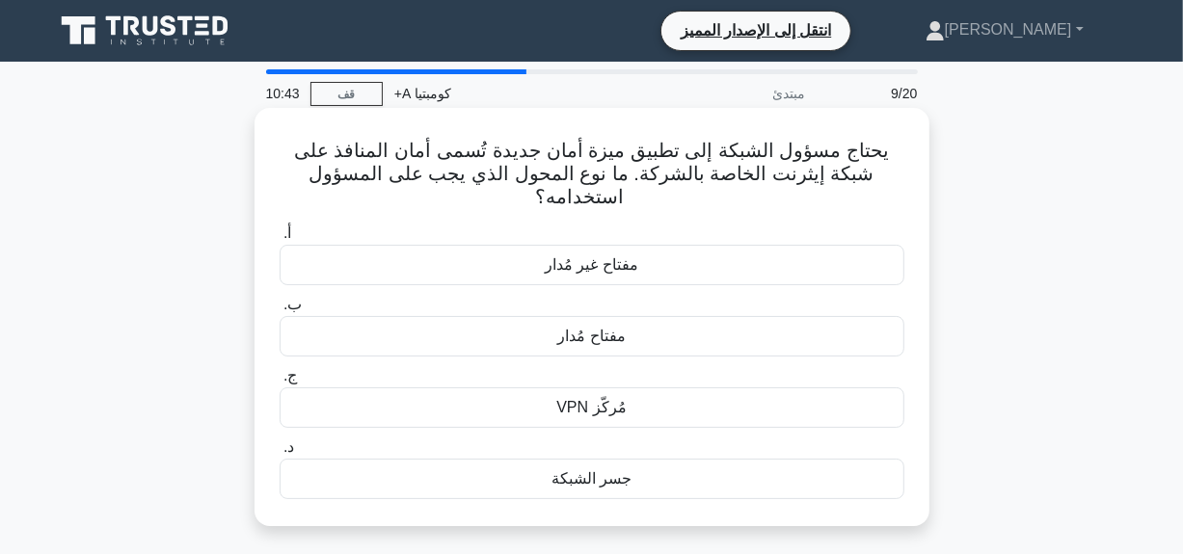
click at [647, 402] on div "مُركّز VPN" at bounding box center [592, 408] width 625 height 40
click at [280, 383] on input "ج. مُركّز VPN" at bounding box center [280, 376] width 0 height 13
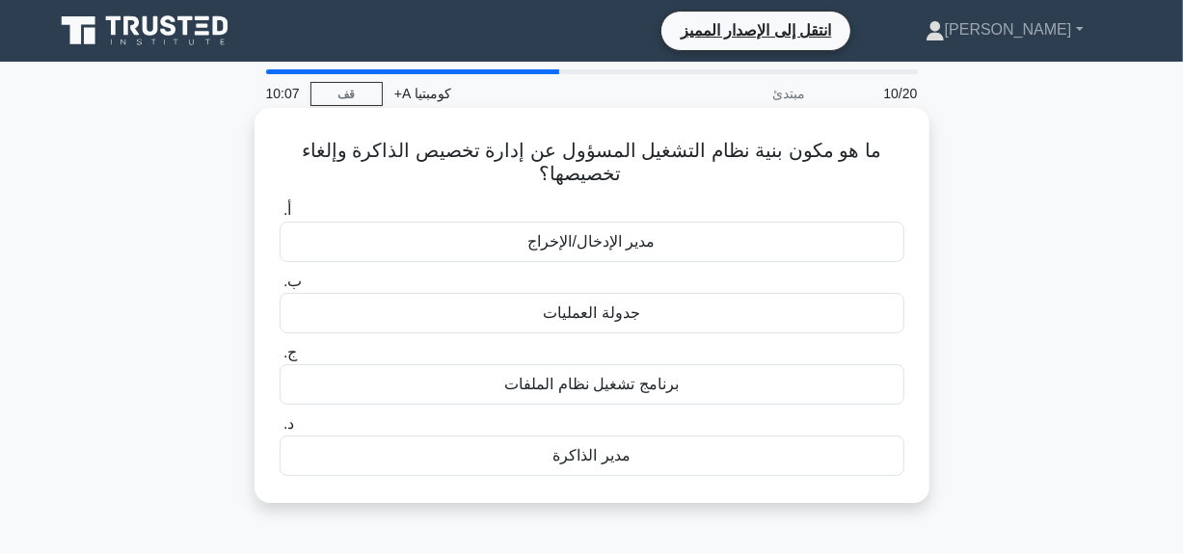
click at [582, 469] on div "مدير الذاكرة" at bounding box center [592, 456] width 625 height 40
click at [280, 431] on input "د. مدير الذاكرة" at bounding box center [280, 424] width 0 height 13
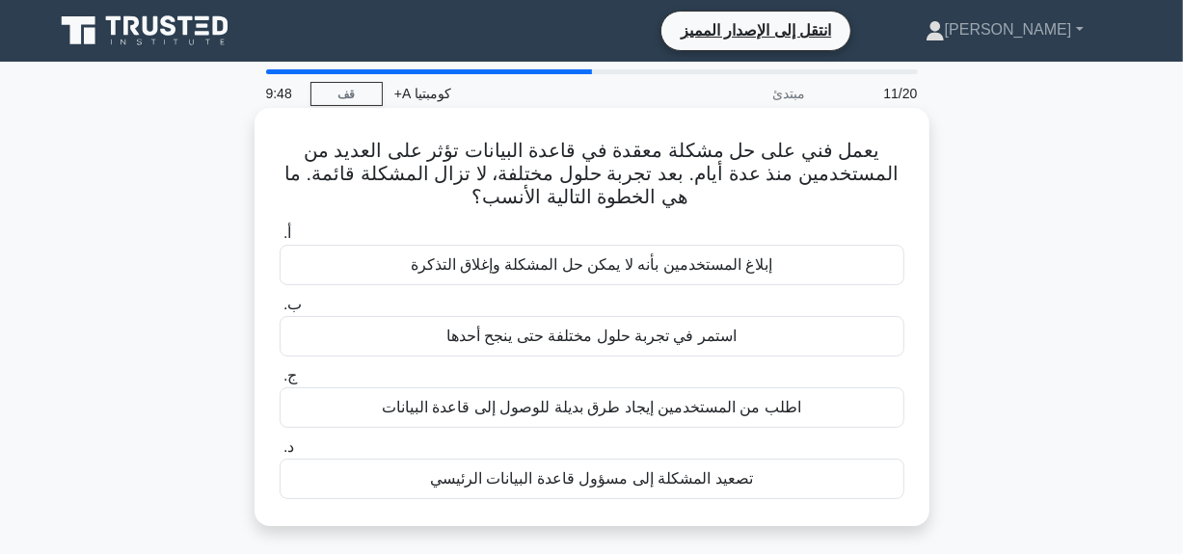
click at [675, 496] on div "تصعيد المشكلة إلى مسؤول قاعدة البيانات الرئيسي" at bounding box center [592, 479] width 625 height 40
click at [280, 454] on input "د. تصعيد المشكلة إلى مسؤول قاعدة البيانات الرئيسي" at bounding box center [280, 448] width 0 height 13
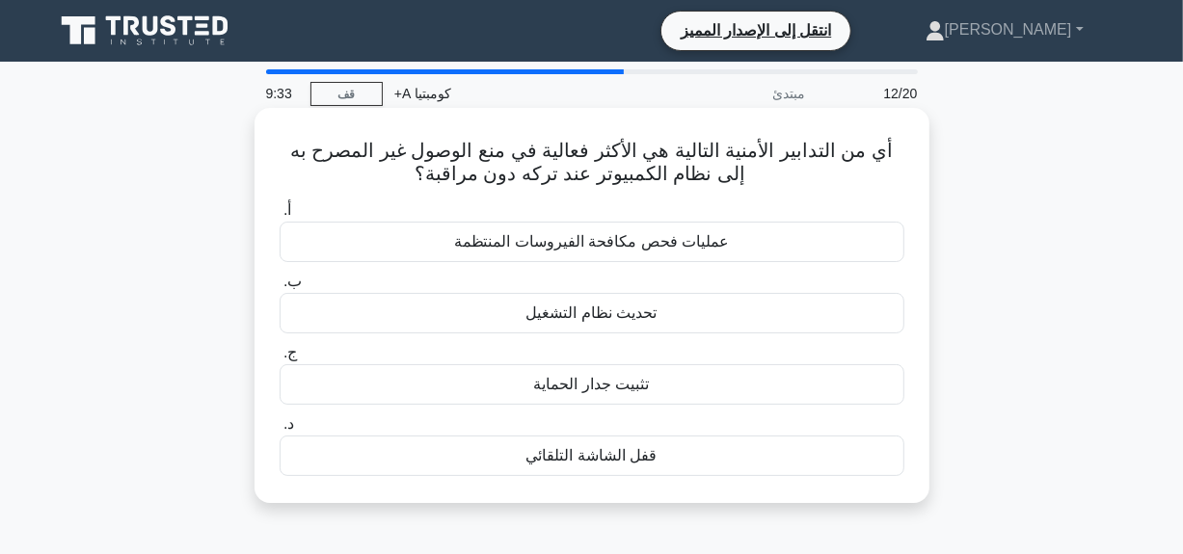
click at [620, 463] on font "قفل الشاشة التلقائي" at bounding box center [591, 455] width 131 height 16
click at [280, 431] on input "د. قفل الشاشة التلقائي" at bounding box center [280, 424] width 0 height 13
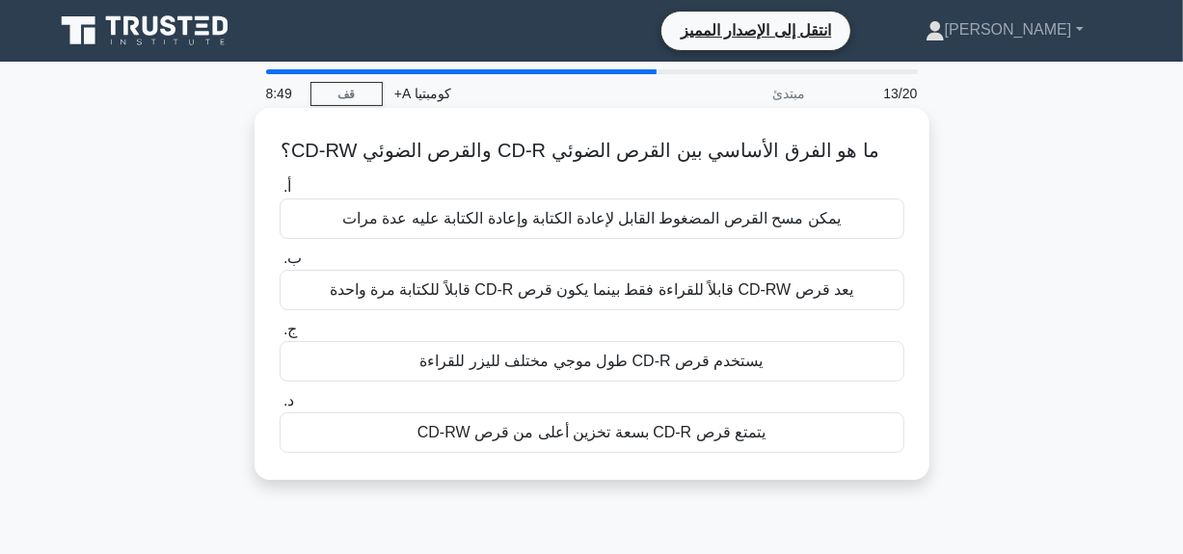
click at [718, 292] on font "يعد قرص CD-RW قابلاً للقراءة فقط بينما يكون قرص CD-R قابلاً للكتابة مرة واحدة" at bounding box center [592, 290] width 525 height 16
click at [280, 265] on input "ب. يعد قرص CD-RW قابلاً للقراءة فقط بينما يكون قرص CD-R قابلاً للكتابة مرة واحدة" at bounding box center [280, 259] width 0 height 13
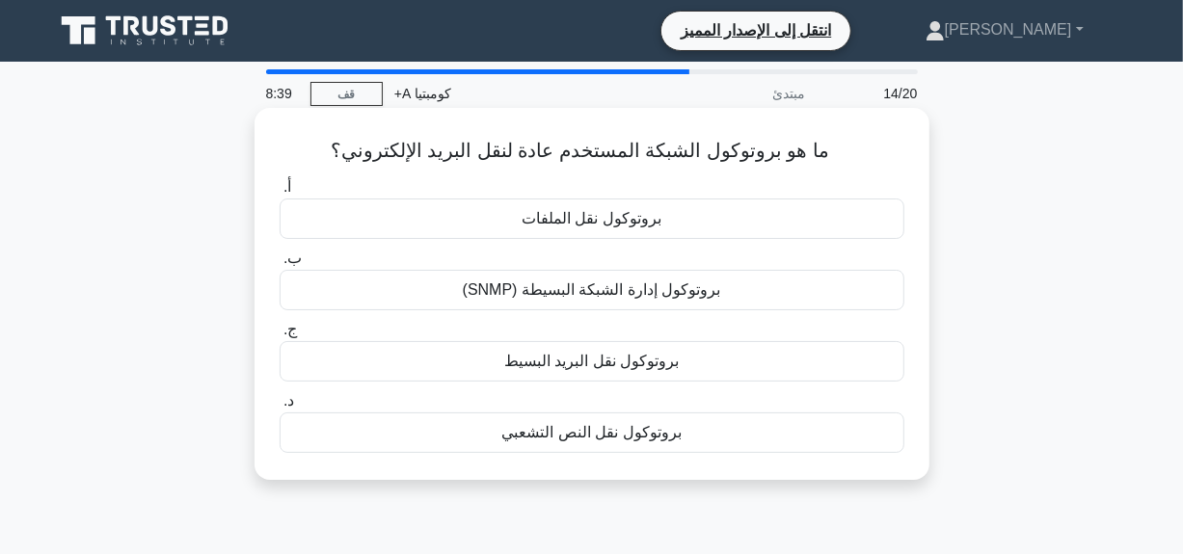
click at [665, 373] on div "بروتوكول نقل البريد البسيط" at bounding box center [592, 361] width 625 height 40
click at [280, 337] on input "ج. بروتوكول نقل البريد البسيط" at bounding box center [280, 330] width 0 height 13
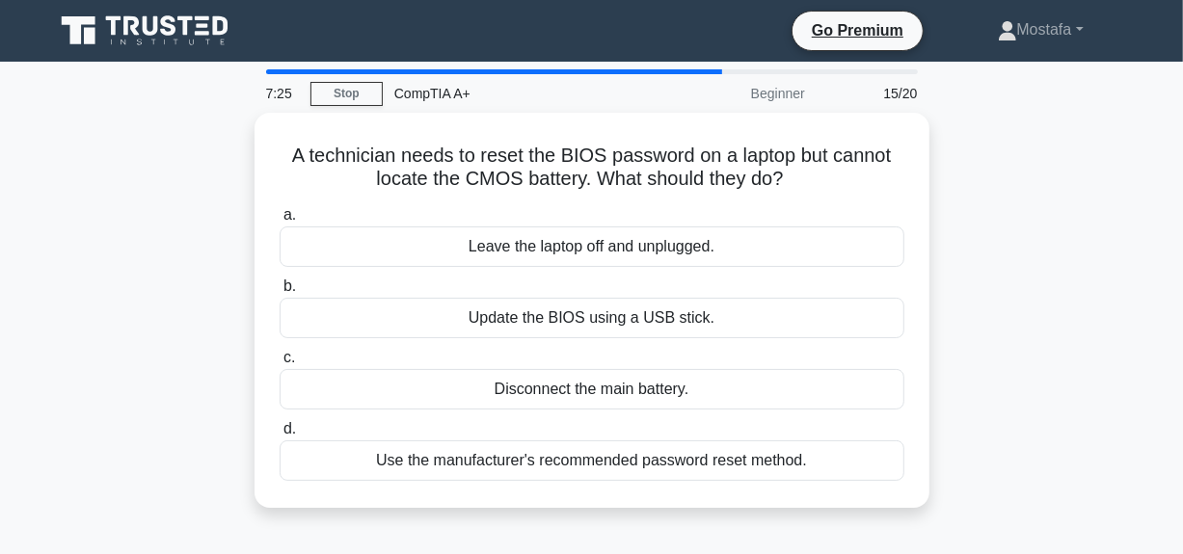
click at [170, 153] on div "A technician needs to reset the BIOS password on a laptop but cannot locate the…" at bounding box center [591, 322] width 1099 height 418
click at [1050, 319] on div "A technician needs to reset the BIOS password on a laptop but cannot locate the…" at bounding box center [591, 322] width 1099 height 418
click at [1022, 345] on div "A technician needs to reset the BIOS password on a laptop but cannot locate the…" at bounding box center [591, 322] width 1099 height 418
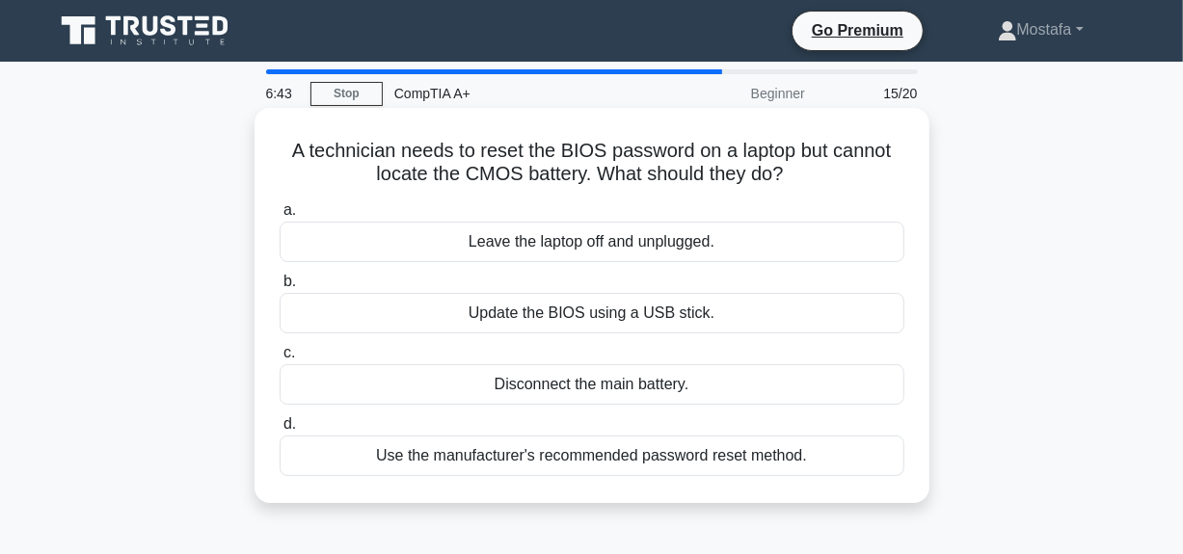
click at [666, 256] on div "Leave the laptop off and unplugged." at bounding box center [592, 242] width 625 height 40
click at [280, 217] on input "a. Leave the laptop off and unplugged." at bounding box center [280, 210] width 0 height 13
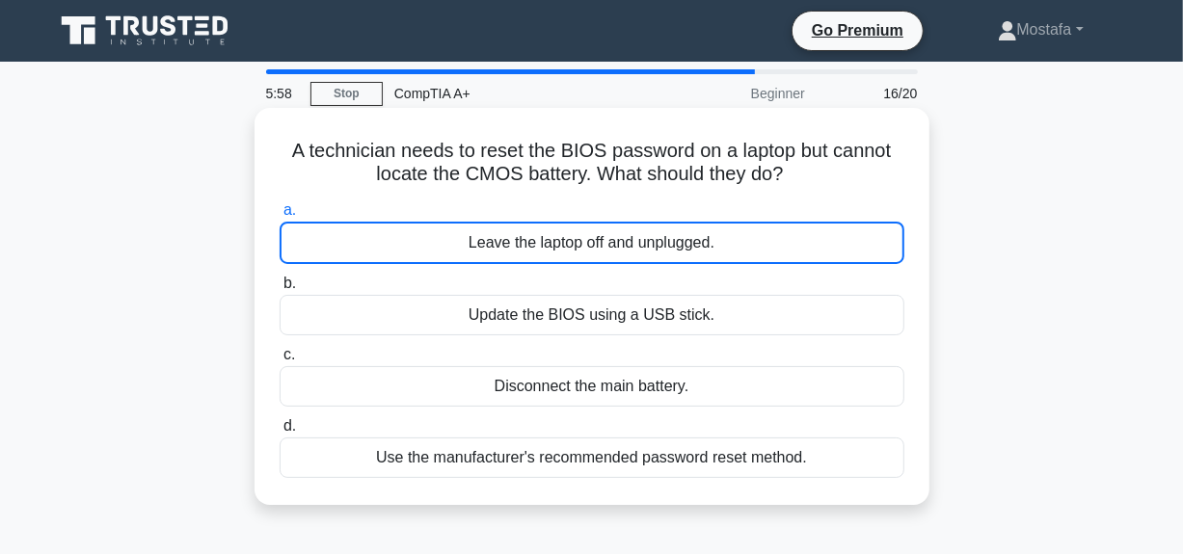
click at [665, 239] on div "Leave the laptop off and unplugged." at bounding box center [592, 243] width 625 height 42
click at [280, 217] on input "a. Leave the laptop off and unplugged." at bounding box center [280, 210] width 0 height 13
click at [688, 248] on div "Leave the laptop off and unplugged." at bounding box center [592, 243] width 625 height 42
click at [280, 217] on input "a. Leave the laptop off and unplugged." at bounding box center [280, 210] width 0 height 13
click at [322, 229] on div "Leave the laptop off and unplugged." at bounding box center [592, 243] width 625 height 42
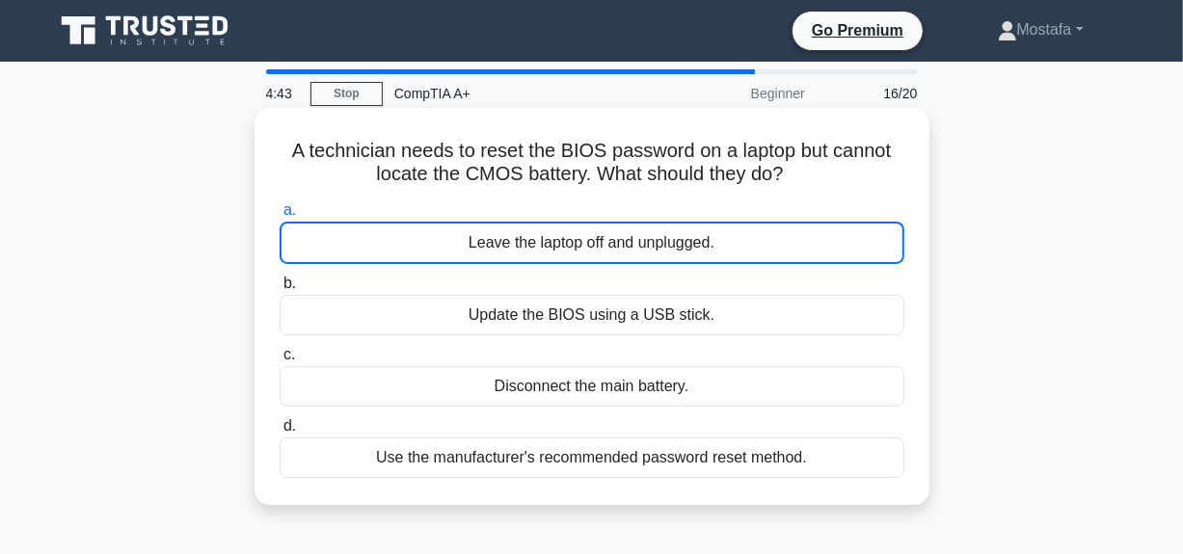
click at [280, 217] on input "a. Leave the laptop off and unplugged." at bounding box center [280, 210] width 0 height 13
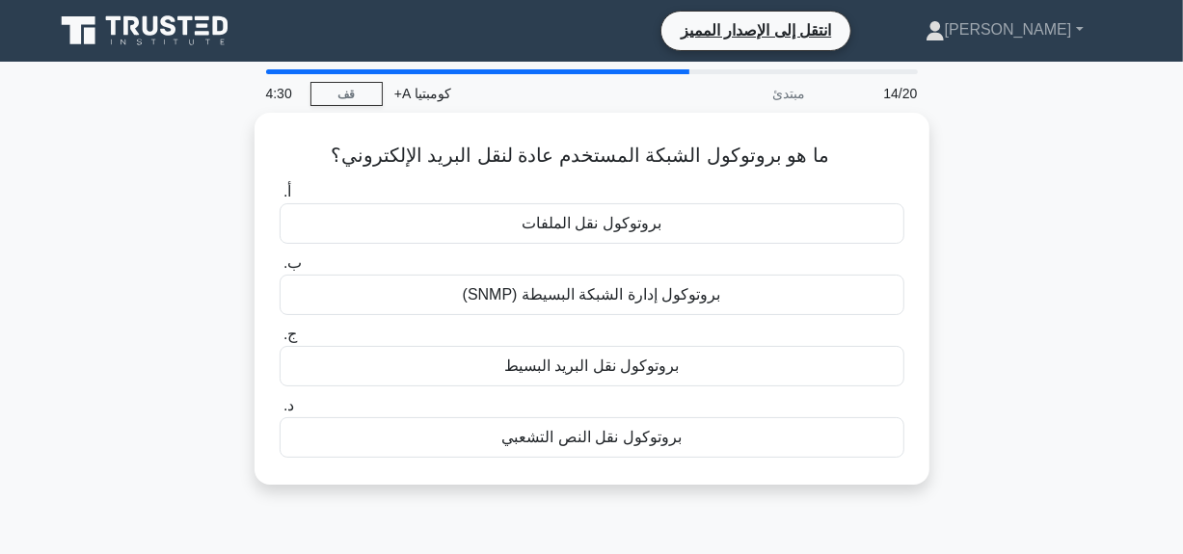
click at [929, 176] on div "ما هو بروتوكول الشبكة المستخدم عادة لنقل البريد الإلكتروني؟ .spinner_0XTQ{trans…" at bounding box center [591, 310] width 1099 height 395
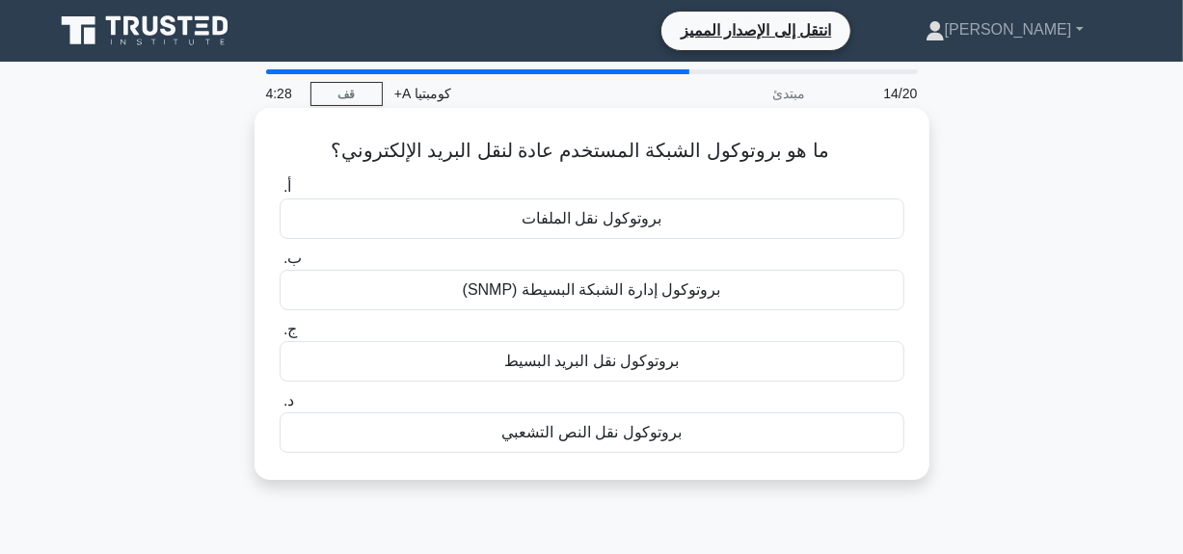
click at [653, 368] on font "بروتوكول نقل البريد البسيط" at bounding box center [591, 361] width 175 height 16
click at [280, 337] on input "ج. بروتوكول نقل البريد البسيط" at bounding box center [280, 330] width 0 height 13
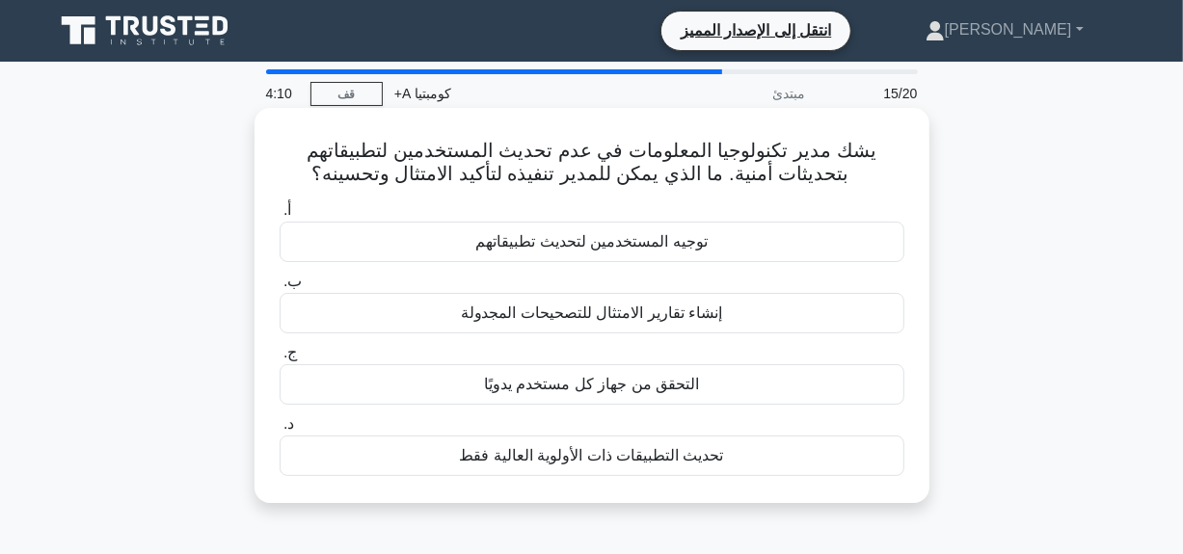
click at [603, 330] on div "إنشاء تقارير الامتثال للتصحيحات المجدولة" at bounding box center [592, 313] width 625 height 40
click at [280, 288] on input "ب. إنشاء تقارير الامتثال للتصحيحات المجدولة" at bounding box center [280, 282] width 0 height 13
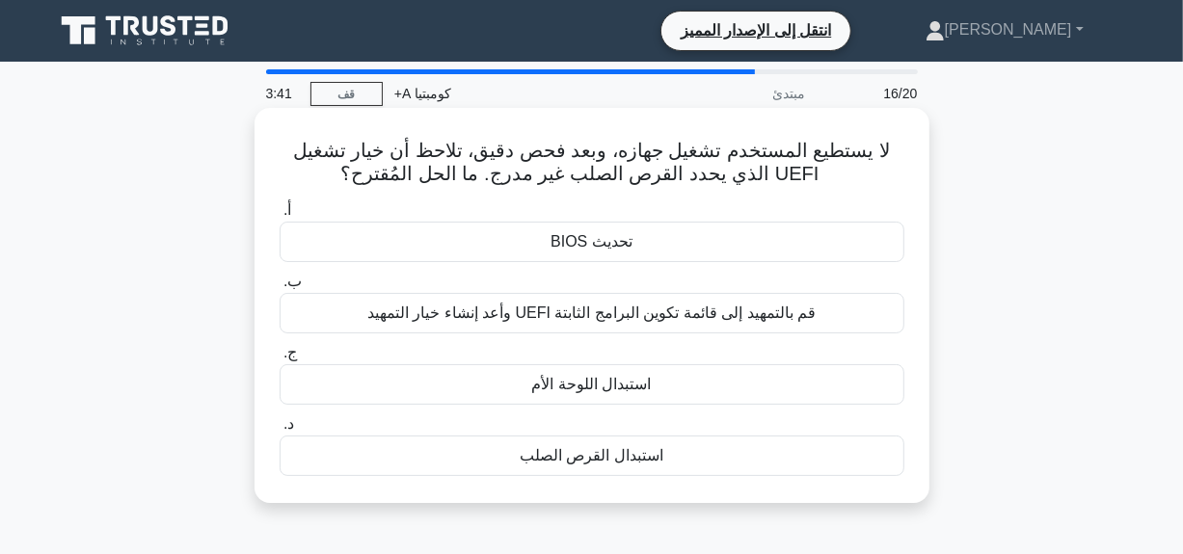
click at [523, 312] on font "قم بالتمهيد إلى قائمة تكوين البرامج الثابتة UEFI وأعد إنشاء خيار التمهيد" at bounding box center [591, 313] width 448 height 16
click at [280, 288] on input "ب. قم بالتمهيد إلى قائمة تكوين البرامج الثابتة UEFI وأعد إنشاء خيار التمهيد" at bounding box center [280, 282] width 0 height 13
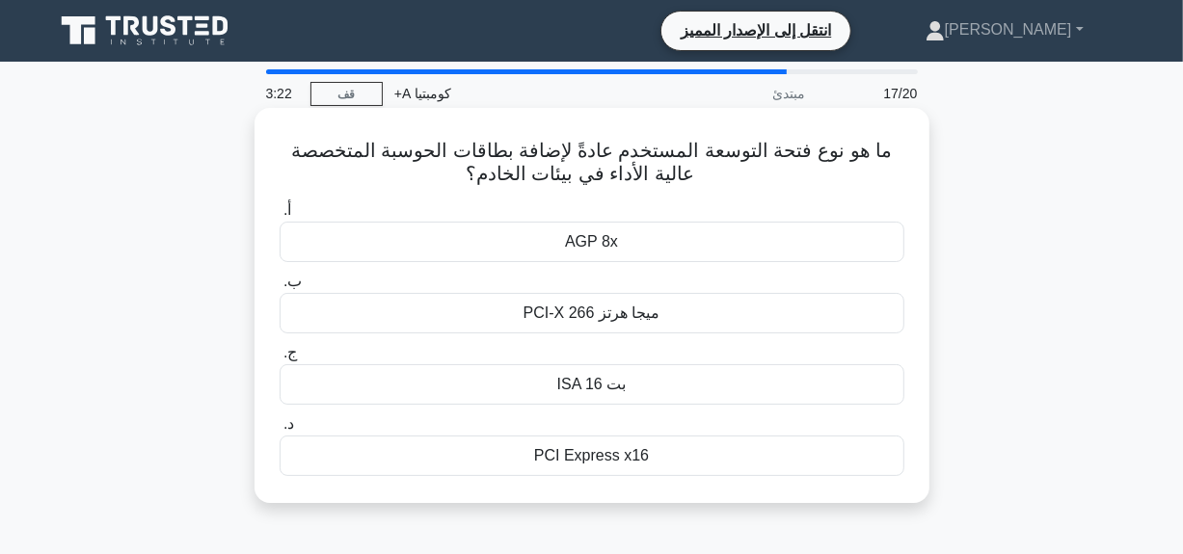
click at [523, 391] on div "ISA 16 بت" at bounding box center [592, 384] width 625 height 40
click at [280, 360] on input "ج. ISA 16 بت" at bounding box center [280, 353] width 0 height 13
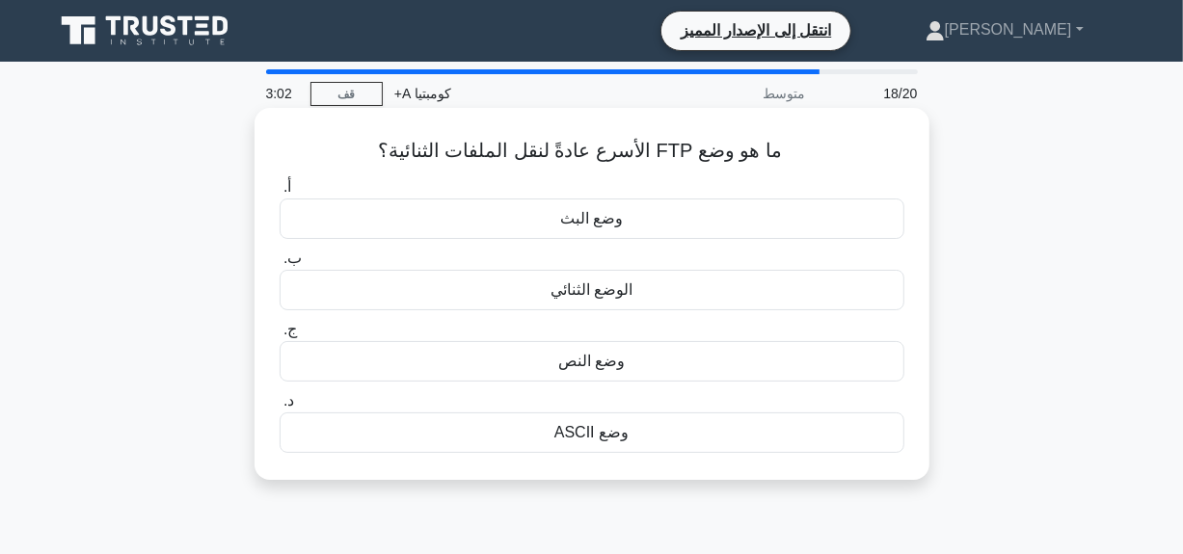
click at [644, 292] on div "الوضع الثنائي" at bounding box center [592, 290] width 625 height 40
click at [280, 265] on input "ب. الوضع الثنائي" at bounding box center [280, 259] width 0 height 13
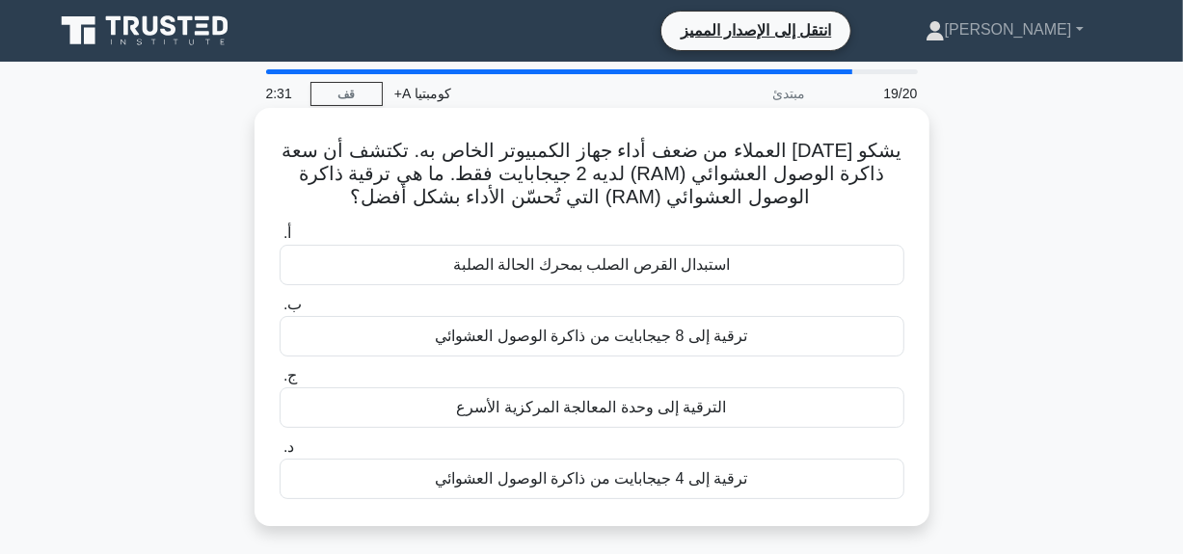
click at [637, 484] on font "ترقية إلى 4 جيجابايت من ذاكرة الوصول العشوائي" at bounding box center [591, 479] width 312 height 16
click at [280, 454] on input "د. ترقية إلى 4 جيجابايت من ذاكرة الوصول العشوائي" at bounding box center [280, 448] width 0 height 13
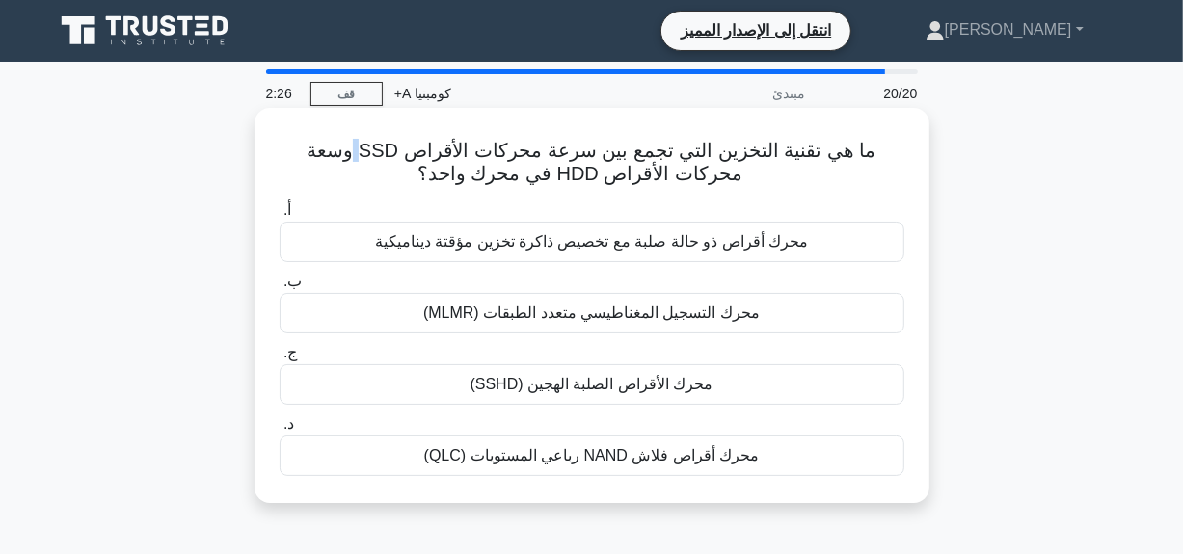
drag, startPoint x: 433, startPoint y: 150, endPoint x: 389, endPoint y: 149, distance: 44.4
click at [389, 149] on font "ما هي تقنية التخزين التي تجمع بين سرعة محركات الأقراص SSD وسعة محركات الأقراص H…" at bounding box center [591, 162] width 569 height 44
drag, startPoint x: 636, startPoint y: 176, endPoint x: 579, endPoint y: 178, distance: 57.9
click at [579, 178] on font "ما هي تقنية التخزين التي تجمع بين سرعة محركات الأقراص SSD وسعة محركات الأقراص H…" at bounding box center [591, 162] width 569 height 44
click at [658, 326] on div "محرك التسجيل المغناطيسي متعدد الطبقات (MLMR)" at bounding box center [592, 313] width 625 height 40
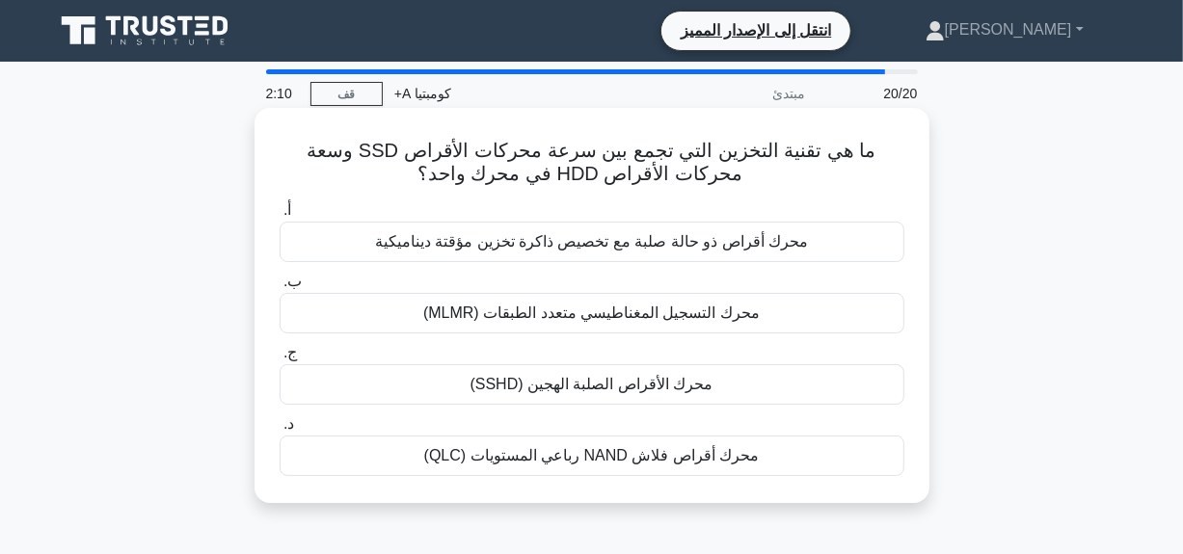
click at [280, 288] on input "ب. محرك التسجيل المغناطيسي متعدد الطبقات (MLMR)" at bounding box center [280, 282] width 0 height 13
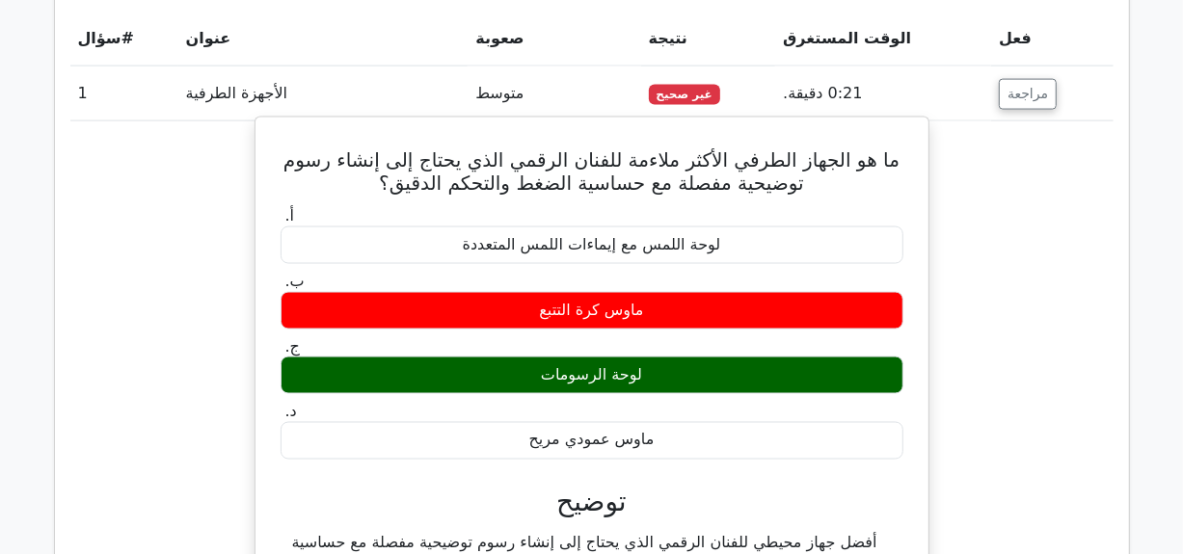
scroll to position [1738, 0]
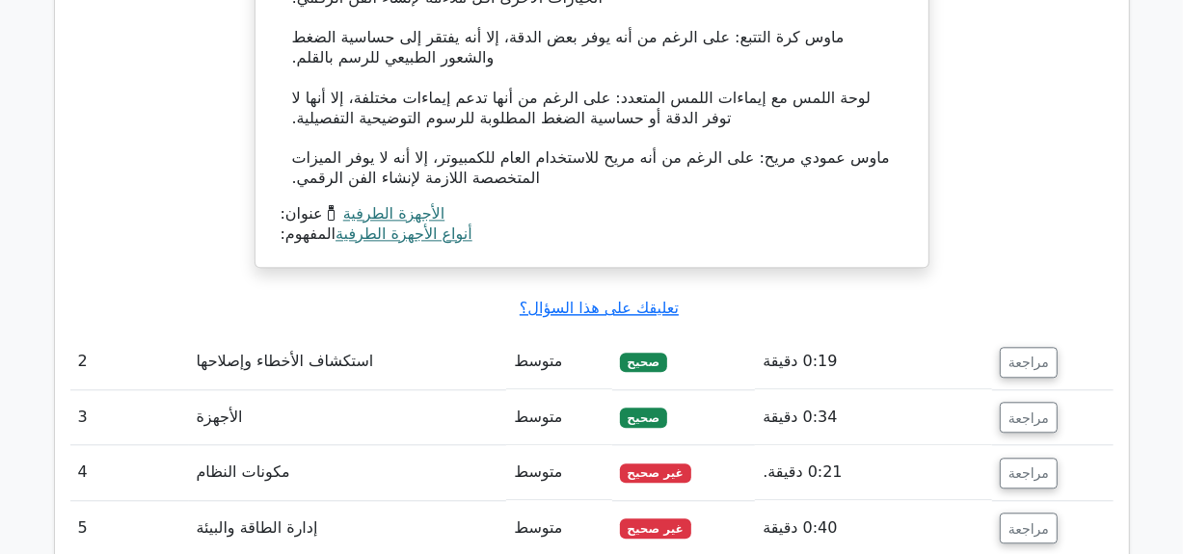
scroll to position [2586, 0]
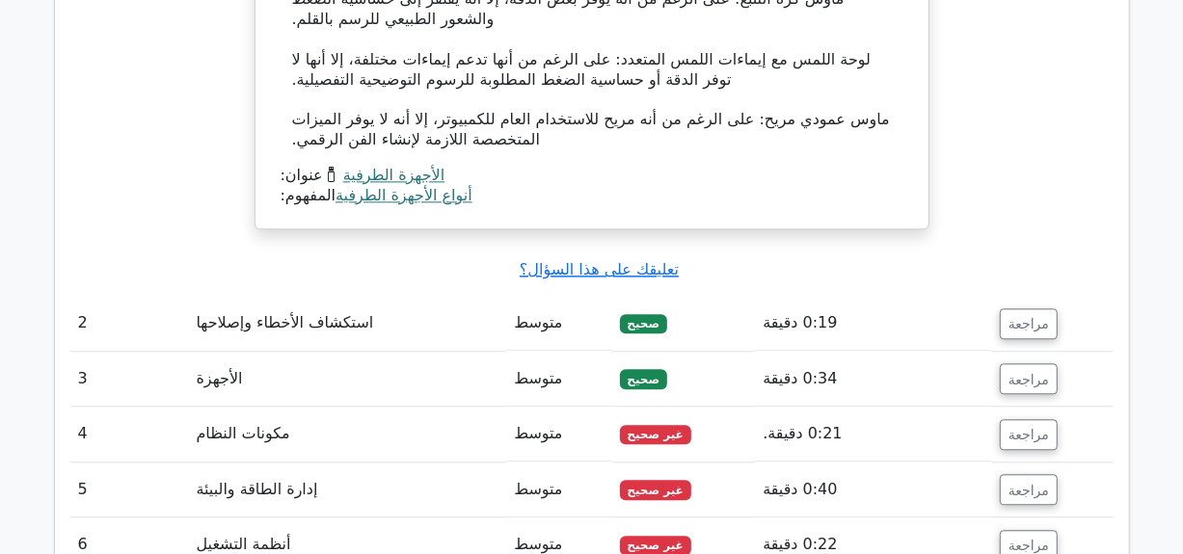
click at [1011, 296] on td "مراجعة" at bounding box center [1052, 323] width 121 height 55
click at [1011, 309] on button "مراجعة" at bounding box center [1029, 324] width 58 height 31
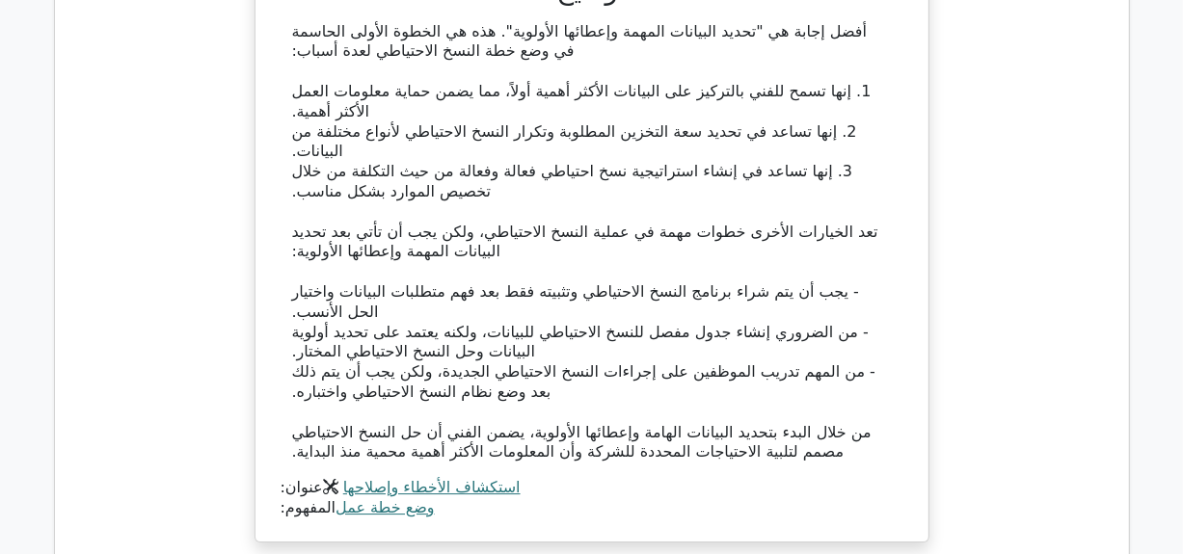
scroll to position [3357, 0]
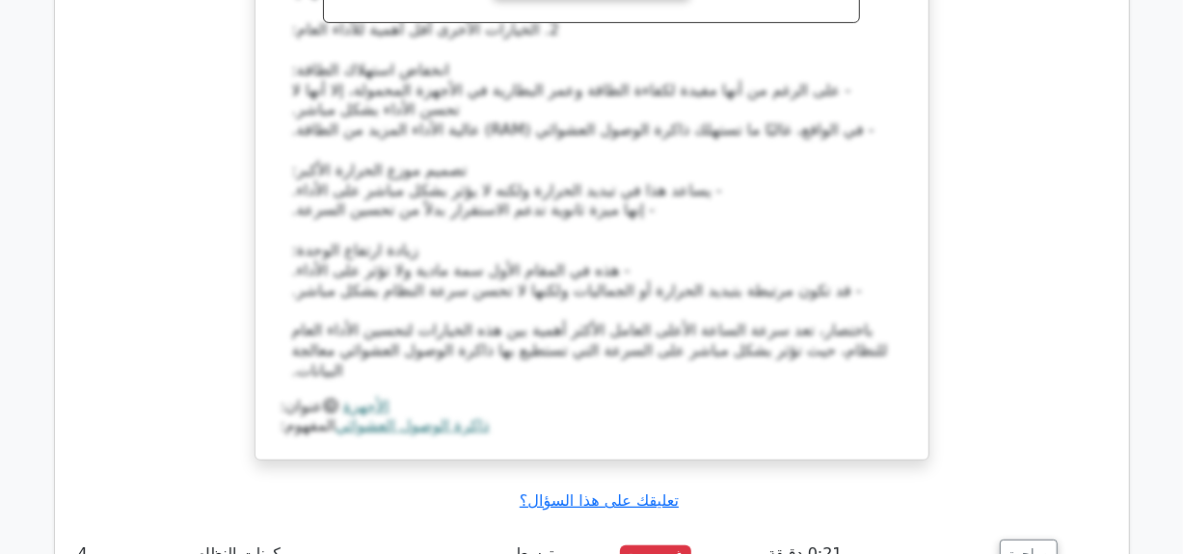
scroll to position [4630, 0]
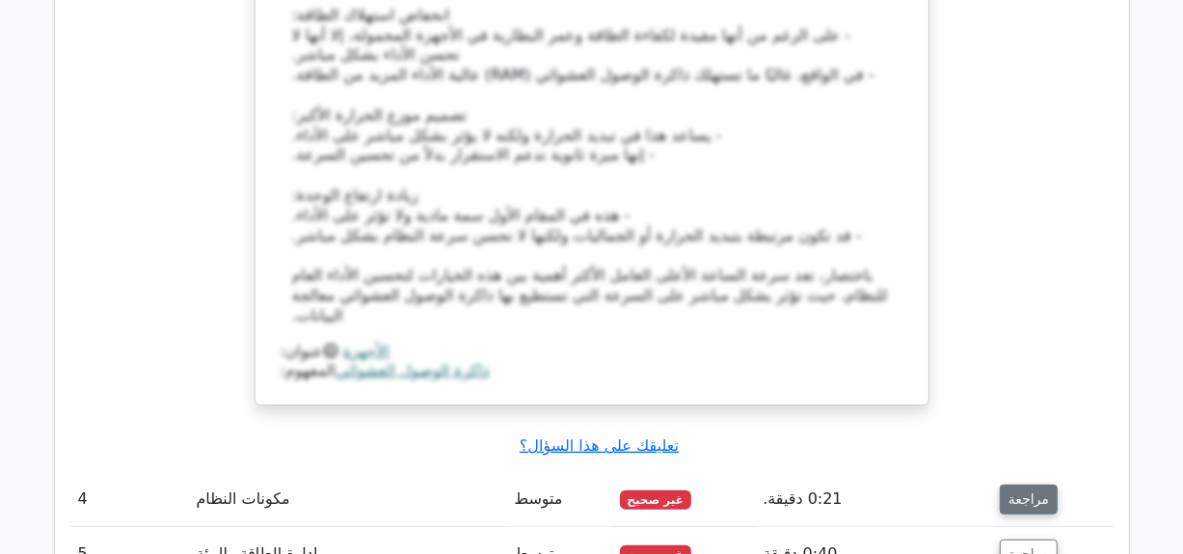
click at [1009, 492] on font "مراجعة" at bounding box center [1029, 499] width 40 height 15
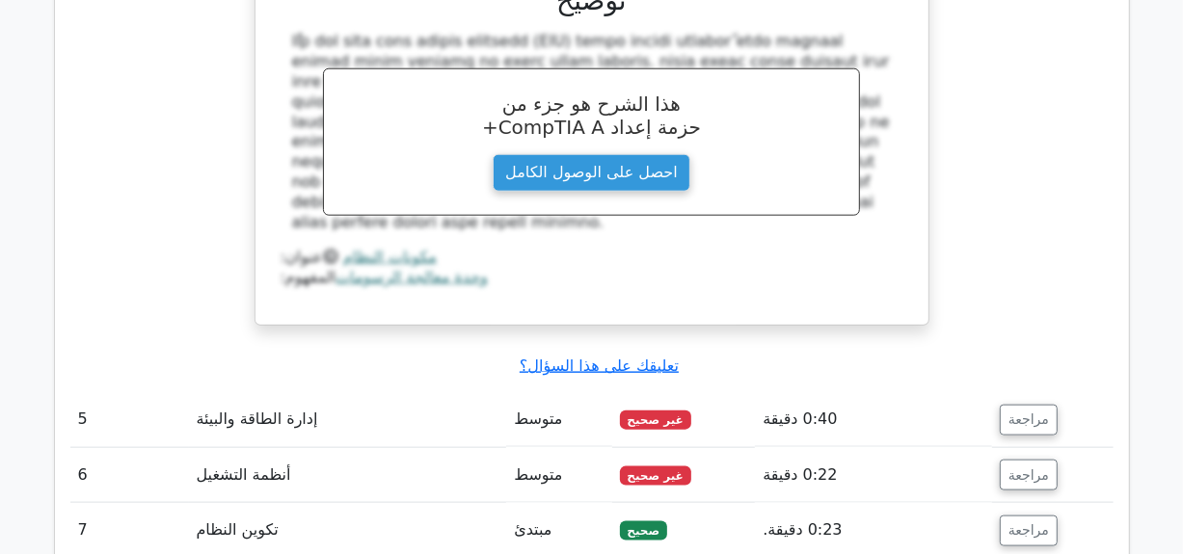
scroll to position [5556, 0]
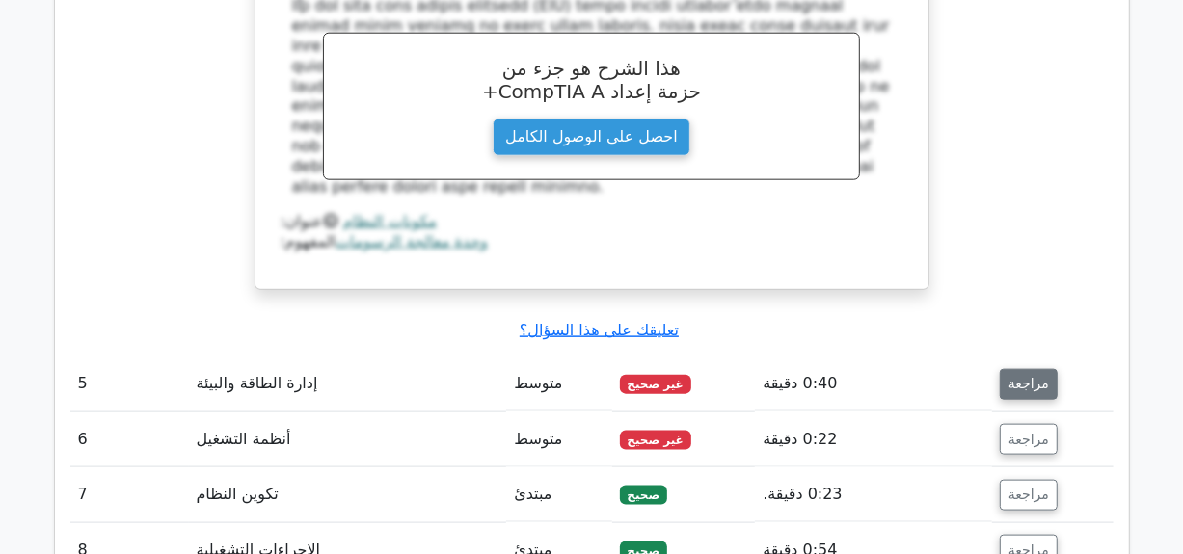
click at [1036, 369] on button "مراجعة" at bounding box center [1029, 384] width 58 height 31
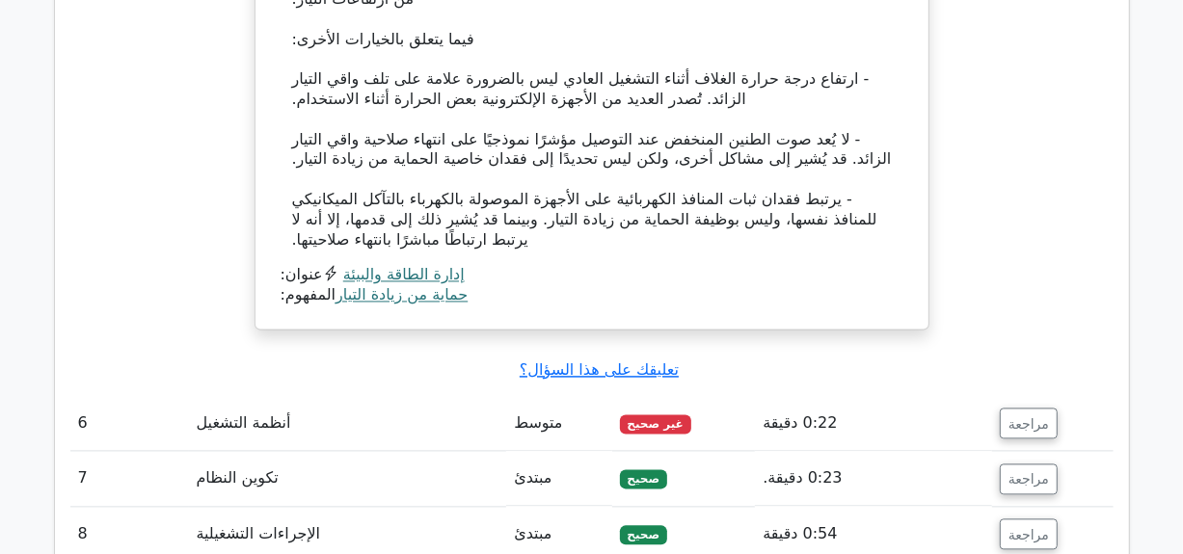
scroll to position [6559, 0]
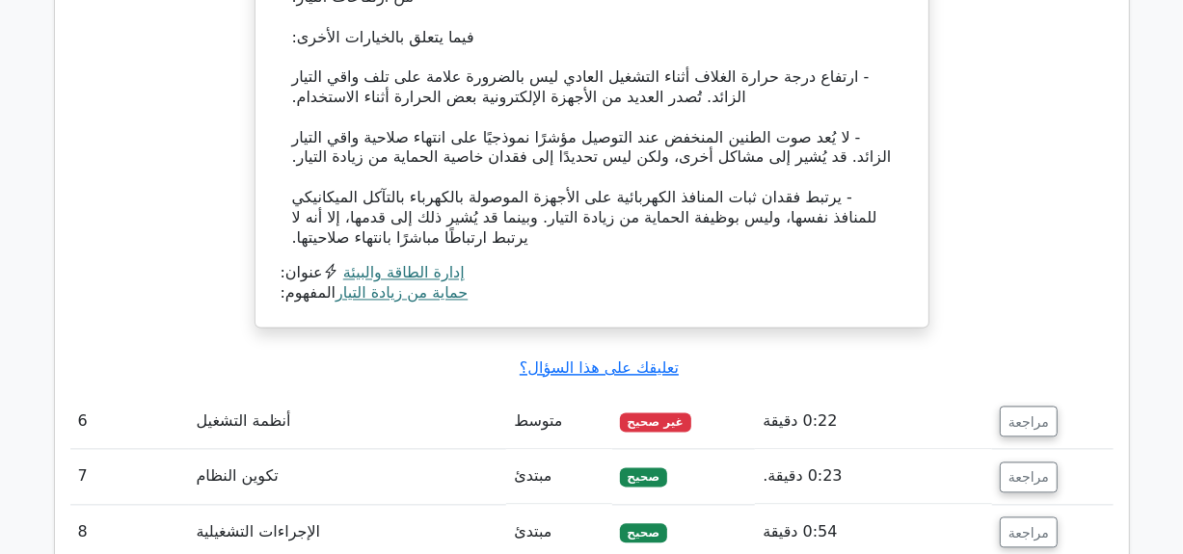
click at [992, 394] on td "مراجعة" at bounding box center [1052, 421] width 121 height 55
click at [1012, 406] on button "مراجعة" at bounding box center [1029, 421] width 58 height 31
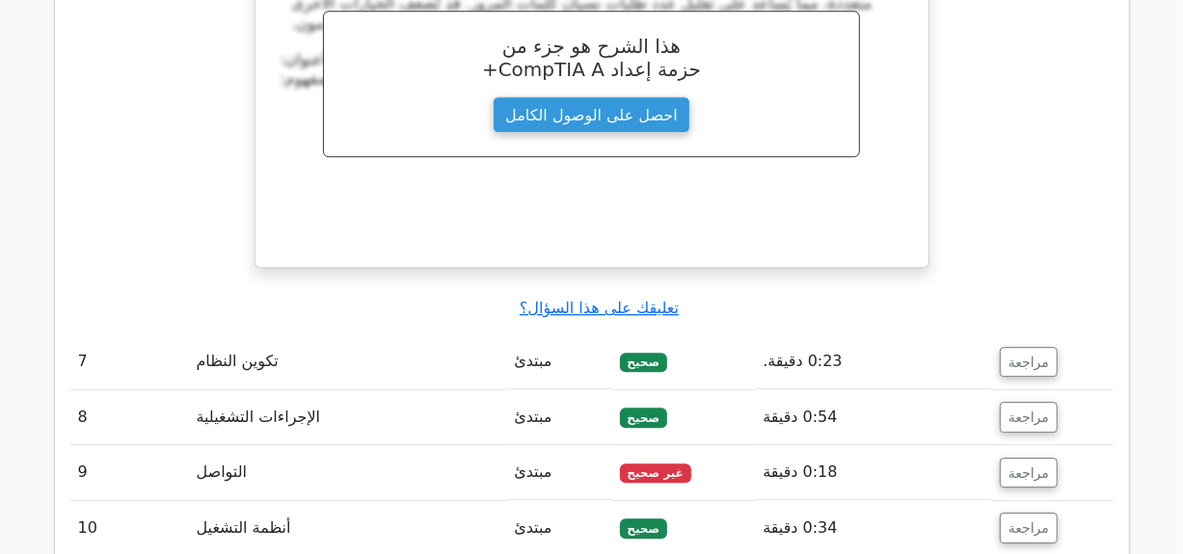
scroll to position [7484, 0]
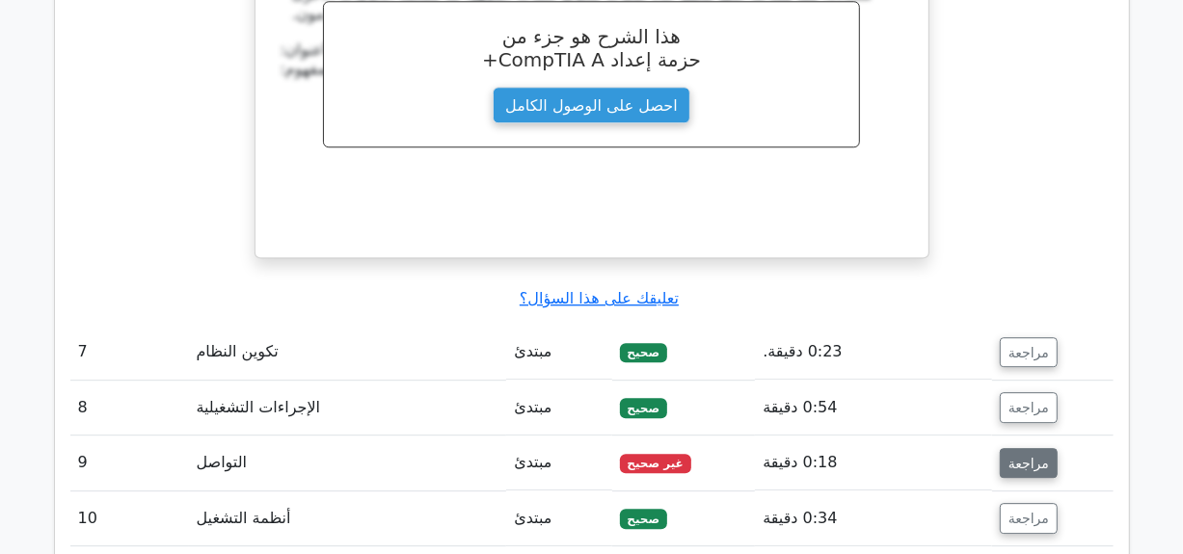
click at [1017, 455] on font "مراجعة" at bounding box center [1029, 462] width 40 height 15
click at [1018, 455] on font "مراجعة" at bounding box center [1029, 462] width 40 height 15
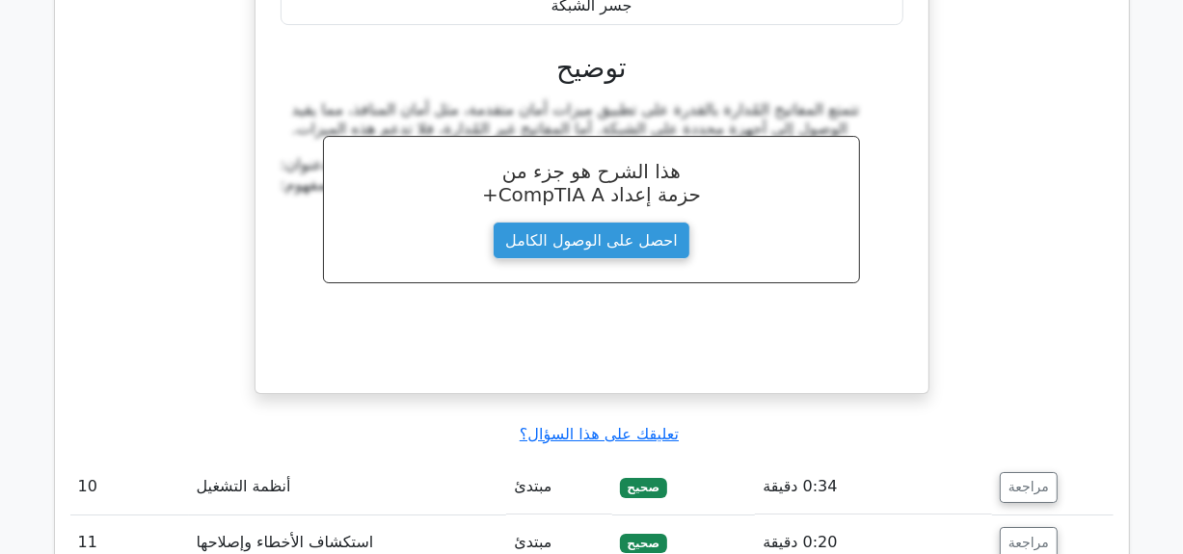
scroll to position [8333, 0]
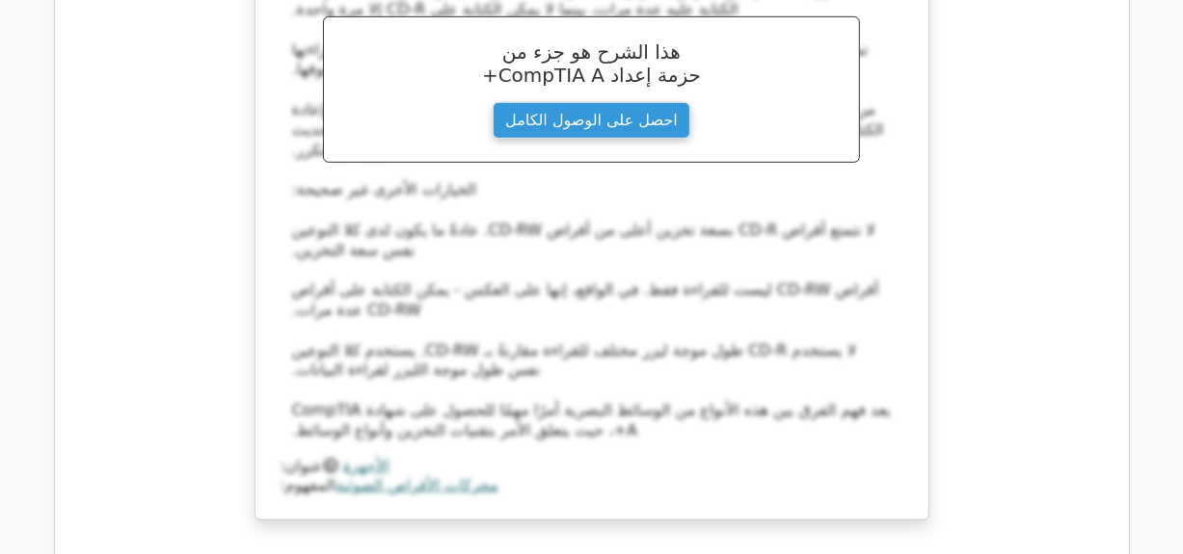
scroll to position [9451, 0]
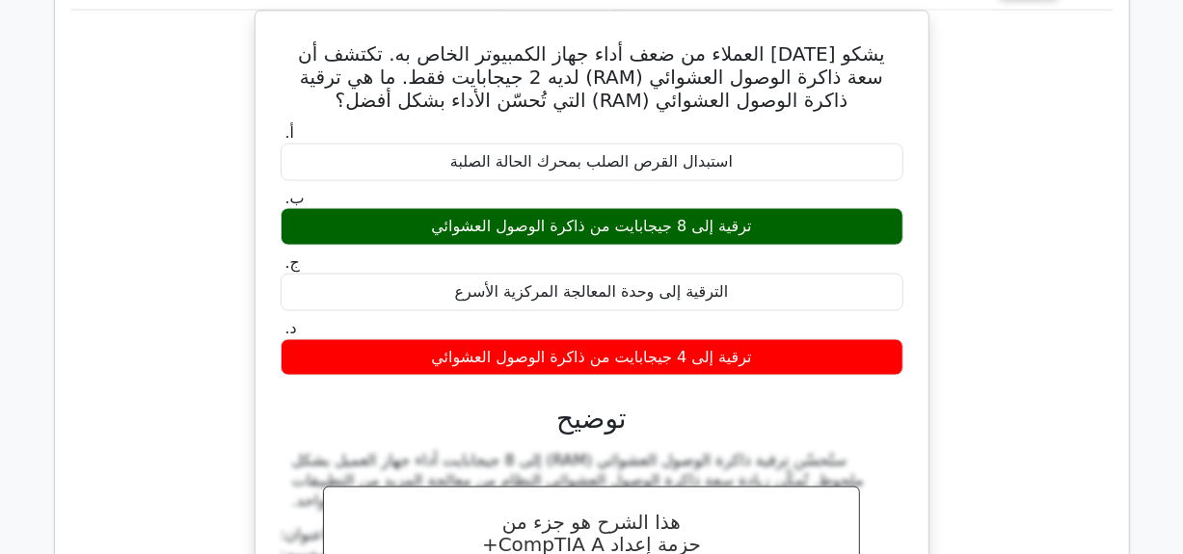
scroll to position [10338, 0]
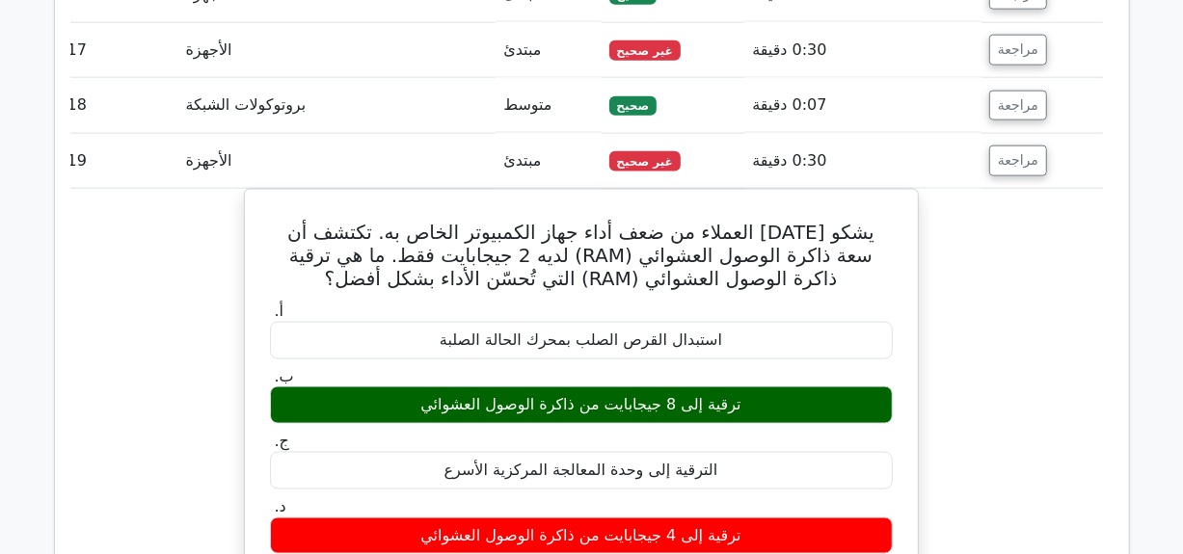
scroll to position [10145, 0]
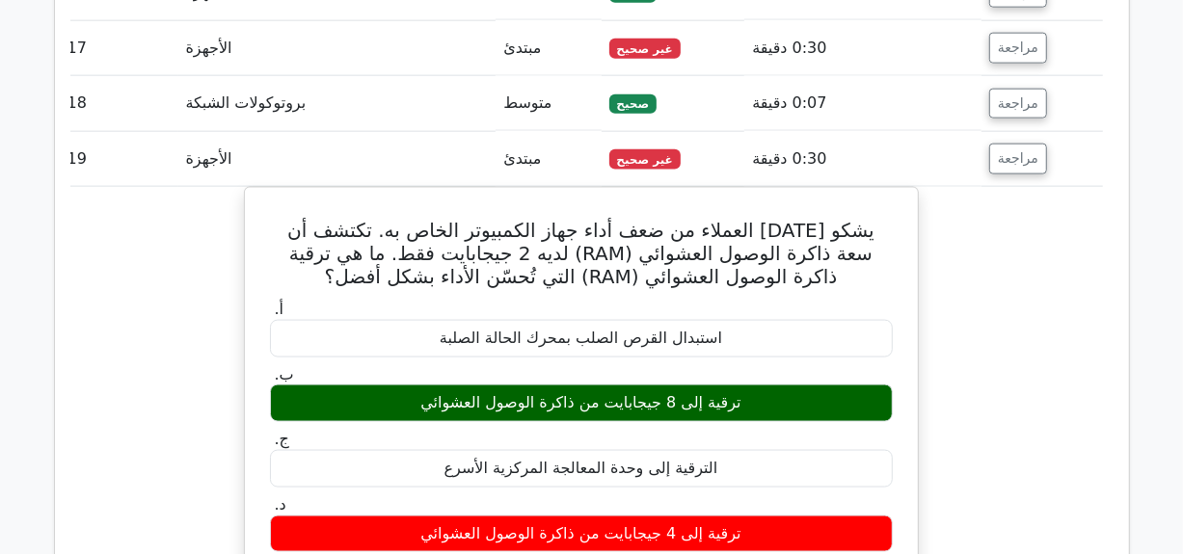
type textarea "H"
type textarea "ا"
type textarea "ب"
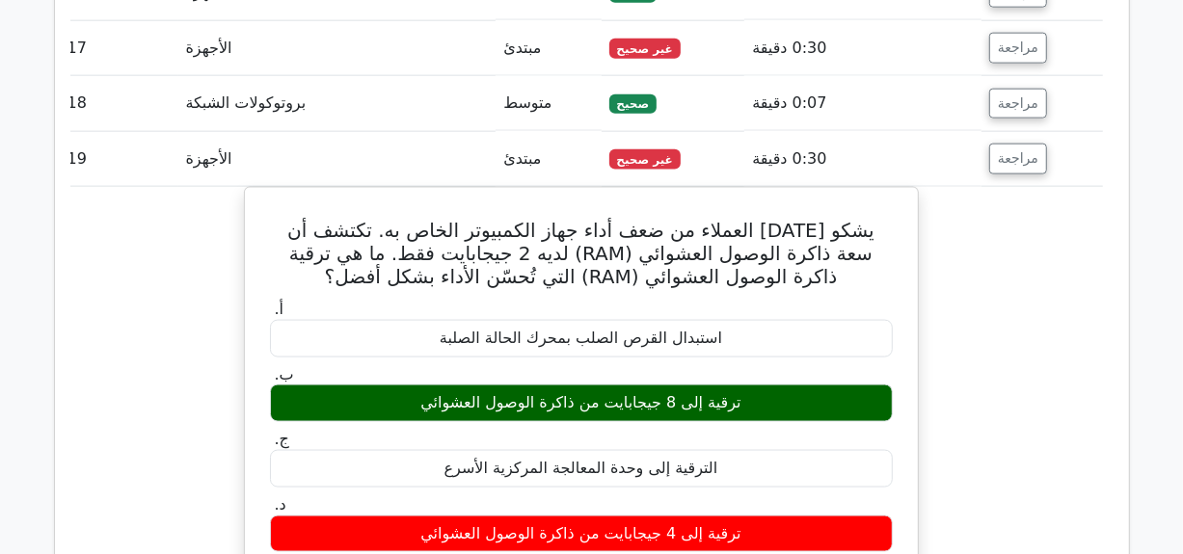
type textarea "ي"
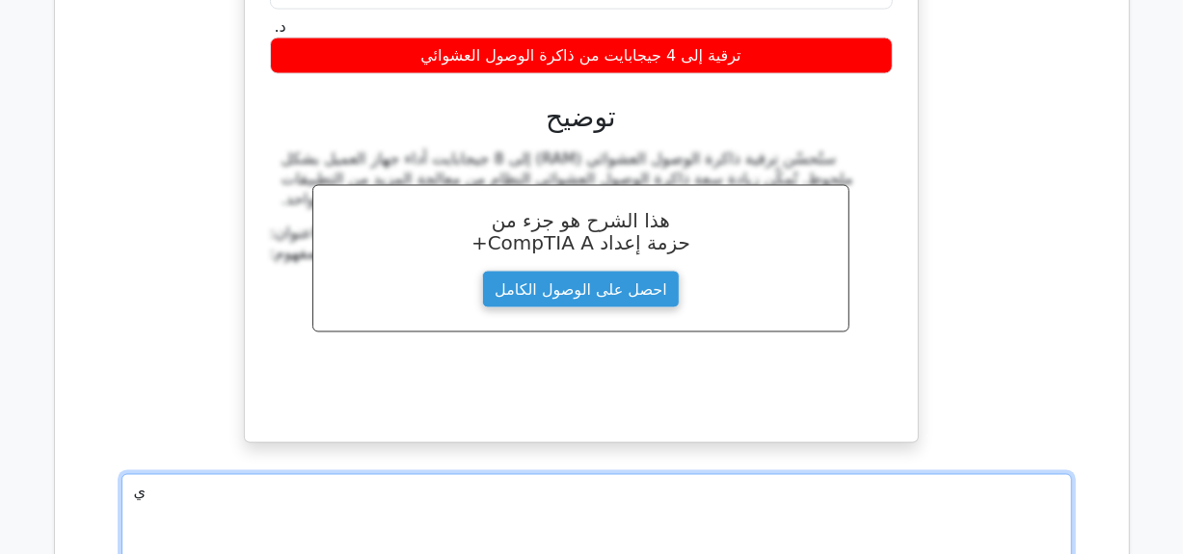
scroll to position [10620, 0]
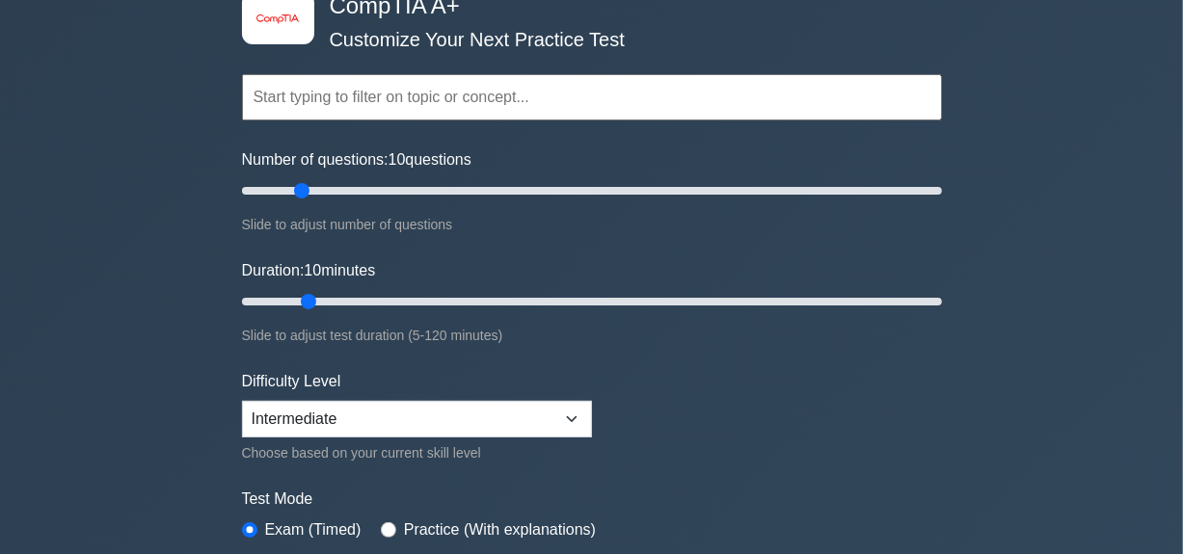
click at [242, 401] on select "Beginner Intermediate Expert" at bounding box center [417, 419] width 350 height 37
click at [749, 436] on form "Topics Hardware Operating Systems Networking Security Troubleshooting Mobile De…" at bounding box center [592, 313] width 700 height 596
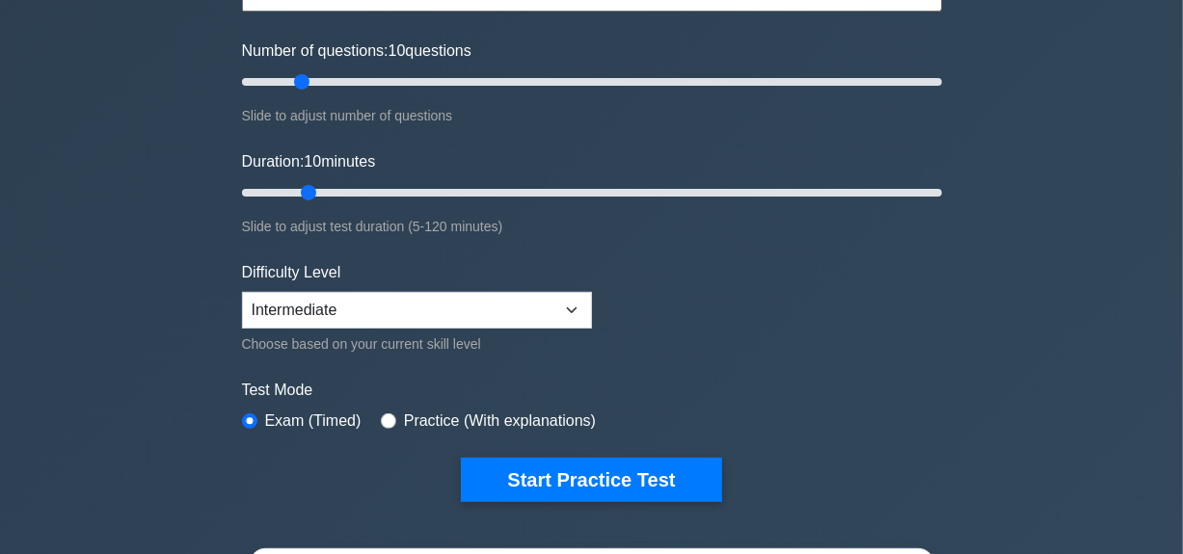
scroll to position [386, 0]
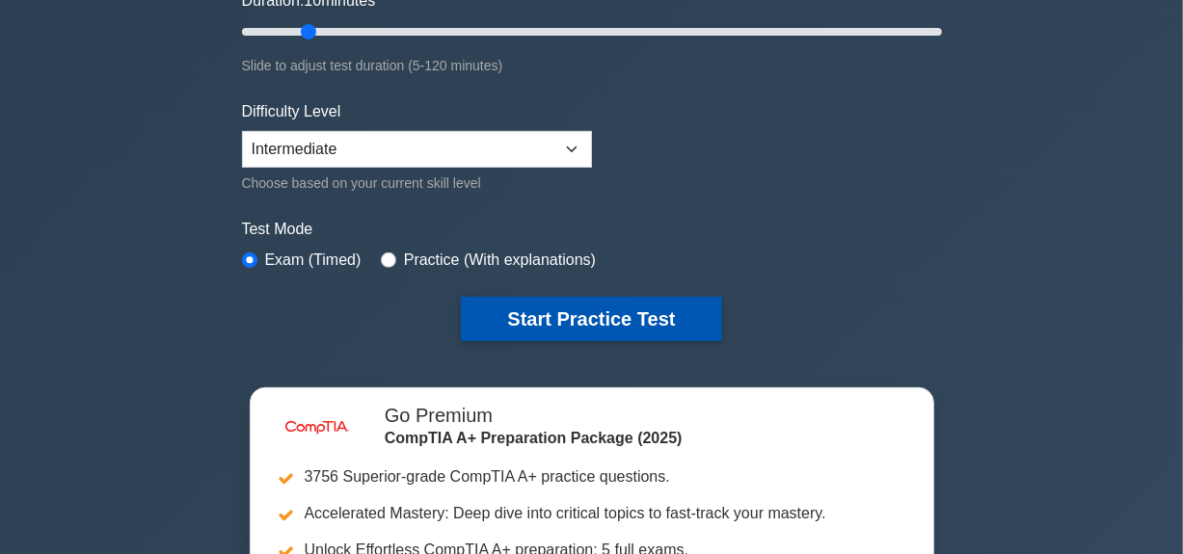
click at [647, 320] on button "Start Practice Test" at bounding box center [591, 319] width 260 height 44
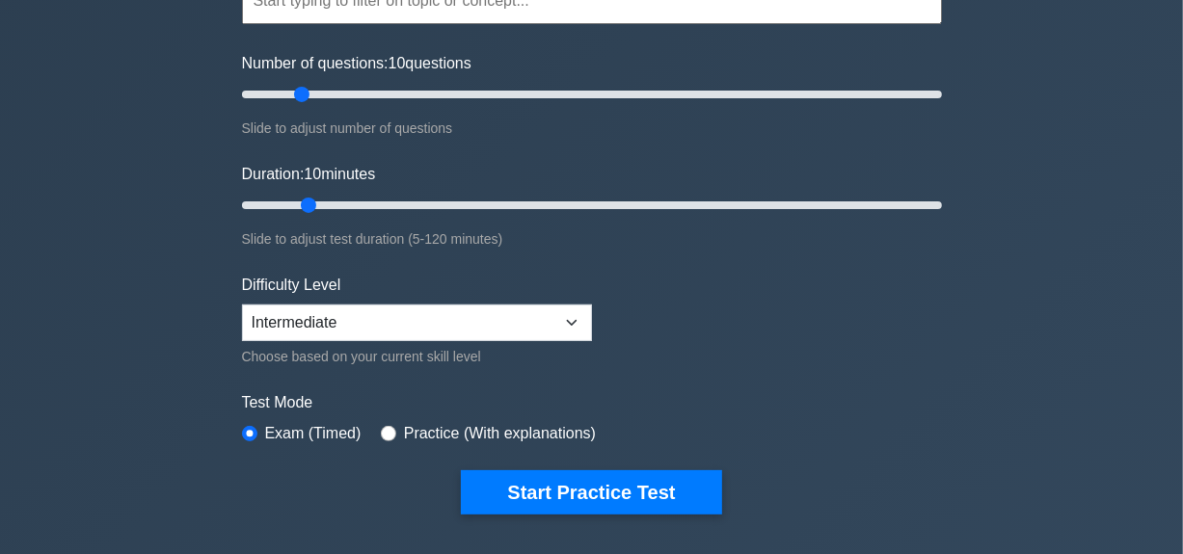
scroll to position [309, 0]
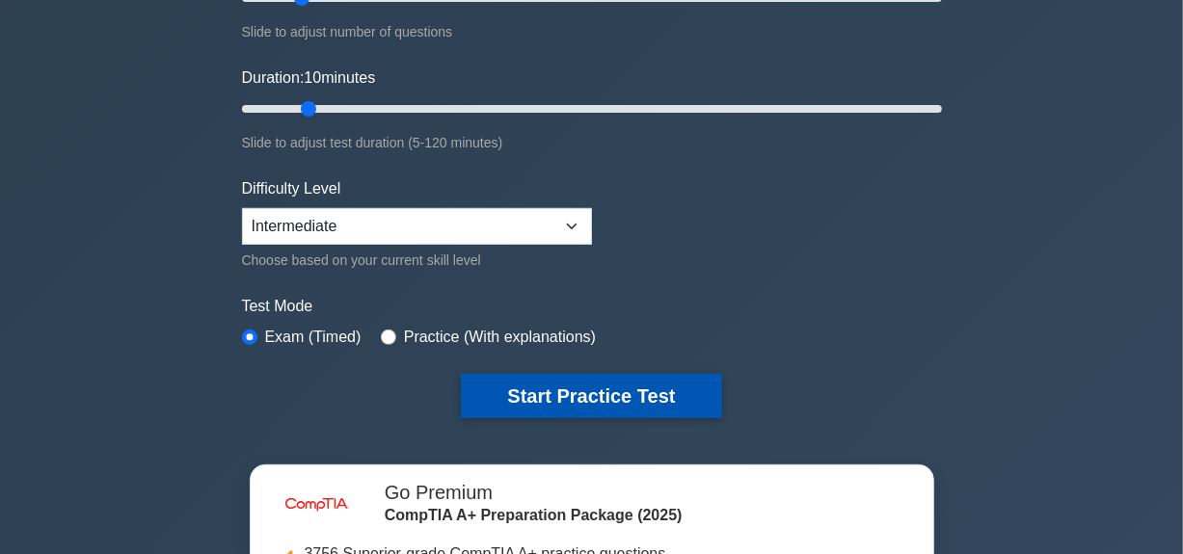
click at [504, 402] on button "Start Practice Test" at bounding box center [591, 396] width 260 height 44
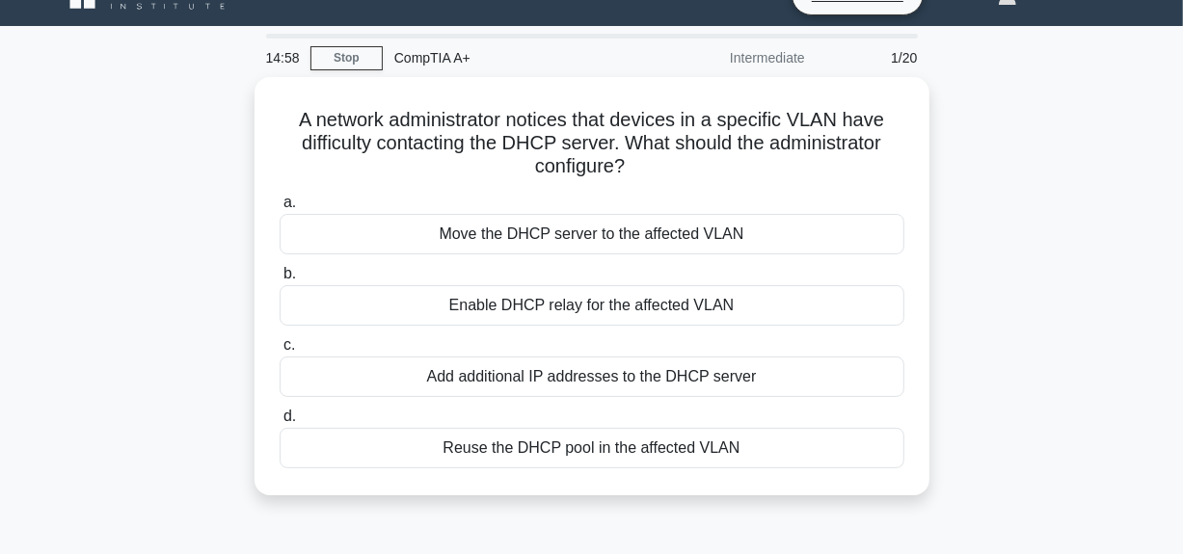
scroll to position [39, 0]
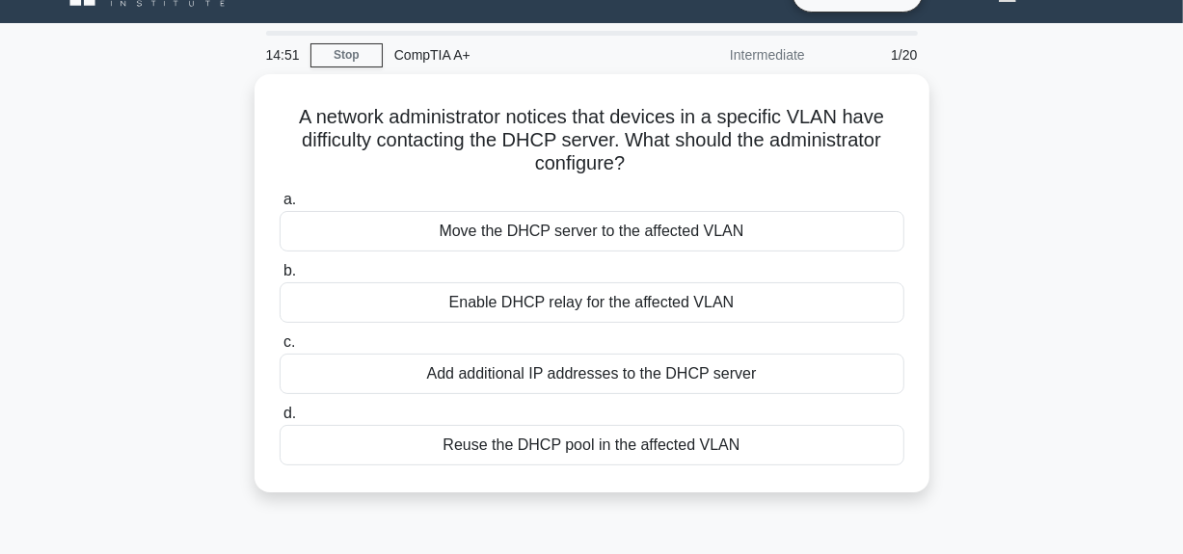
click at [1032, 220] on div "A network administrator notices that devices in a specific VLAN have difficulty…" at bounding box center [591, 295] width 1099 height 442
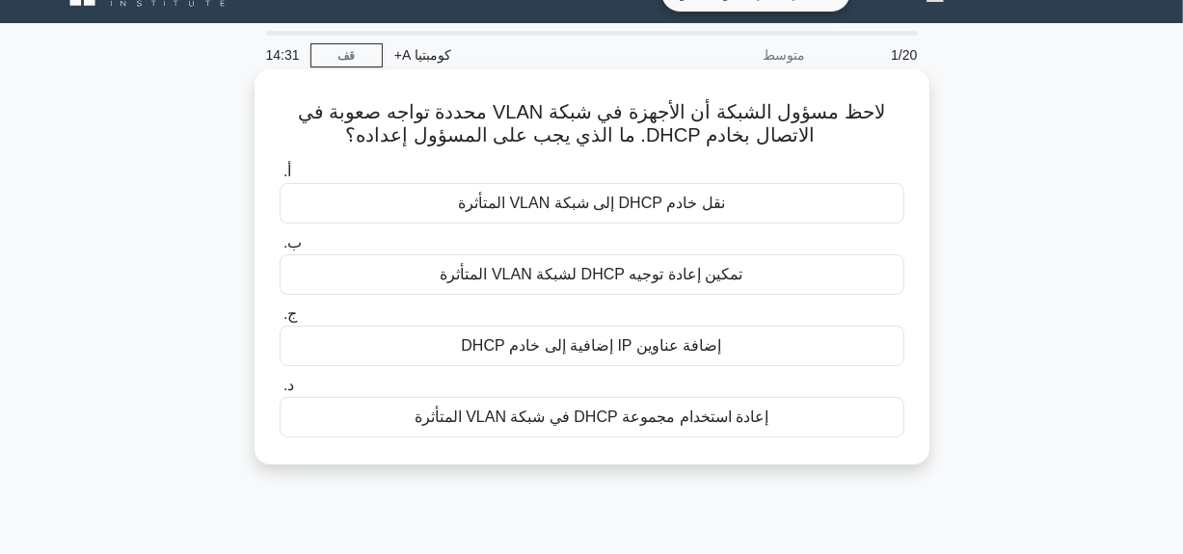
click at [840, 270] on div "تمكين إعادة توجيه DHCP لشبكة VLAN المتأثرة" at bounding box center [592, 275] width 625 height 40
click at [280, 250] on input "ب. تمكين إعادة توجيه DHCP لشبكة VLAN المتأثرة" at bounding box center [280, 243] width 0 height 13
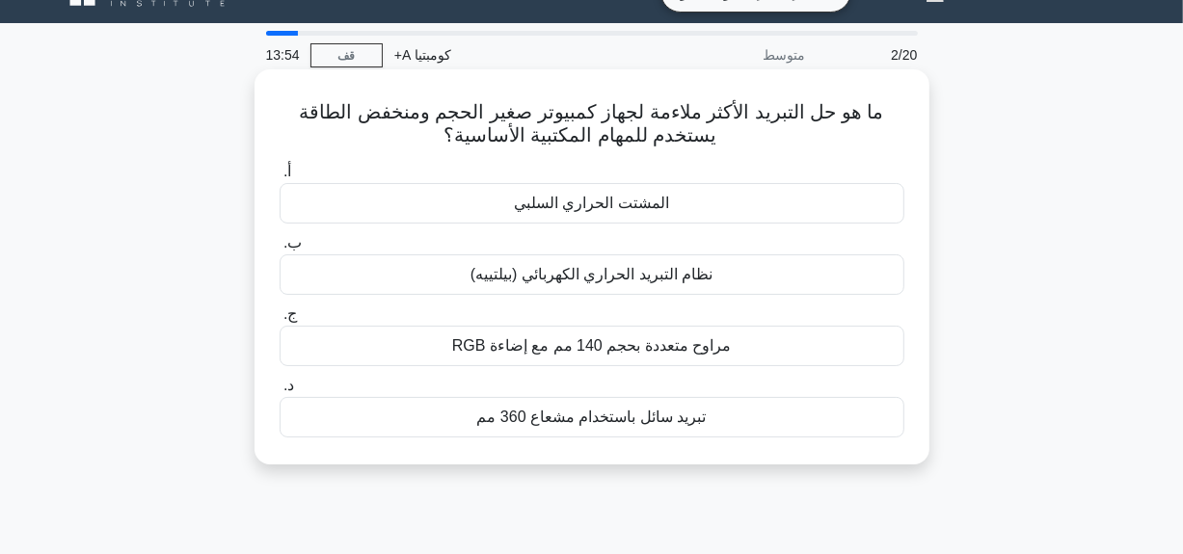
click at [634, 215] on font "المشتت الحراري السلبي" at bounding box center [591, 203] width 155 height 23
click at [280, 178] on input "أ. المشتت الحراري السلبي" at bounding box center [280, 172] width 0 height 13
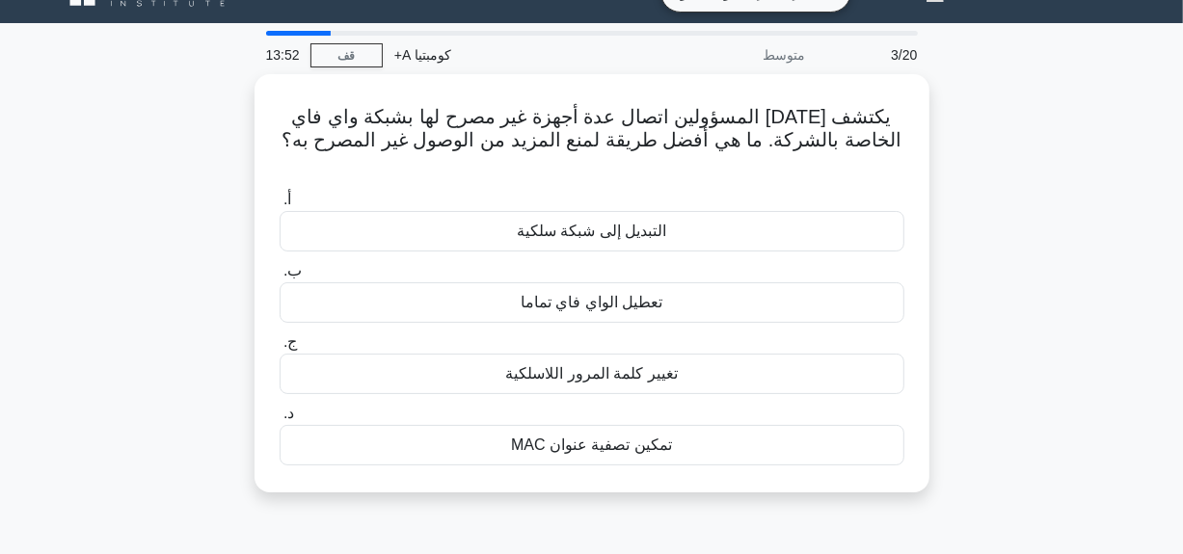
scroll to position [0, 0]
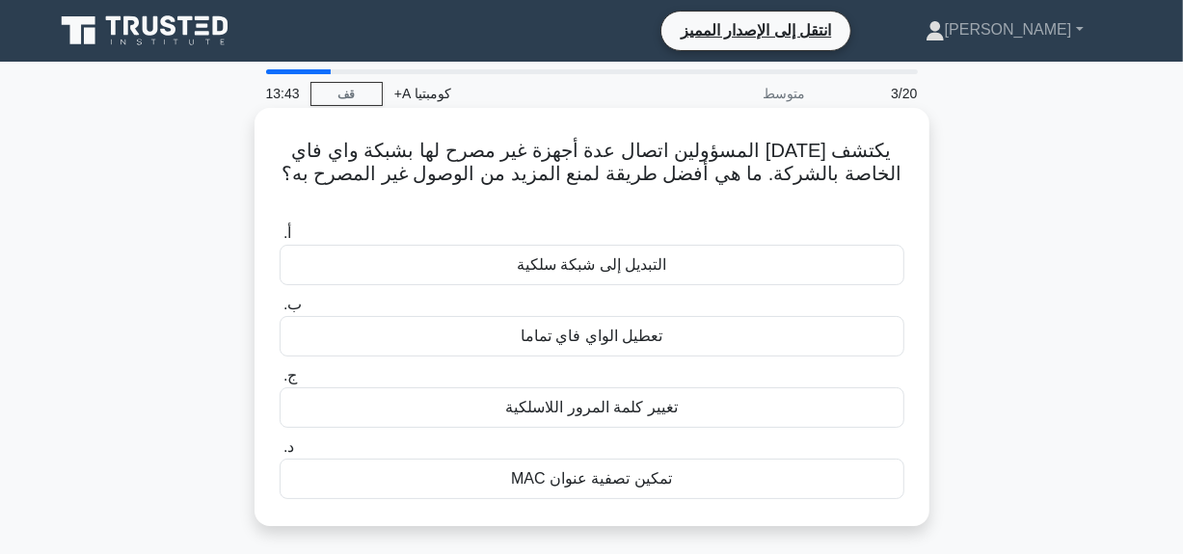
click at [641, 472] on div "تمكين تصفية عنوان MAC" at bounding box center [592, 479] width 625 height 40
click at [280, 454] on input "د. تمكين تصفية عنوان MAC" at bounding box center [280, 448] width 0 height 13
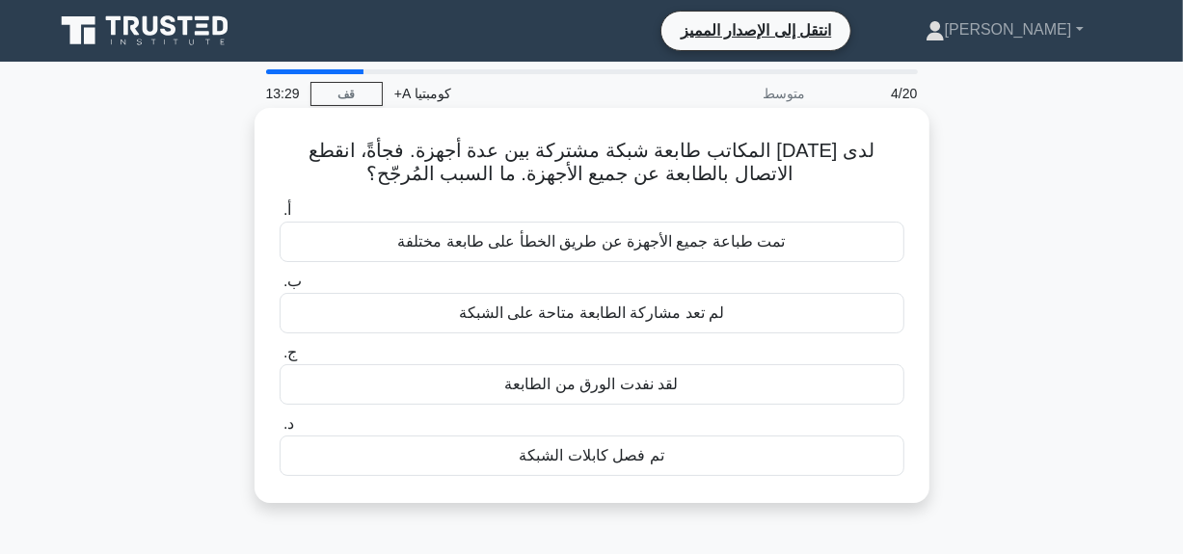
click at [666, 476] on div "أ. تمت طباعة جميع الأجهزة عن طريق الخطأ على طابعة مختلفة ب. لم تعد مشاركة الطاب…" at bounding box center [592, 337] width 648 height 285
click at [652, 457] on div "تم فصل كابلات الشبكة" at bounding box center [592, 456] width 625 height 40
click at [280, 431] on input "د. تم فصل كابلات الشبكة" at bounding box center [280, 424] width 0 height 13
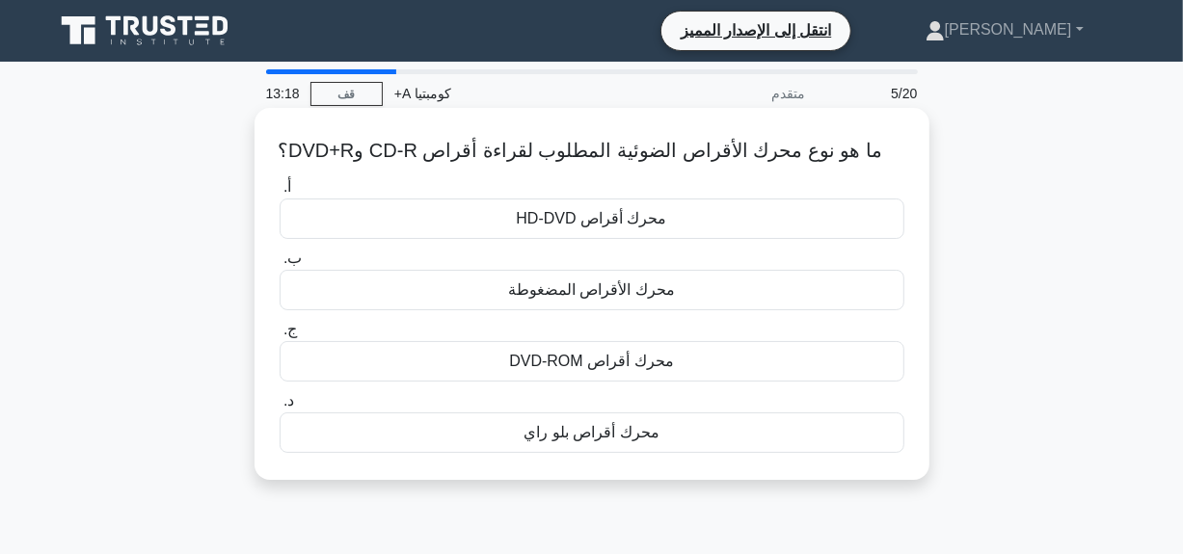
click at [668, 360] on div "محرك أقراص DVD-ROM" at bounding box center [592, 361] width 625 height 40
click at [280, 337] on input "ج. محرك أقراص DVD-ROM" at bounding box center [280, 330] width 0 height 13
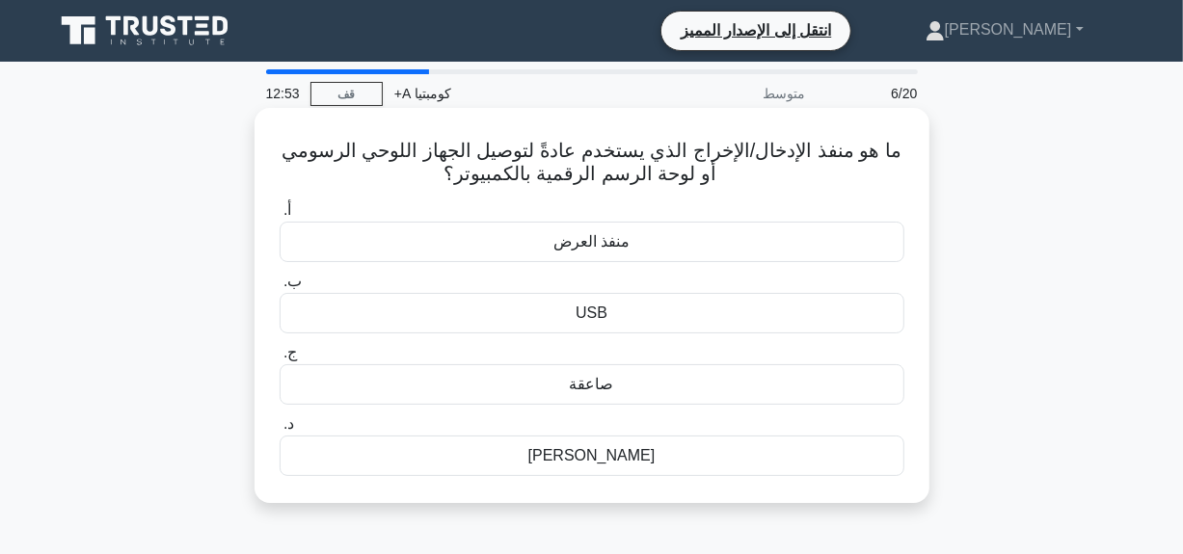
click at [599, 318] on font "USB" at bounding box center [592, 313] width 32 height 16
click at [280, 288] on input "ب. USB" at bounding box center [280, 282] width 0 height 13
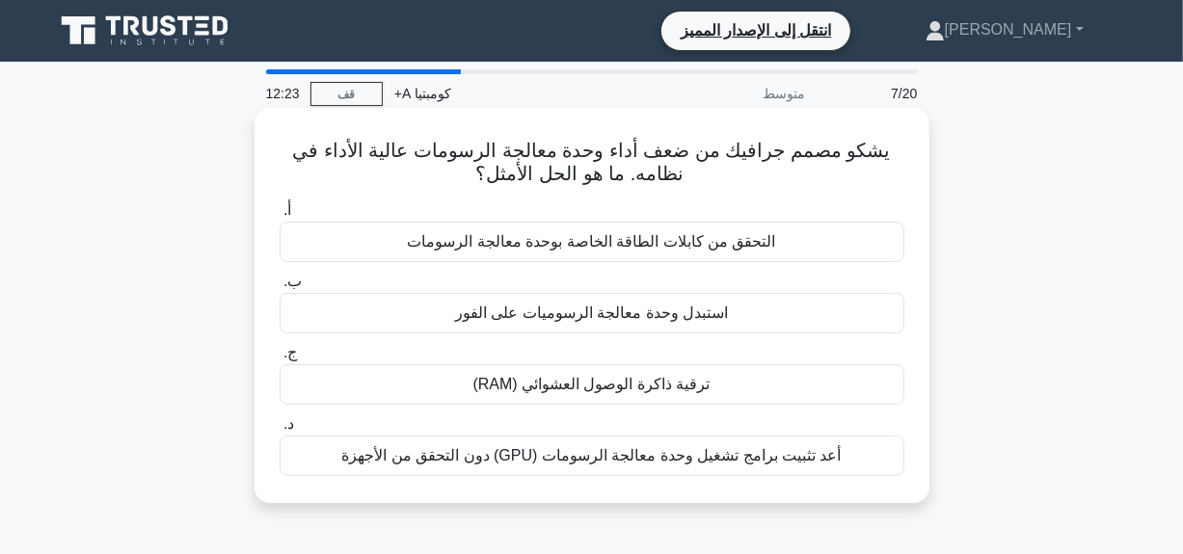
click at [582, 239] on font "التحقق من كابلات الطاقة الخاصة بوحدة معالجة الرسومات" at bounding box center [591, 241] width 368 height 16
click at [280, 217] on input "أ. التحقق من كابلات الطاقة الخاصة بوحدة معالجة الرسومات" at bounding box center [280, 210] width 0 height 13
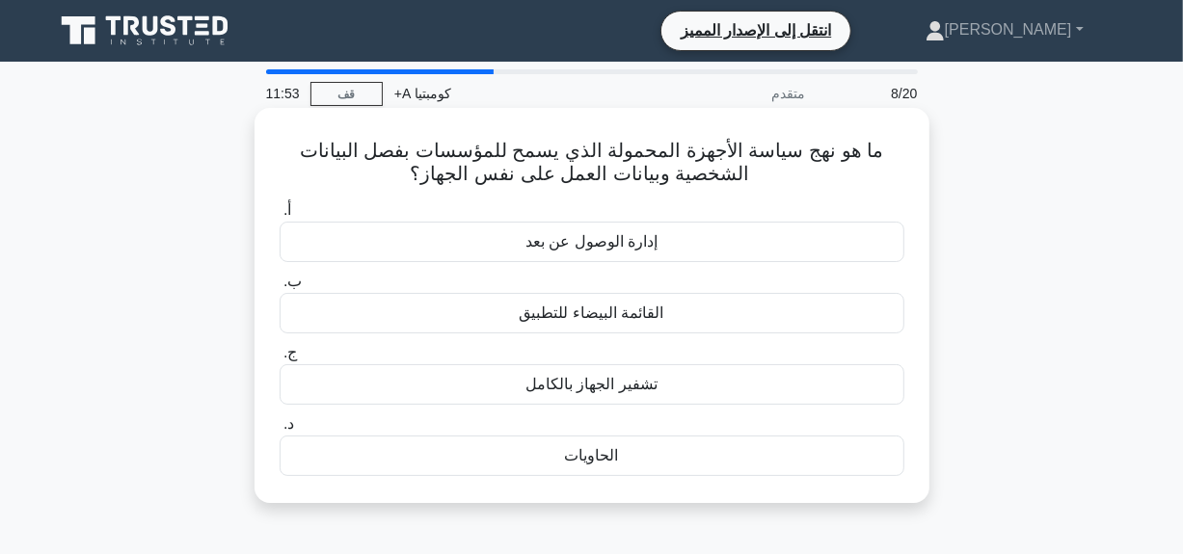
click at [579, 456] on font "الحاويات" at bounding box center [592, 455] width 54 height 16
click at [280, 431] on input "د. الحاويات" at bounding box center [280, 424] width 0 height 13
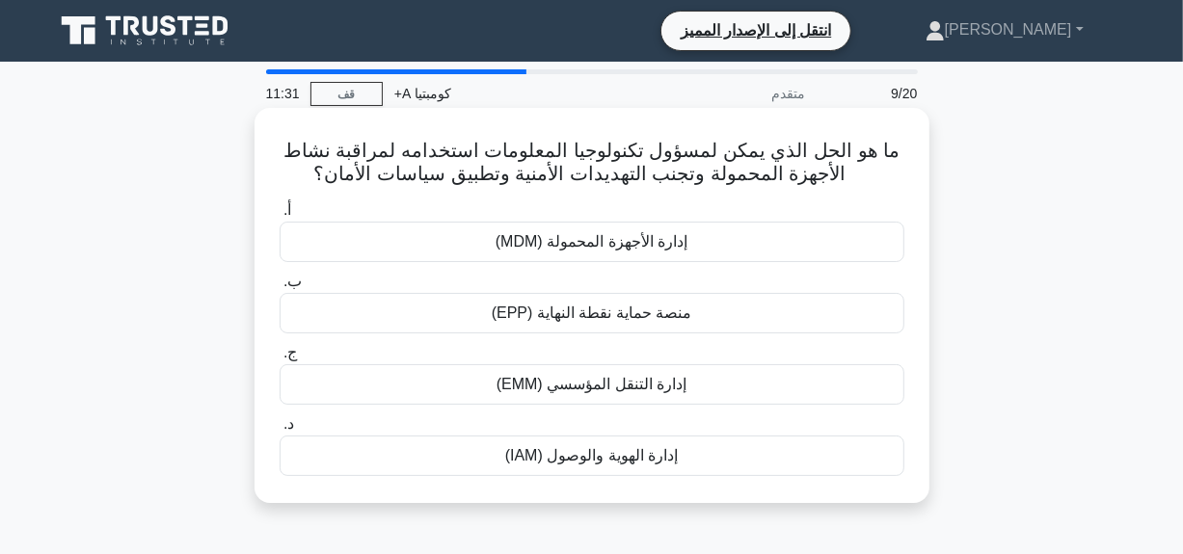
click at [636, 398] on div "إدارة التنقل المؤسسي (EMM)" at bounding box center [592, 384] width 625 height 40
click at [280, 360] on input "ج. إدارة التنقل المؤسسي (EMM)" at bounding box center [280, 353] width 0 height 13
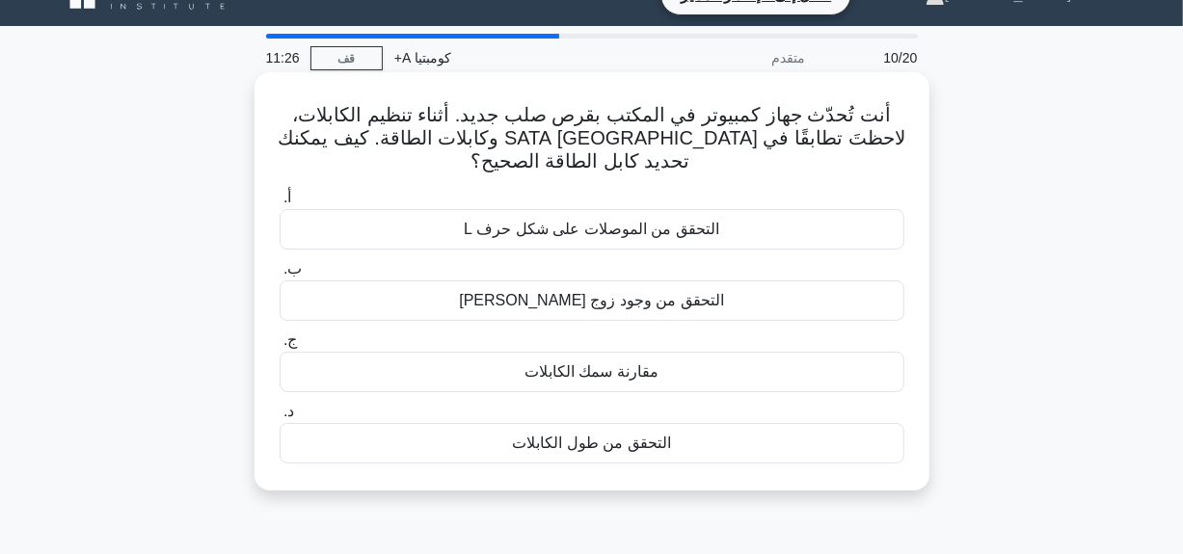
scroll to position [39, 0]
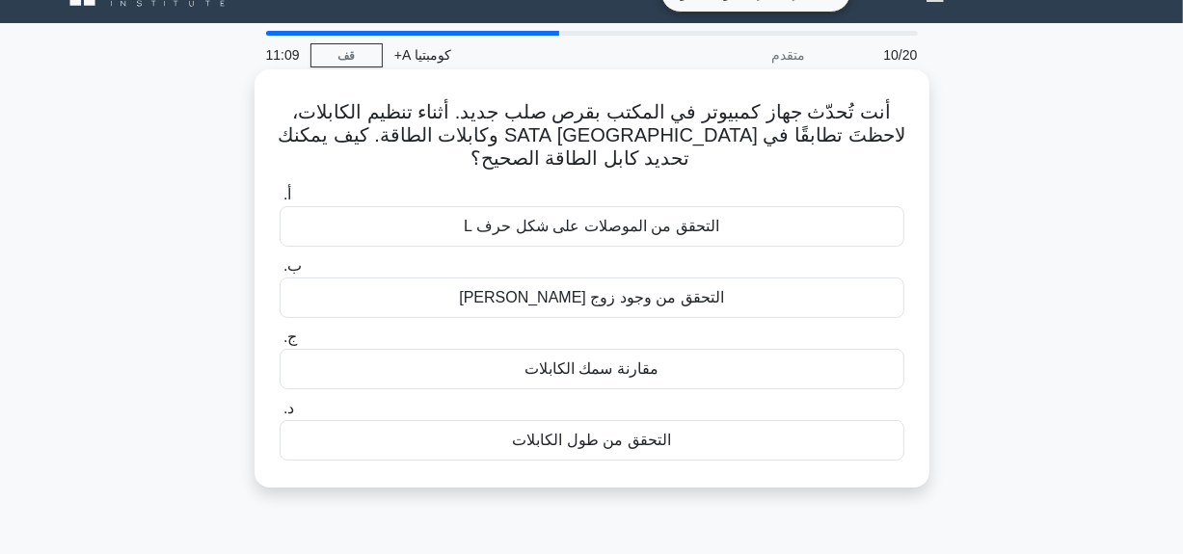
click at [503, 238] on font "التحقق من الموصلات على شكل حرف L" at bounding box center [592, 226] width 256 height 23
click at [280, 202] on input "أ. التحقق من الموصلات على شكل حرف L" at bounding box center [280, 195] width 0 height 13
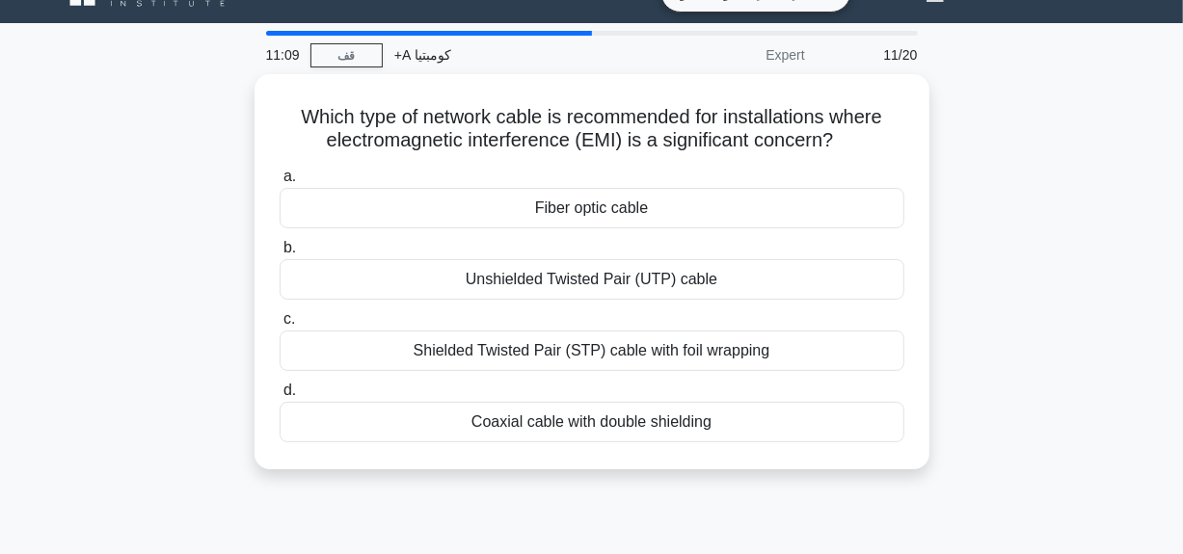
scroll to position [0, 0]
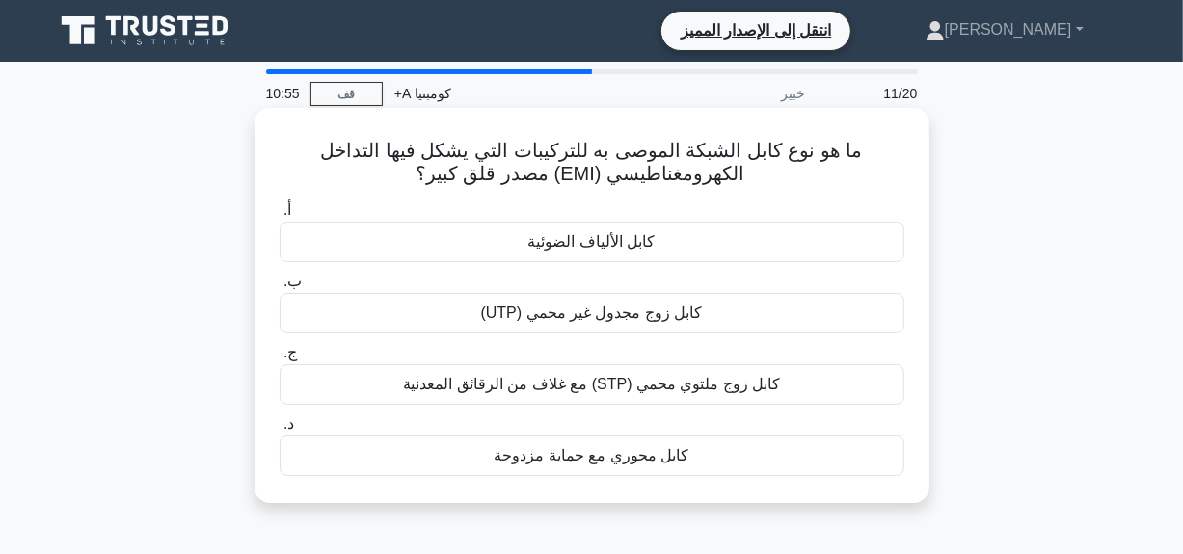
click at [606, 256] on div "كابل الألياف الضوئية" at bounding box center [592, 242] width 625 height 40
click at [280, 217] on input "أ. كابل الألياف الضوئية" at bounding box center [280, 210] width 0 height 13
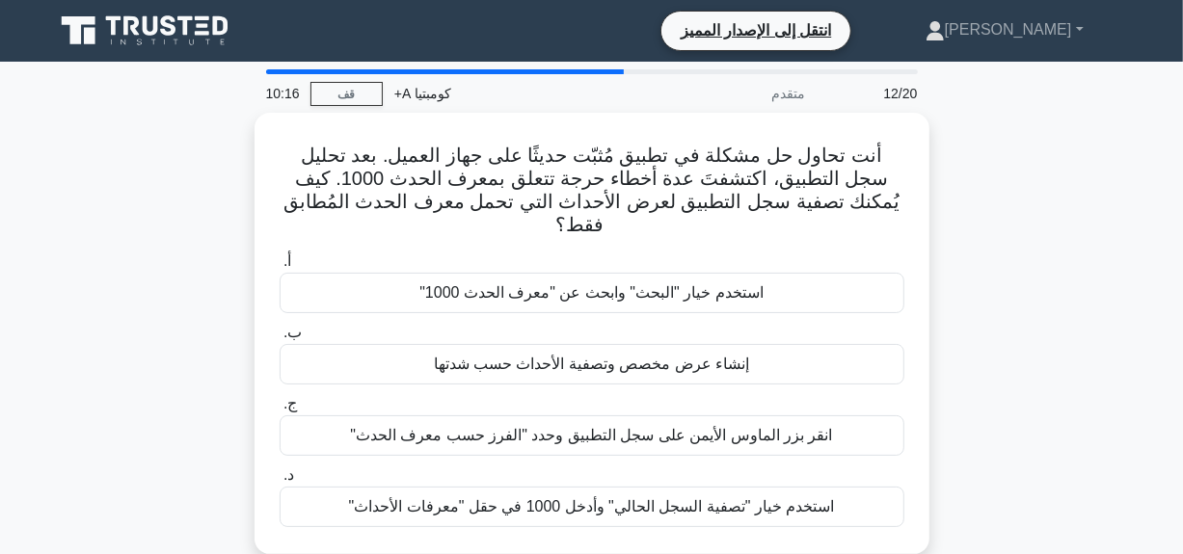
click at [957, 283] on div "أنت تحاول حل مشكلة في تطبيق مُثبّت حديثًا على جهاز العميل. بعد تحليل سجل التطبي…" at bounding box center [591, 345] width 1099 height 465
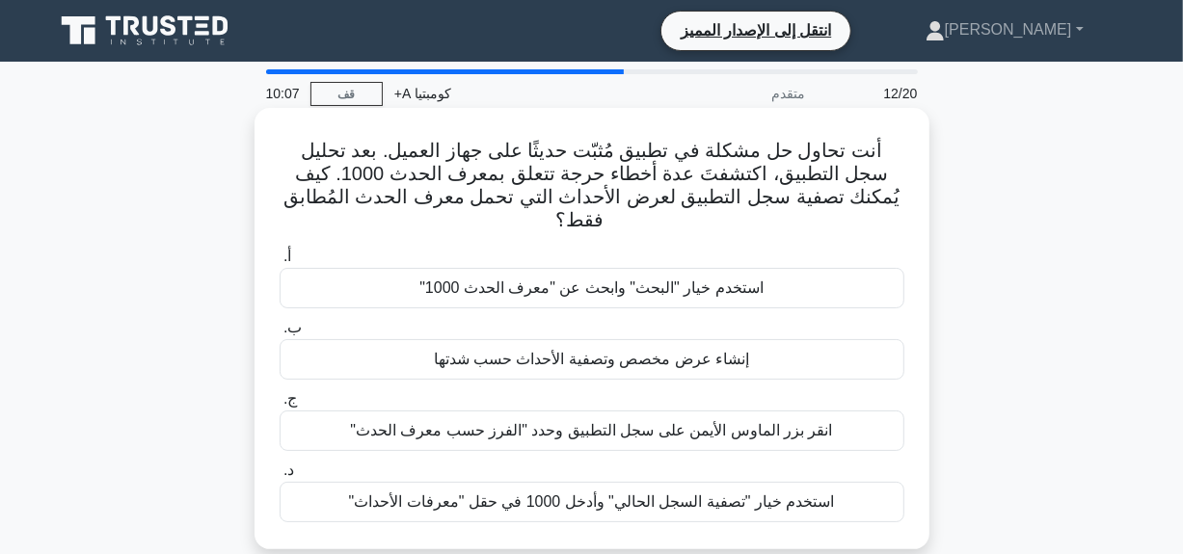
scroll to position [39, 0]
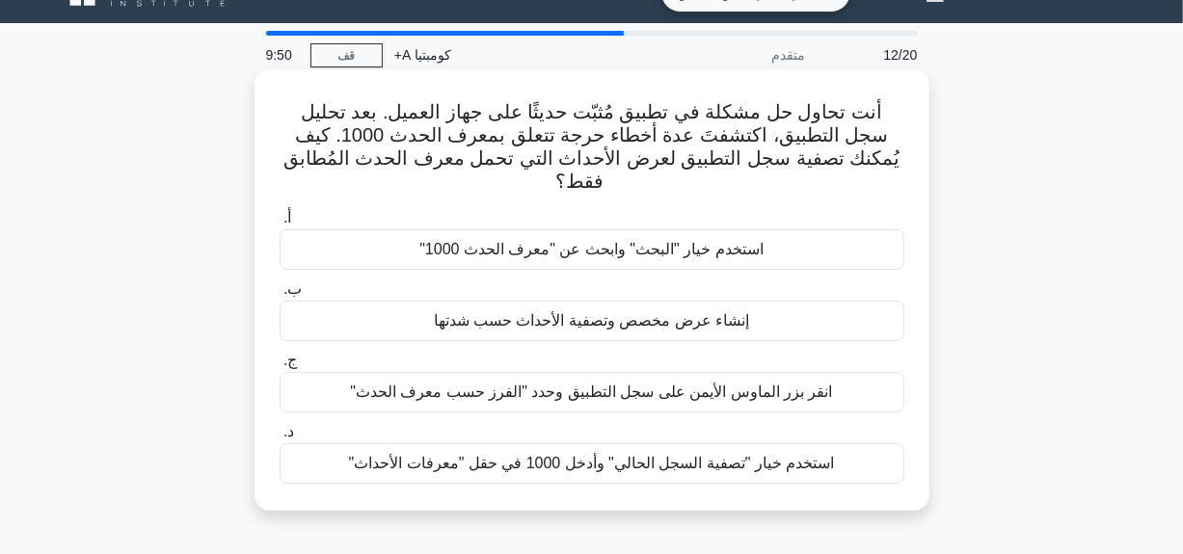
click at [686, 475] on div "استخدم خيار "تصفية السجل الحالي" وأدخل 1000 في حقل "معرفات الأحداث"" at bounding box center [592, 464] width 625 height 40
click at [280, 439] on input "د. استخدم خيار "تصفية السجل الحالي" وأدخل 1000 في حقل "معرفات الأحداث"" at bounding box center [280, 432] width 0 height 13
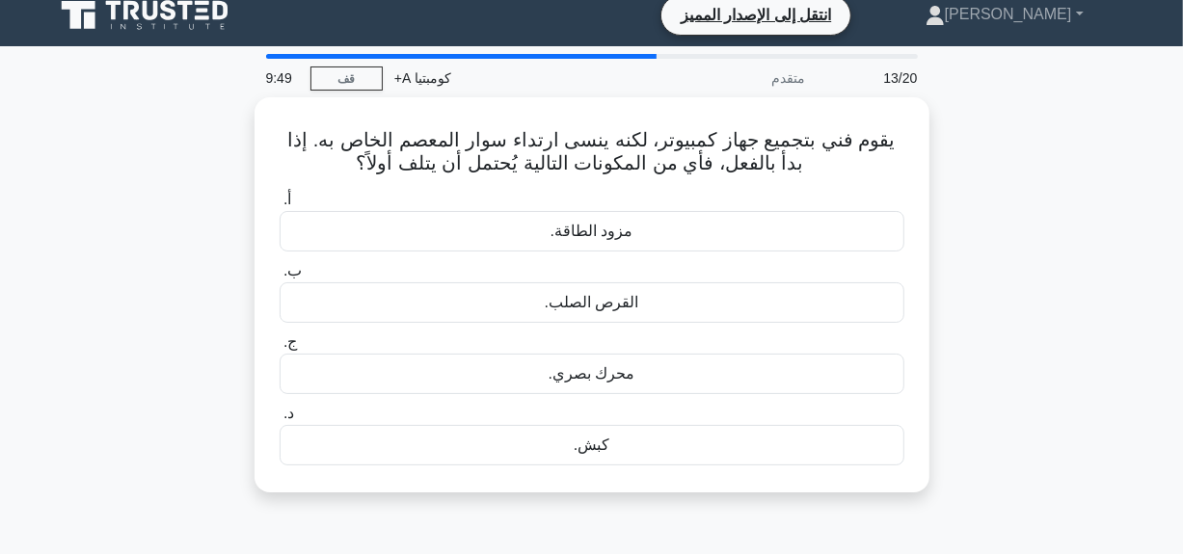
scroll to position [0, 0]
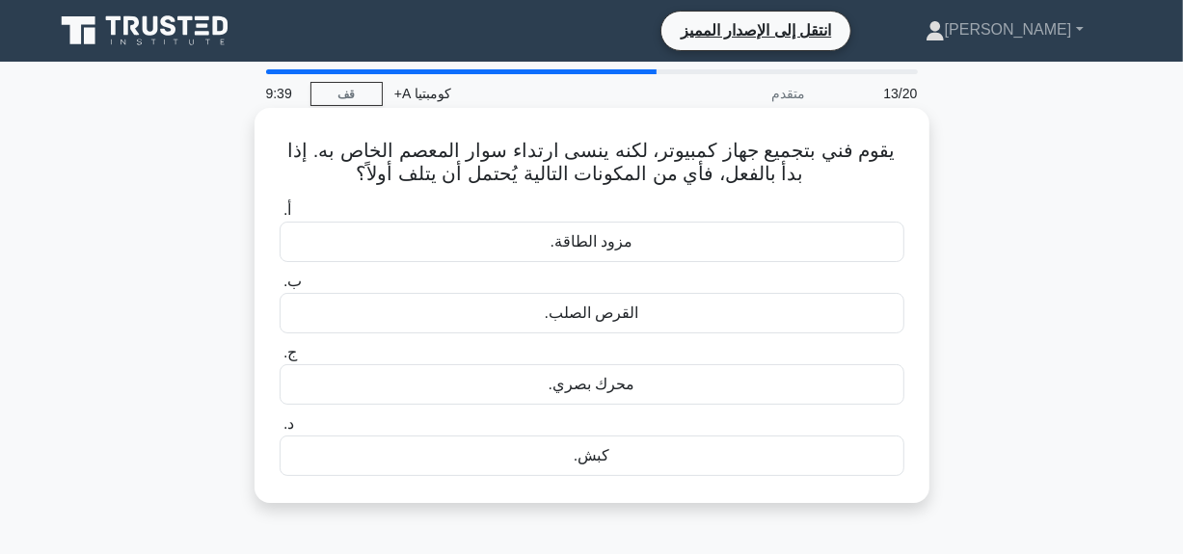
click at [617, 320] on font "القرص الصلب." at bounding box center [592, 313] width 94 height 16
click at [280, 288] on input "ب. القرص الصلب." at bounding box center [280, 282] width 0 height 13
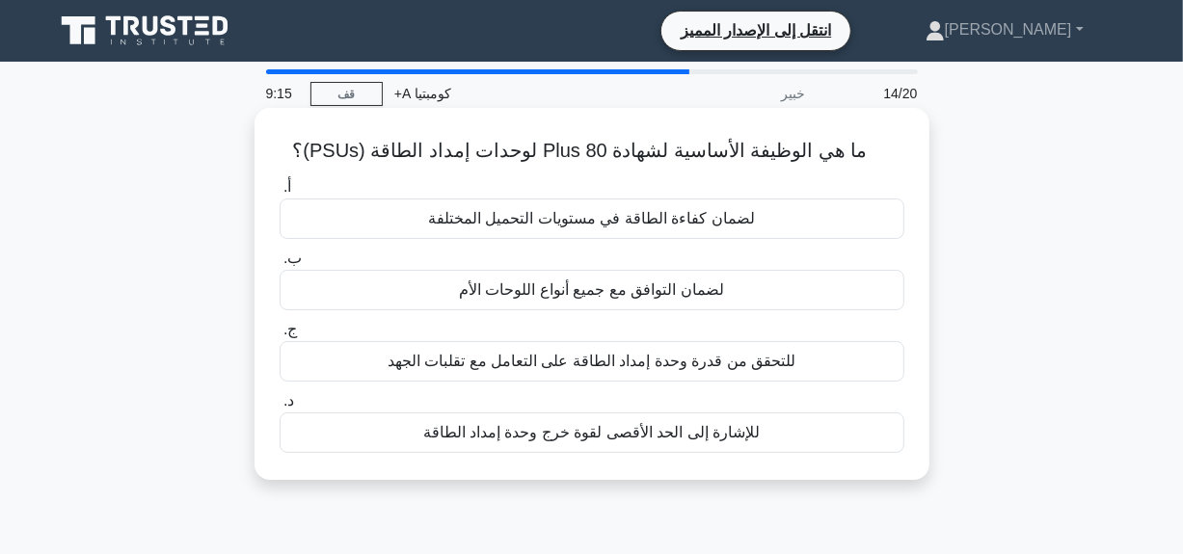
click at [653, 365] on font "للتحقق من قدرة وحدة إمداد الطاقة على التعامل مع تقلبات الجهد" at bounding box center [592, 361] width 408 height 16
click at [280, 337] on input "ج. للتحقق من قدرة وحدة إمداد الطاقة على التعامل مع تقلبات الجهد" at bounding box center [280, 330] width 0 height 13
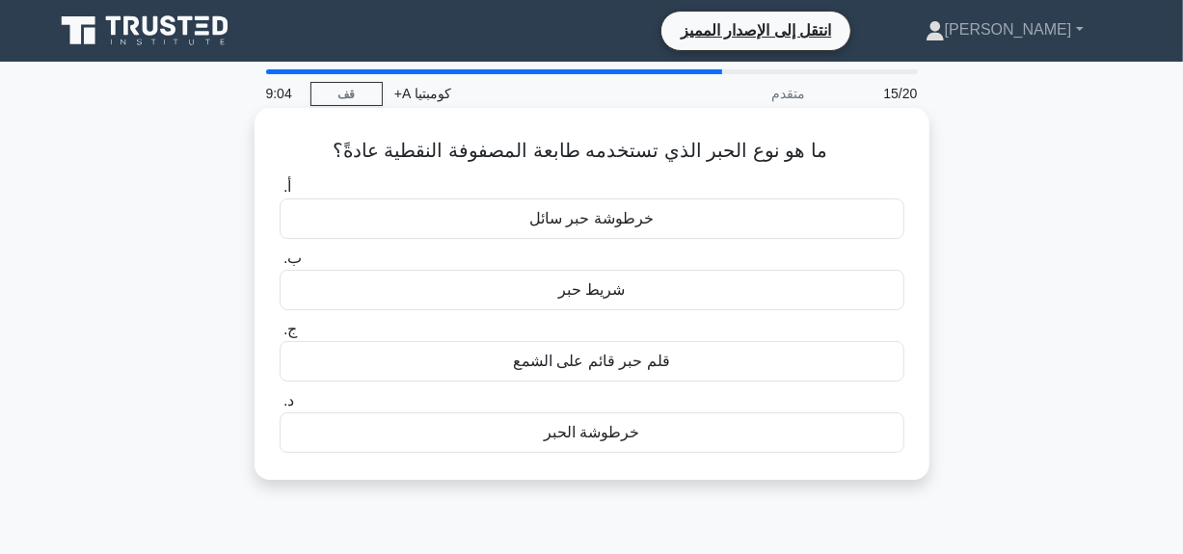
click at [624, 236] on div "خرطوشة حبر سائل" at bounding box center [592, 219] width 625 height 40
click at [280, 194] on input "أ. خرطوشة حبر سائل" at bounding box center [280, 187] width 0 height 13
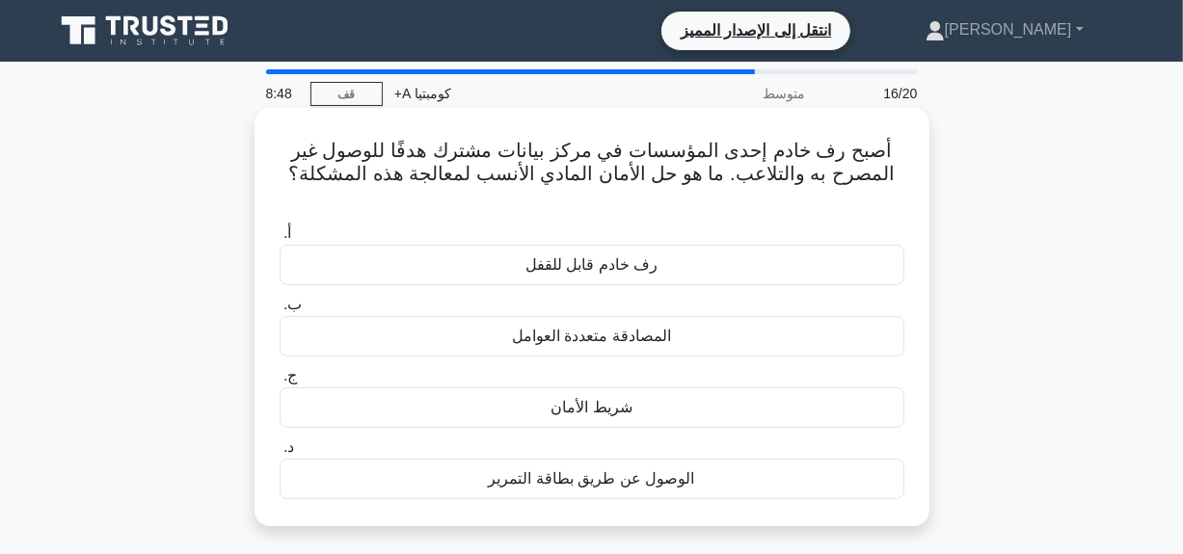
click at [632, 388] on div "شريط الأمان" at bounding box center [592, 408] width 625 height 40
click at [280, 375] on input "ج. شريط الأمان" at bounding box center [280, 376] width 0 height 13
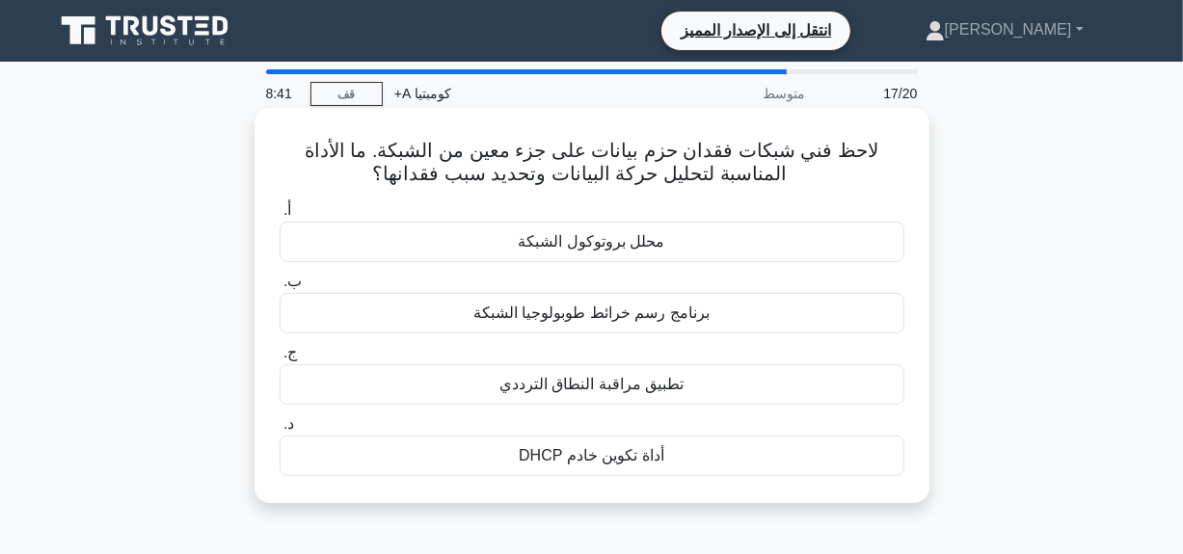
click at [603, 255] on div "محلل بروتوكول الشبكة" at bounding box center [592, 242] width 625 height 40
click at [280, 217] on input "أ. محلل بروتوكول الشبكة" at bounding box center [280, 210] width 0 height 13
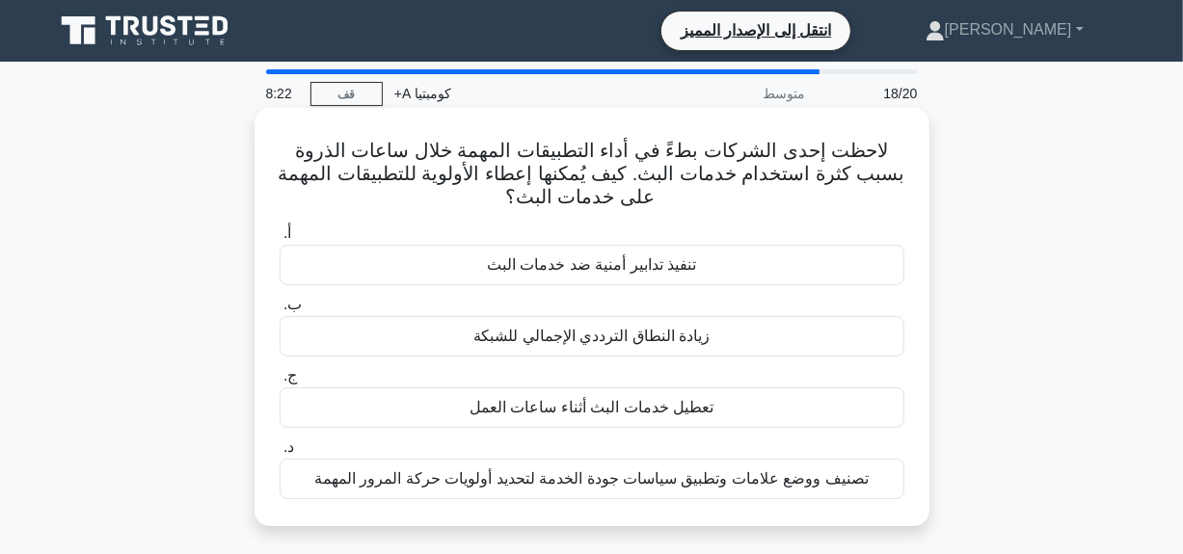
click at [687, 477] on font "تصنيف ووضع علامات وتطبيق سياسات جودة الخدمة لتحديد أولويات حركة المرور المهمة" at bounding box center [591, 479] width 554 height 16
click at [280, 454] on input "د. تصنيف ووضع علامات وتطبيق سياسات جودة الخدمة لتحديد أولويات حركة المرور المهمة" at bounding box center [280, 448] width 0 height 13
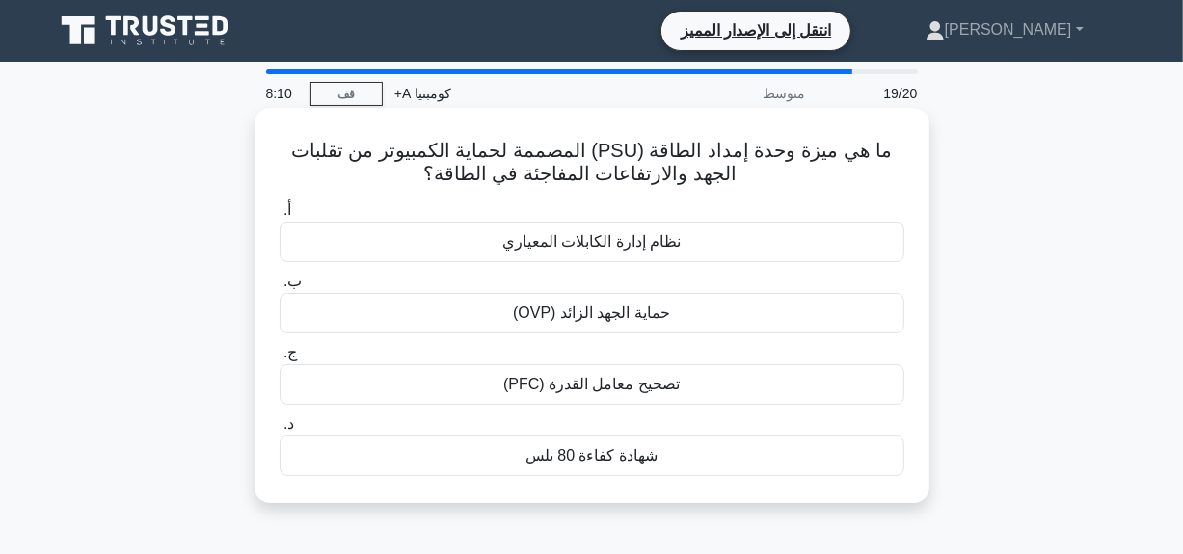
click at [698, 466] on div "شهادة كفاءة 80 بلس" at bounding box center [592, 456] width 625 height 40
click at [280, 431] on input "د. شهادة كفاءة 80 بلس" at bounding box center [280, 424] width 0 height 13
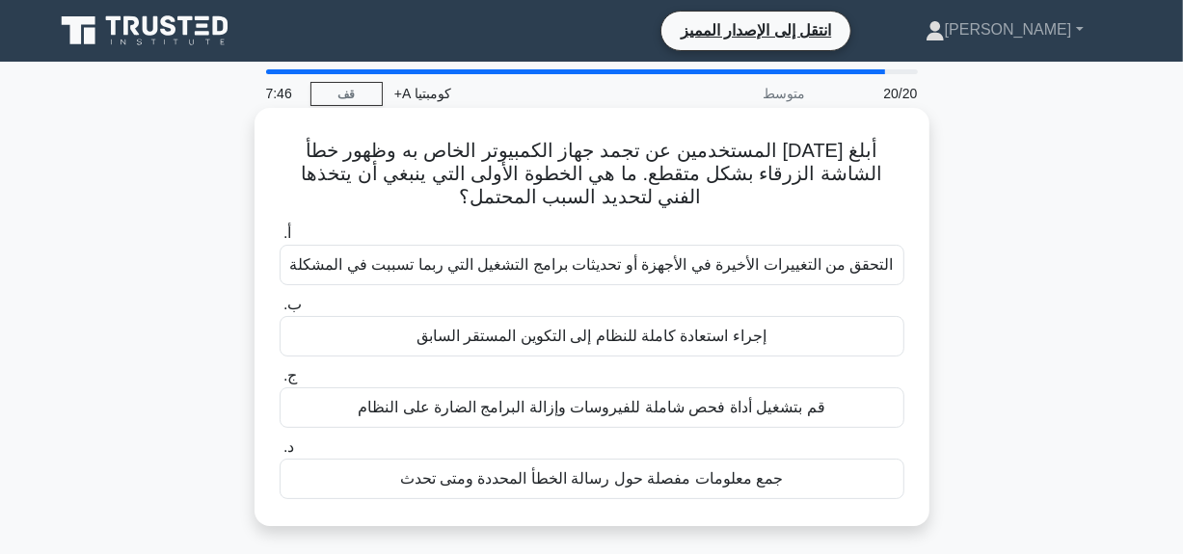
click at [688, 322] on div "إجراء استعادة كاملة للنظام إلى التكوين المستقر السابق" at bounding box center [592, 336] width 625 height 40
click at [280, 311] on input "ب. إجراء استعادة كاملة للنظام إلى التكوين المستقر السابق" at bounding box center [280, 305] width 0 height 13
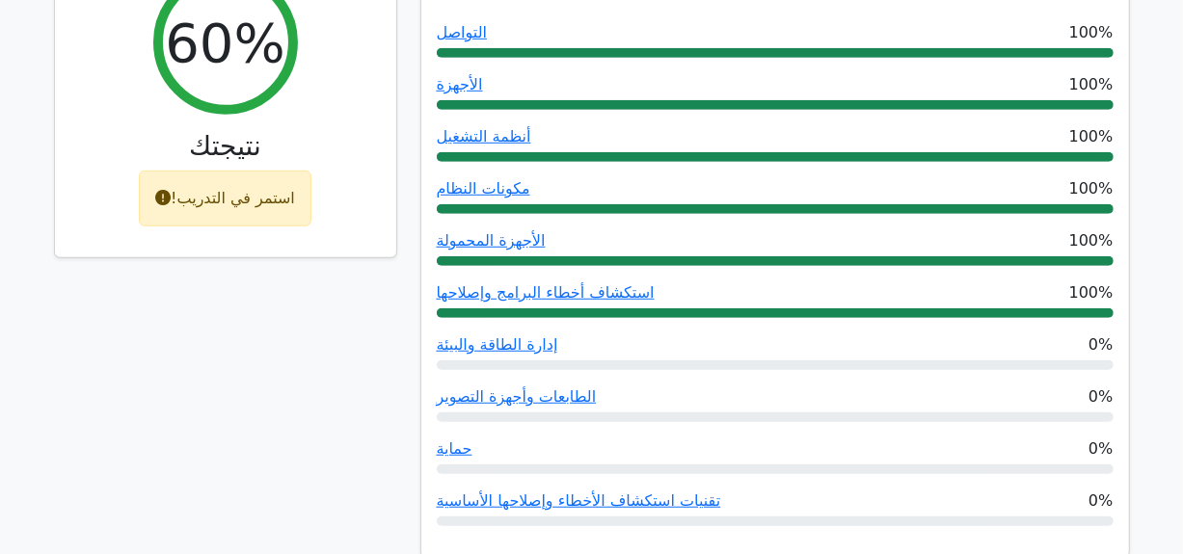
scroll to position [736, 0]
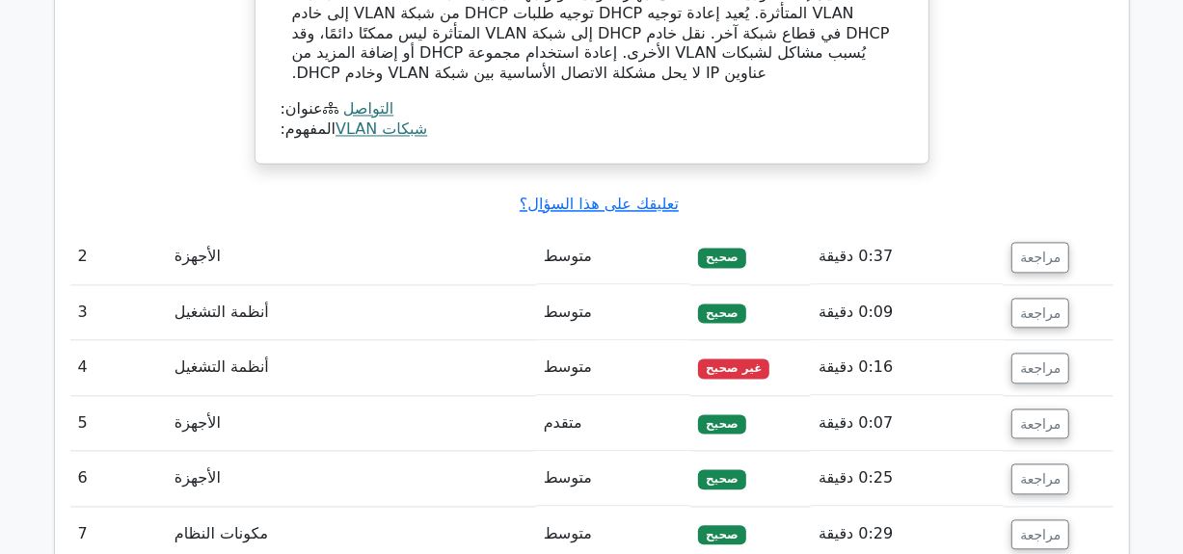
scroll to position [2240, 0]
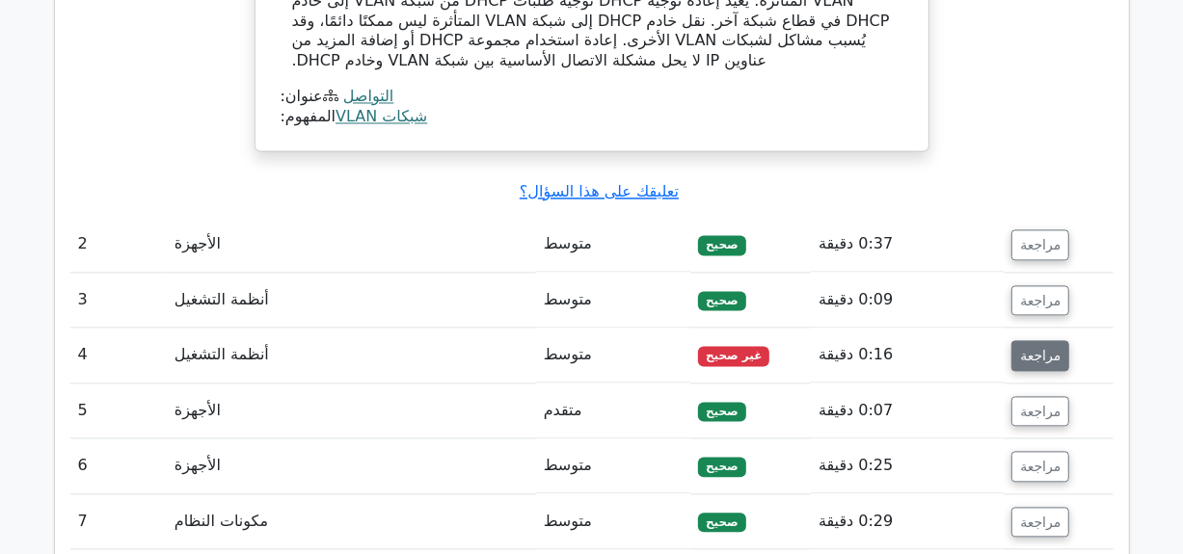
click at [1038, 348] on font "مراجعة" at bounding box center [1040, 355] width 40 height 15
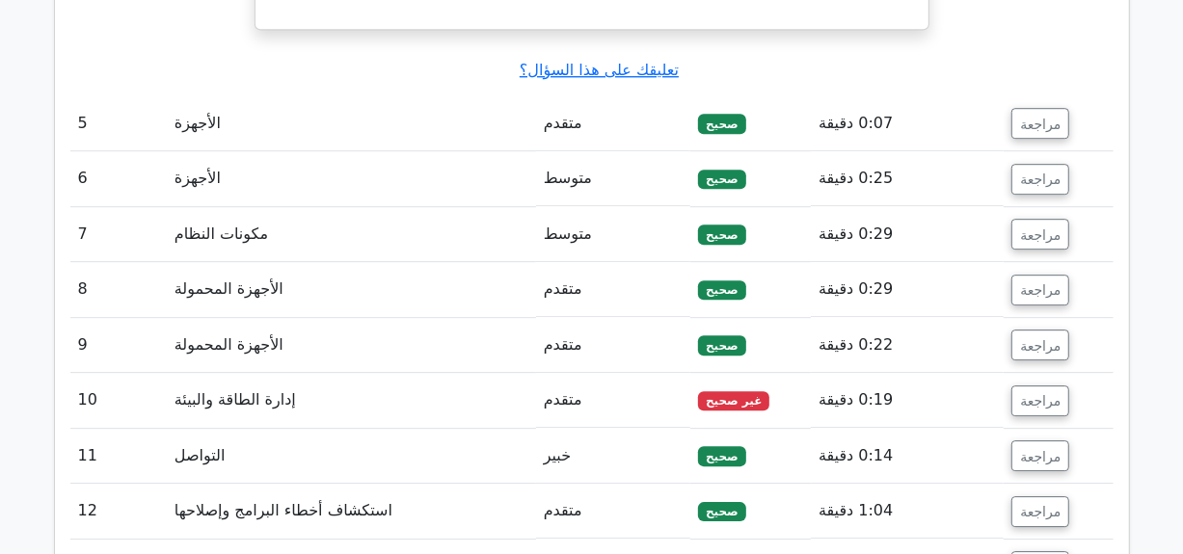
scroll to position [3358, 0]
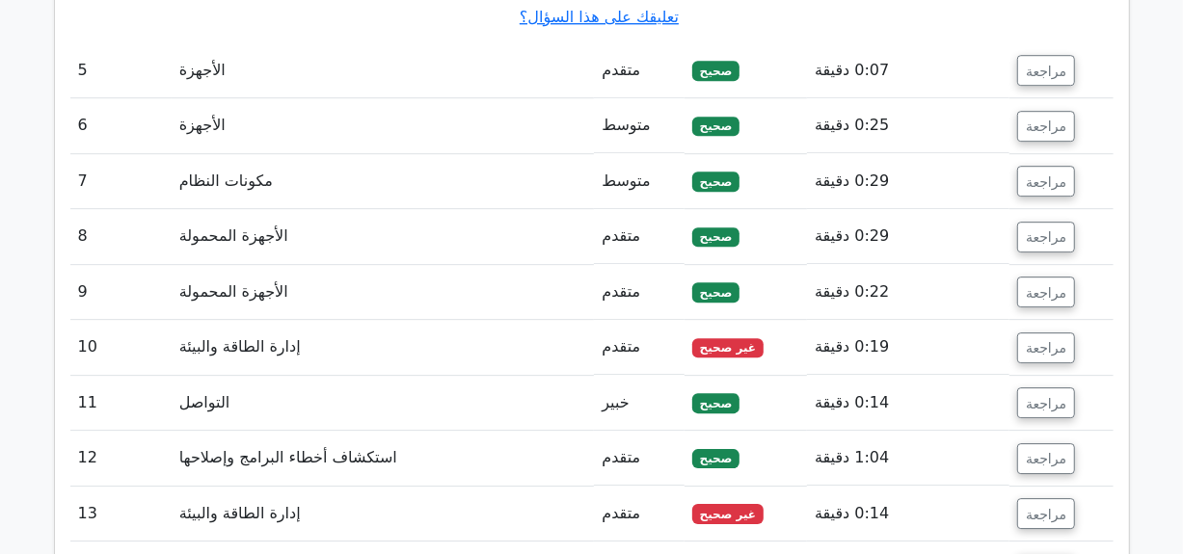
click at [1038, 333] on button "مراجعة" at bounding box center [1046, 348] width 58 height 31
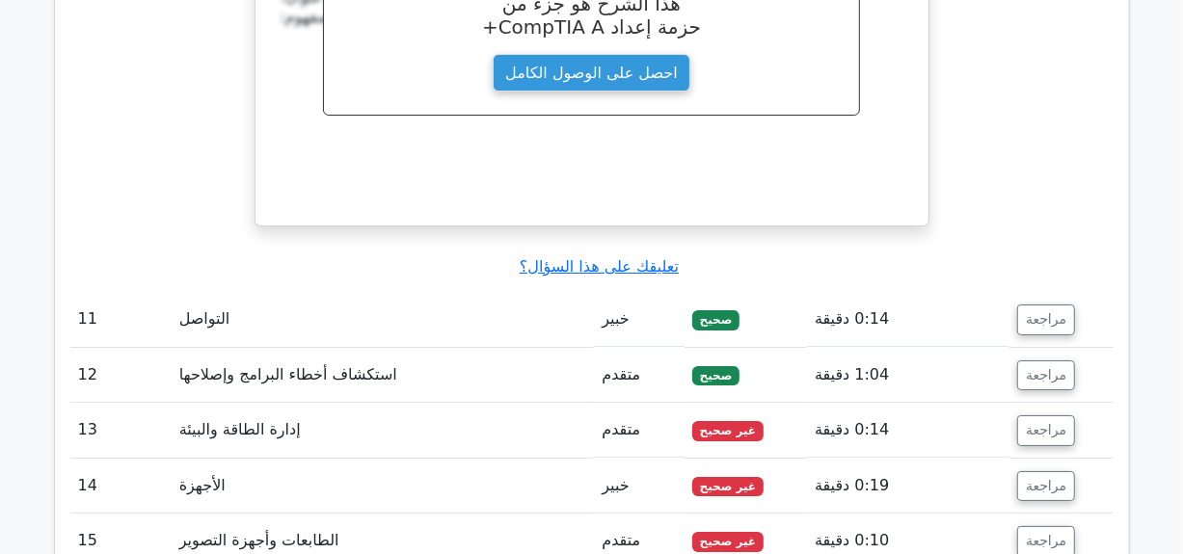
scroll to position [4245, 0]
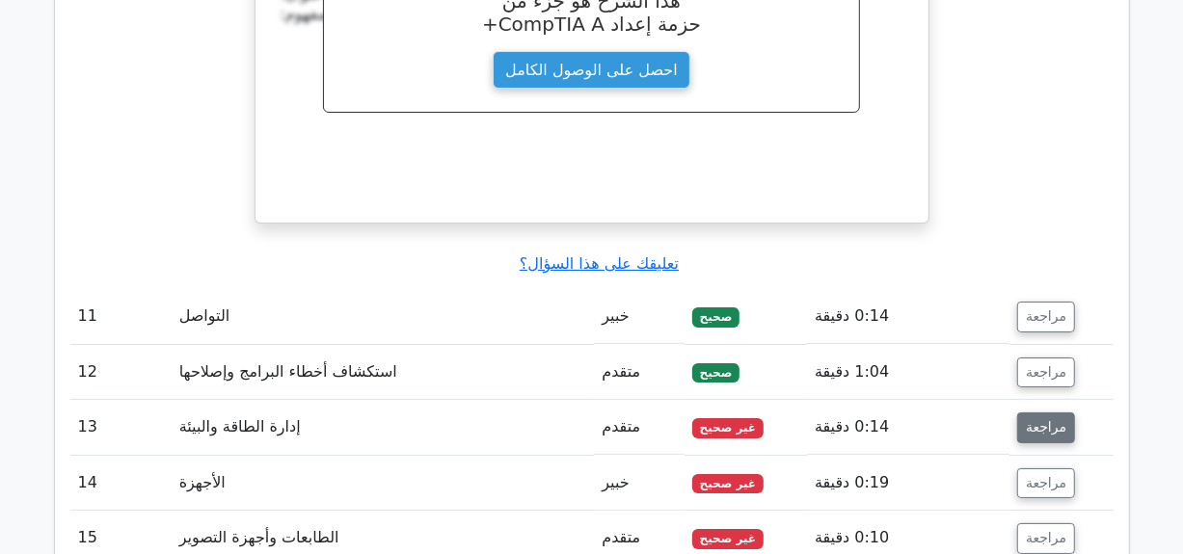
click at [1043, 420] on font "مراجعة" at bounding box center [1046, 427] width 40 height 15
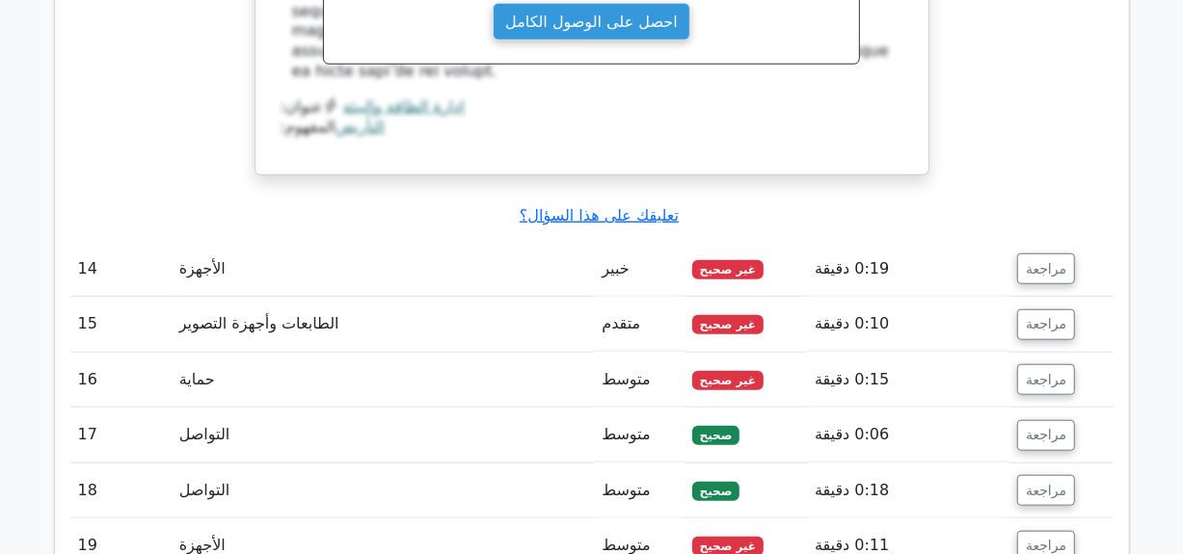
scroll to position [5248, 0]
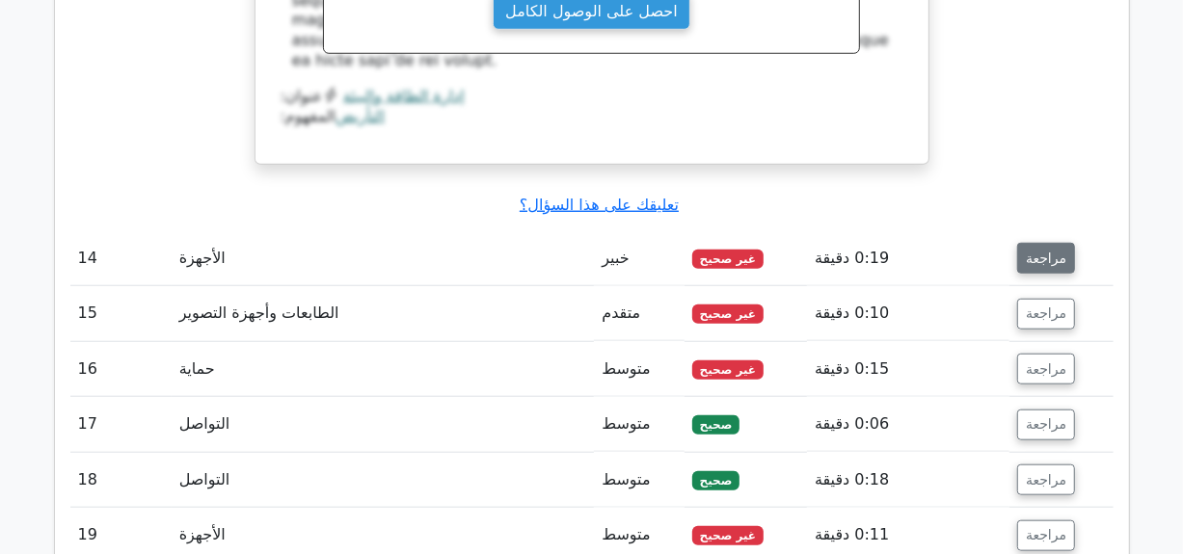
click at [1033, 251] on font "مراجعة" at bounding box center [1046, 258] width 40 height 15
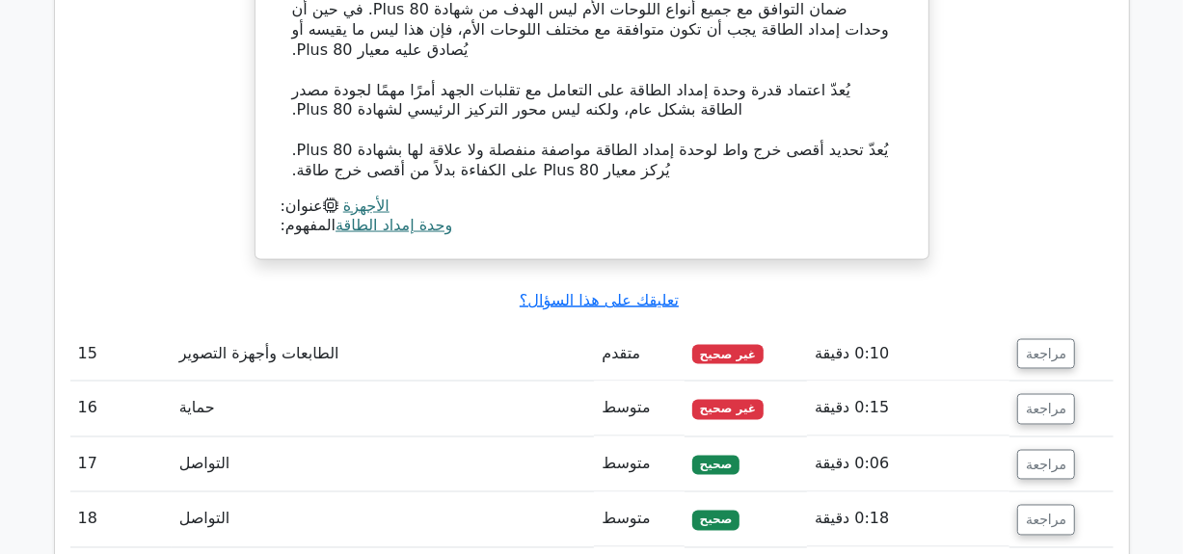
scroll to position [6135, 0]
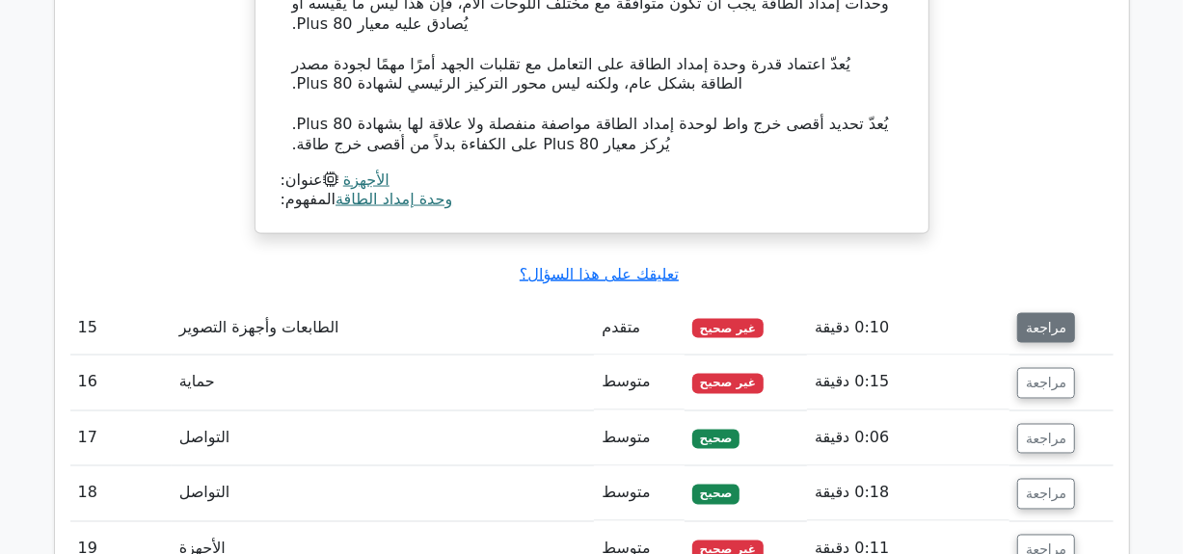
click at [1027, 320] on font "مراجعة" at bounding box center [1046, 327] width 40 height 15
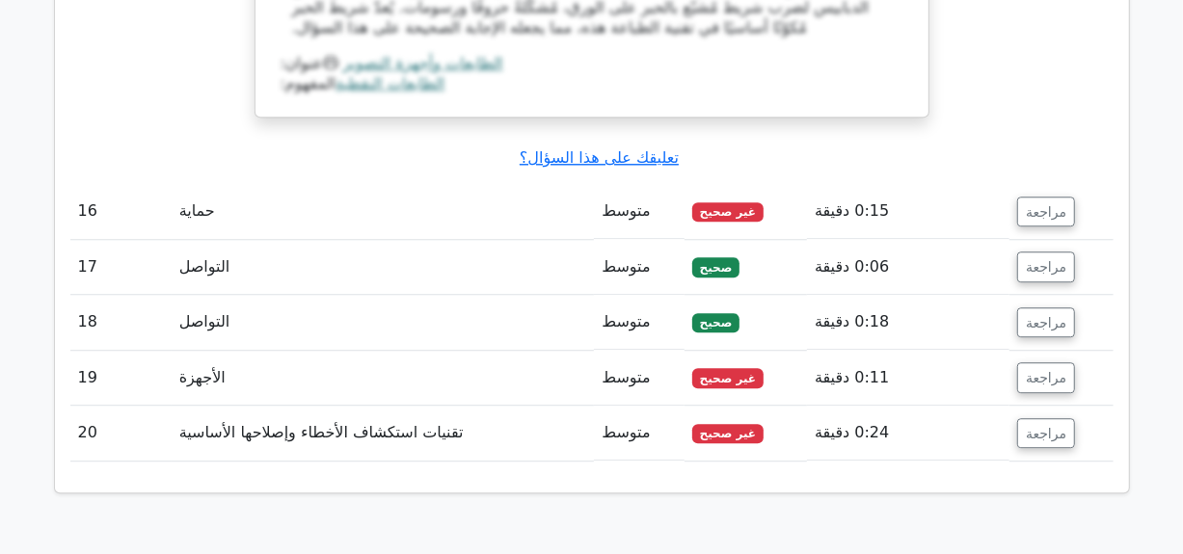
scroll to position [7331, 0]
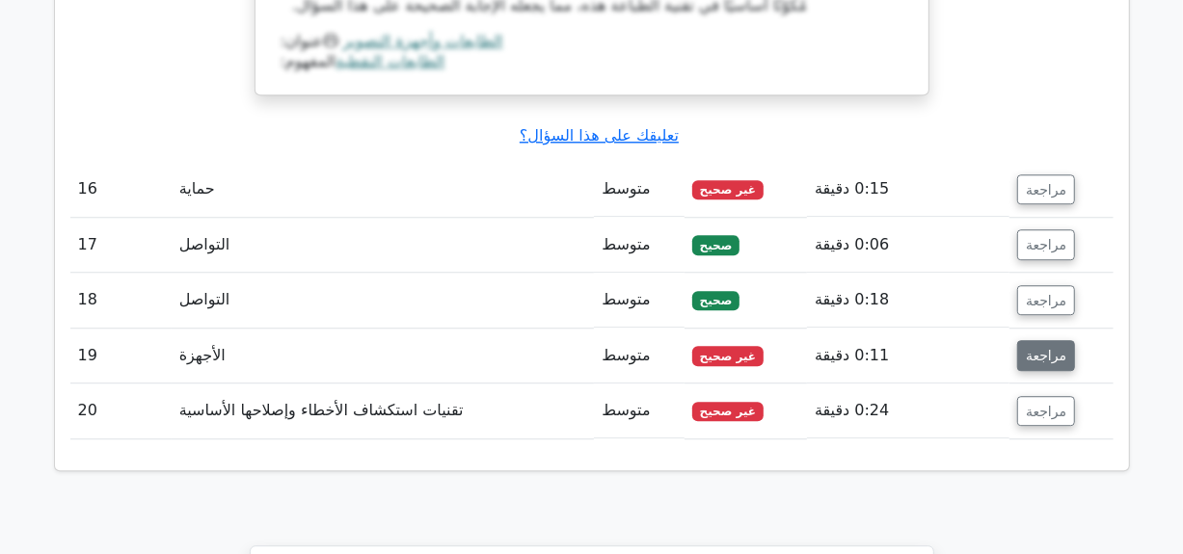
click at [1029, 348] on font "مراجعة" at bounding box center [1046, 355] width 40 height 15
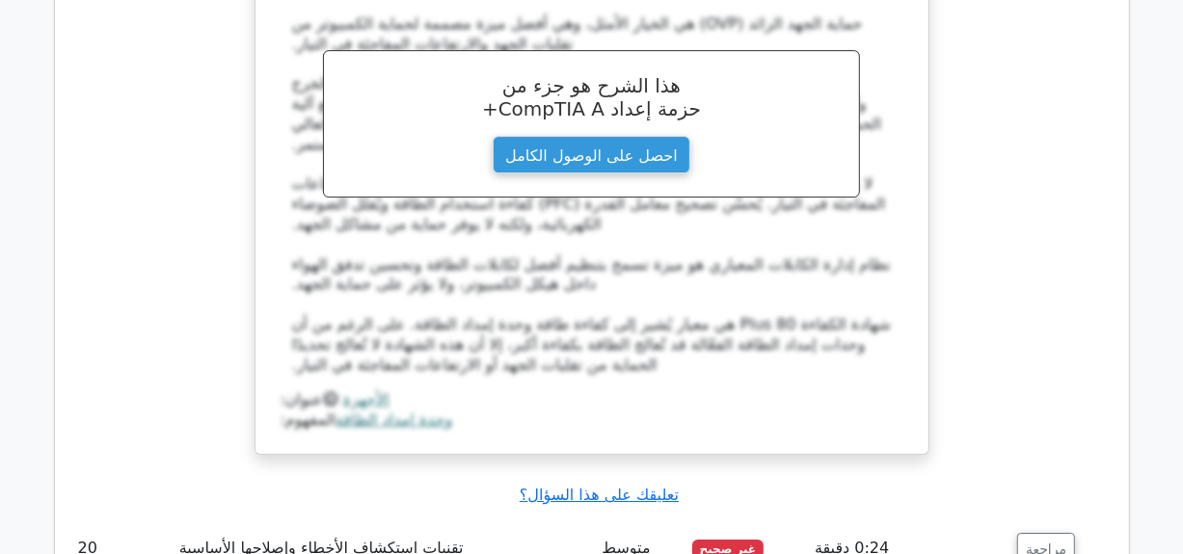
scroll to position [8141, 0]
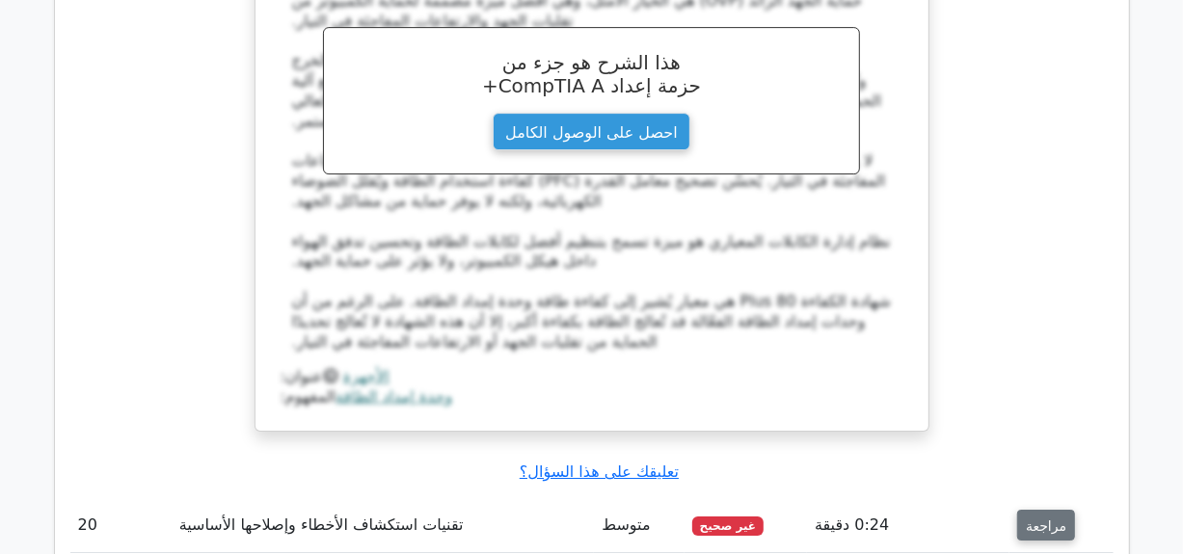
click at [1026, 518] on font "مراجعة" at bounding box center [1046, 525] width 40 height 15
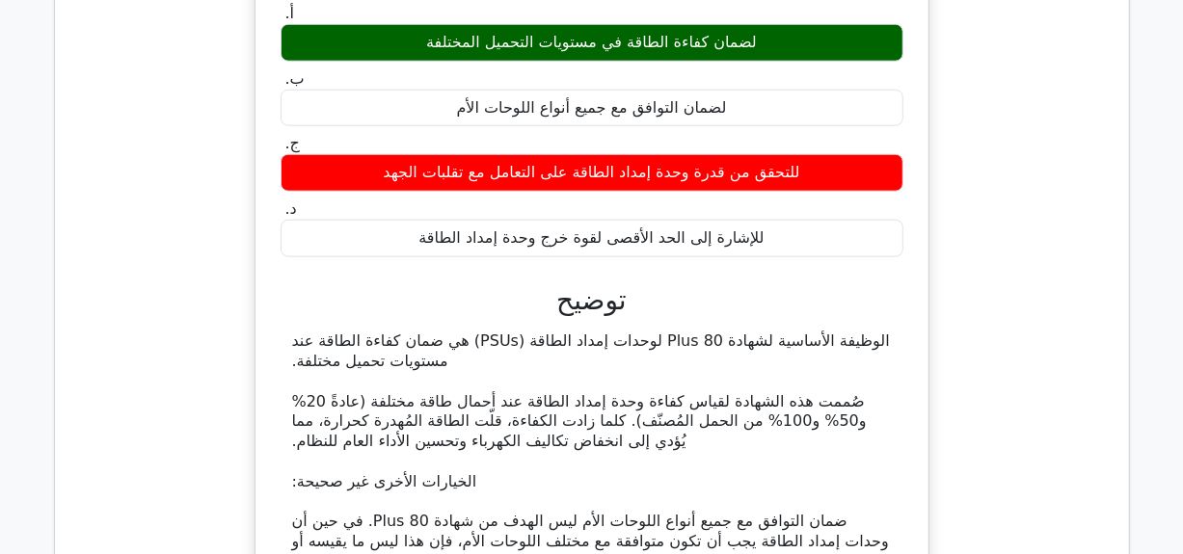
scroll to position [5518, 0]
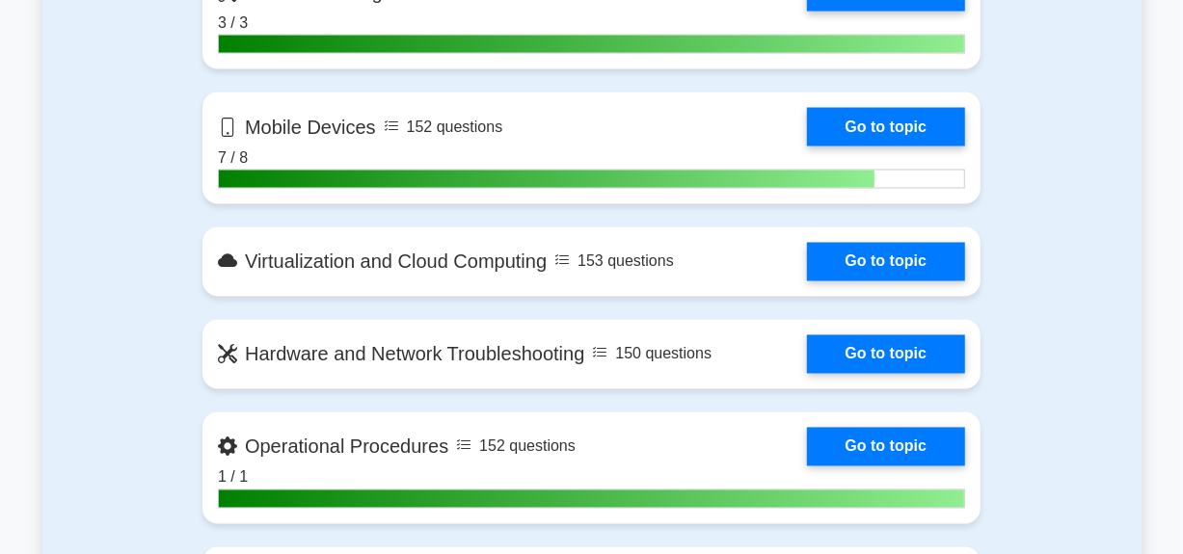
scroll to position [1709, 0]
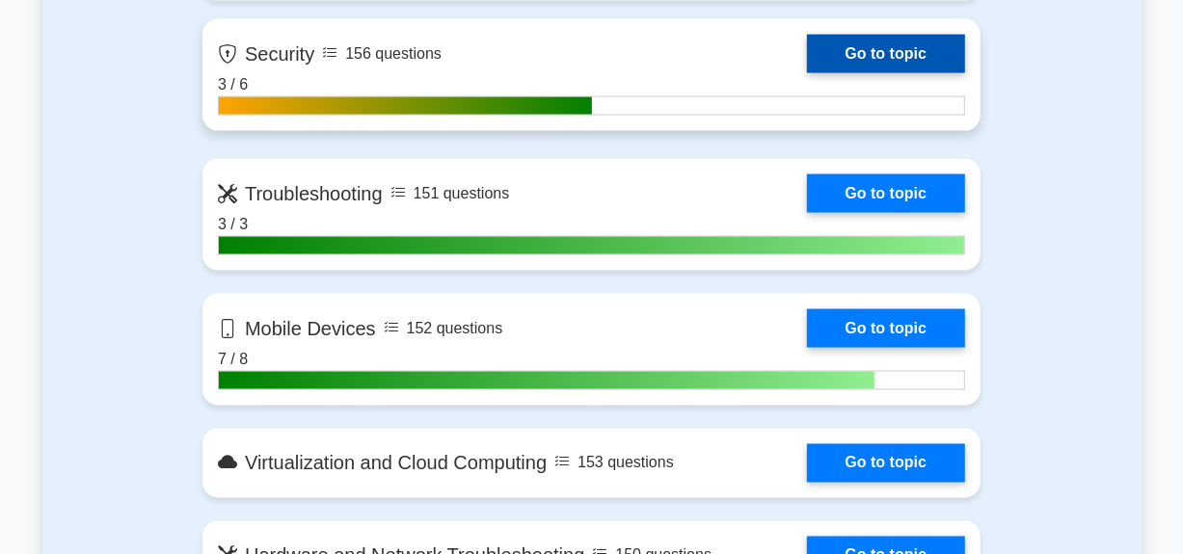
click at [867, 56] on link "Go to topic" at bounding box center [886, 54] width 158 height 39
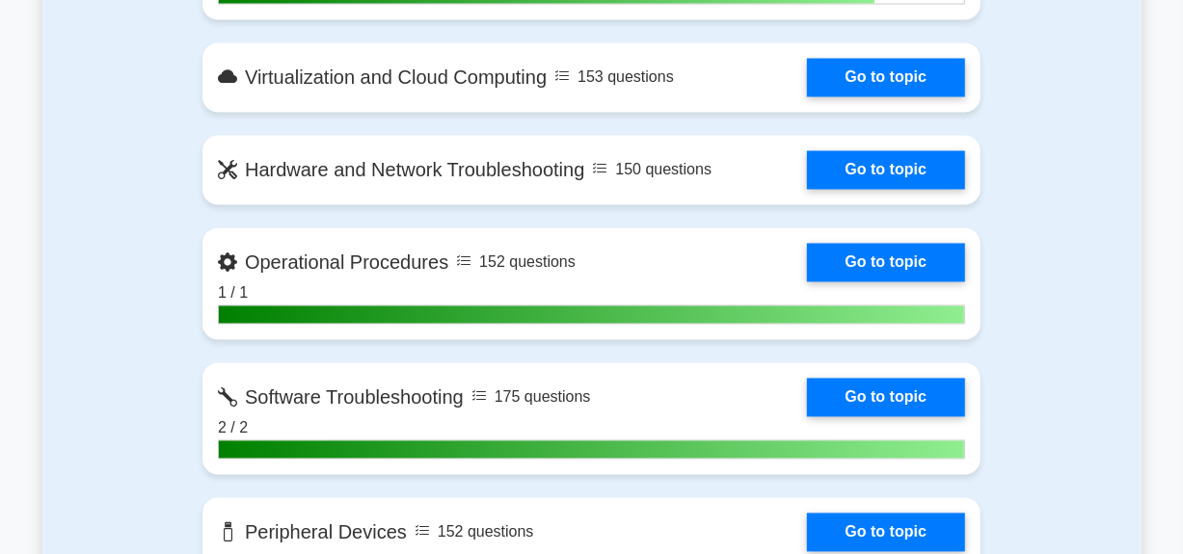
scroll to position [2133, 0]
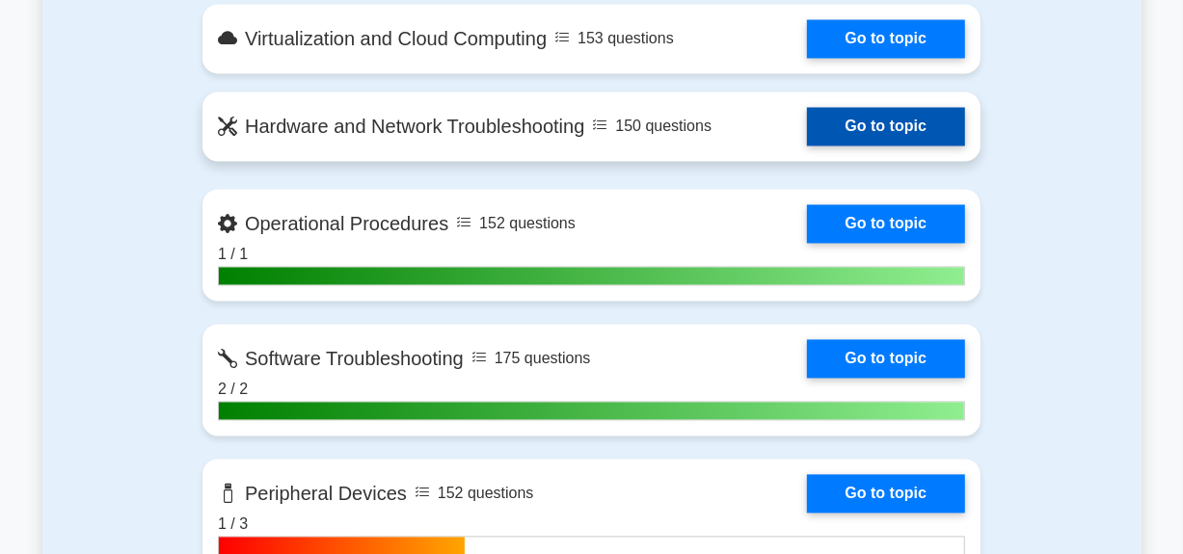
click at [927, 119] on link "Go to topic" at bounding box center [886, 127] width 158 height 39
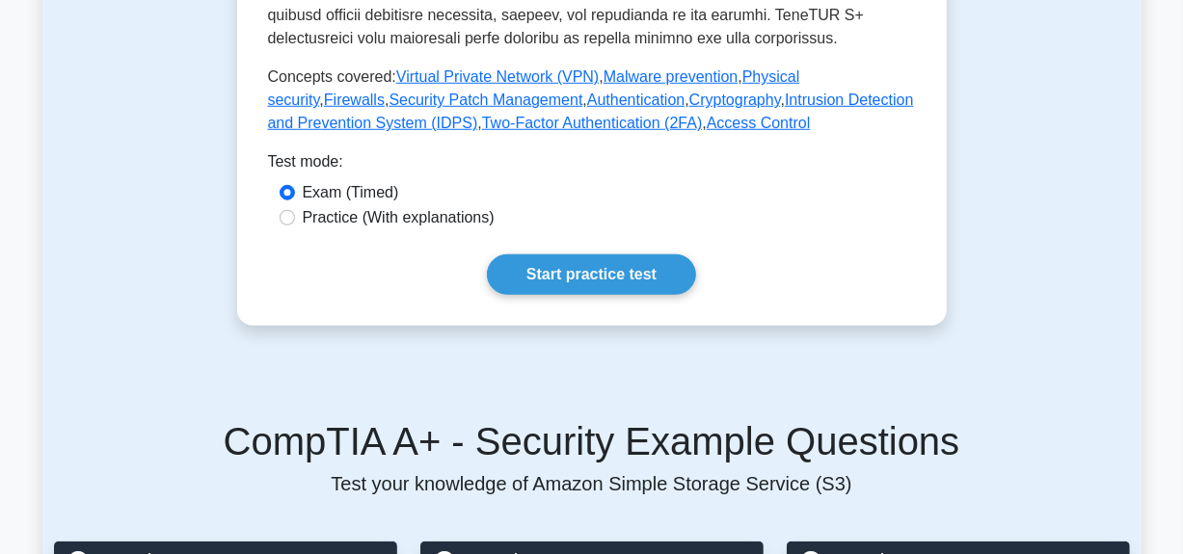
scroll to position [926, 0]
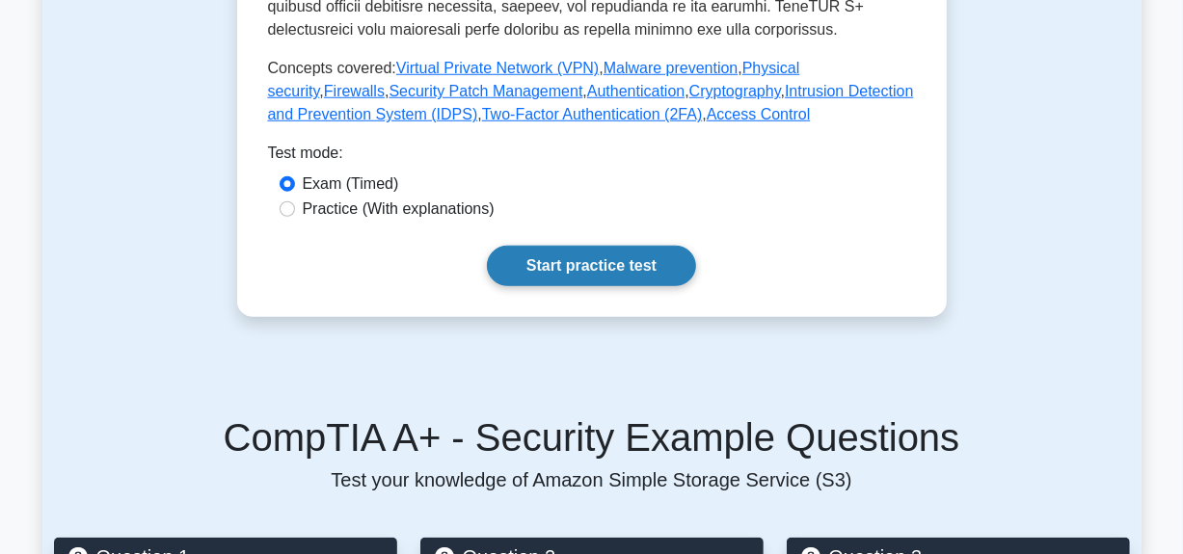
click at [557, 272] on link "Start practice test" at bounding box center [591, 266] width 209 height 40
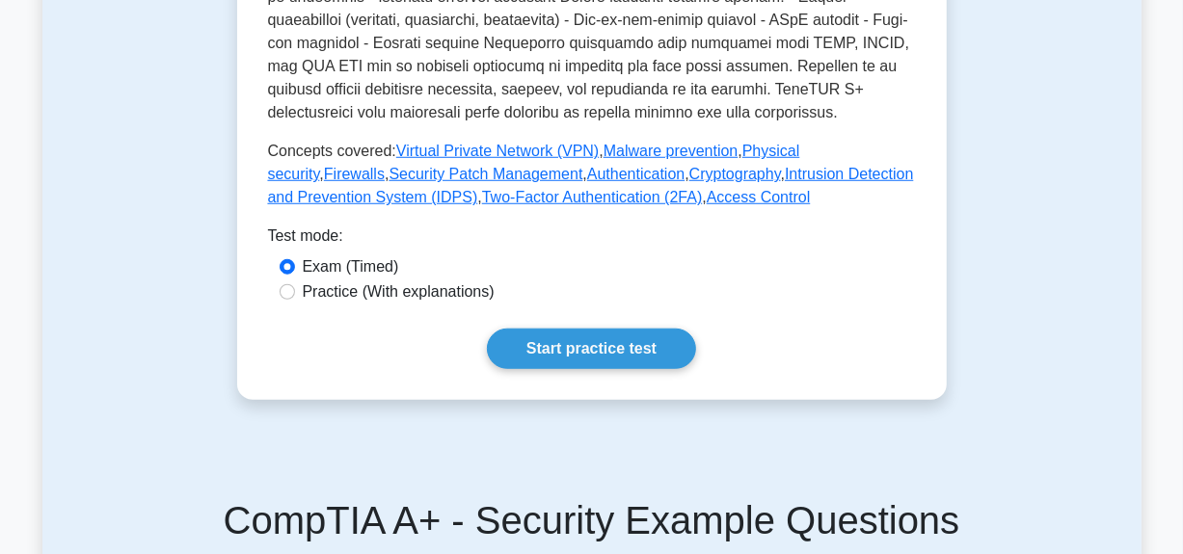
scroll to position [849, 0]
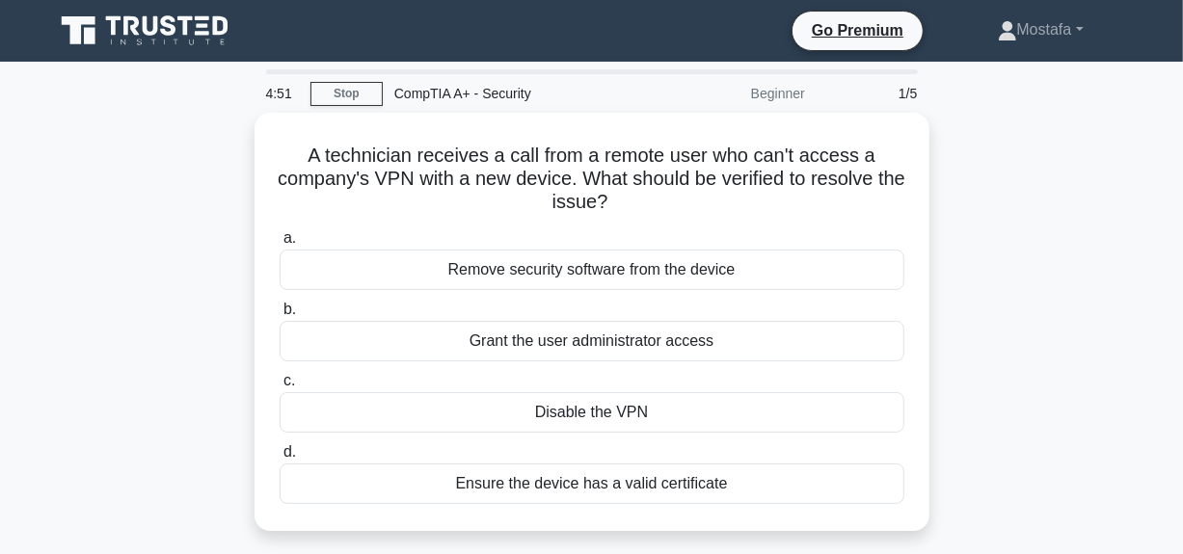
click at [1024, 197] on div "A technician receives a call from a remote user who can't access a company's VP…" at bounding box center [591, 334] width 1099 height 442
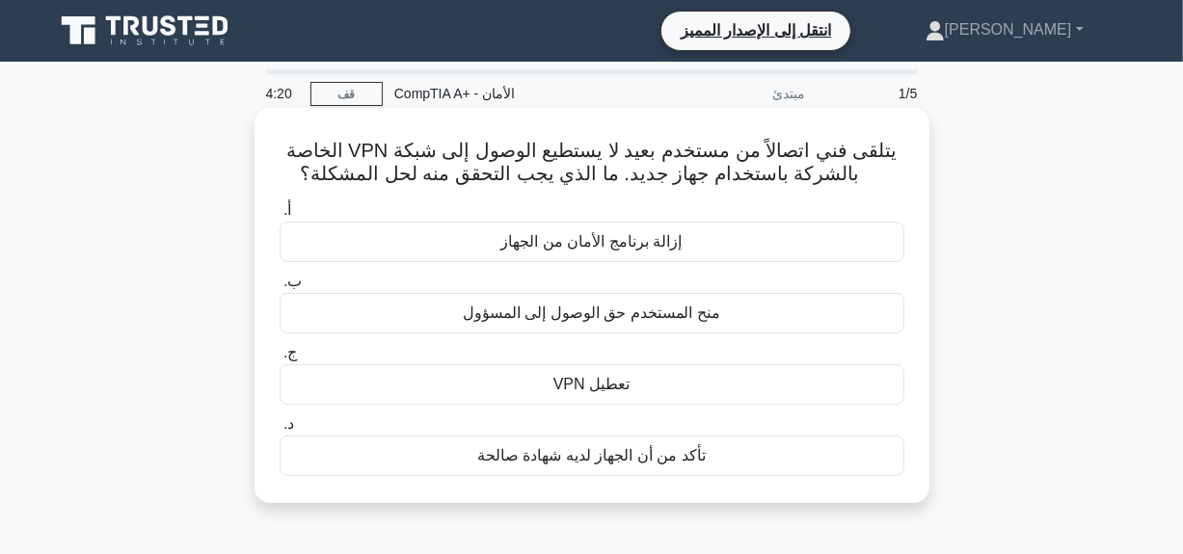
click at [701, 312] on div "منح المستخدم حق الوصول إلى المسؤول" at bounding box center [592, 313] width 625 height 40
click at [280, 288] on input "ب. منح المستخدم حق الوصول إلى المسؤول" at bounding box center [280, 282] width 0 height 13
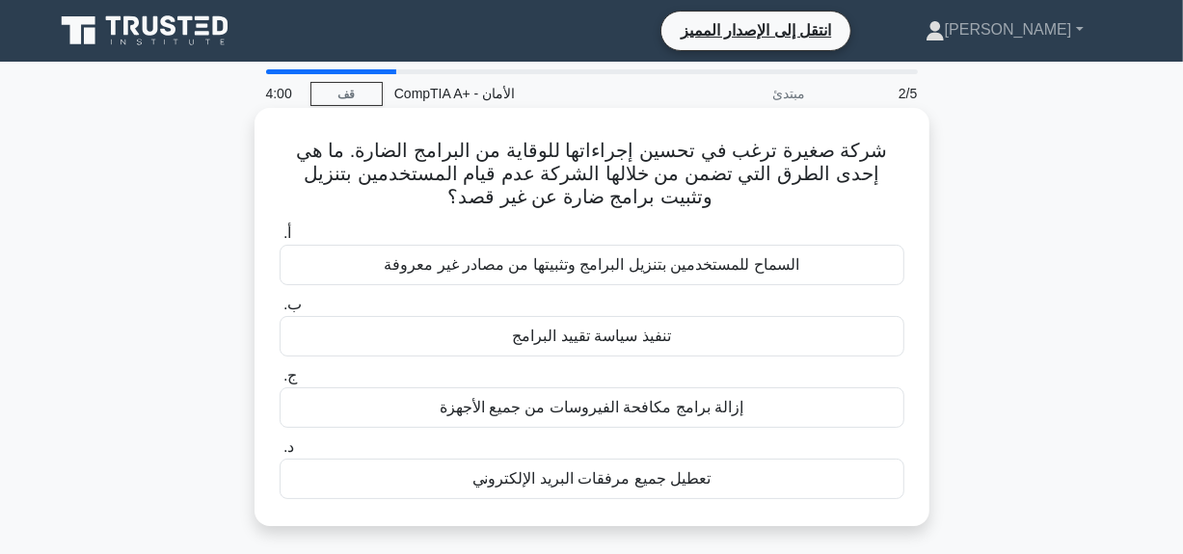
click at [629, 350] on div "تنفيذ سياسة تقييد البرامج" at bounding box center [592, 336] width 625 height 40
click at [280, 311] on input "ب. تنفيذ سياسة تقييد البرامج" at bounding box center [280, 305] width 0 height 13
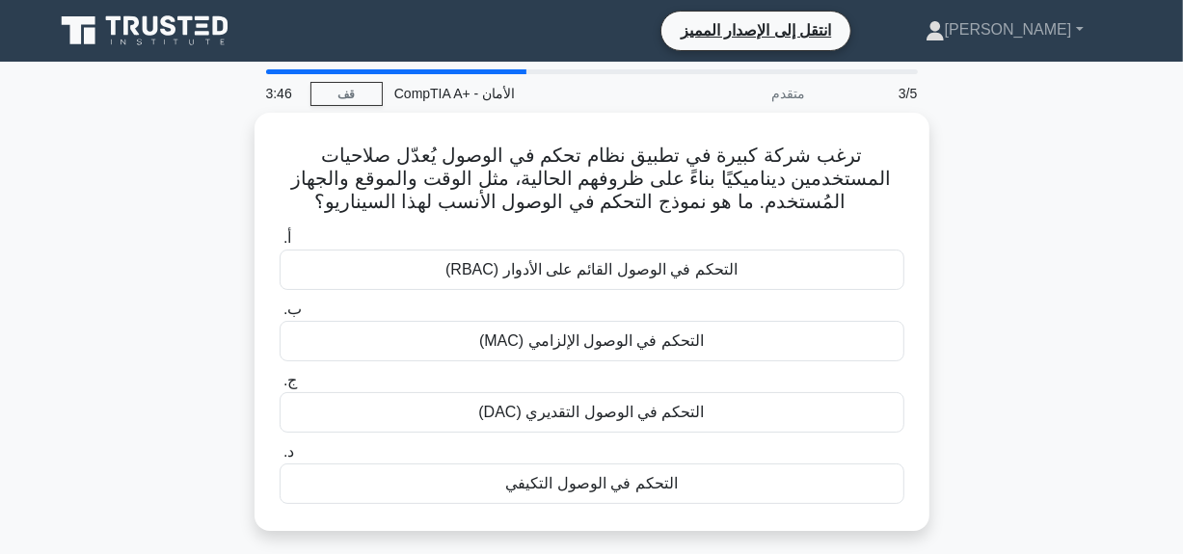
scroll to position [39, 0]
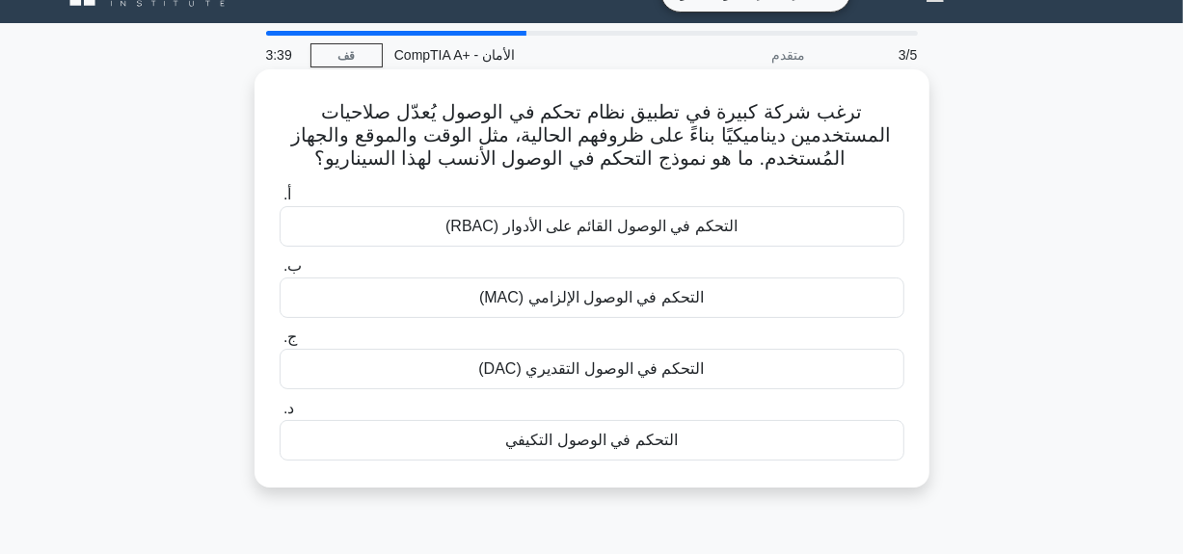
click at [606, 446] on font "التحكم في الوصول التكيفي" at bounding box center [591, 440] width 172 height 16
click at [280, 416] on input "د. التحكم في الوصول التكيفي" at bounding box center [280, 409] width 0 height 13
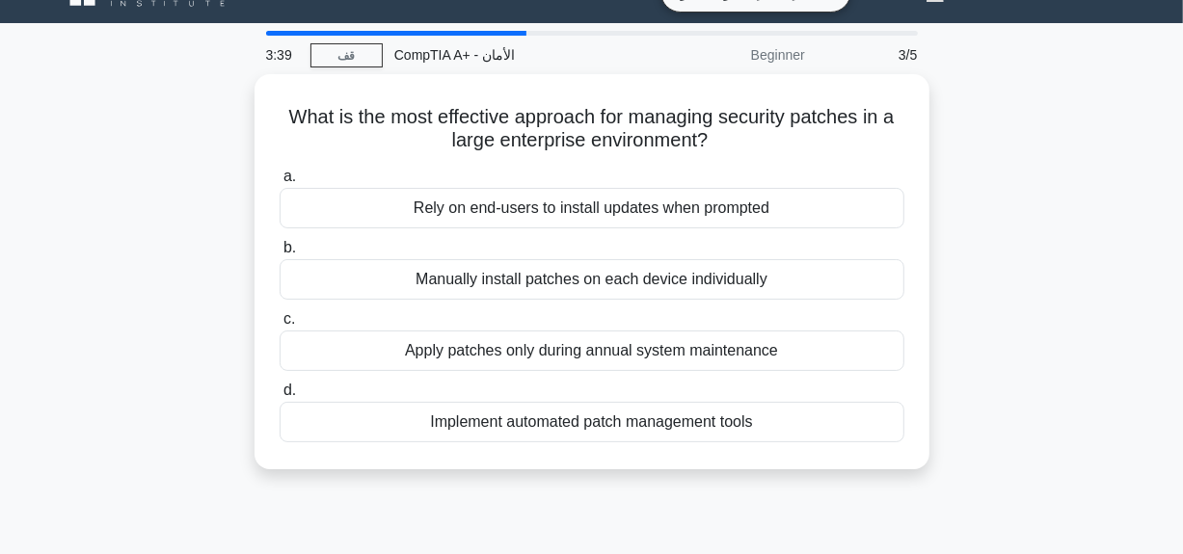
scroll to position [0, 0]
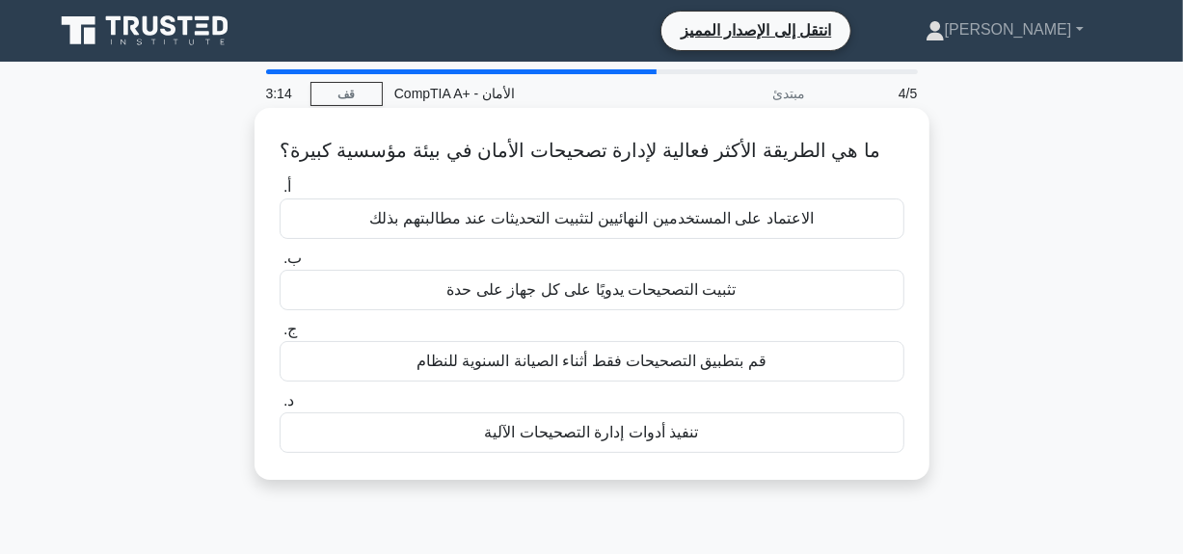
click at [714, 429] on div "تنفيذ أدوات إدارة التصحيحات الآلية" at bounding box center [592, 433] width 625 height 40
click at [280, 408] on input "د. تنفيذ أدوات إدارة التصحيحات الآلية" at bounding box center [280, 401] width 0 height 13
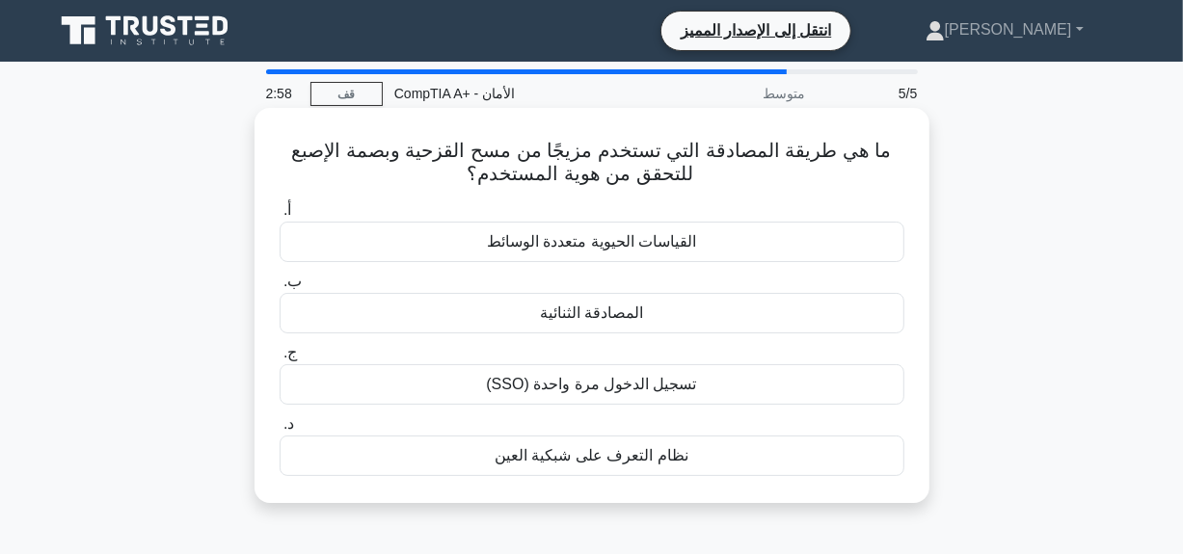
click at [662, 324] on div "المصادقة الثنائية" at bounding box center [592, 313] width 625 height 40
click at [280, 288] on input "ب. المصادقة الثنائية" at bounding box center [280, 282] width 0 height 13
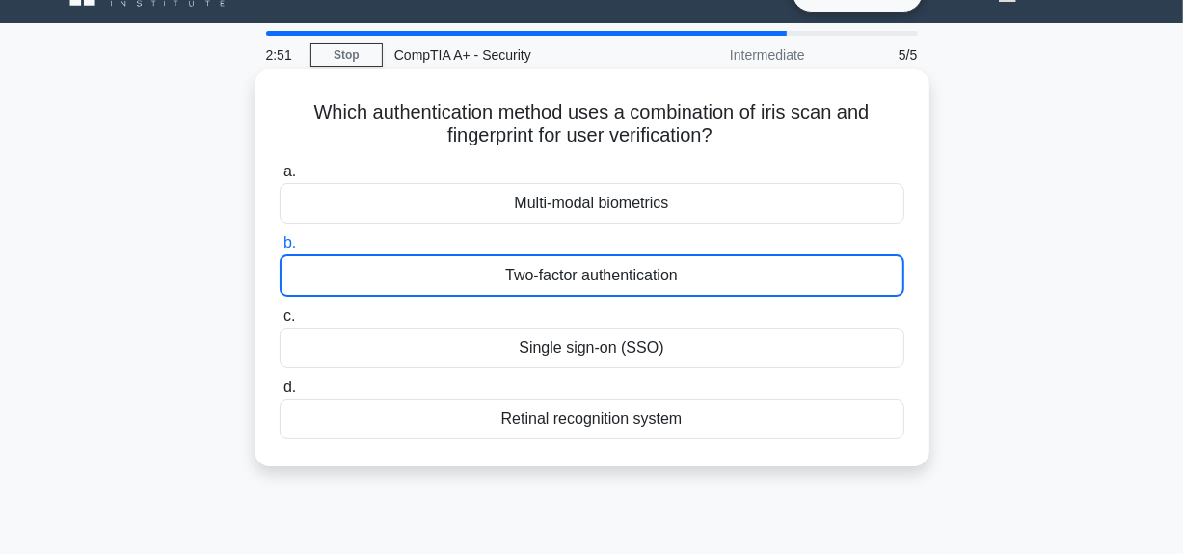
scroll to position [77, 0]
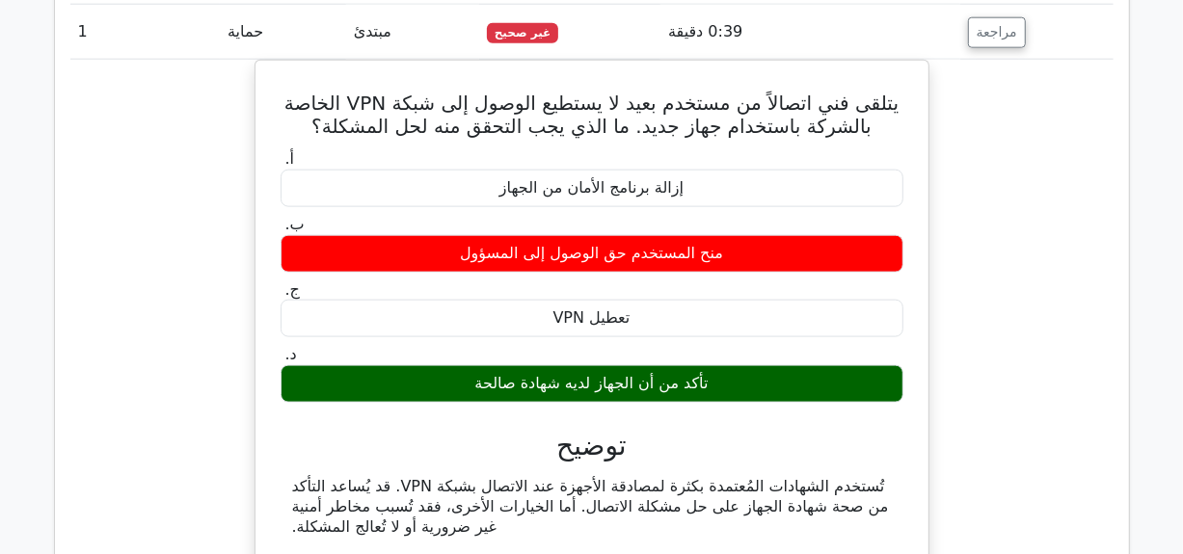
scroll to position [1390, 0]
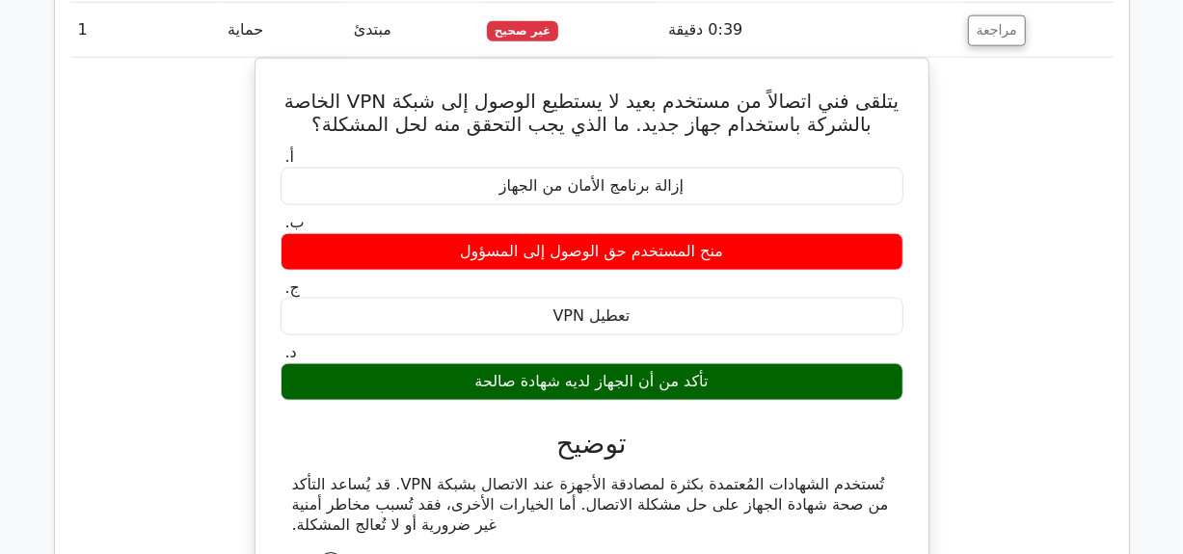
click at [1003, 452] on div "يتلقى فني اتصالاً من مستخدم بعيد لا يستطيع الوصول إلى شبكة VPN الخاصة بالشركة ب…" at bounding box center [591, 348] width 1043 height 580
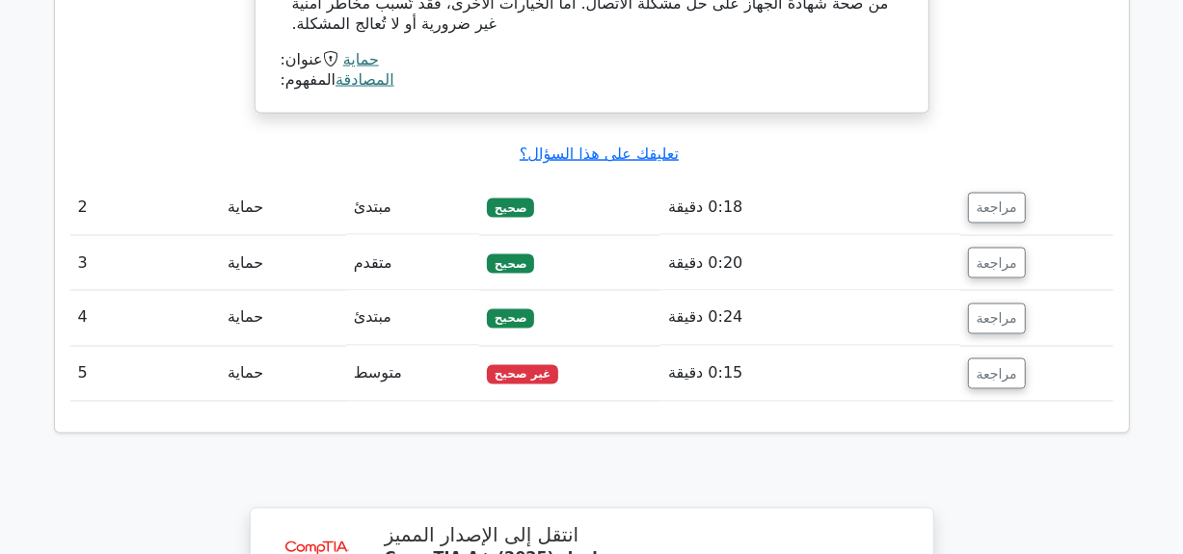
scroll to position [1930, 0]
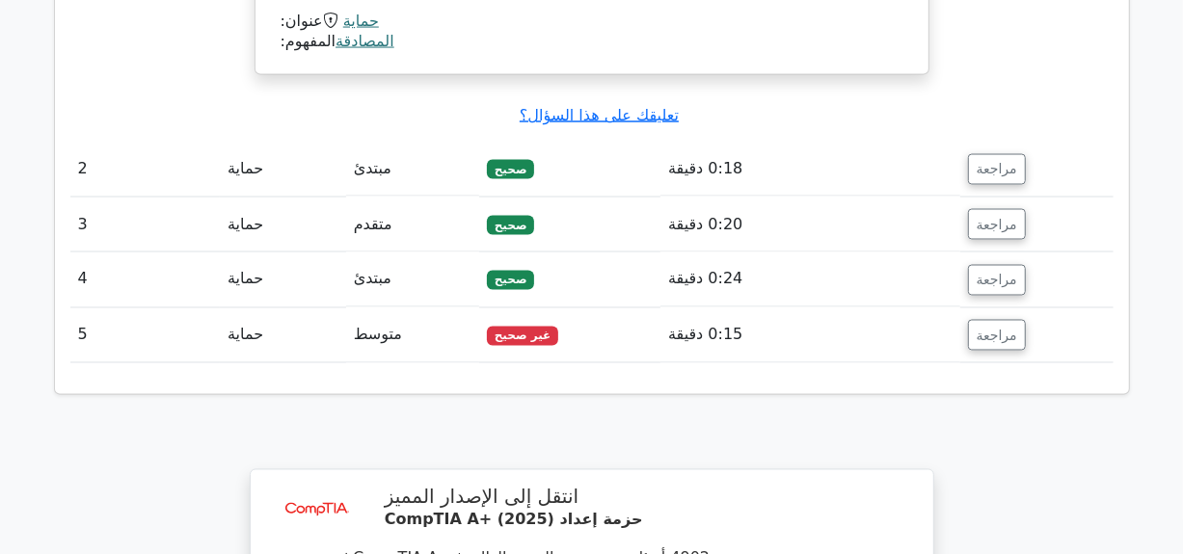
click at [994, 310] on td "مراجعة" at bounding box center [1036, 336] width 153 height 55
click at [990, 328] on font "مراجعة" at bounding box center [997, 335] width 40 height 15
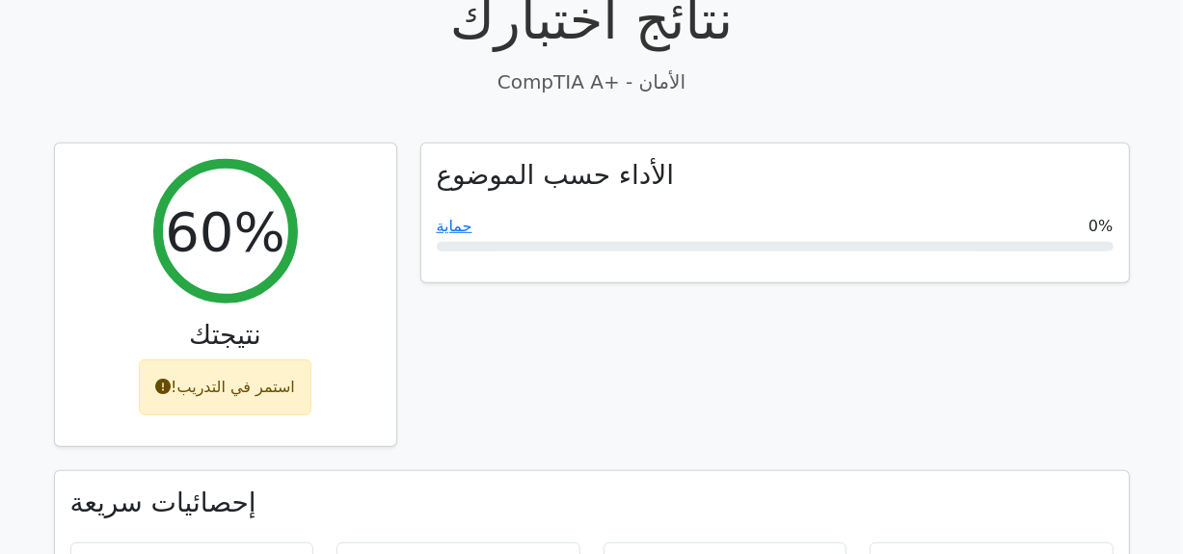
scroll to position [542, 0]
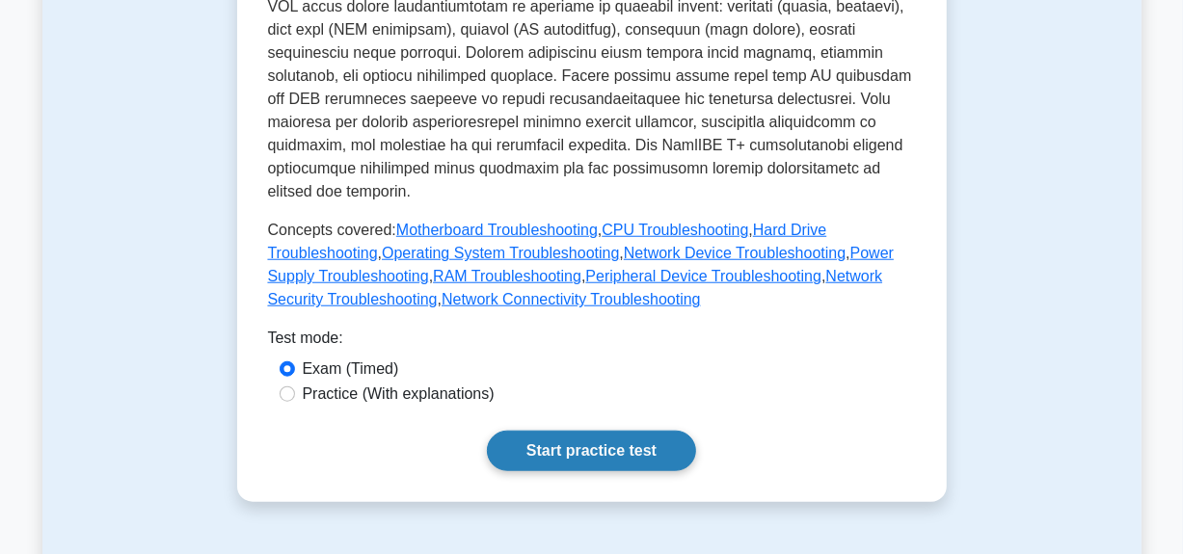
scroll to position [887, 0]
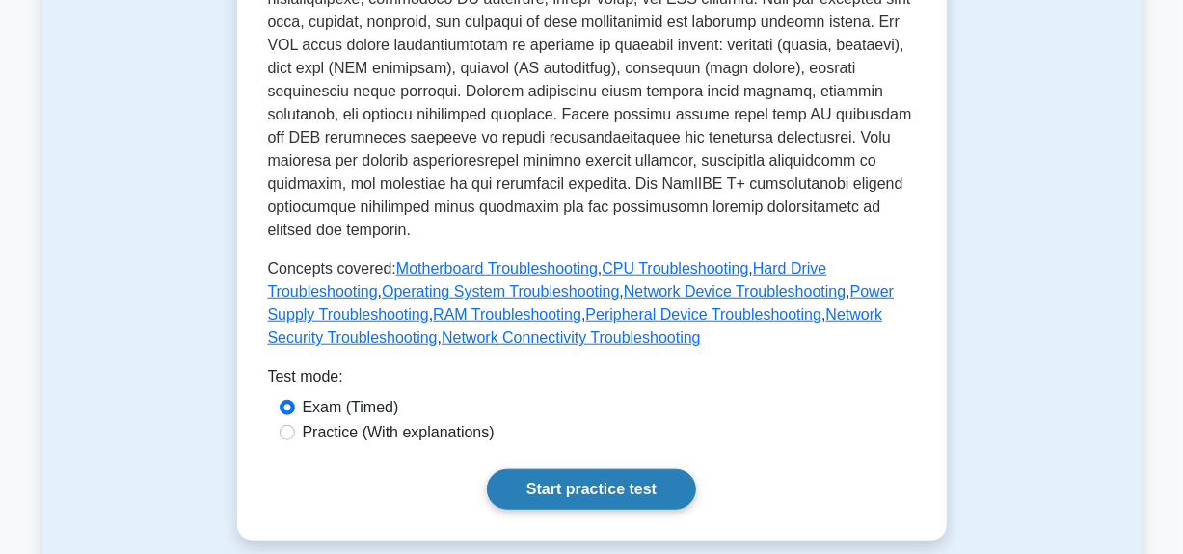
click at [575, 474] on link "Start practice test" at bounding box center [591, 490] width 209 height 40
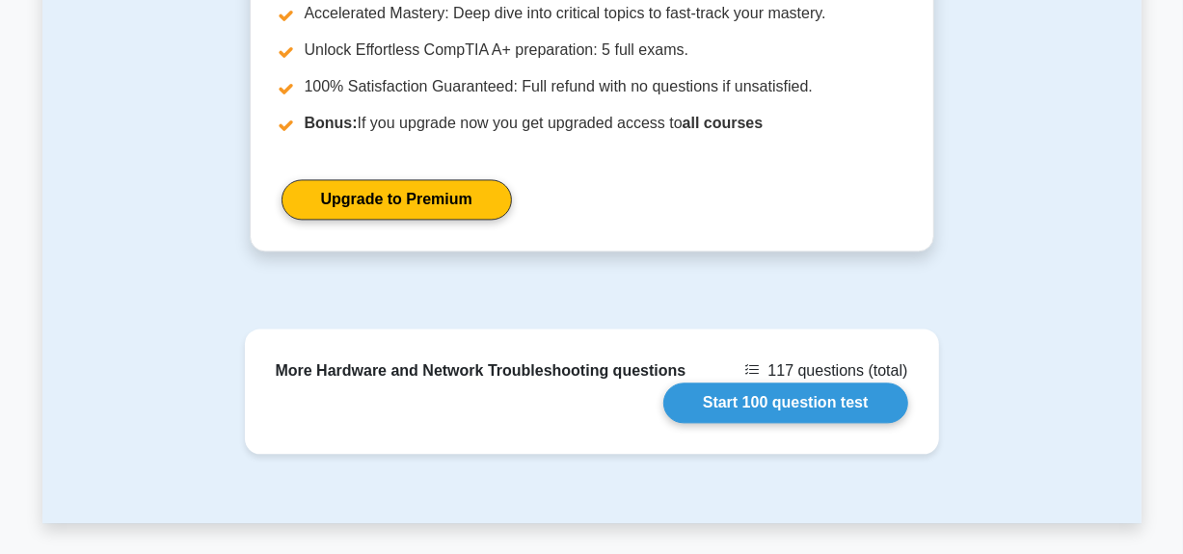
scroll to position [2351, 0]
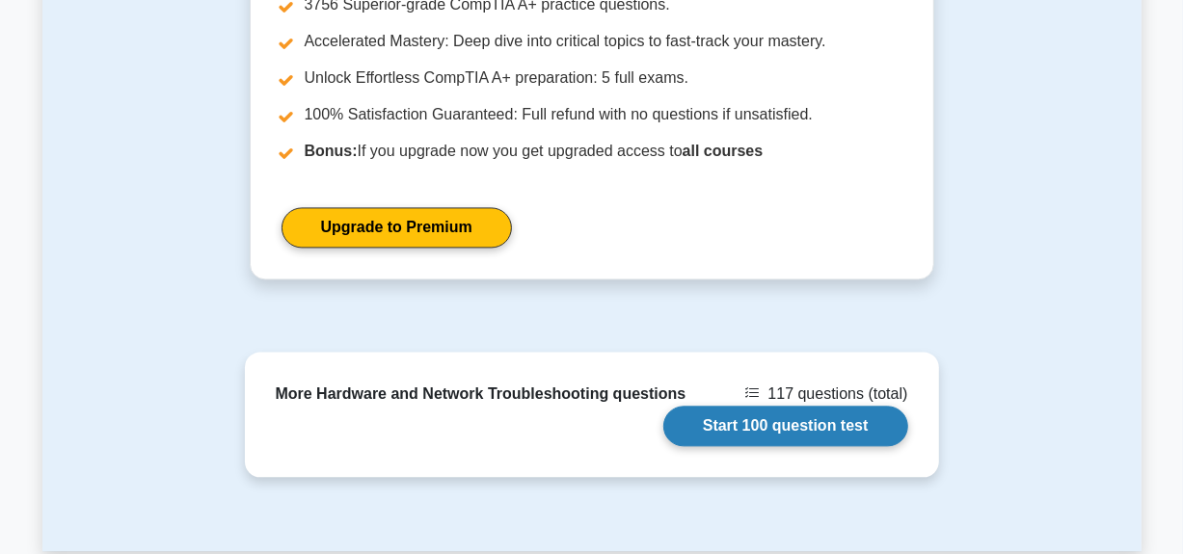
click at [687, 424] on link "Start 100 question test" at bounding box center [785, 426] width 245 height 40
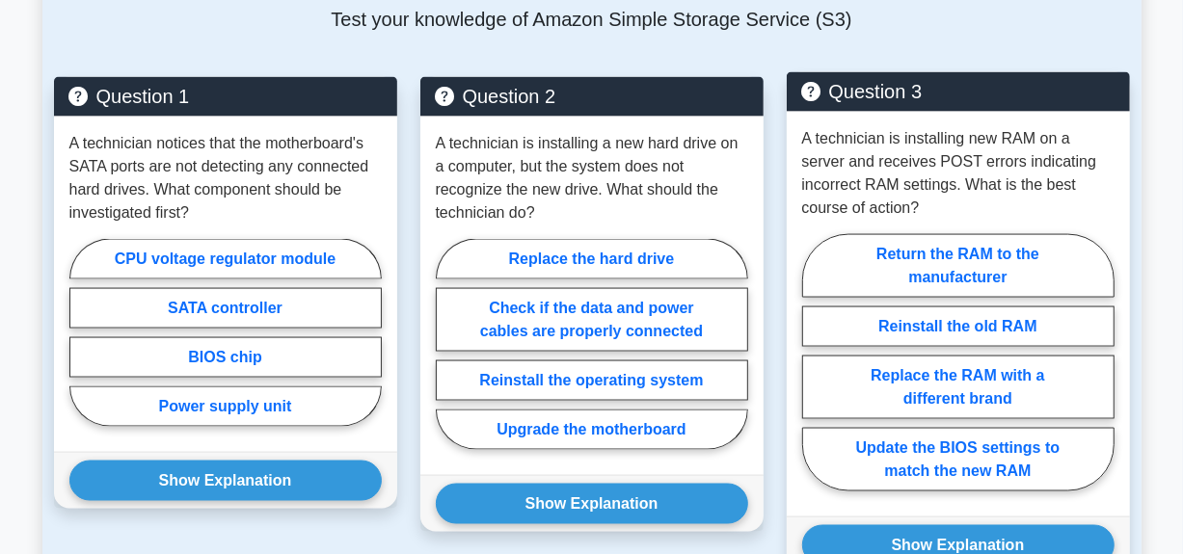
scroll to position [1644, 0]
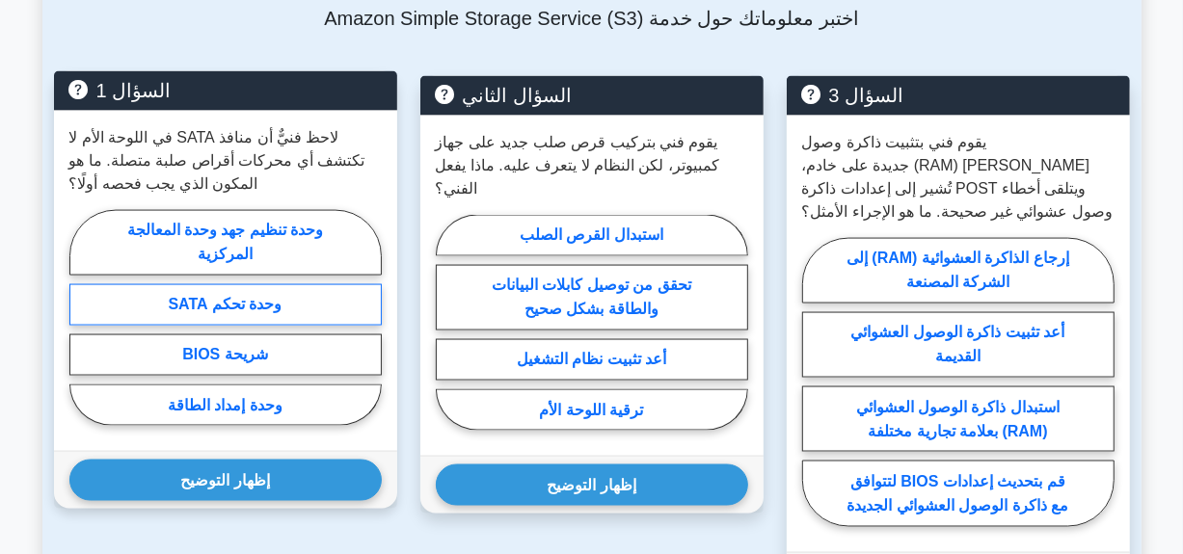
click at [262, 297] on font "وحدة تحكم SATA" at bounding box center [225, 305] width 114 height 16
click at [82, 317] on input "وحدة تحكم SATA" at bounding box center [75, 323] width 13 height 13
radio input "true"
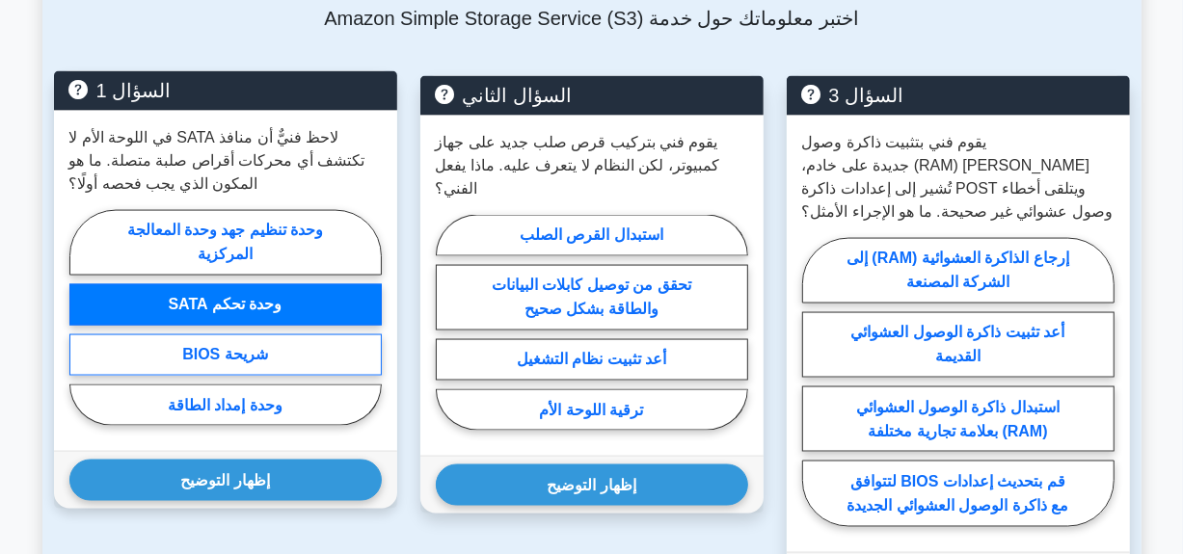
click at [296, 335] on label "شريحة BIOS" at bounding box center [225, 355] width 312 height 41
click at [82, 318] on input "شريحة BIOS" at bounding box center [75, 323] width 13 height 13
radio input "true"
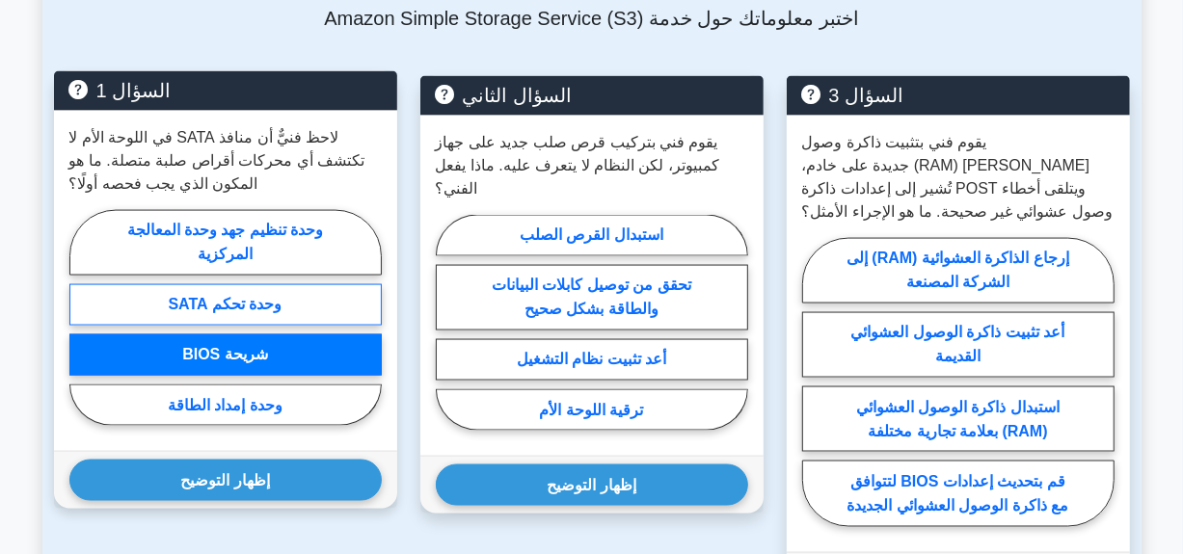
click at [291, 284] on label "وحدة تحكم SATA" at bounding box center [225, 304] width 312 height 41
click at [82, 317] on input "وحدة تحكم SATA" at bounding box center [75, 323] width 13 height 13
radio input "true"
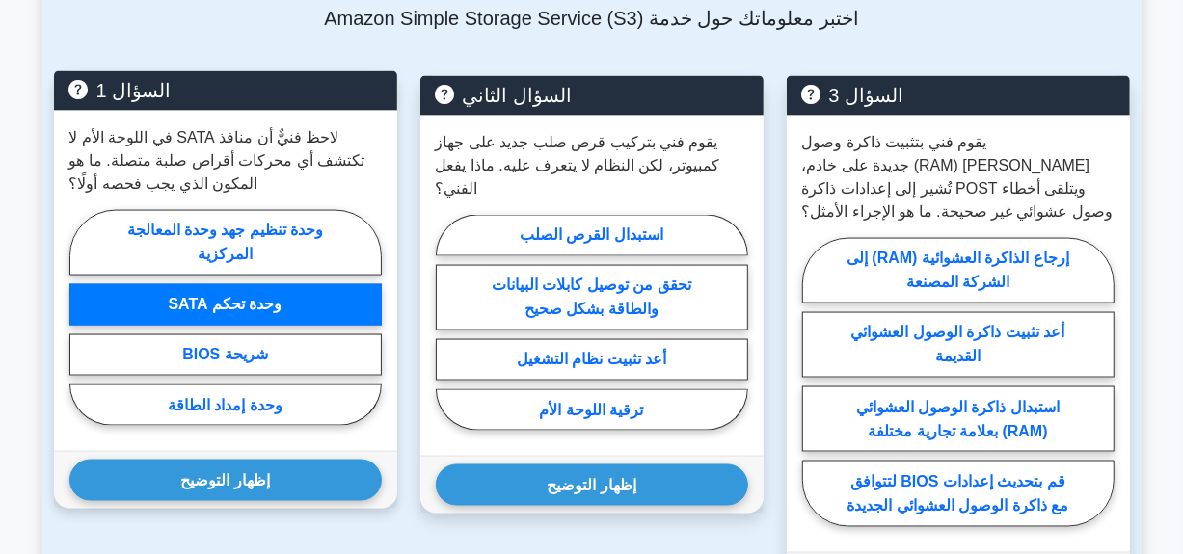
click at [291, 284] on label "وحدة تحكم SATA" at bounding box center [225, 304] width 312 height 41
click at [82, 317] on input "وحدة تحكم SATA" at bounding box center [75, 323] width 13 height 13
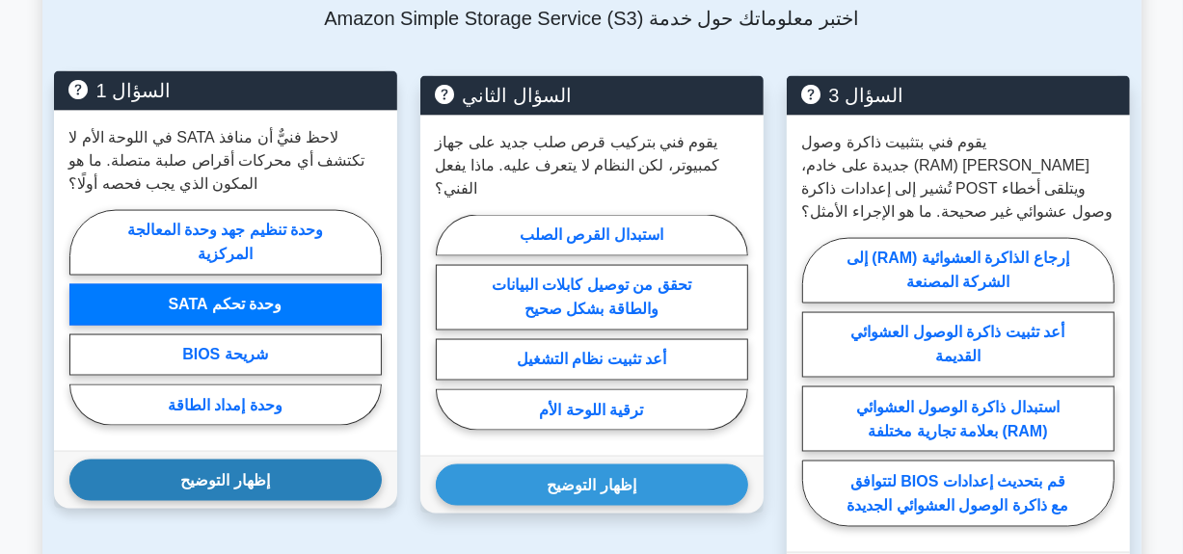
click at [289, 460] on button "إظهار التوضيح" at bounding box center [225, 480] width 312 height 41
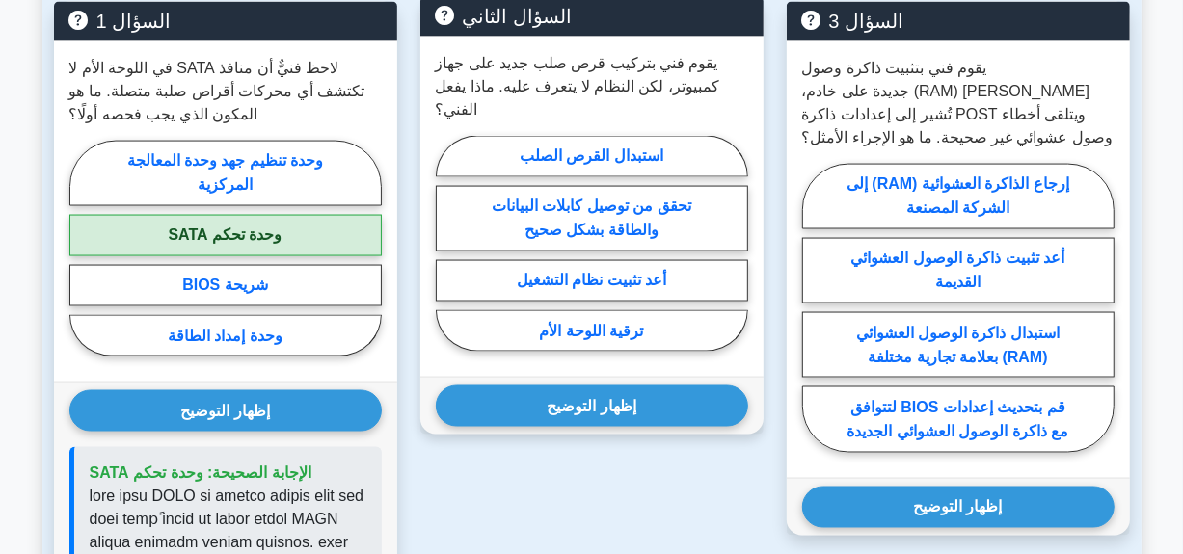
scroll to position [1721, 0]
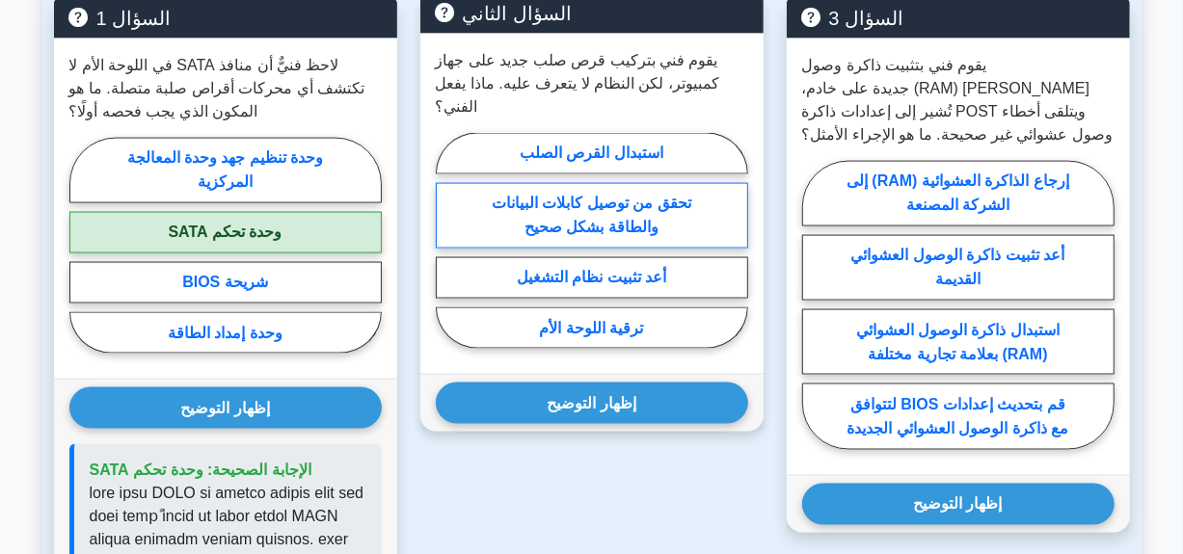
click at [670, 196] on font "تحقق من توصيل كابلات البيانات والطاقة بشكل صحيح" at bounding box center [592, 216] width 200 height 40
click at [448, 240] on input "تحقق من توصيل كابلات البيانات والطاقة بشكل صحيح" at bounding box center [442, 246] width 13 height 13
radio input "true"
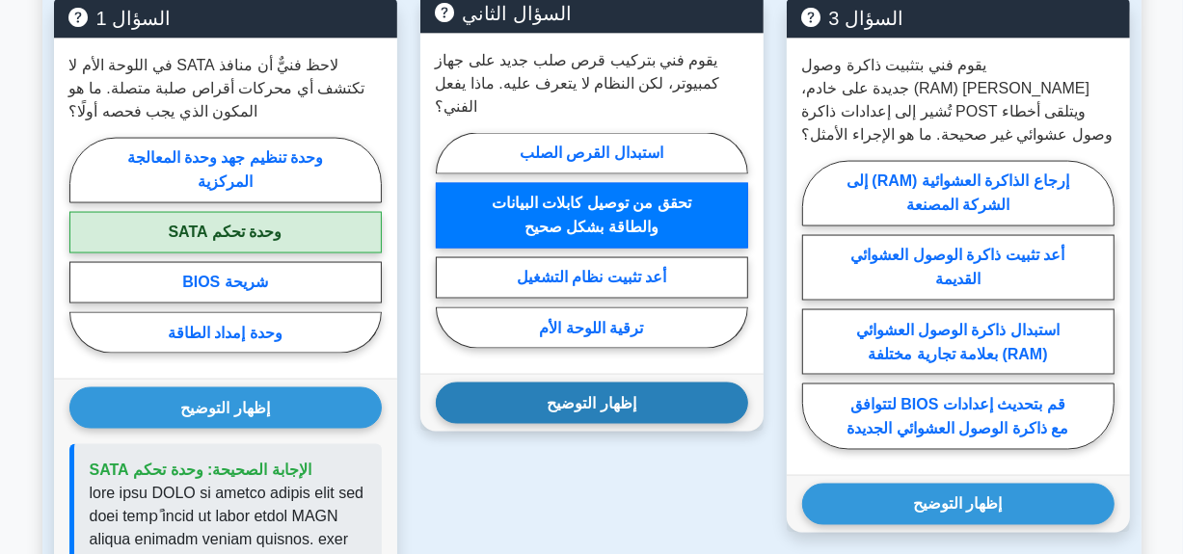
click at [671, 383] on button "إظهار التوضيح" at bounding box center [592, 403] width 312 height 41
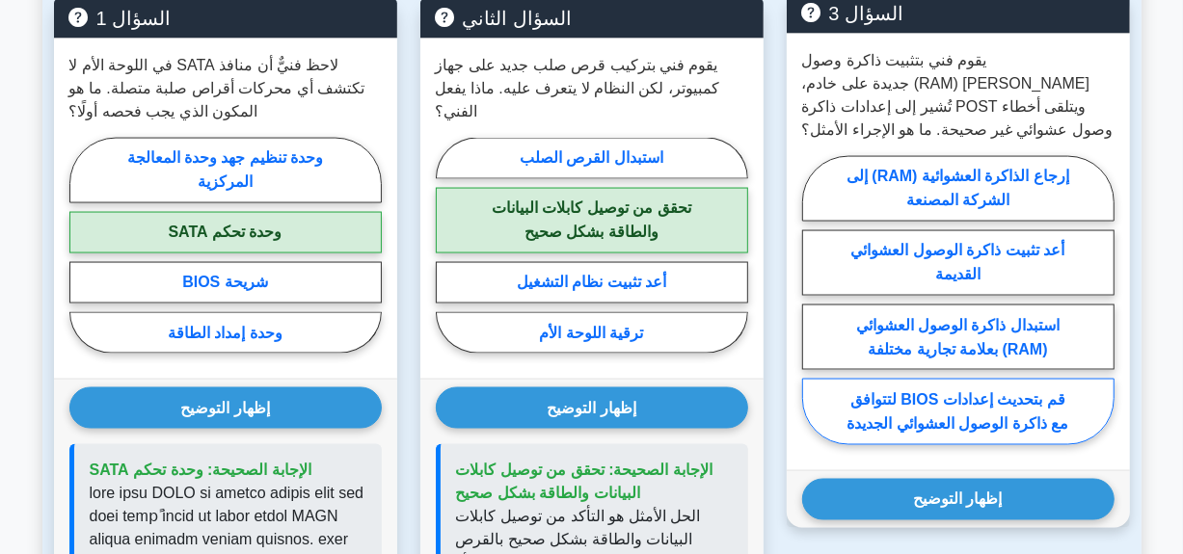
click at [1069, 379] on label "قم بتحديث إعدادات BIOS لتتوافق مع ذاكرة الوصول العشوائي الجديدة" at bounding box center [958, 412] width 312 height 66
click at [815, 312] on input "قم بتحديث إعدادات BIOS لتتوافق مع ذاكرة الوصول العشوائي الجديدة" at bounding box center [808, 306] width 13 height 13
radio input "true"
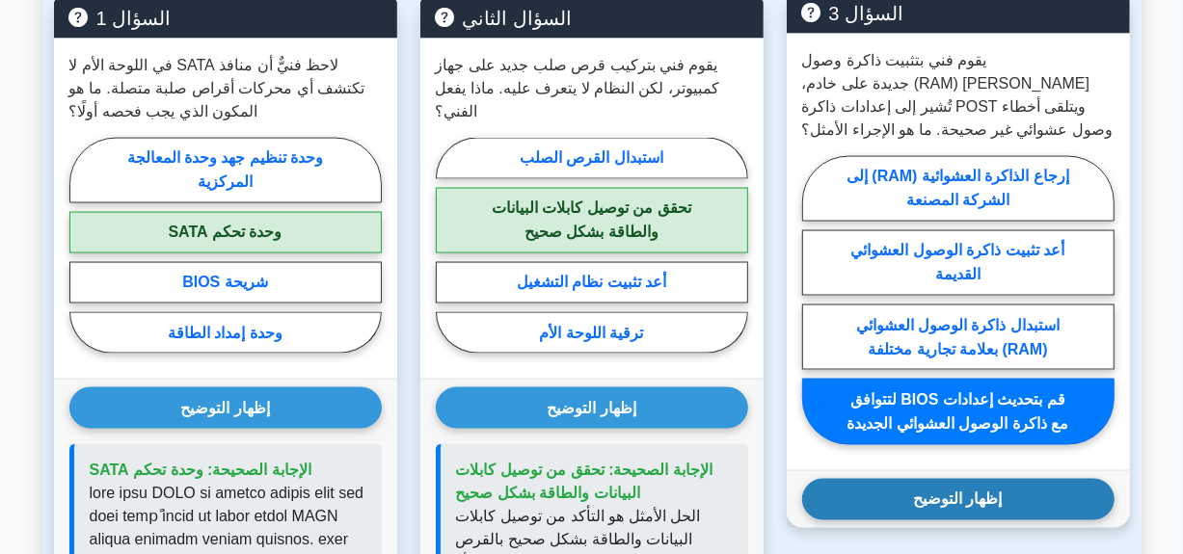
click at [1052, 479] on button "إظهار التوضيح" at bounding box center [958, 499] width 312 height 41
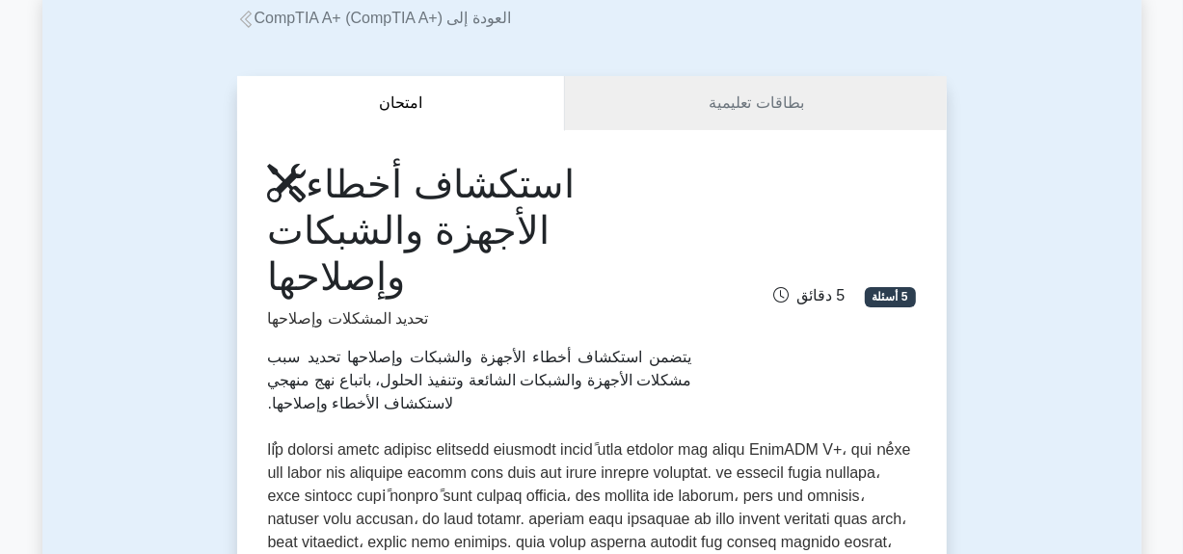
scroll to position [155, 0]
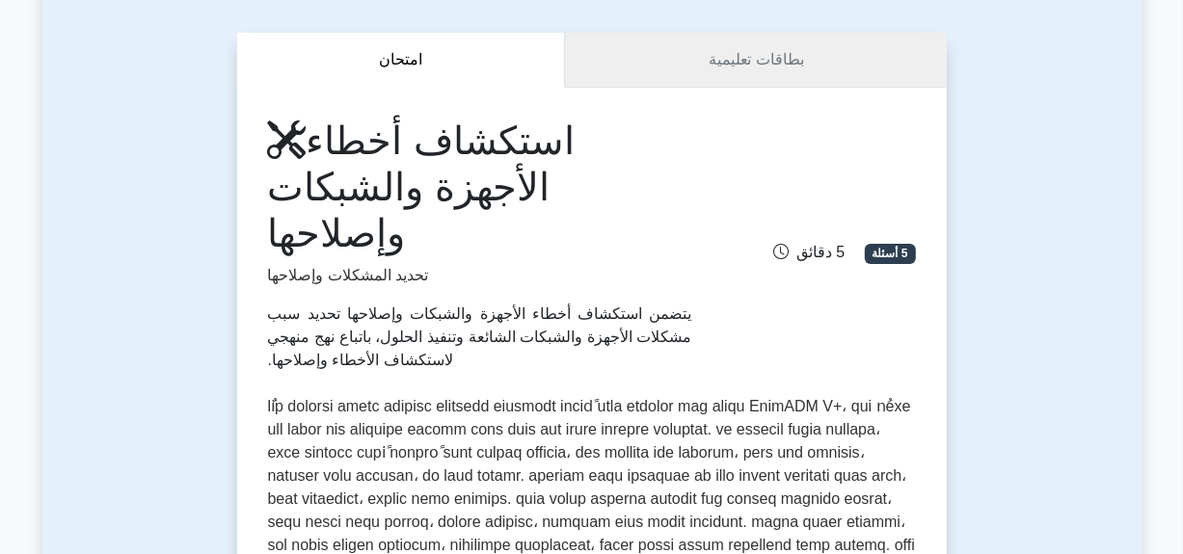
click at [721, 40] on link "بطاقات تعليمية" at bounding box center [755, 60] width 381 height 55
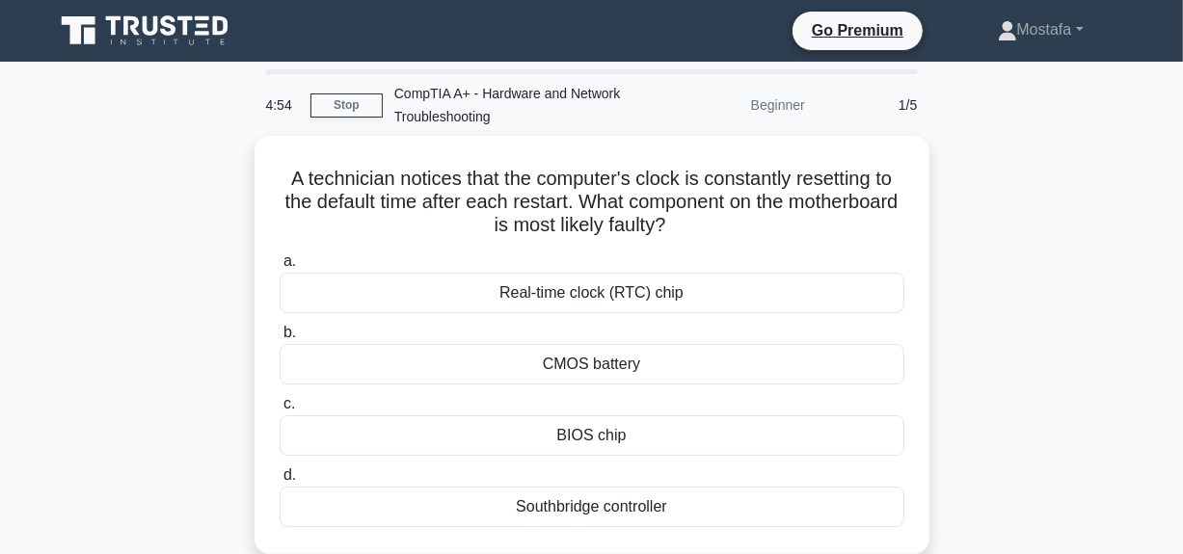
click at [1069, 479] on div "A technician notices that the computer's clock is constantly resetting to the d…" at bounding box center [591, 357] width 1099 height 442
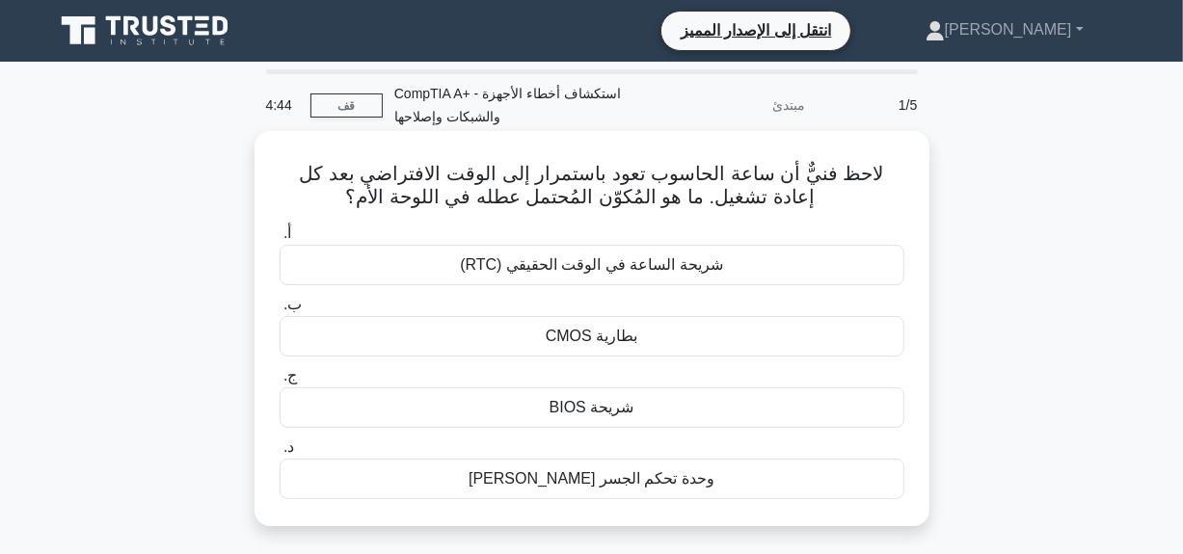
click at [840, 340] on div "بطارية CMOS" at bounding box center [592, 336] width 625 height 40
click at [280, 311] on input "ب. بطارية CMOS" at bounding box center [280, 305] width 0 height 13
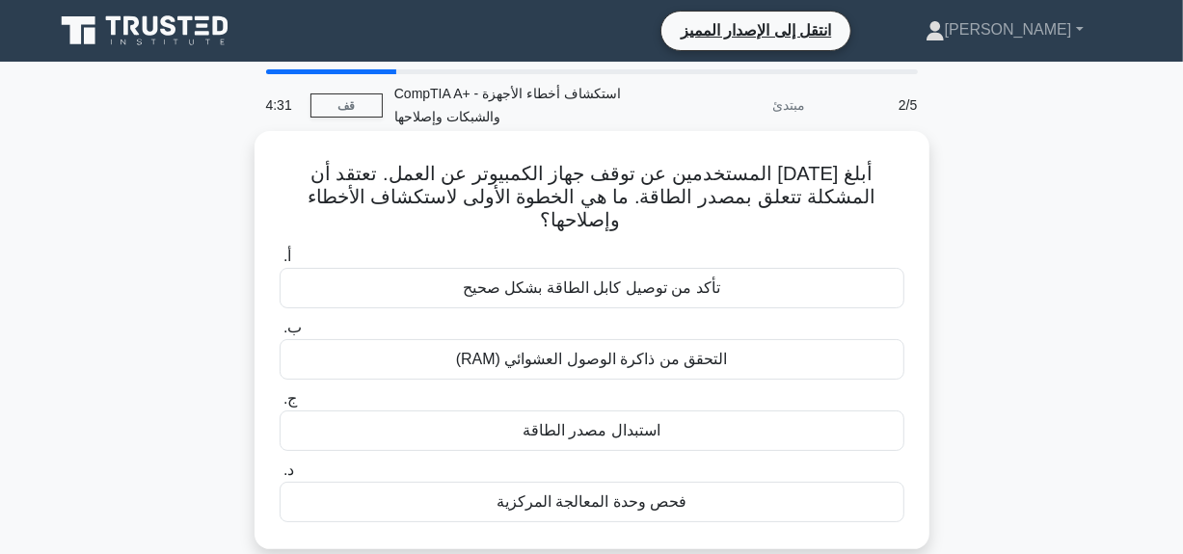
click at [831, 268] on div "تأكد من توصيل كابل الطاقة بشكل صحيح" at bounding box center [592, 288] width 625 height 40
click at [280, 262] on input "أ. تأكد من توصيل كابل الطاقة بشكل صحيح" at bounding box center [280, 257] width 0 height 13
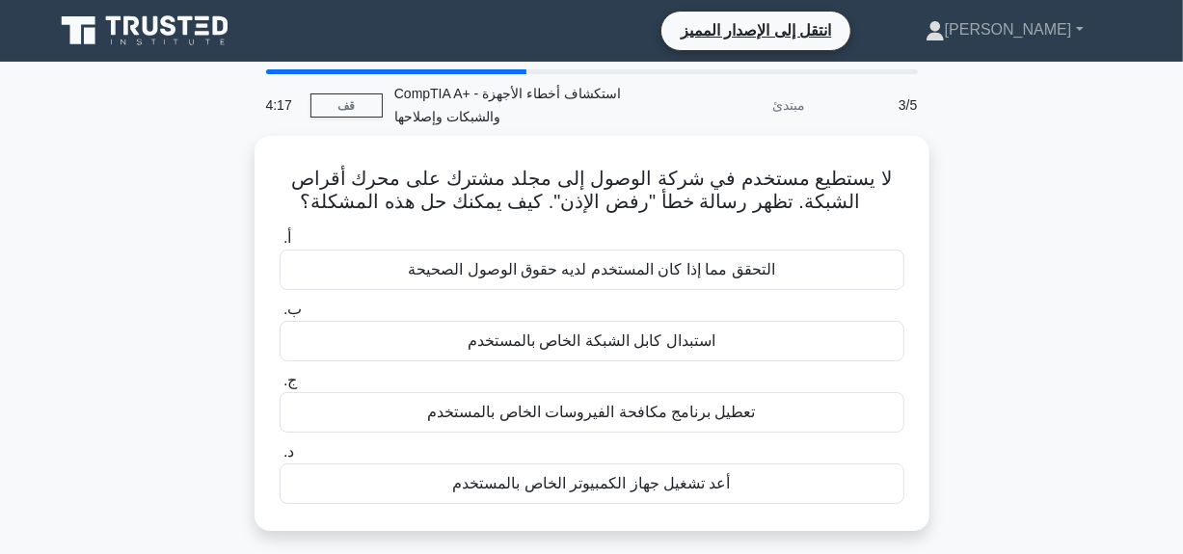
click at [831, 262] on div "التحقق مما إذا كان المستخدم لديه حقوق الوصول الصحيحة" at bounding box center [592, 270] width 625 height 40
click at [280, 245] on input "أ. التحقق مما إذا كان المستخدم لديه حقوق الوصول الصحيحة" at bounding box center [280, 238] width 0 height 13
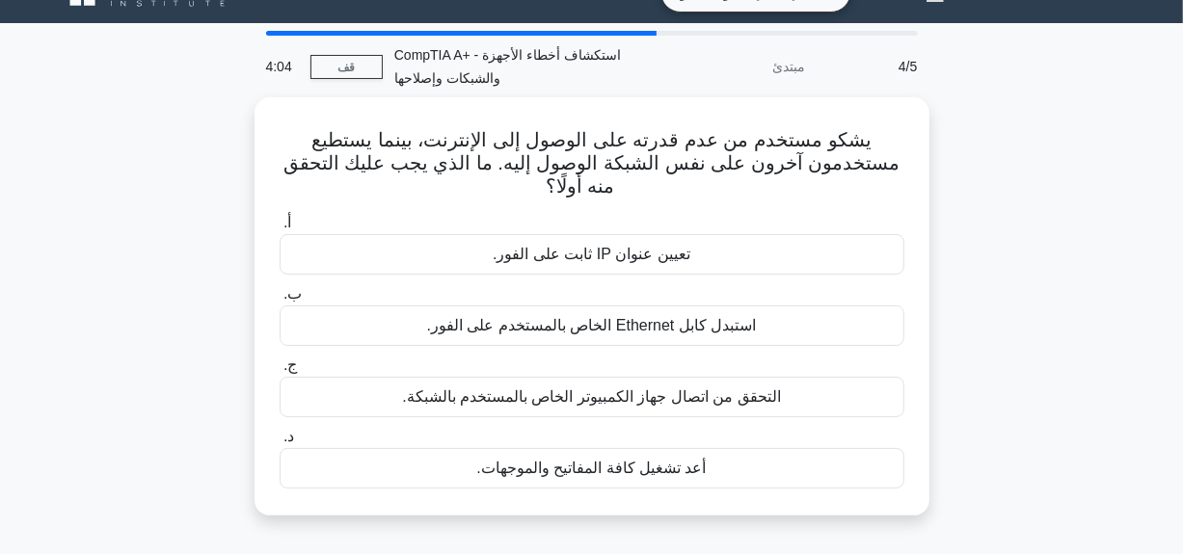
scroll to position [77, 0]
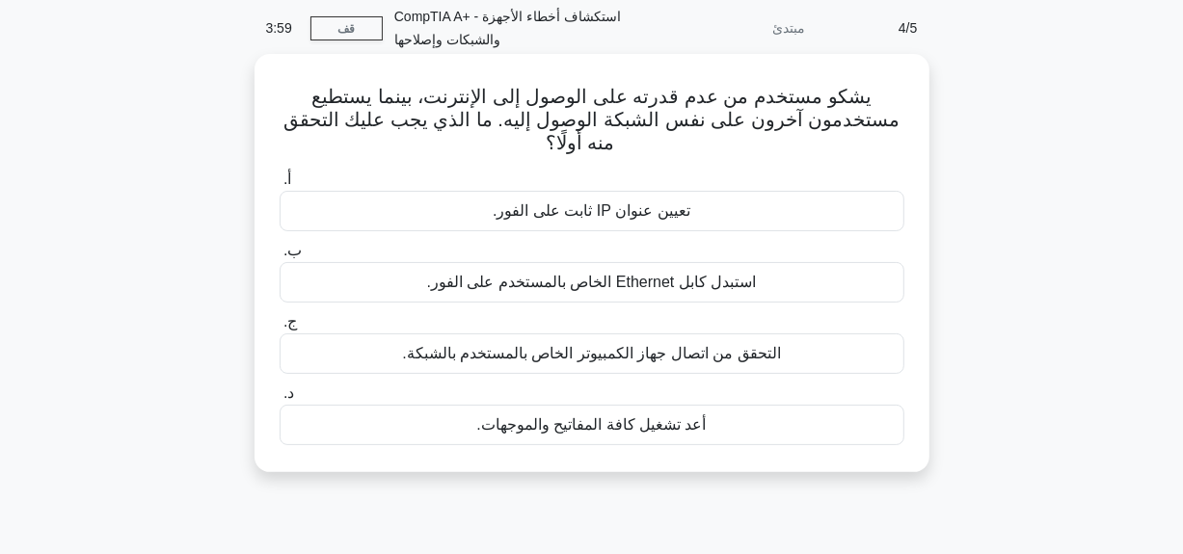
click at [762, 369] on div "التحقق من اتصال جهاز الكمبيوتر الخاص بالمستخدم بالشبكة." at bounding box center [592, 354] width 625 height 40
click at [280, 329] on input "ج. التحقق من اتصال جهاز الكمبيوتر الخاص بالمستخدم بالشبكة." at bounding box center [280, 322] width 0 height 13
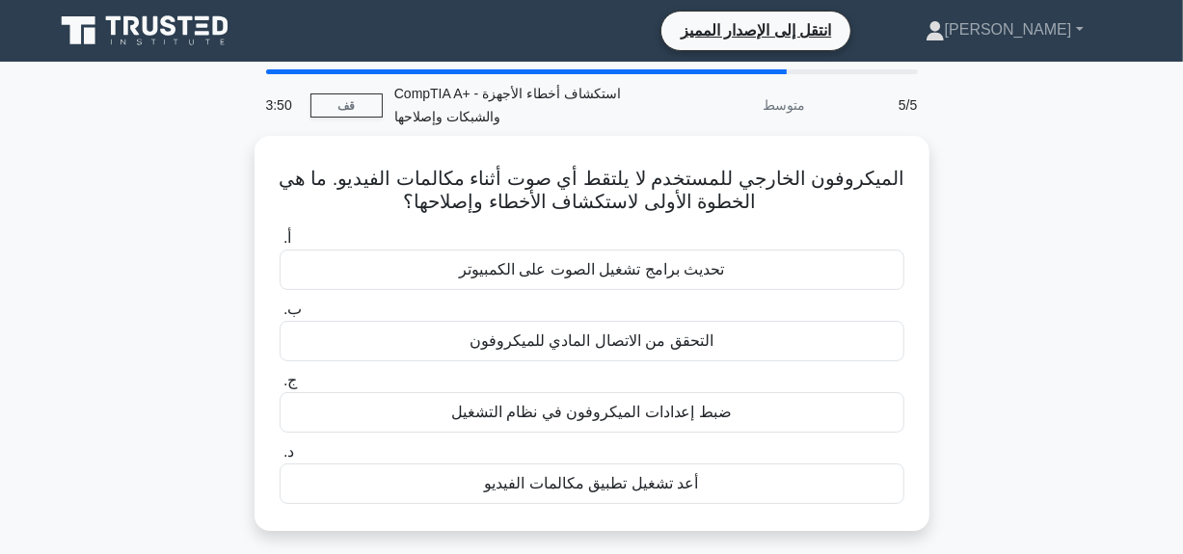
scroll to position [39, 0]
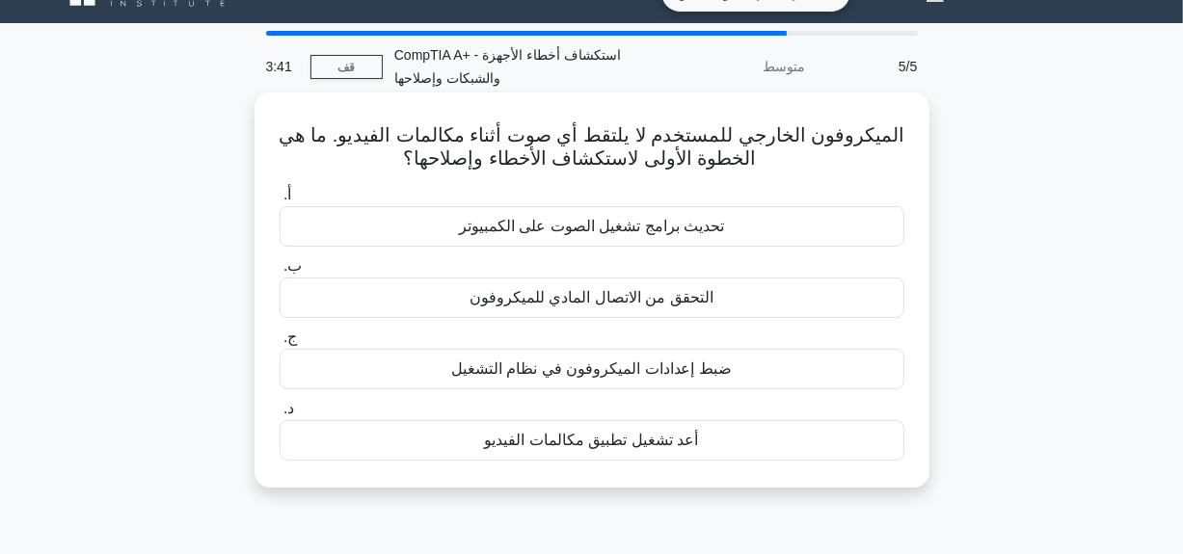
click at [707, 383] on div "ضبط إعدادات الميكروفون في نظام التشغيل" at bounding box center [592, 369] width 625 height 40
click at [280, 344] on input "ج. ضبط إعدادات الميكروفون في نظام التشغيل" at bounding box center [280, 338] width 0 height 13
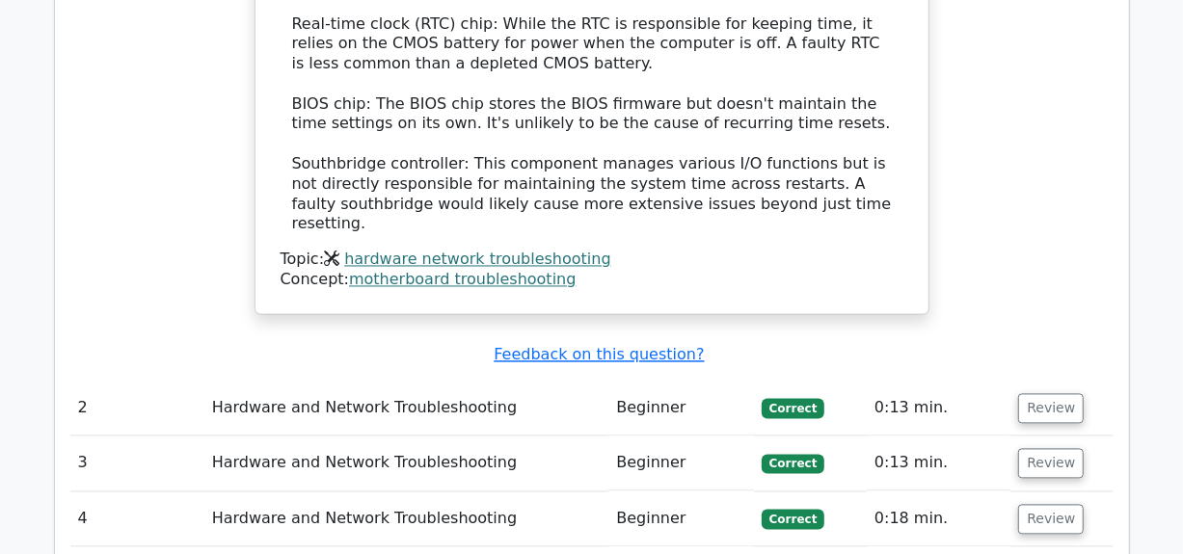
scroll to position [2160, 0]
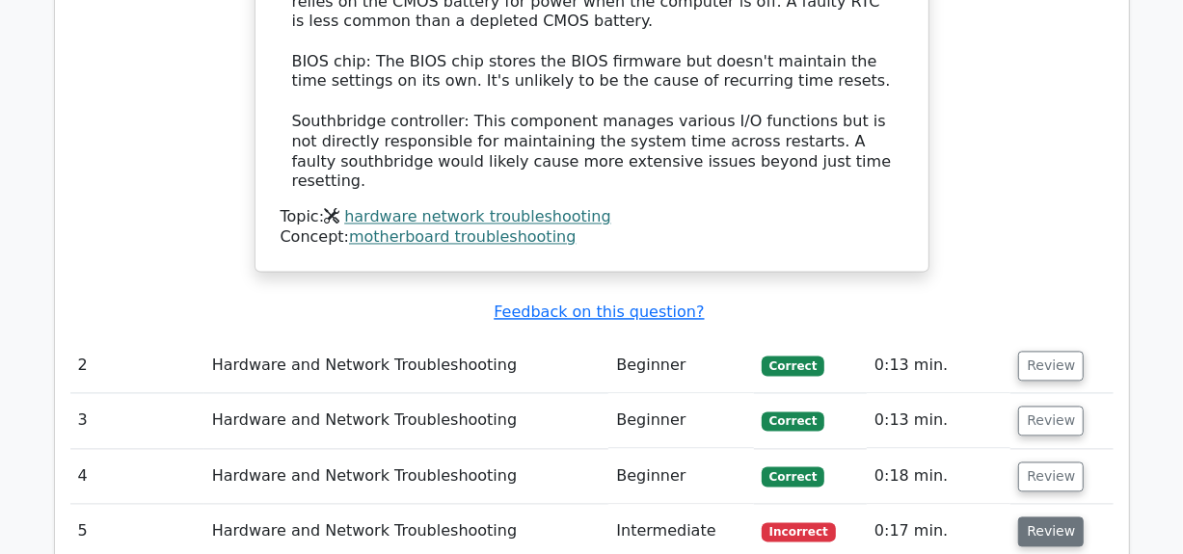
click at [1047, 518] on button "Review" at bounding box center [1051, 533] width 66 height 30
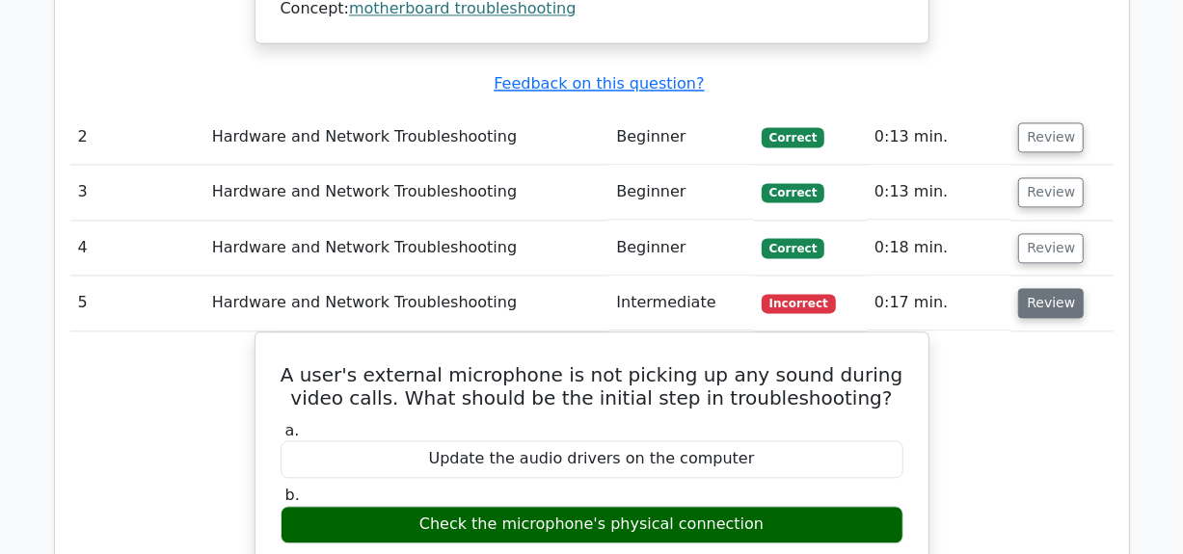
scroll to position [2391, 0]
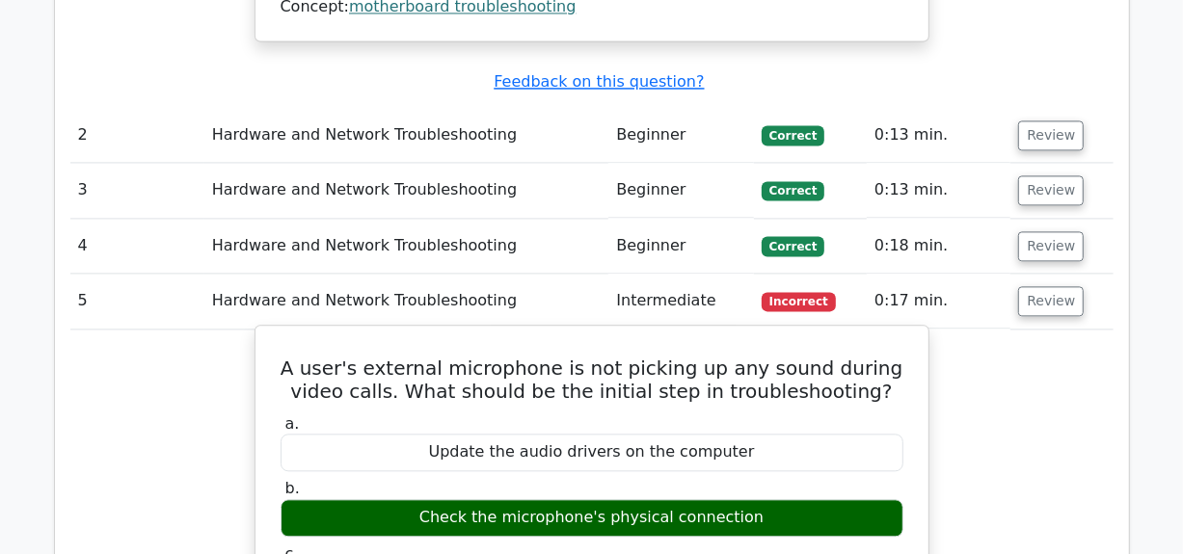
drag, startPoint x: 1155, startPoint y: 1, endPoint x: 833, endPoint y: 360, distance: 482.0
click at [833, 434] on div "Update the audio drivers on the computer" at bounding box center [592, 453] width 623 height 38
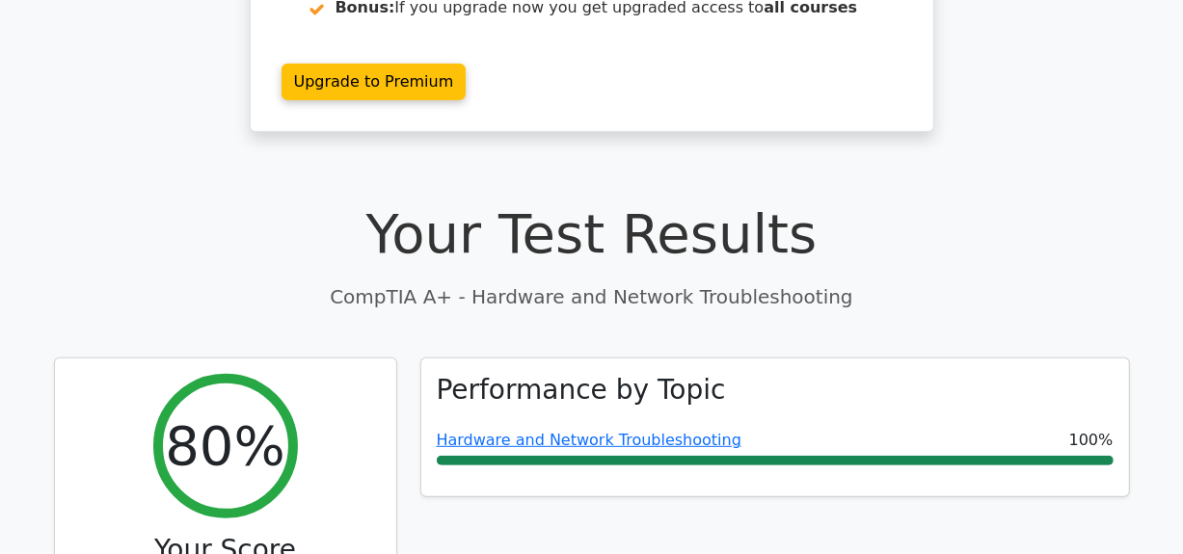
scroll to position [116, 0]
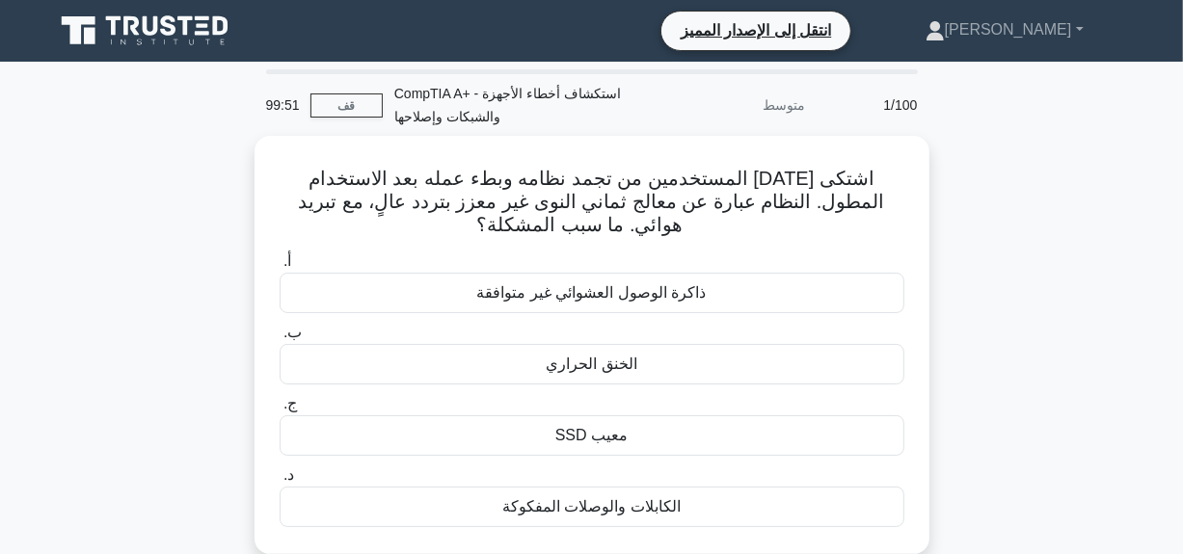
click at [962, 193] on div "اشتكى [DATE] المستخدمين من تجمد نظامه وبطء عمله بعد الاستخدام المطول. النظام عب…" at bounding box center [591, 357] width 1099 height 442
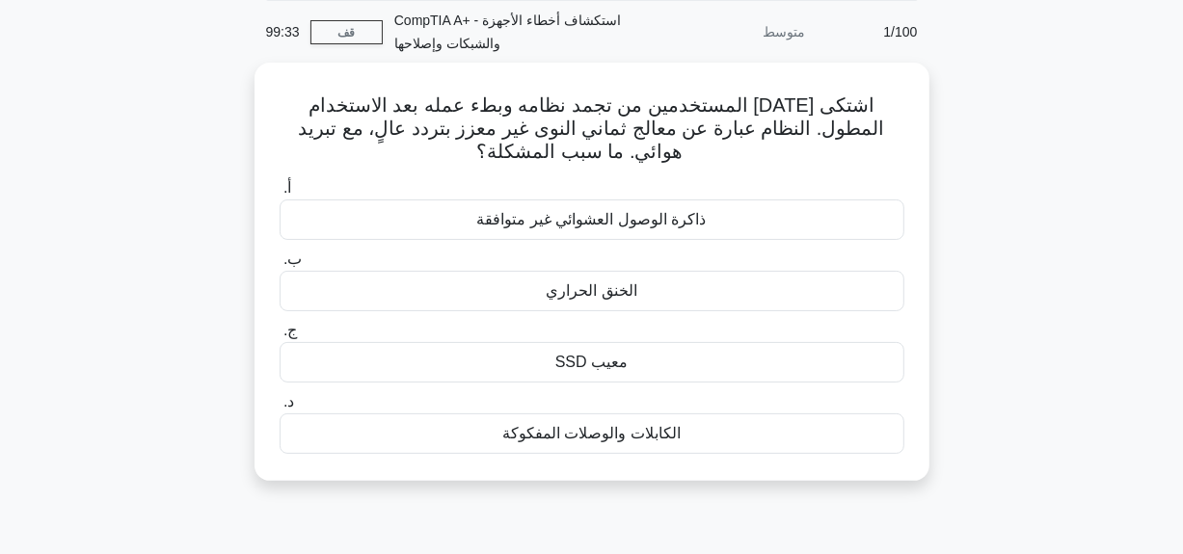
scroll to position [77, 0]
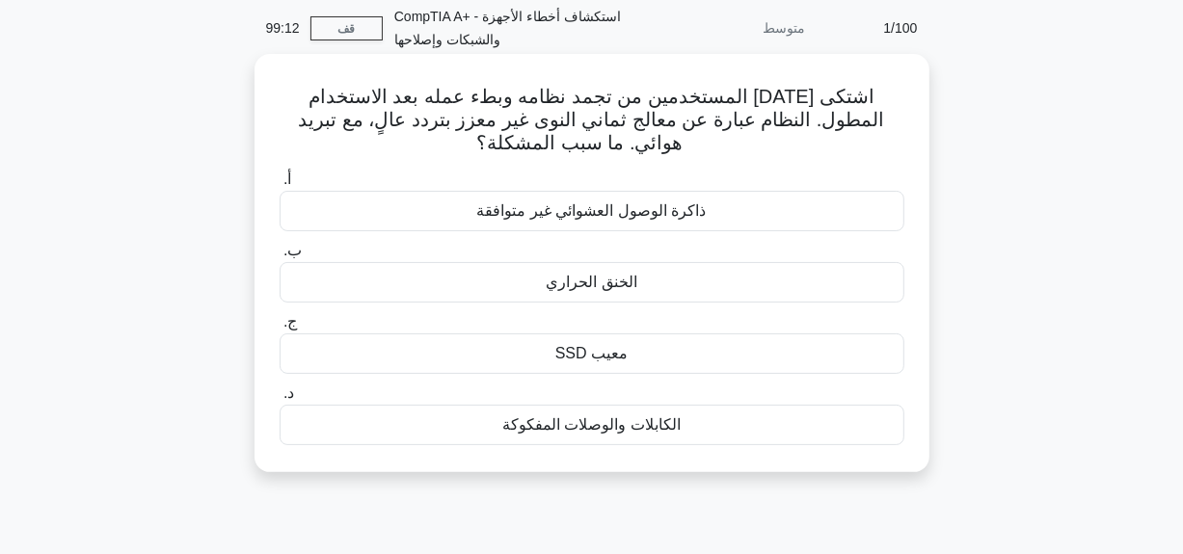
click at [777, 283] on div "الخنق الحراري" at bounding box center [592, 282] width 625 height 40
click at [280, 257] on input "ب. الخنق الحراري" at bounding box center [280, 251] width 0 height 13
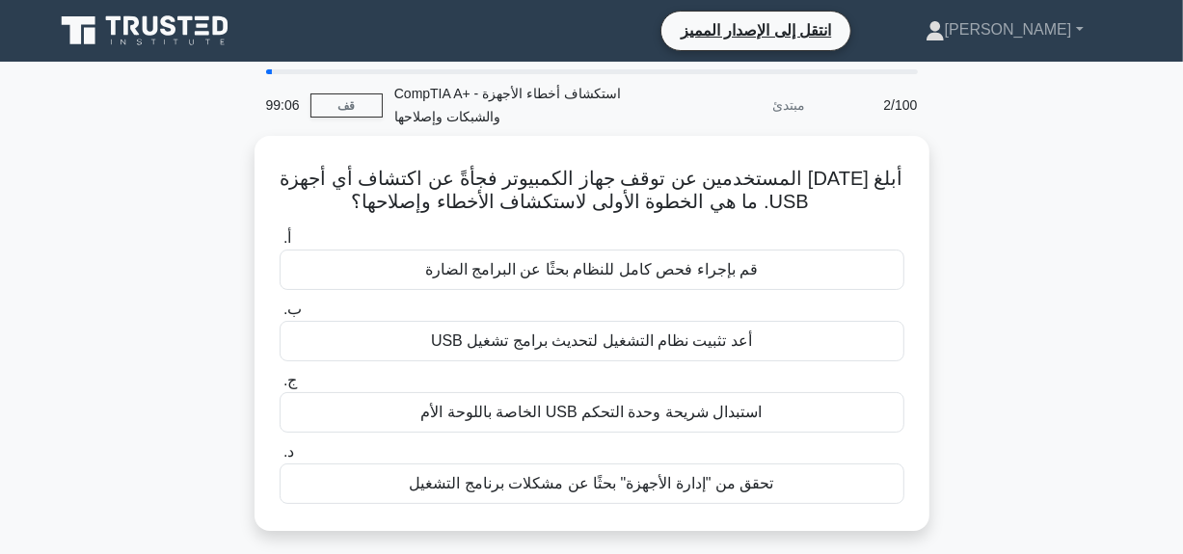
scroll to position [39, 0]
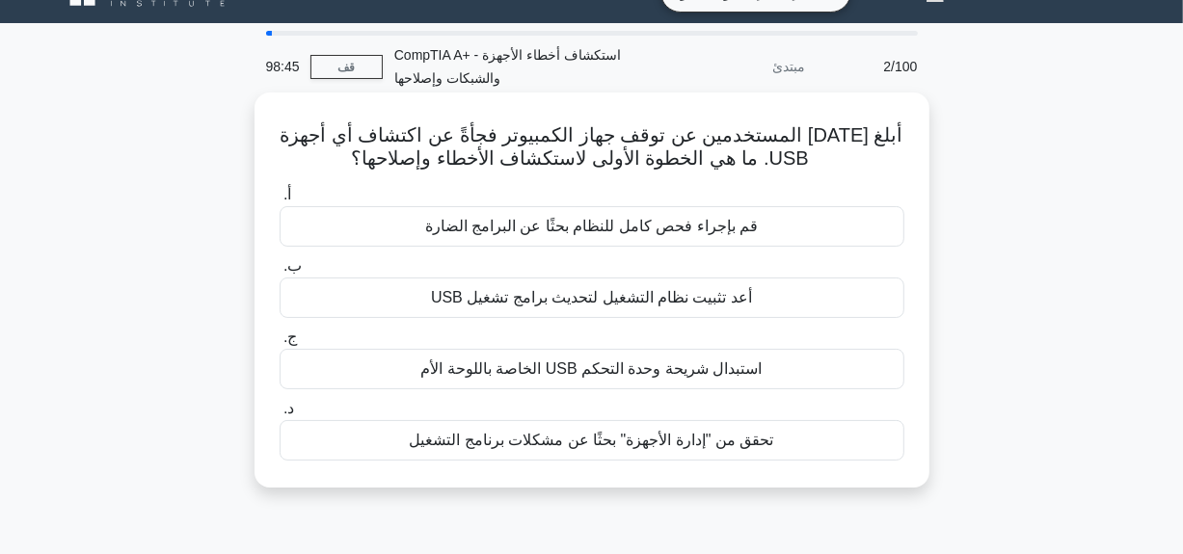
click at [708, 432] on font "تحقق من "إدارة الأجهزة" بحثًا عن مشكلات برنامج التشغيل" at bounding box center [592, 440] width 364 height 16
click at [280, 416] on input "د. تحقق من "إدارة الأجهزة" بحثًا عن مشكلات برنامج التشغيل" at bounding box center [280, 409] width 0 height 13
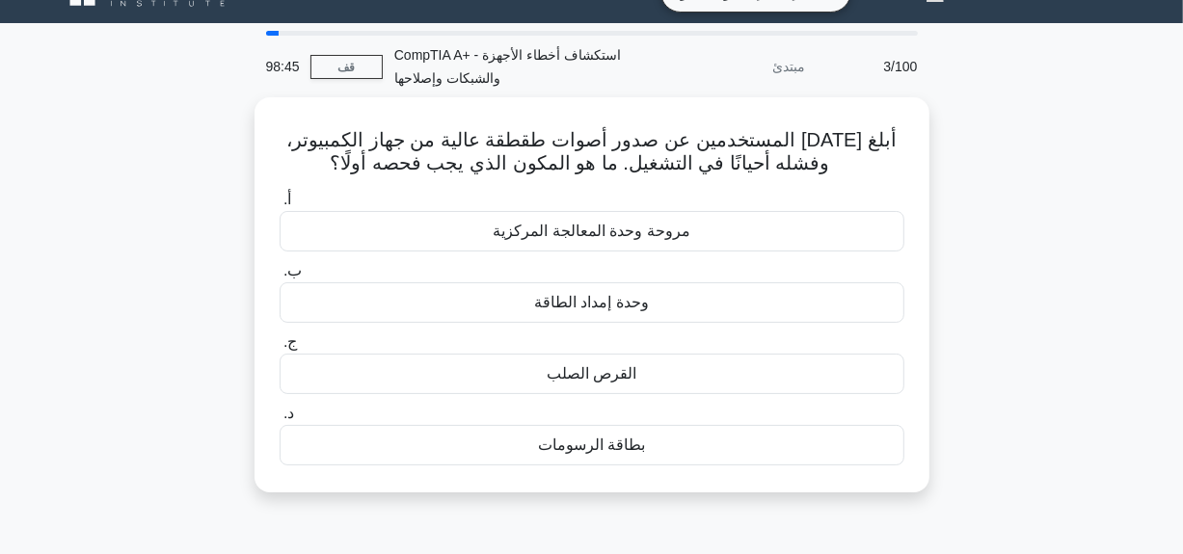
scroll to position [0, 0]
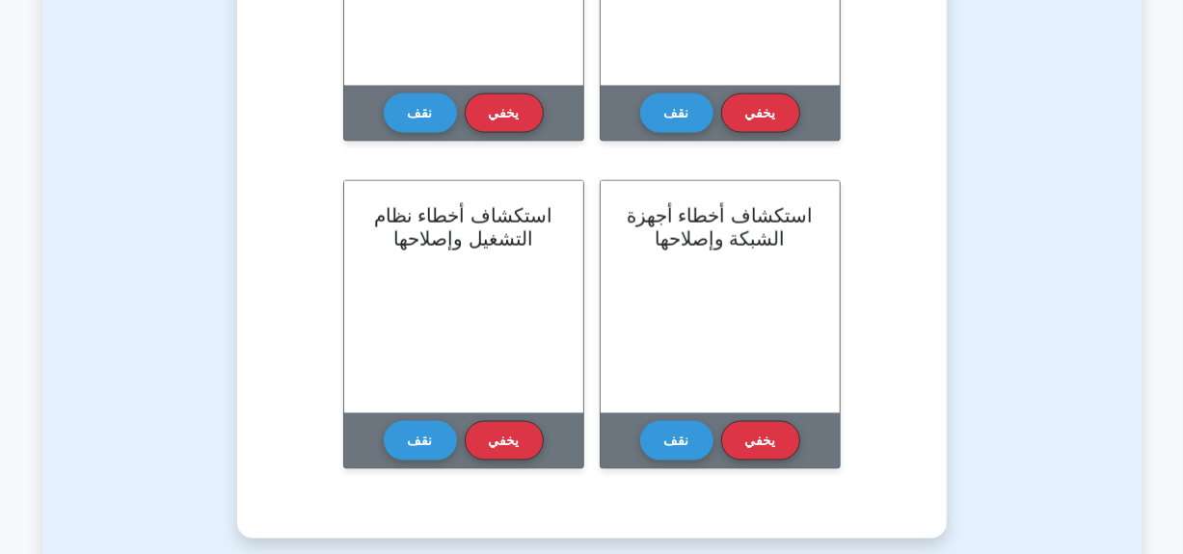
scroll to position [1658, 0]
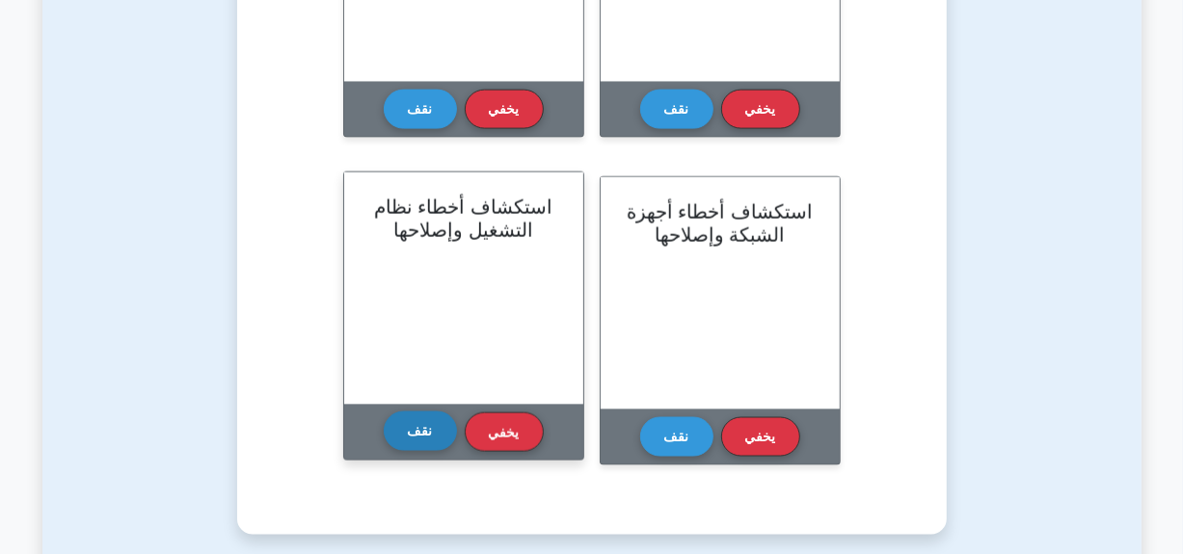
click at [428, 424] on font "نقف" at bounding box center [420, 431] width 25 height 15
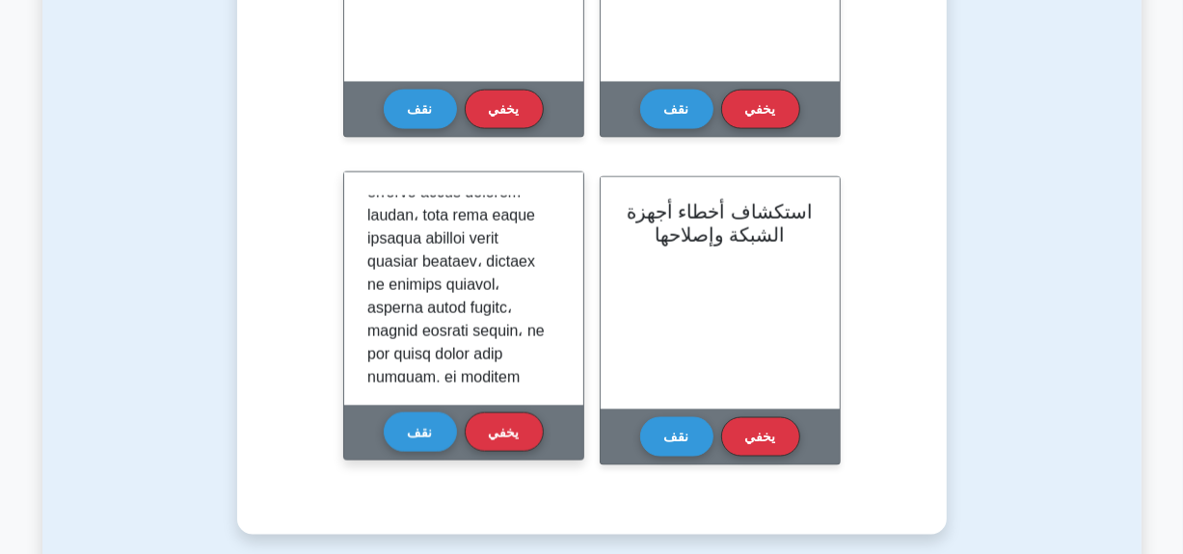
scroll to position [320, 0]
